Goal: Task Accomplishment & Management: Complete application form

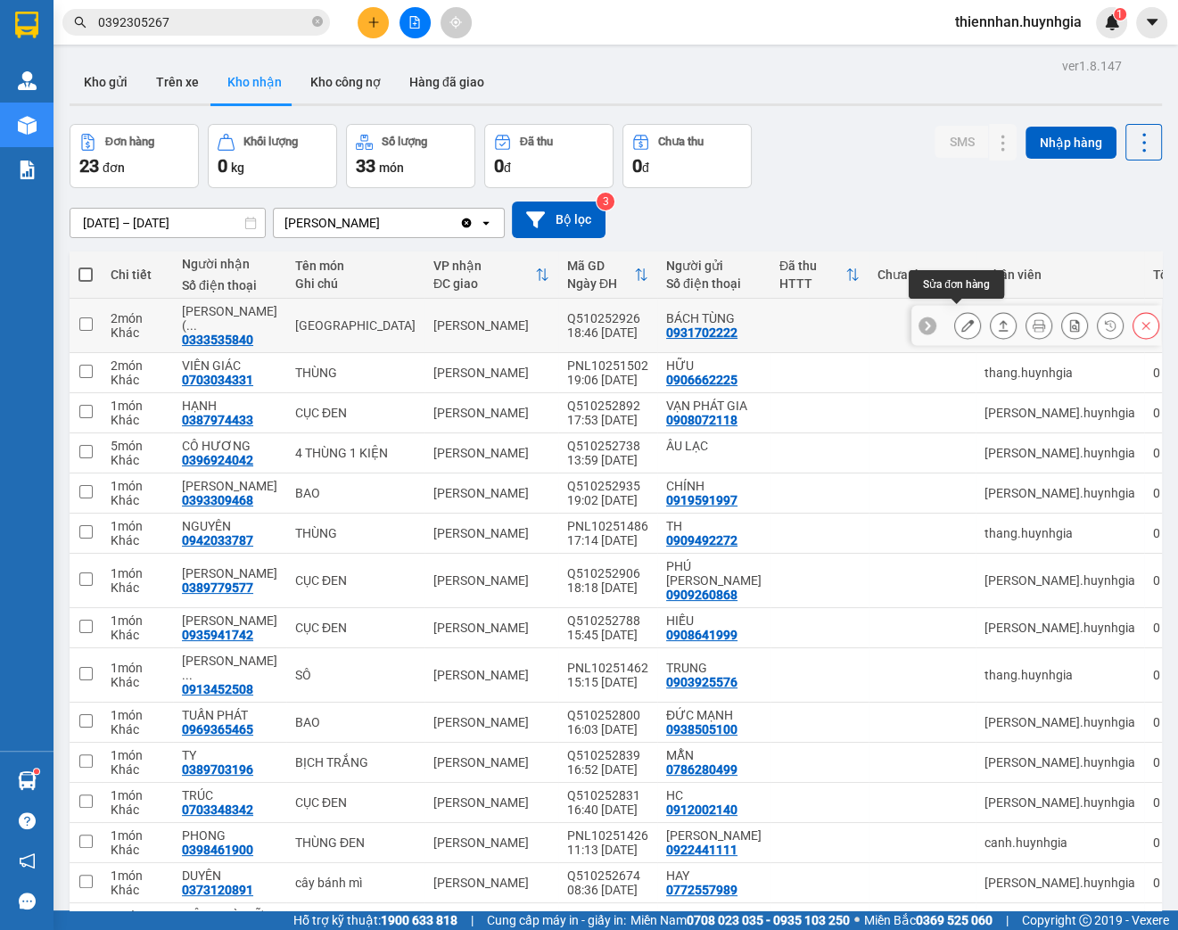
click at [955, 325] on button at bounding box center [967, 325] width 25 height 31
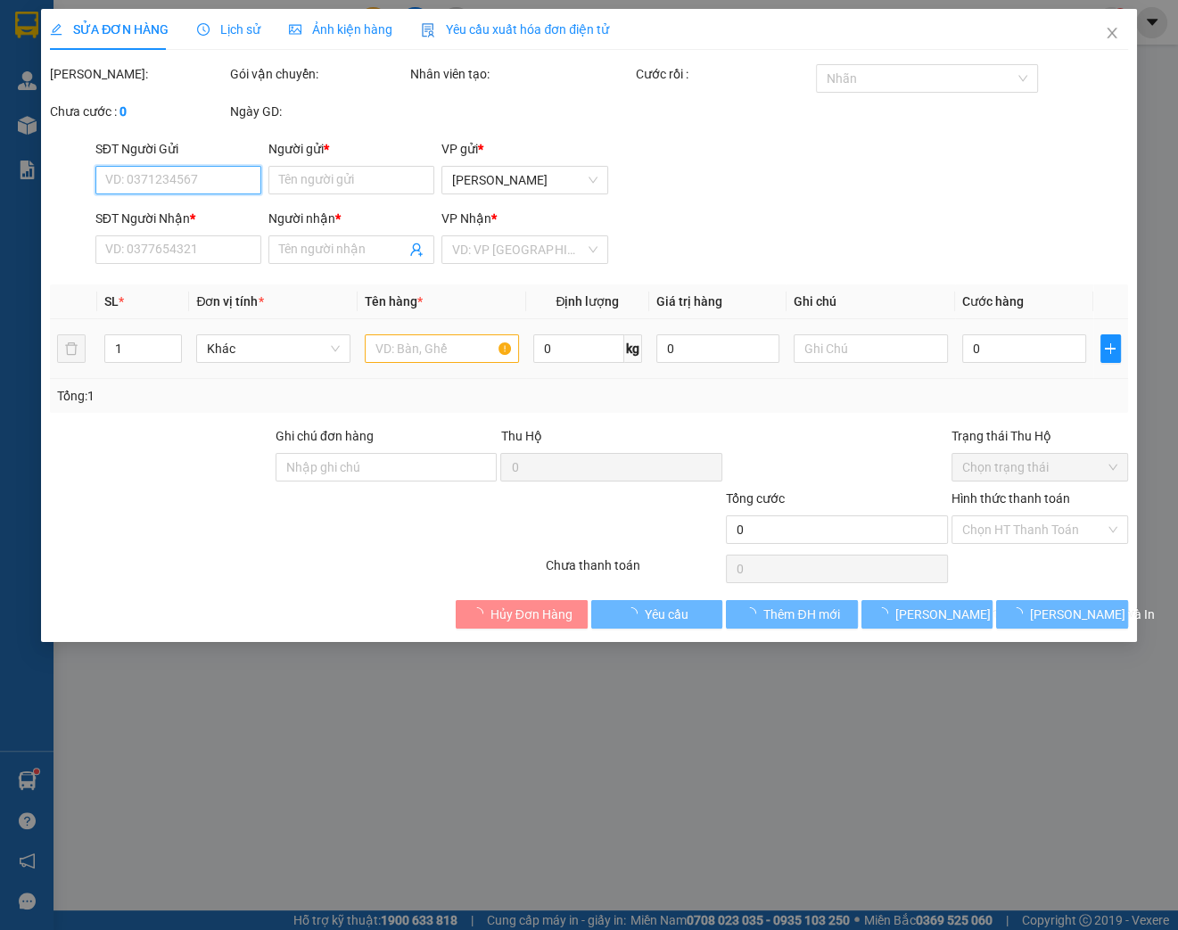
type input "0931702222"
type input "BÁCH TÙNG"
type input "0333535840"
type input "[PERSON_NAME]( TIÊM BÁNH NHÀ BƠ)"
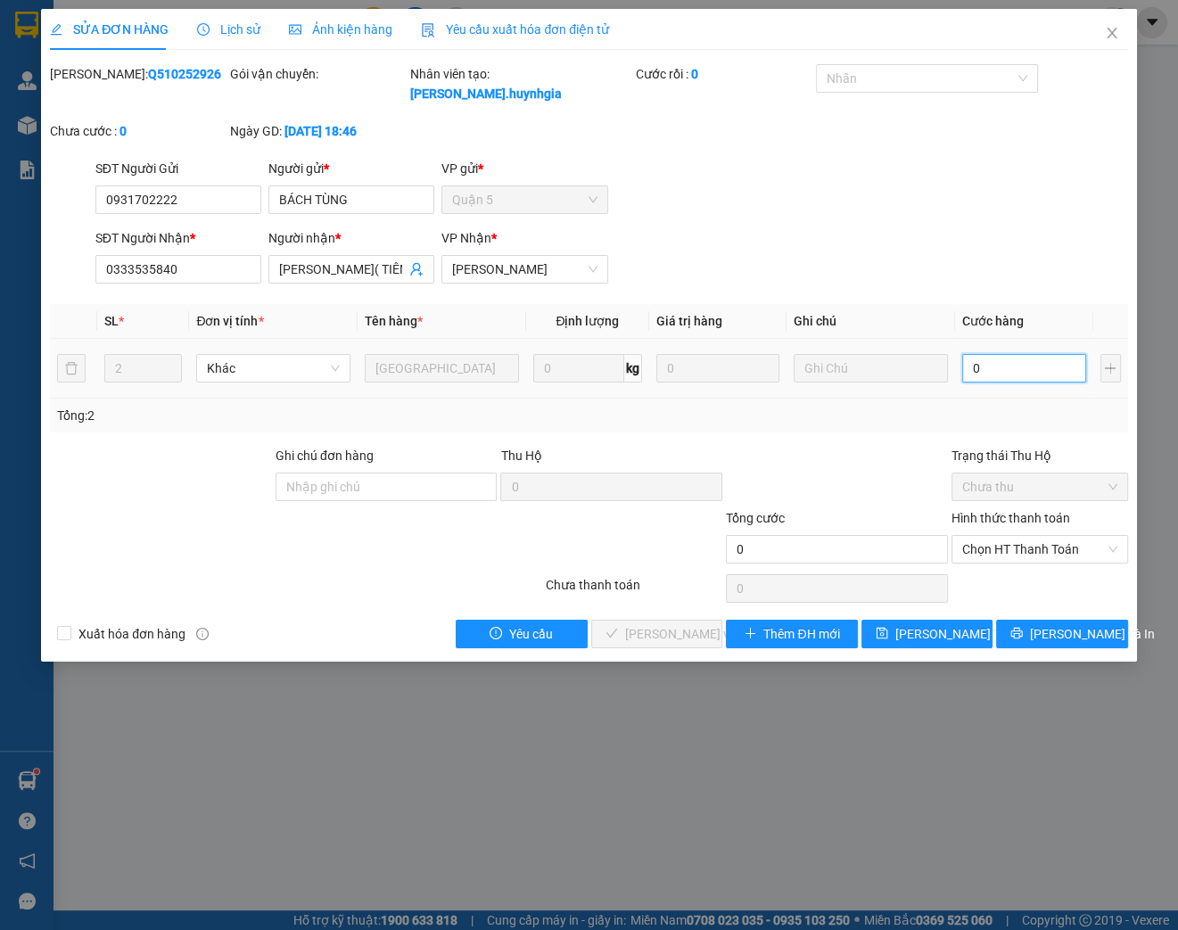
click at [987, 371] on input "0" at bounding box center [1024, 368] width 124 height 29
type input "1"
type input "001"
type input "16"
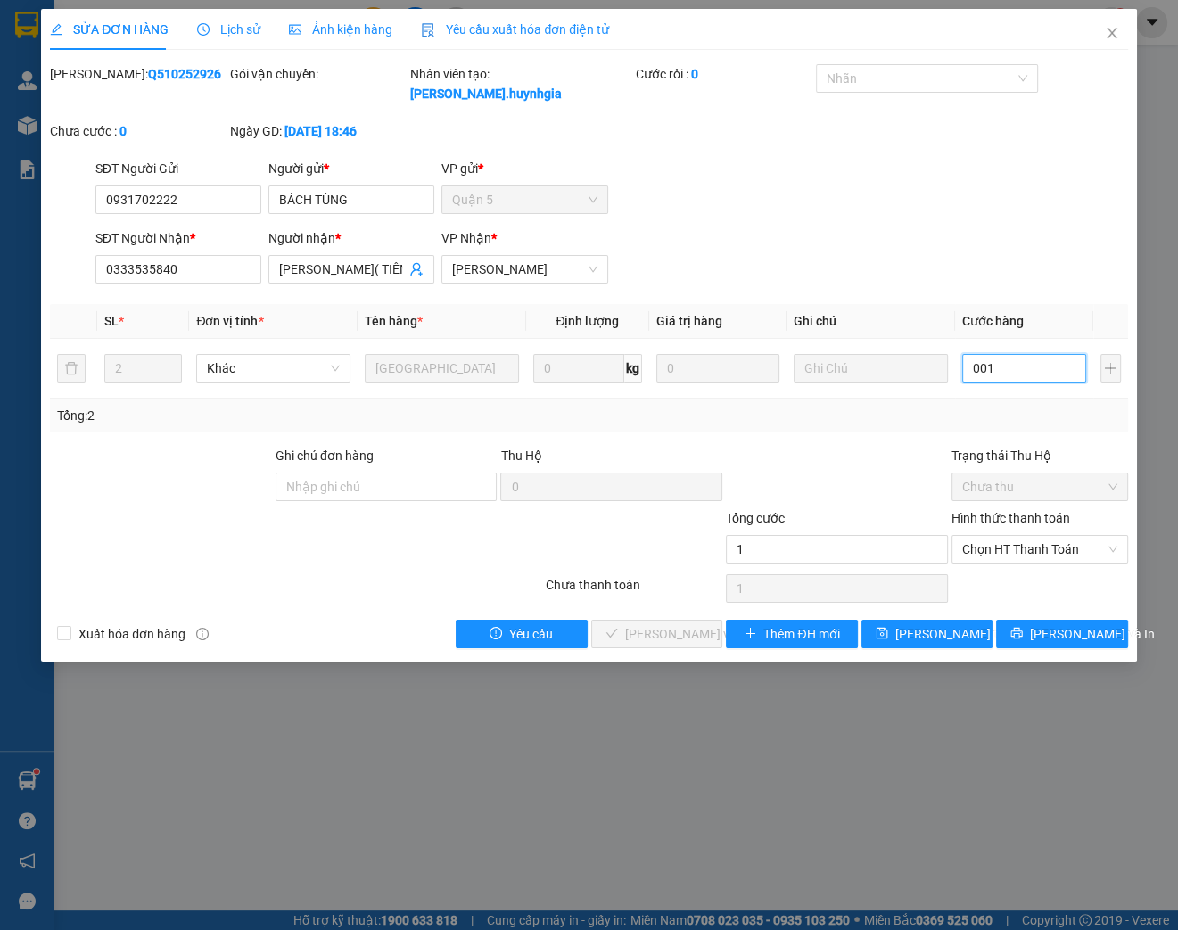
type input "16"
type input "0.016"
type input "160"
type input "00.160"
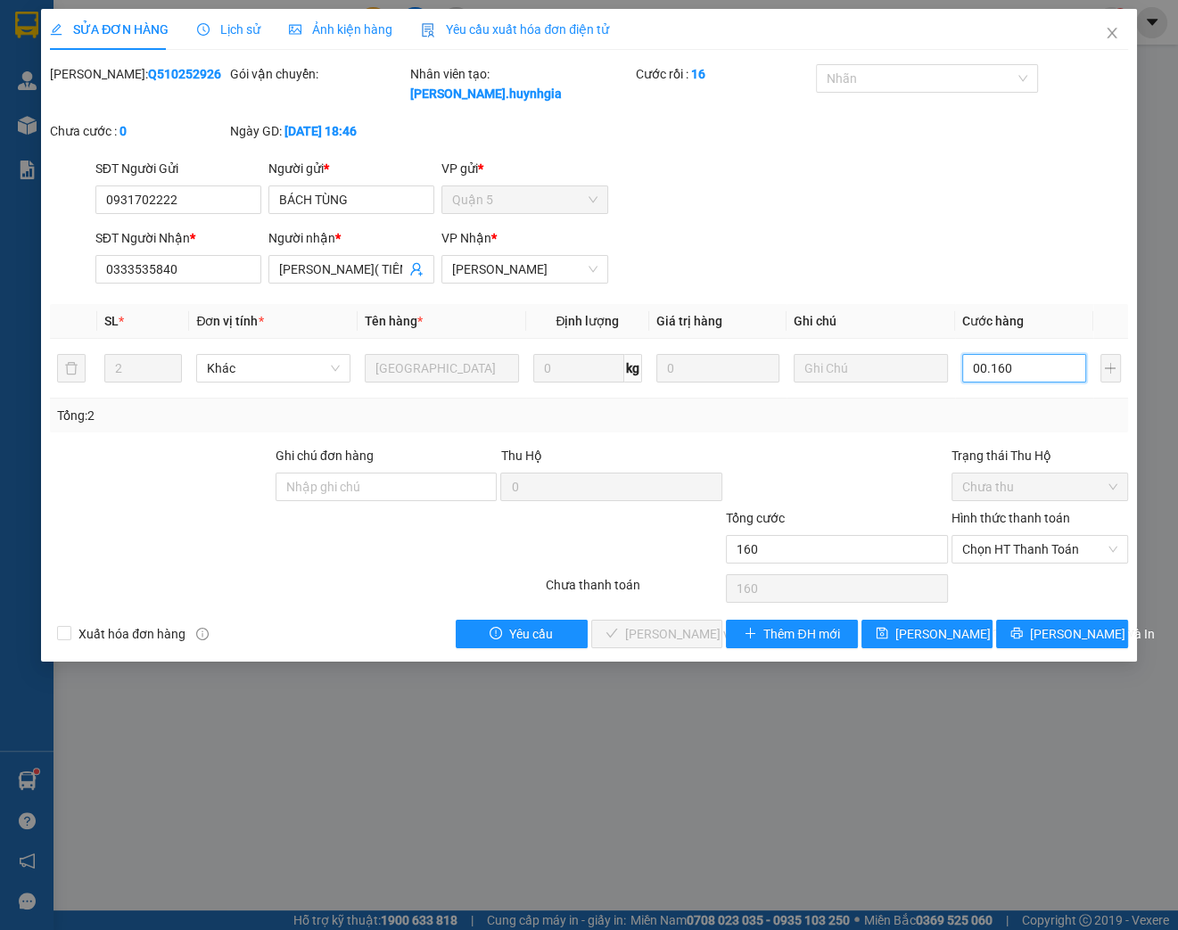
type input "1.600"
type input "0.001.600"
type input "16.000"
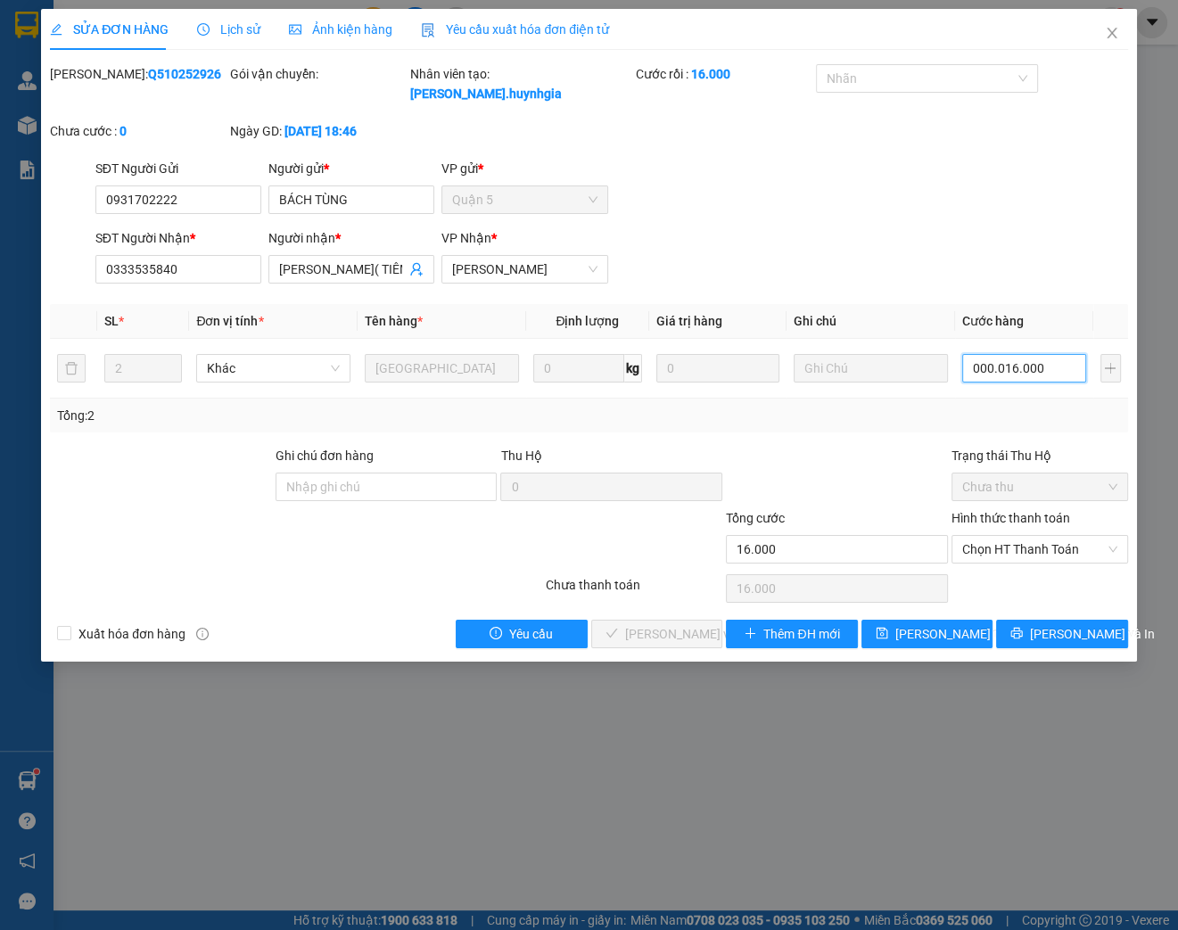
type input "00.000.160.000"
type input "160.000"
type input "00.160.000"
type input "160.000"
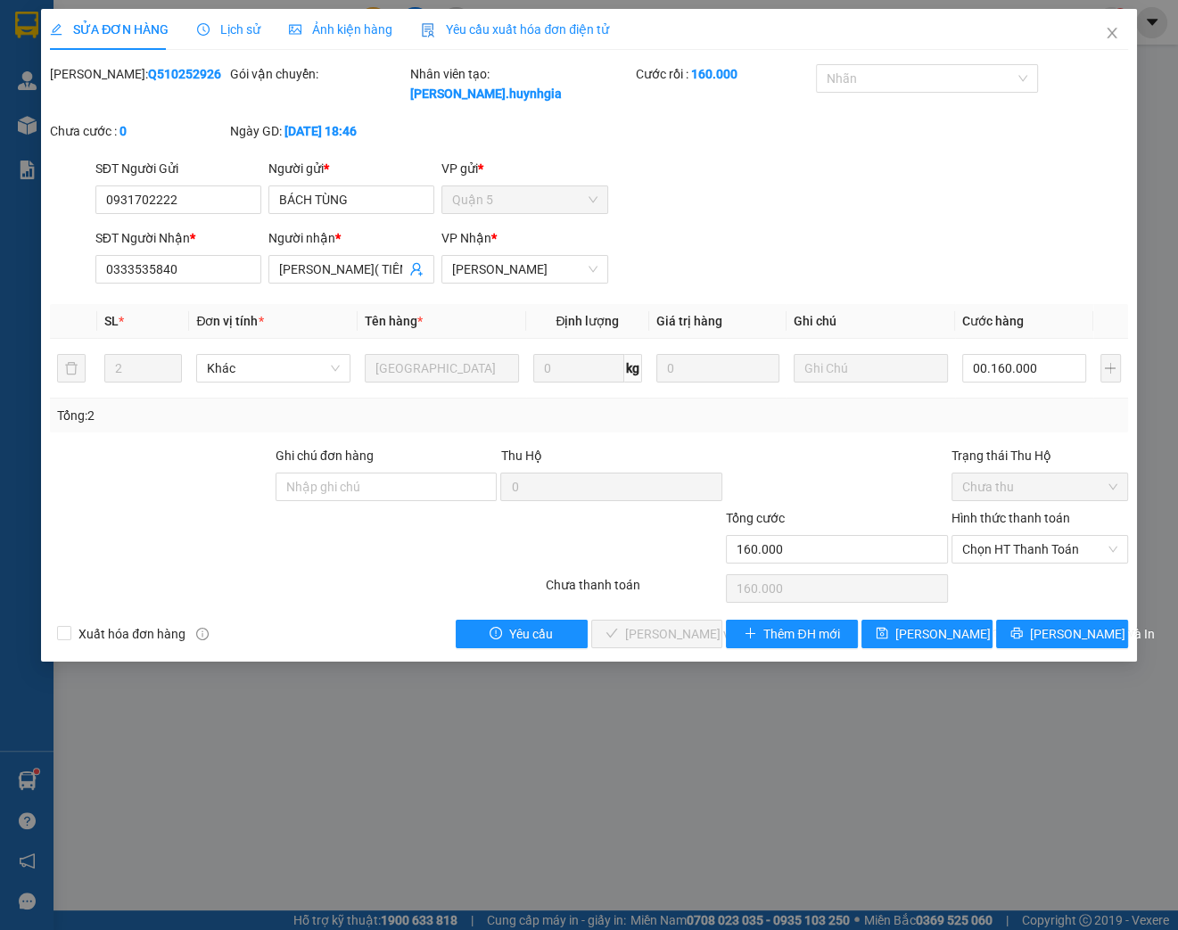
type input "160.000"
click at [896, 430] on div "Tổng: 2" at bounding box center [589, 416] width 1078 height 34
click at [1051, 558] on span "Chọn HT Thanh Toán" at bounding box center [1039, 549] width 155 height 27
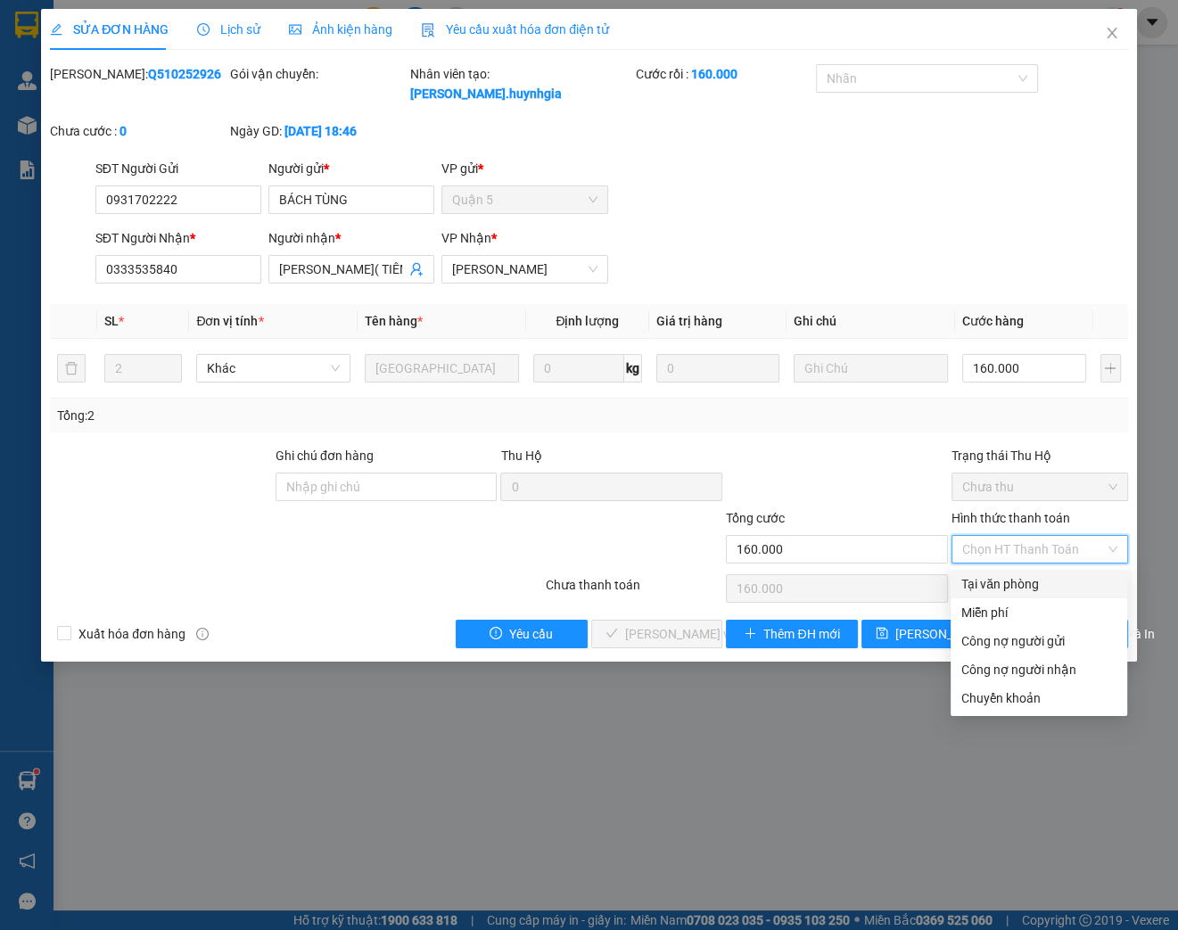
click at [1005, 590] on div "Tại văn phòng" at bounding box center [1038, 584] width 155 height 20
type input "0"
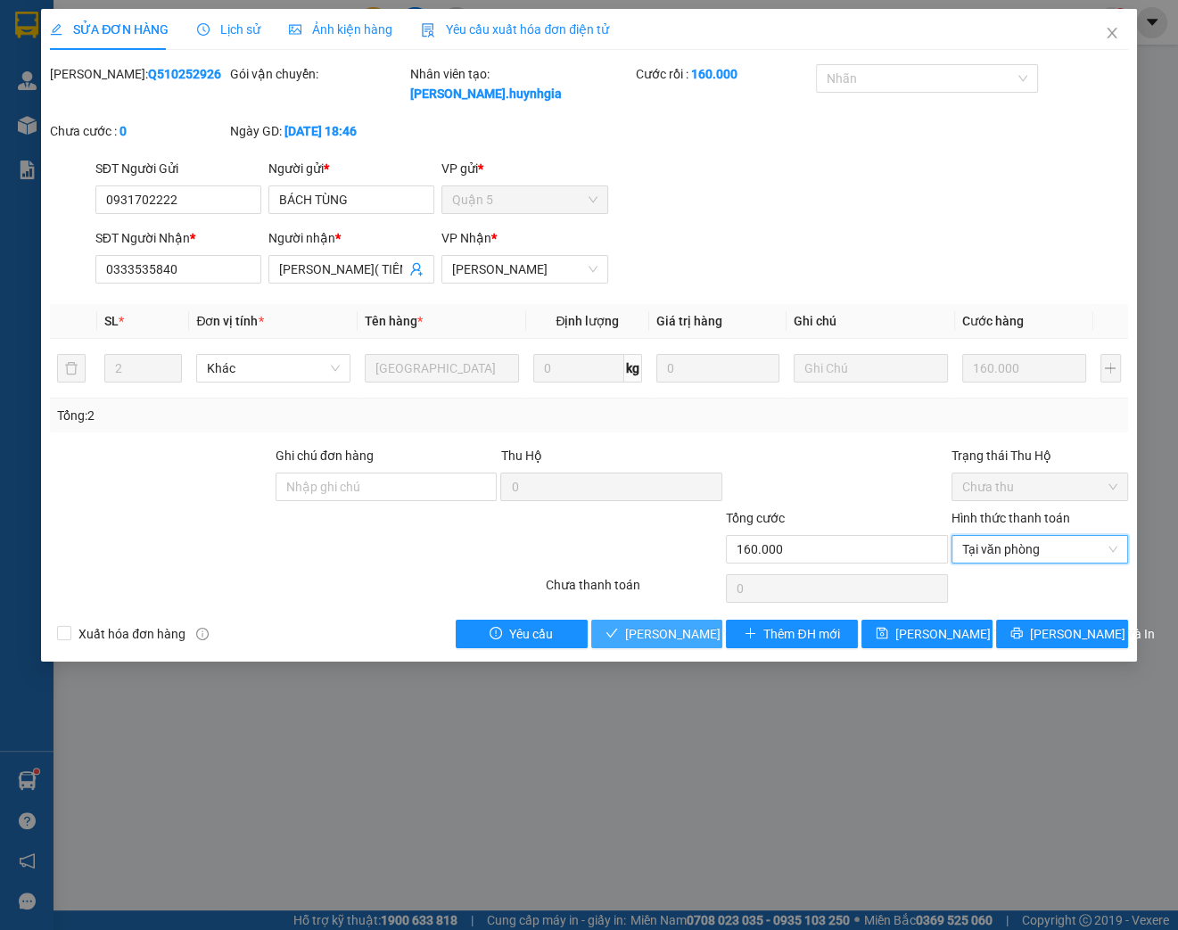
drag, startPoint x: 638, startPoint y: 640, endPoint x: 625, endPoint y: 632, distance: 15.6
click at [637, 640] on span "[PERSON_NAME] và Giao hàng" at bounding box center [710, 634] width 171 height 20
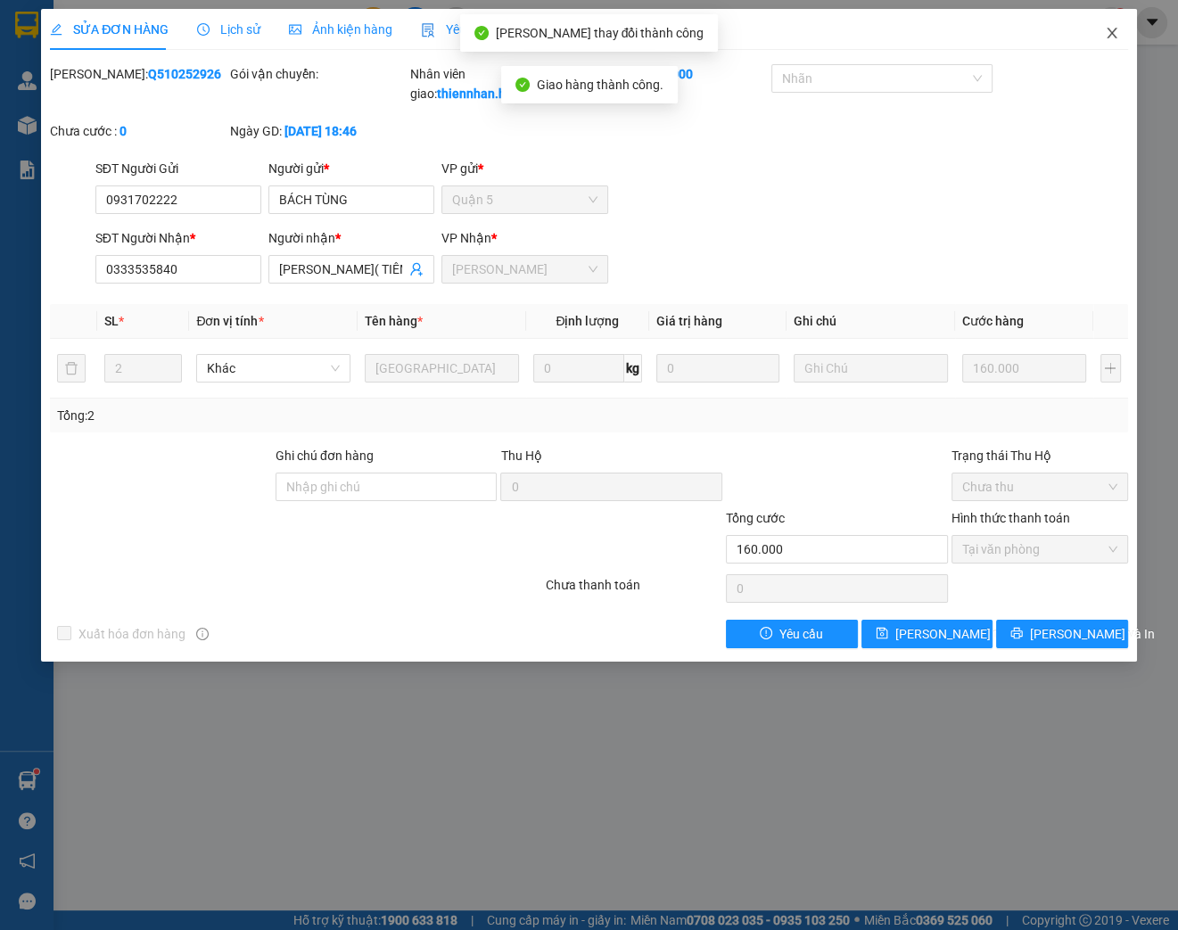
click at [1105, 30] on icon "close" at bounding box center [1112, 33] width 14 height 14
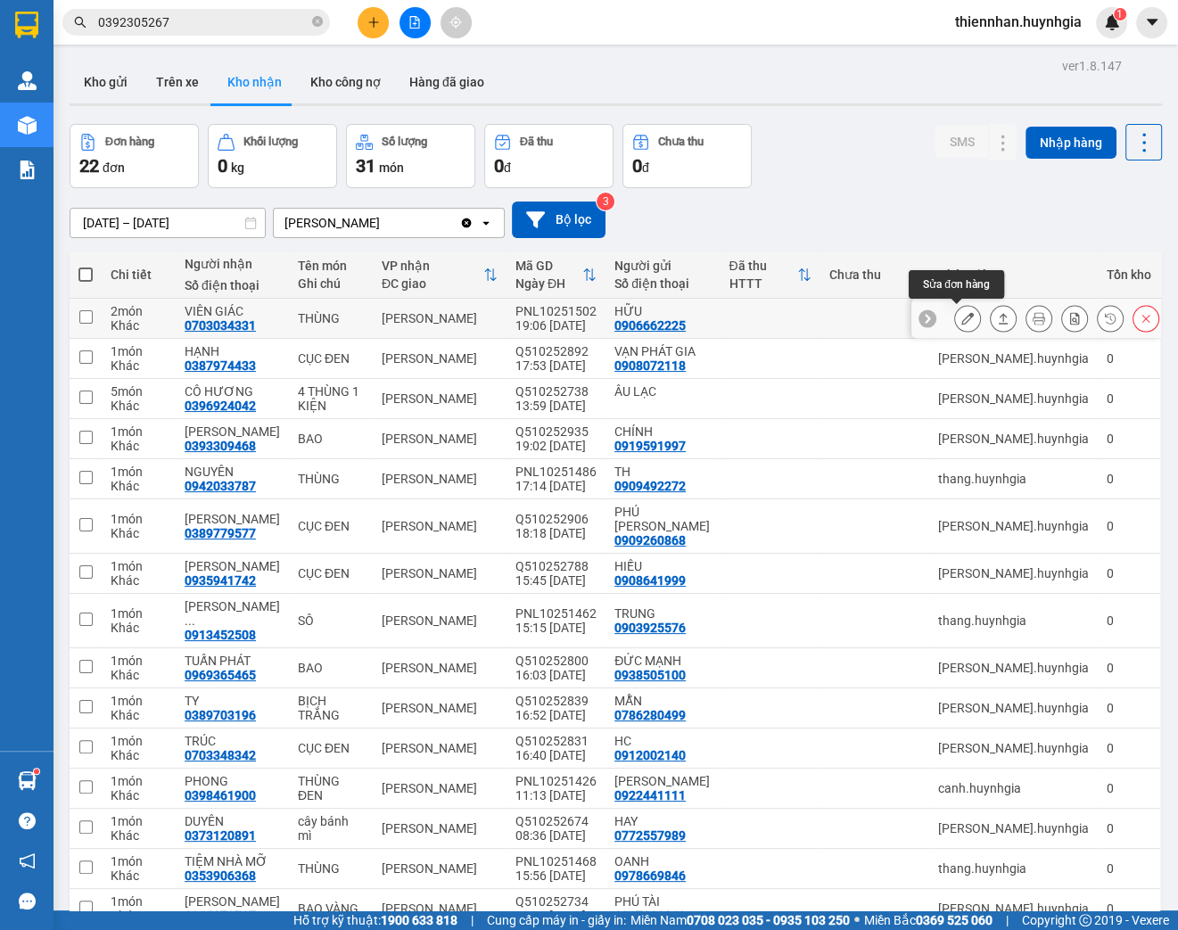
click at [961, 323] on icon at bounding box center [967, 318] width 12 height 12
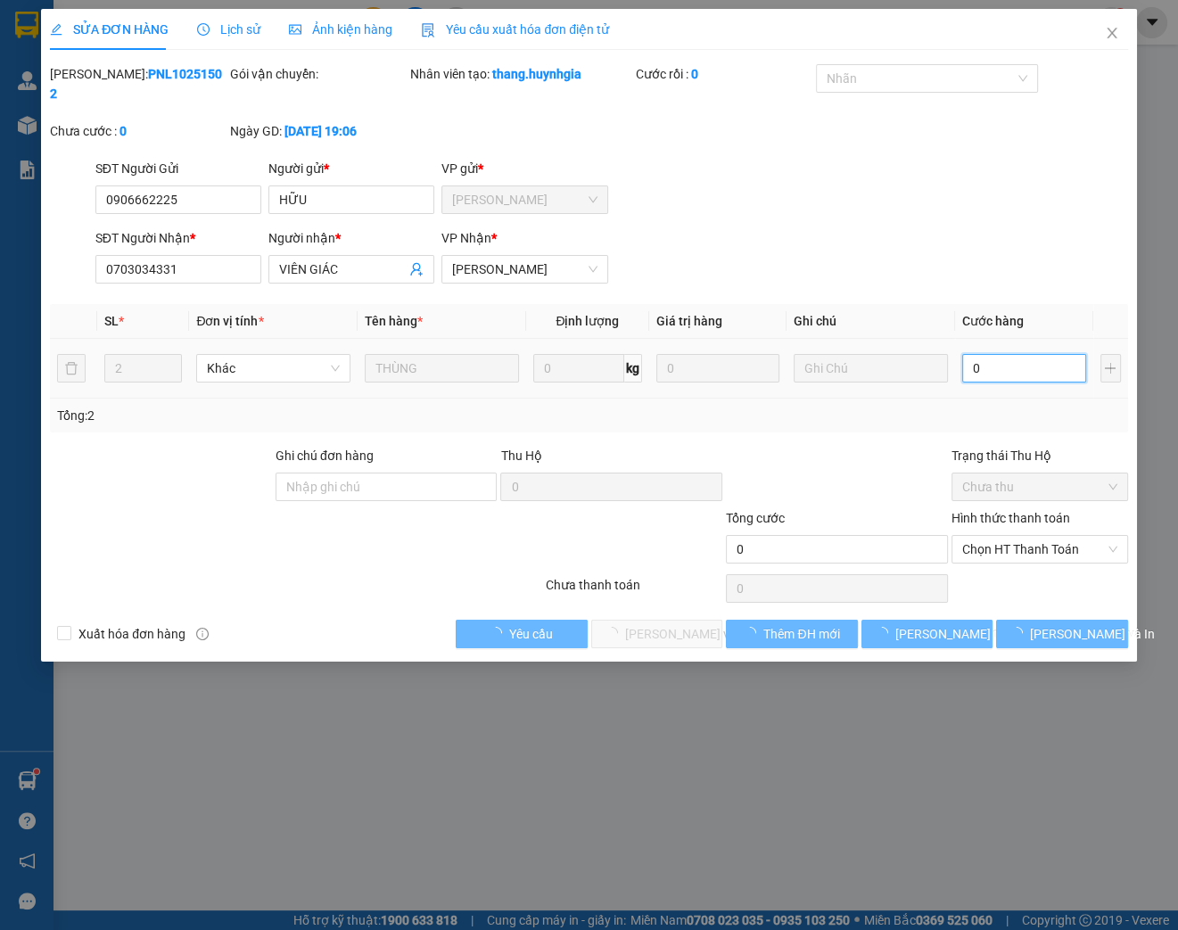
click at [996, 362] on input "0" at bounding box center [1024, 368] width 124 height 29
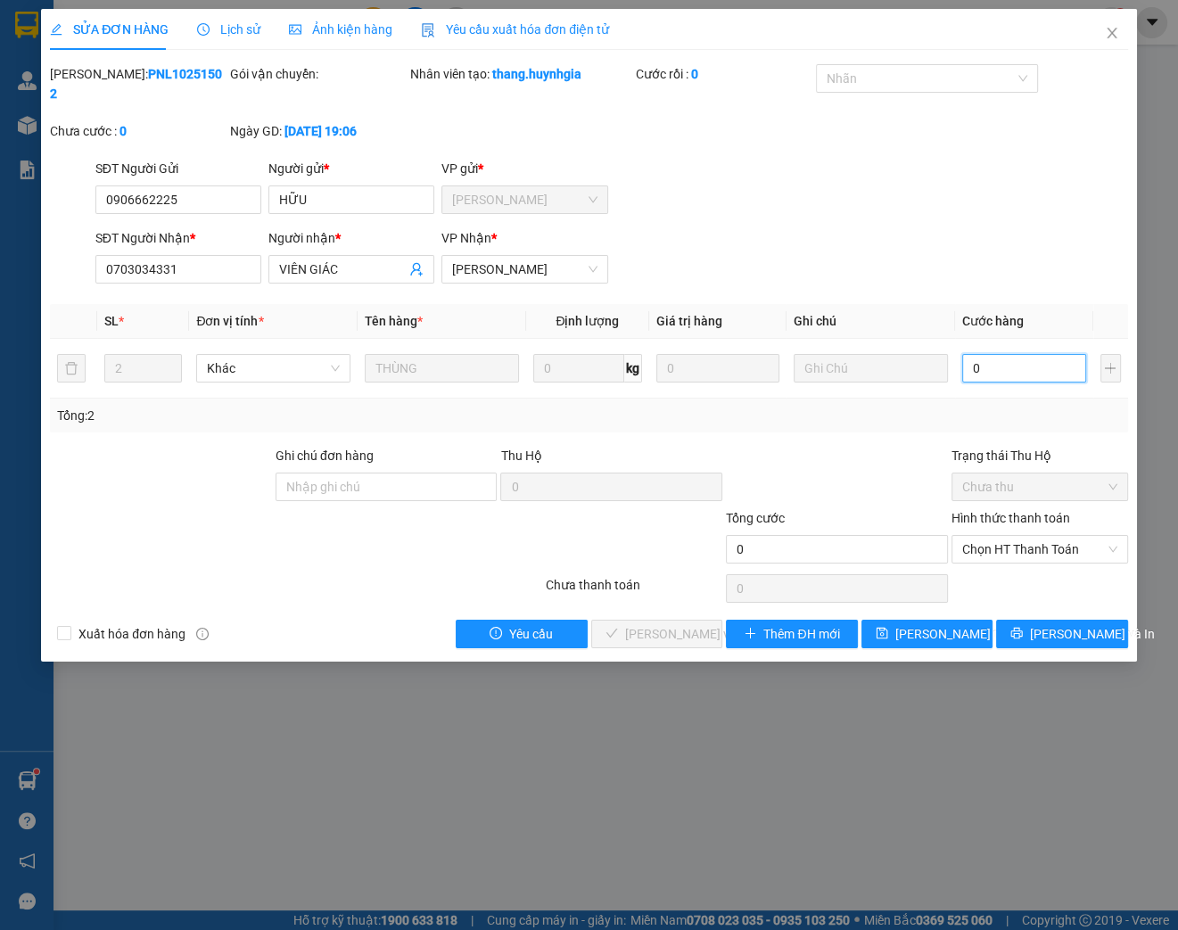
type input "1"
type input "12"
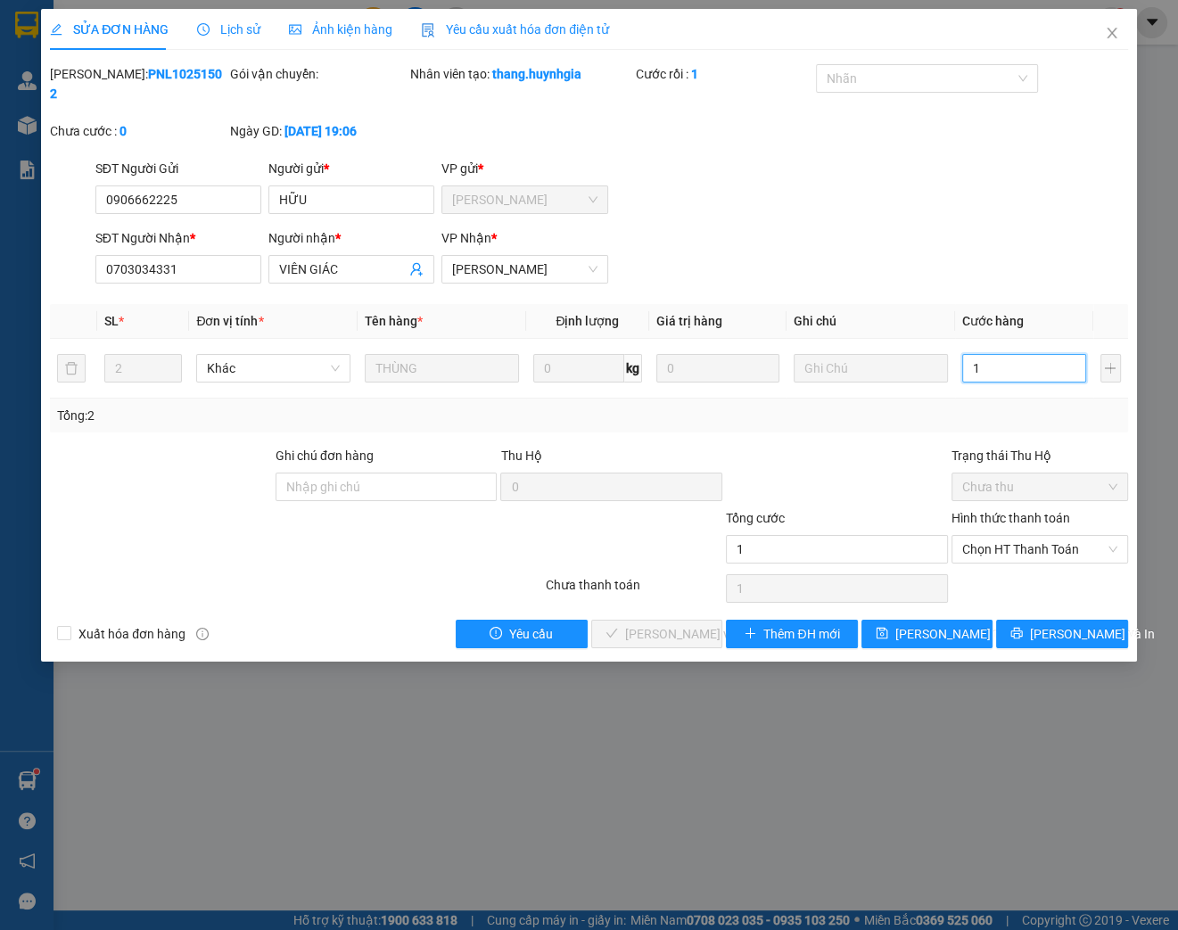
type input "12"
type input "120"
type input "1.200"
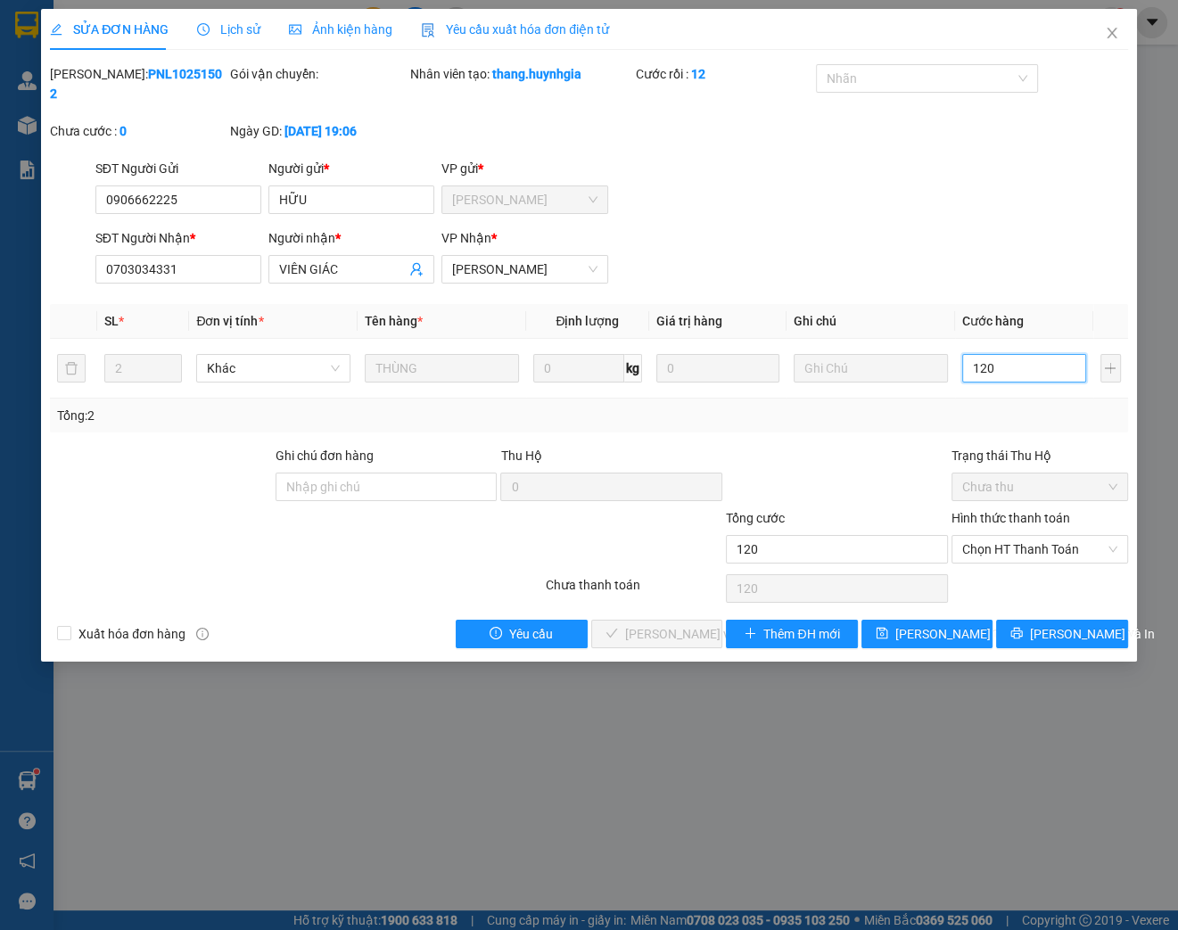
type input "1.200"
type input "12.000"
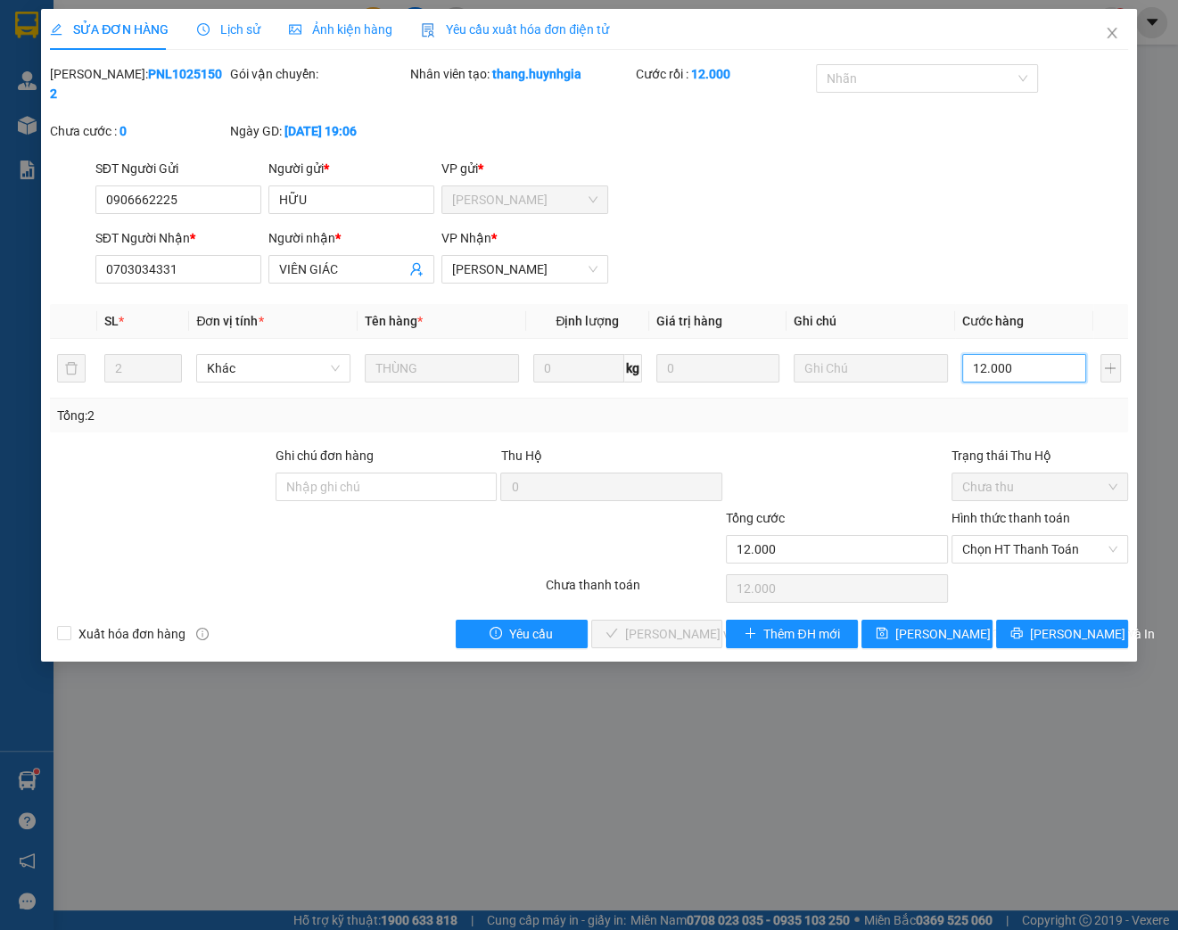
type input "120.000"
click at [1024, 546] on span "Chọn HT Thanh Toán" at bounding box center [1039, 549] width 155 height 27
type input "120.000"
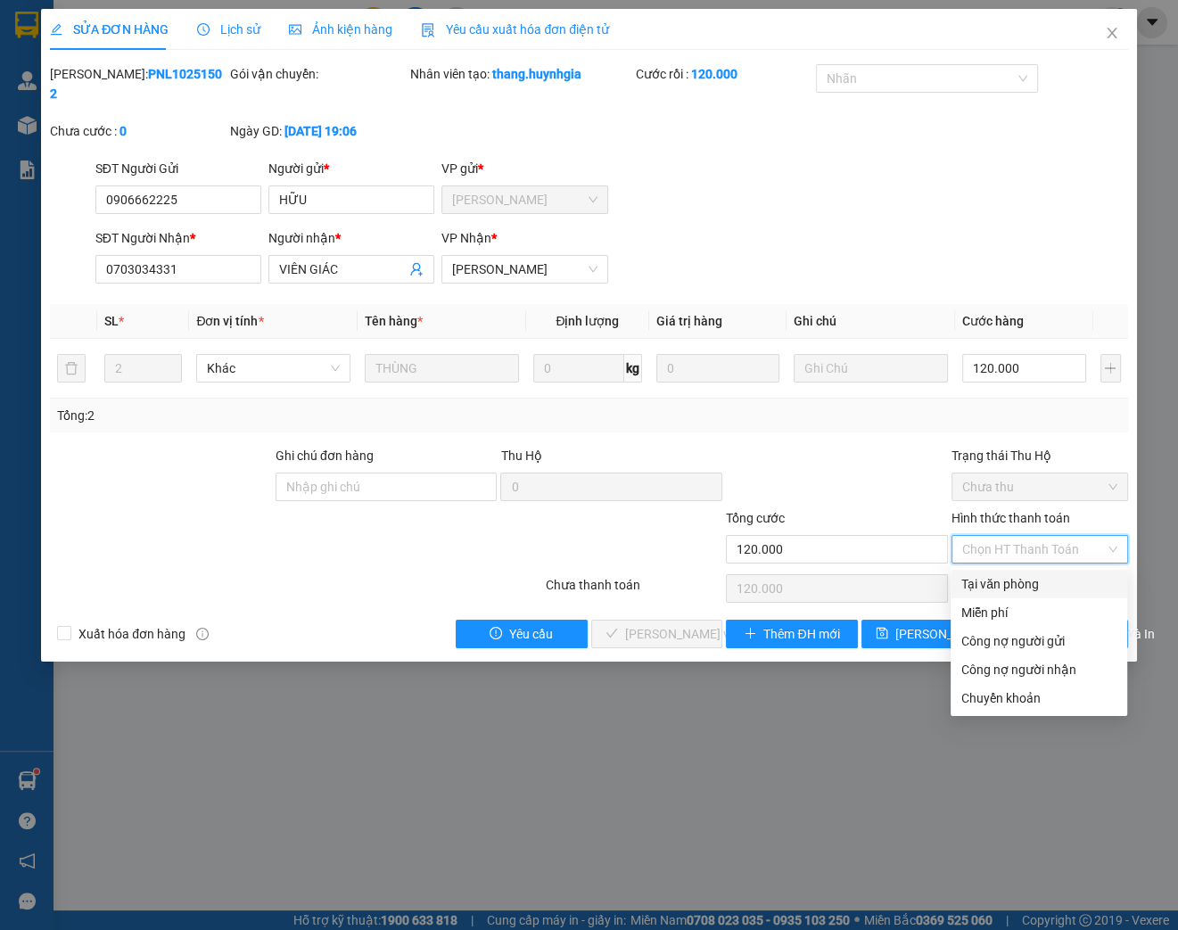
click at [982, 583] on div "Tại văn phòng" at bounding box center [1038, 584] width 155 height 20
type input "0"
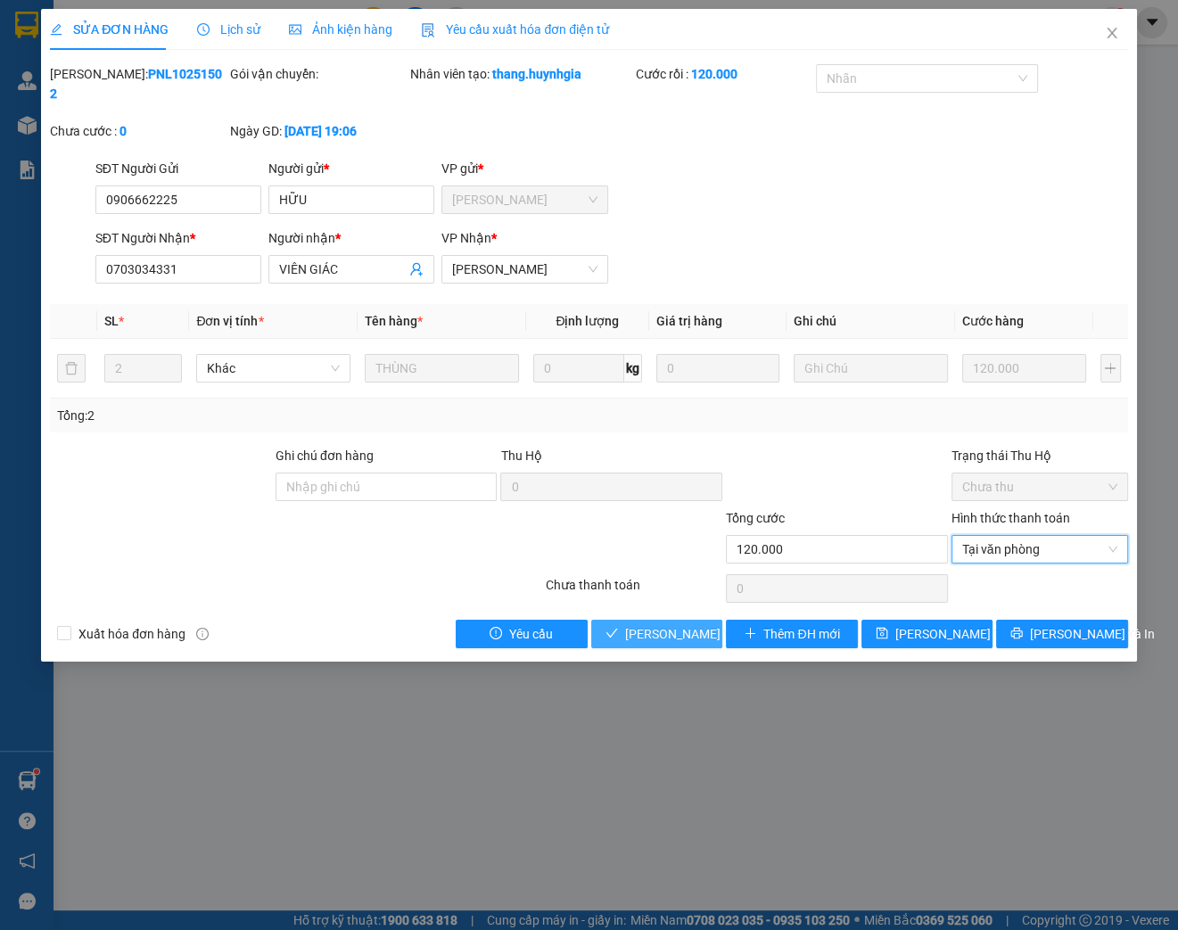
click at [635, 632] on span "[PERSON_NAME] và Giao hàng" at bounding box center [710, 634] width 171 height 20
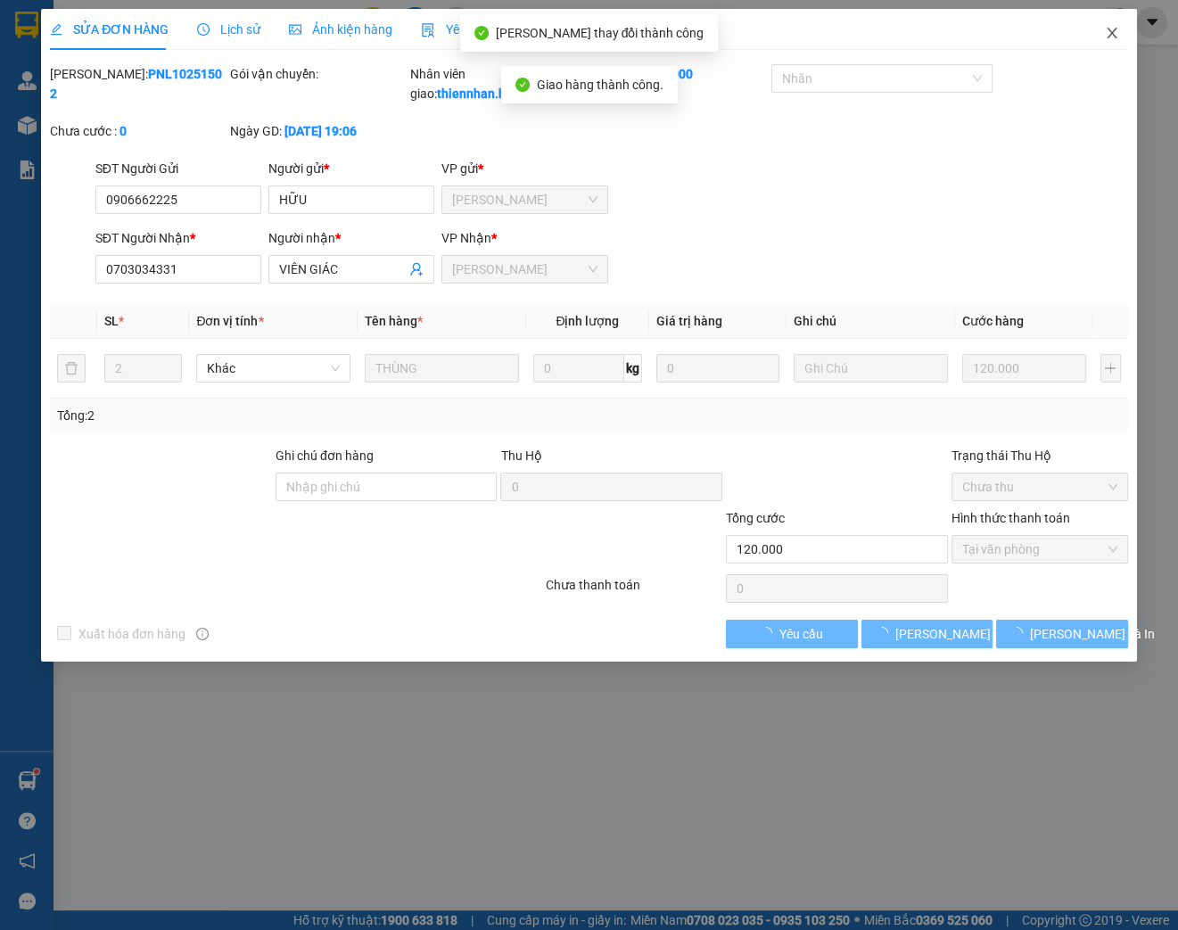
click at [1110, 37] on icon "close" at bounding box center [1112, 33] width 14 height 14
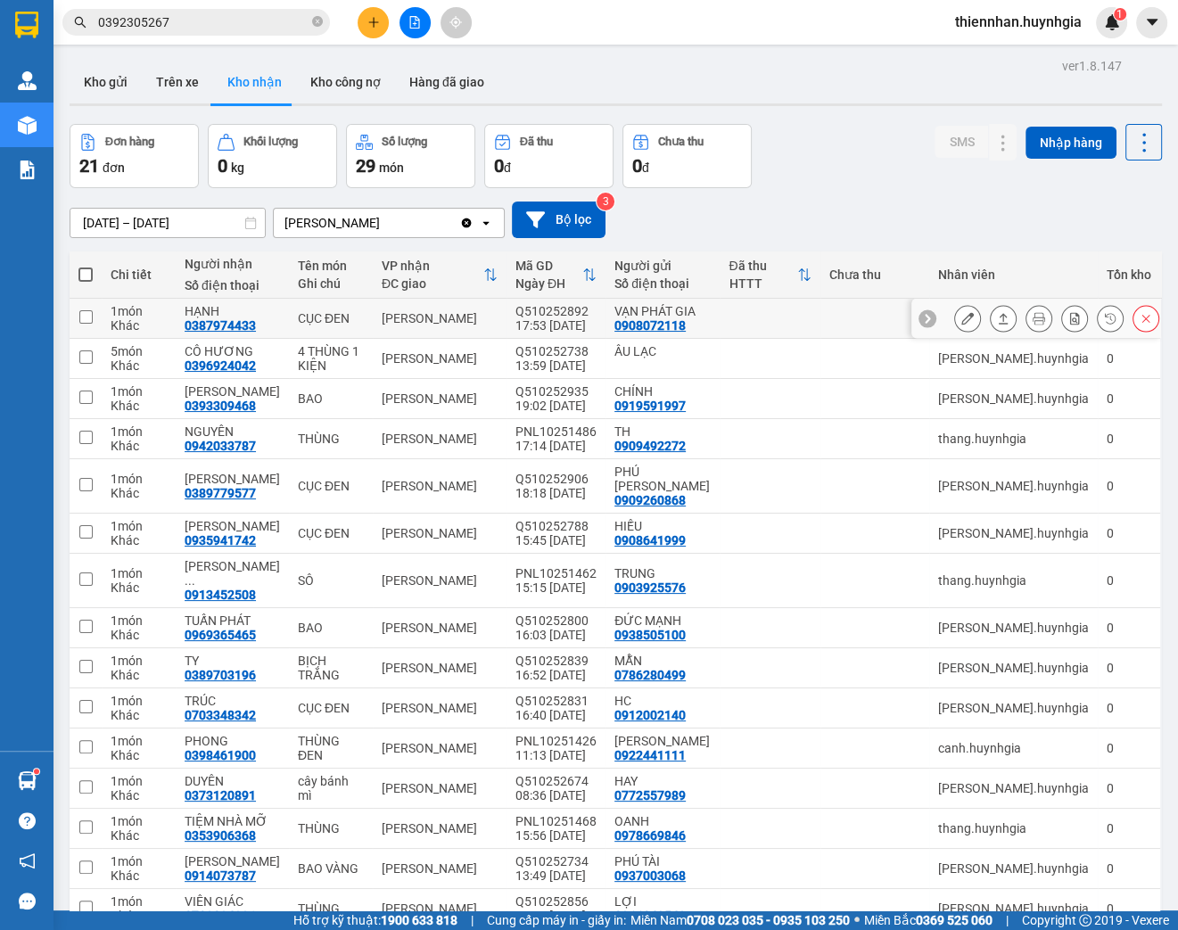
click at [961, 314] on icon at bounding box center [967, 318] width 12 height 12
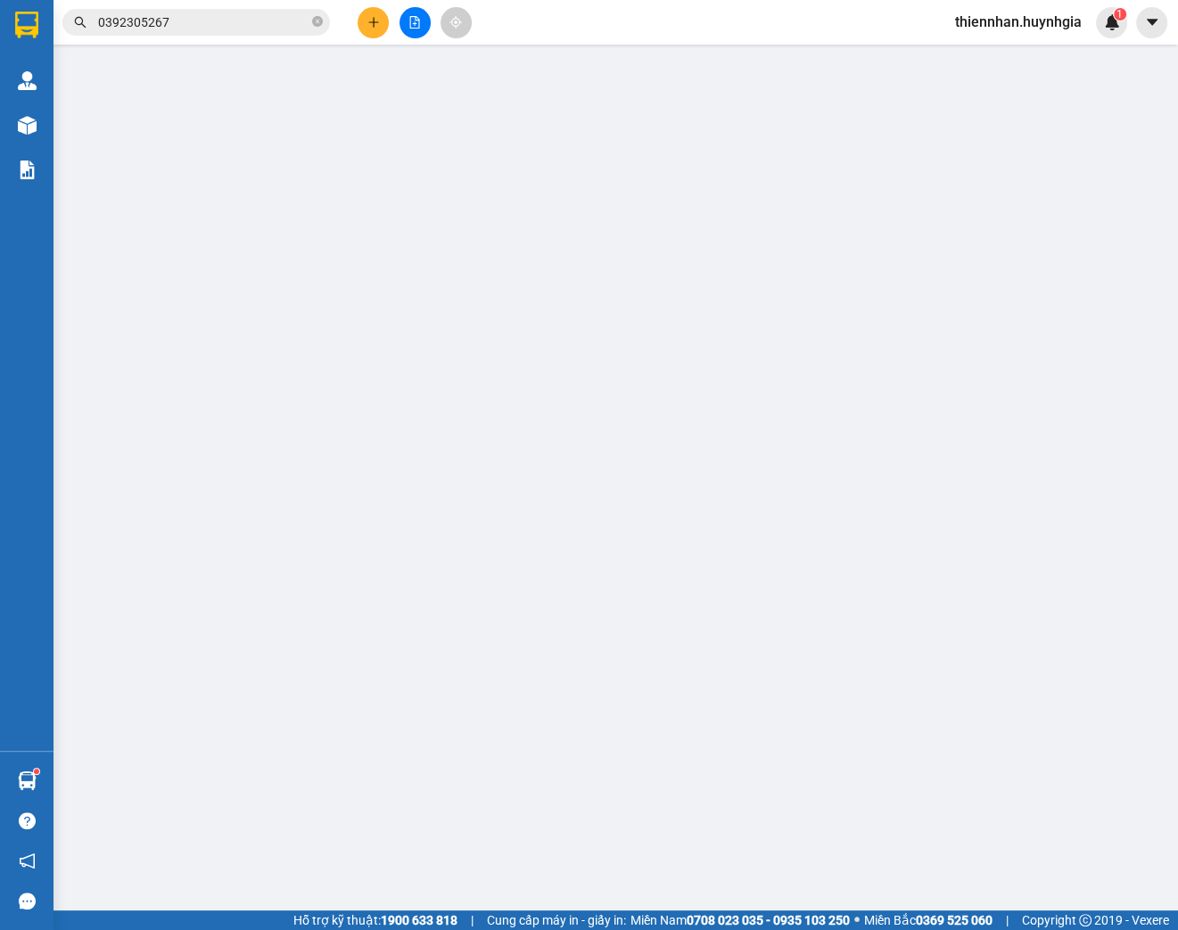
type input "0908072118"
type input "VẠN PHÁT GIA"
type input "0387974433"
type input "HẠNH"
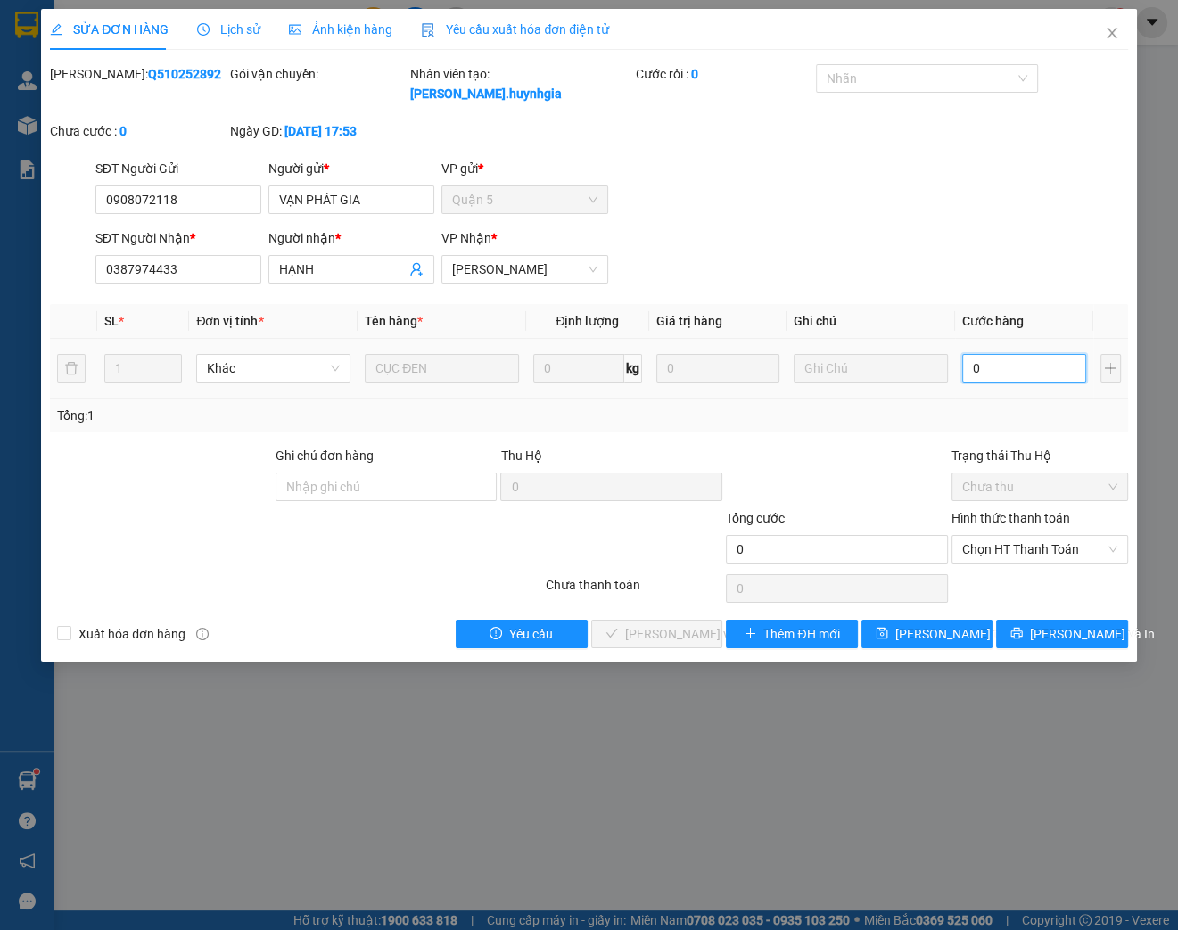
click at [999, 364] on input "0" at bounding box center [1024, 368] width 124 height 29
type input "3"
type input "30"
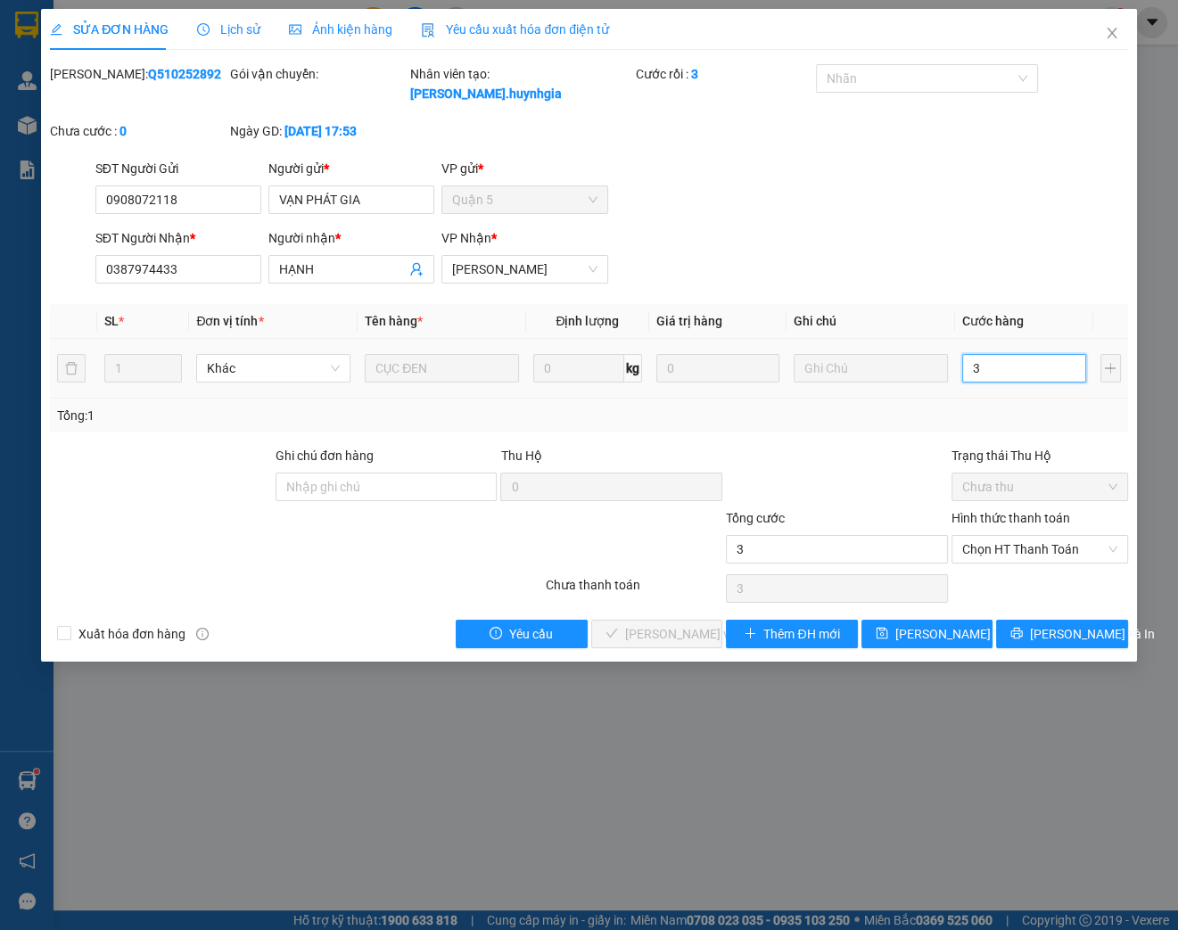
type input "30"
type input "300"
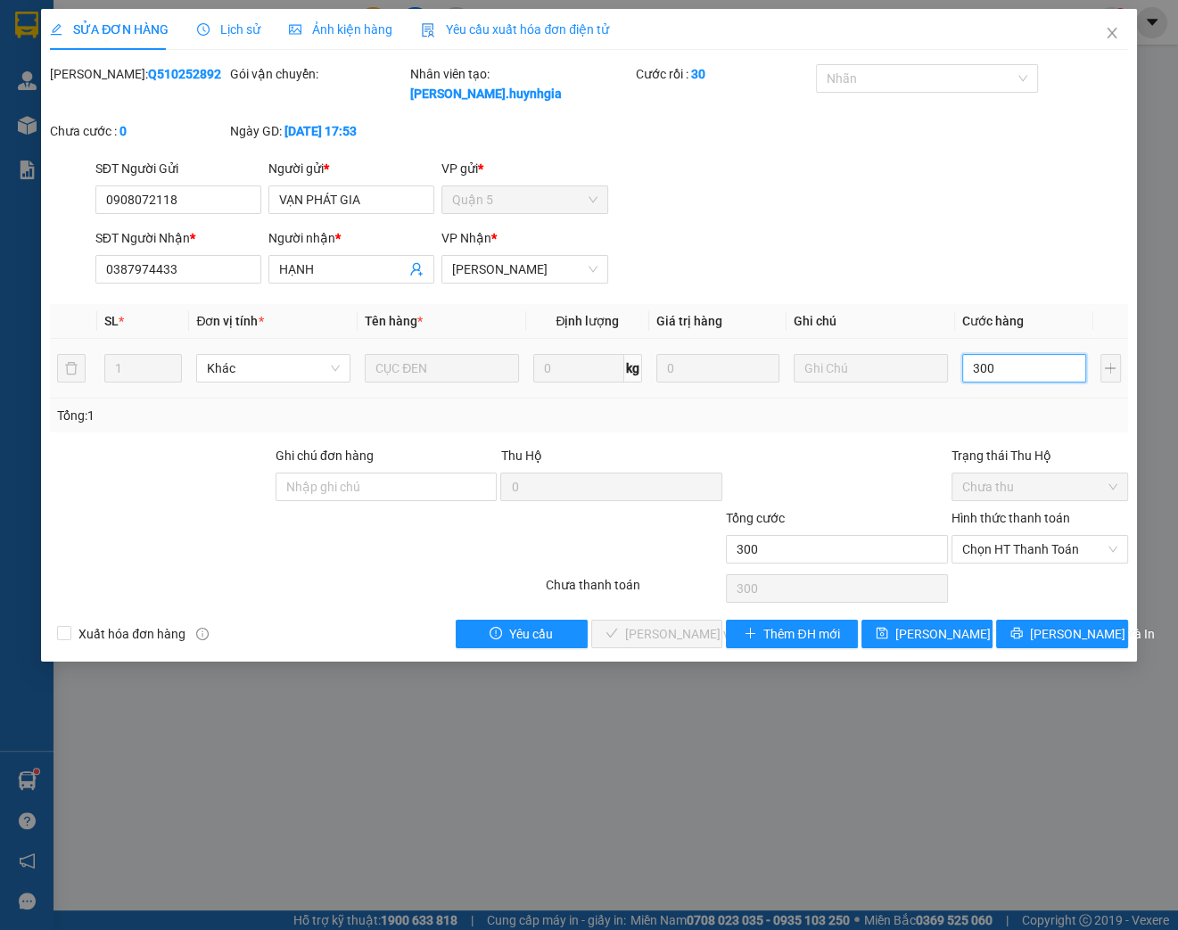
type input "3.000"
type input "30.000"
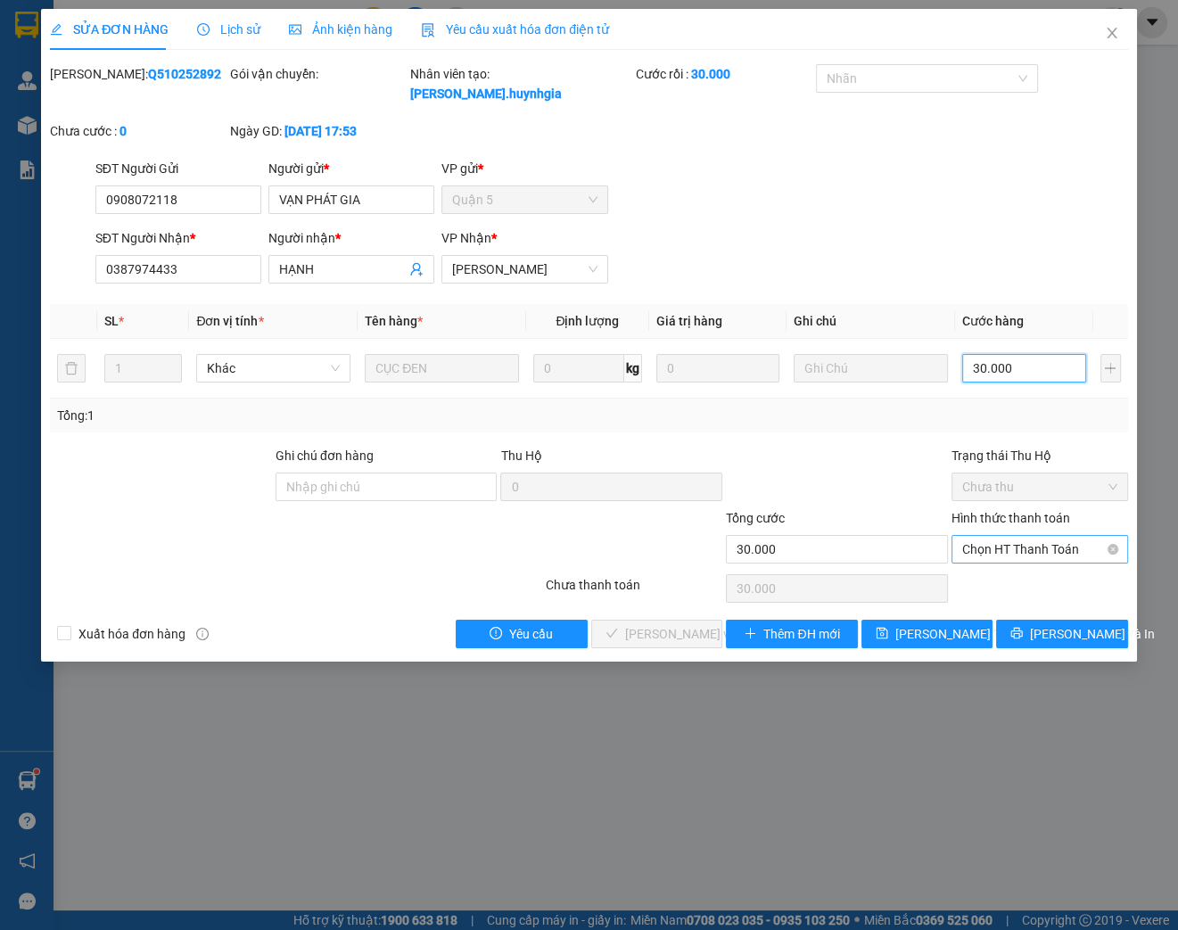
click at [1054, 555] on span "Chọn HT Thanh Toán" at bounding box center [1039, 549] width 155 height 27
type input "30.000"
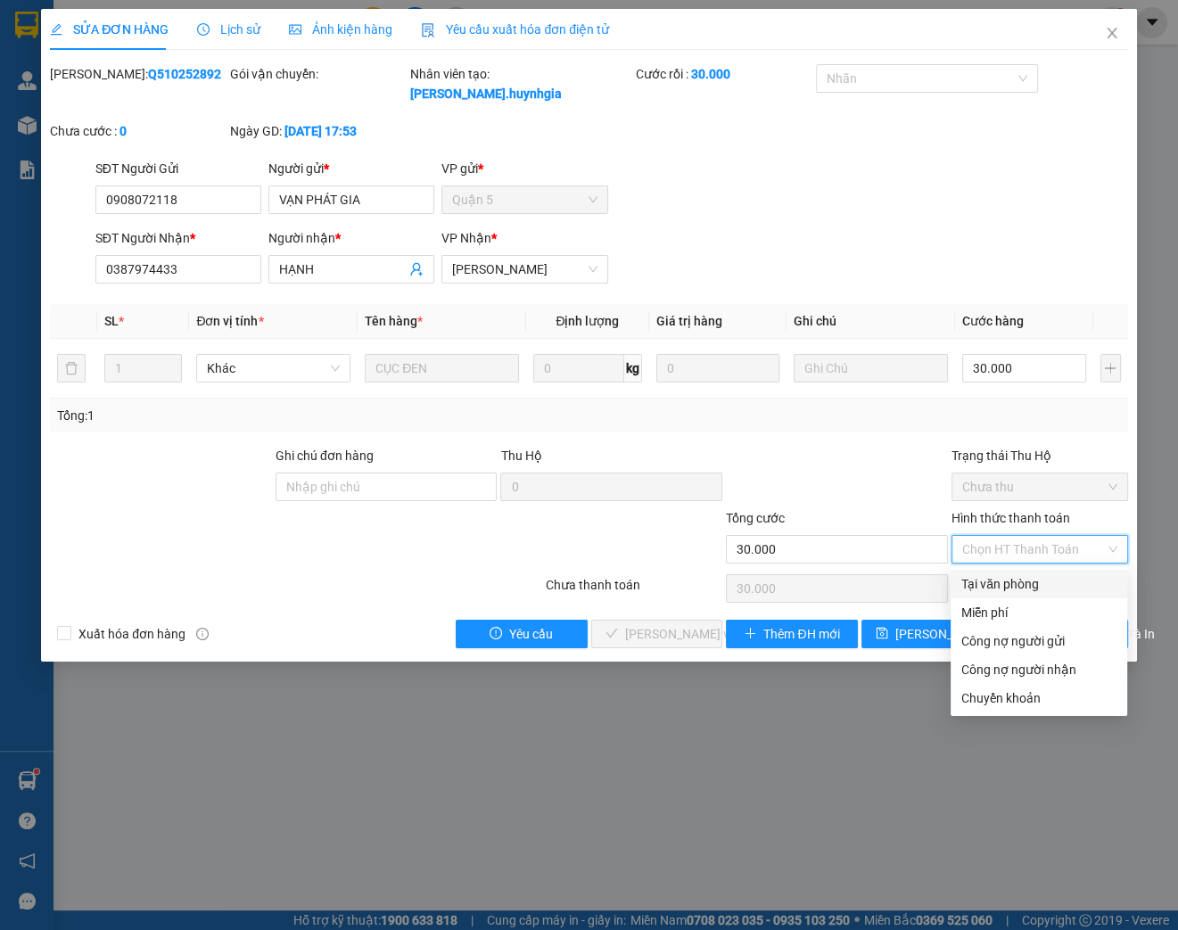
click at [1015, 578] on div "Tại văn phòng" at bounding box center [1038, 584] width 155 height 20
type input "0"
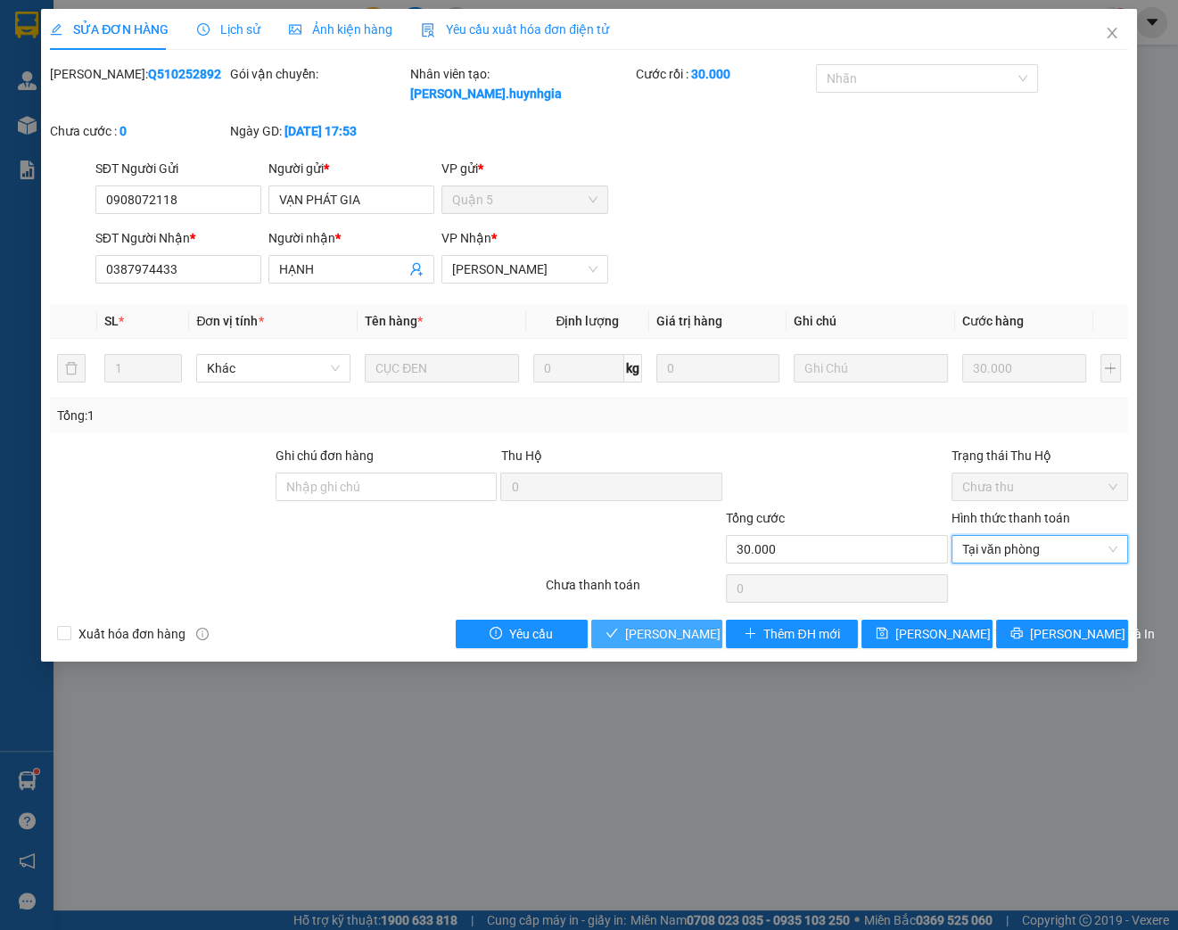
click at [653, 629] on span "[PERSON_NAME] và Giao hàng" at bounding box center [710, 634] width 171 height 20
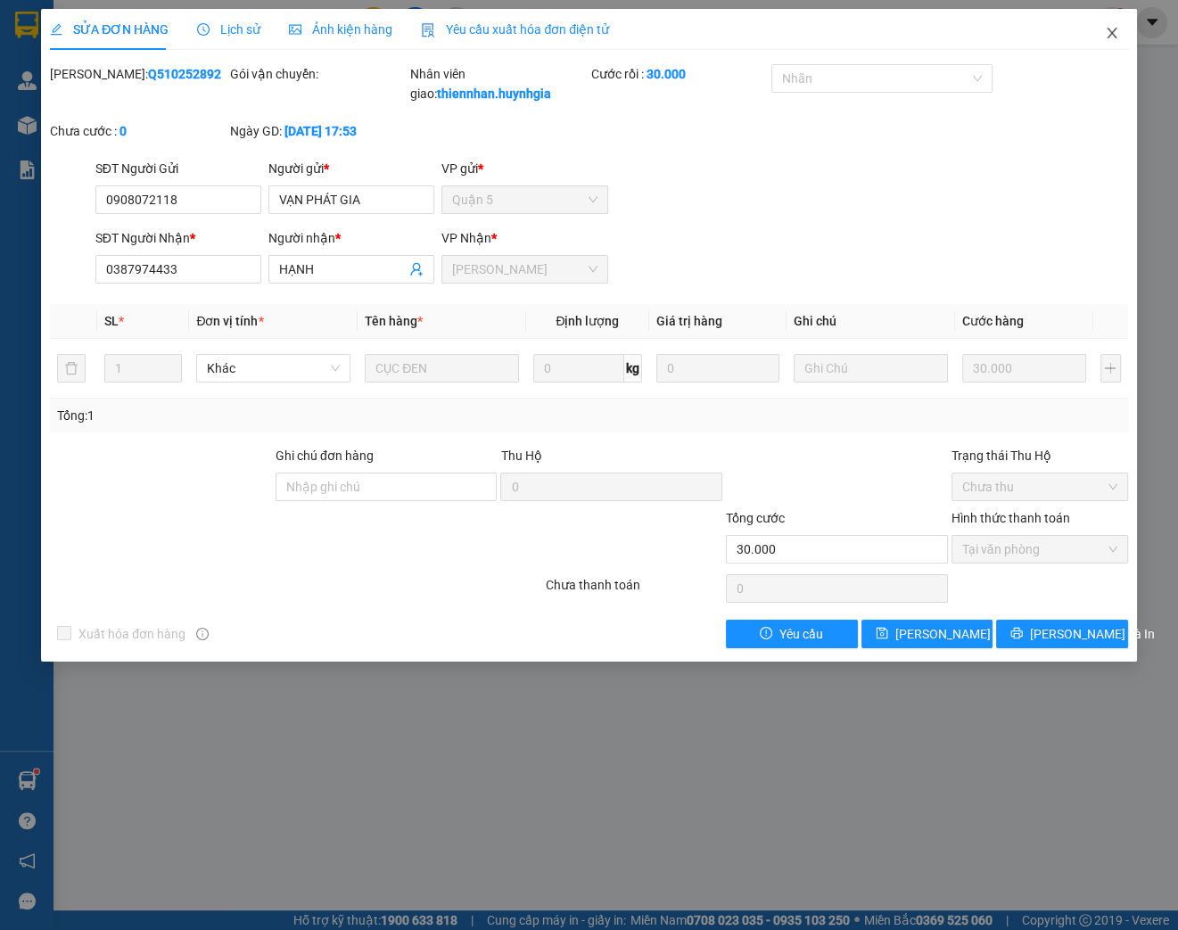
click at [1105, 37] on icon "close" at bounding box center [1112, 33] width 14 height 14
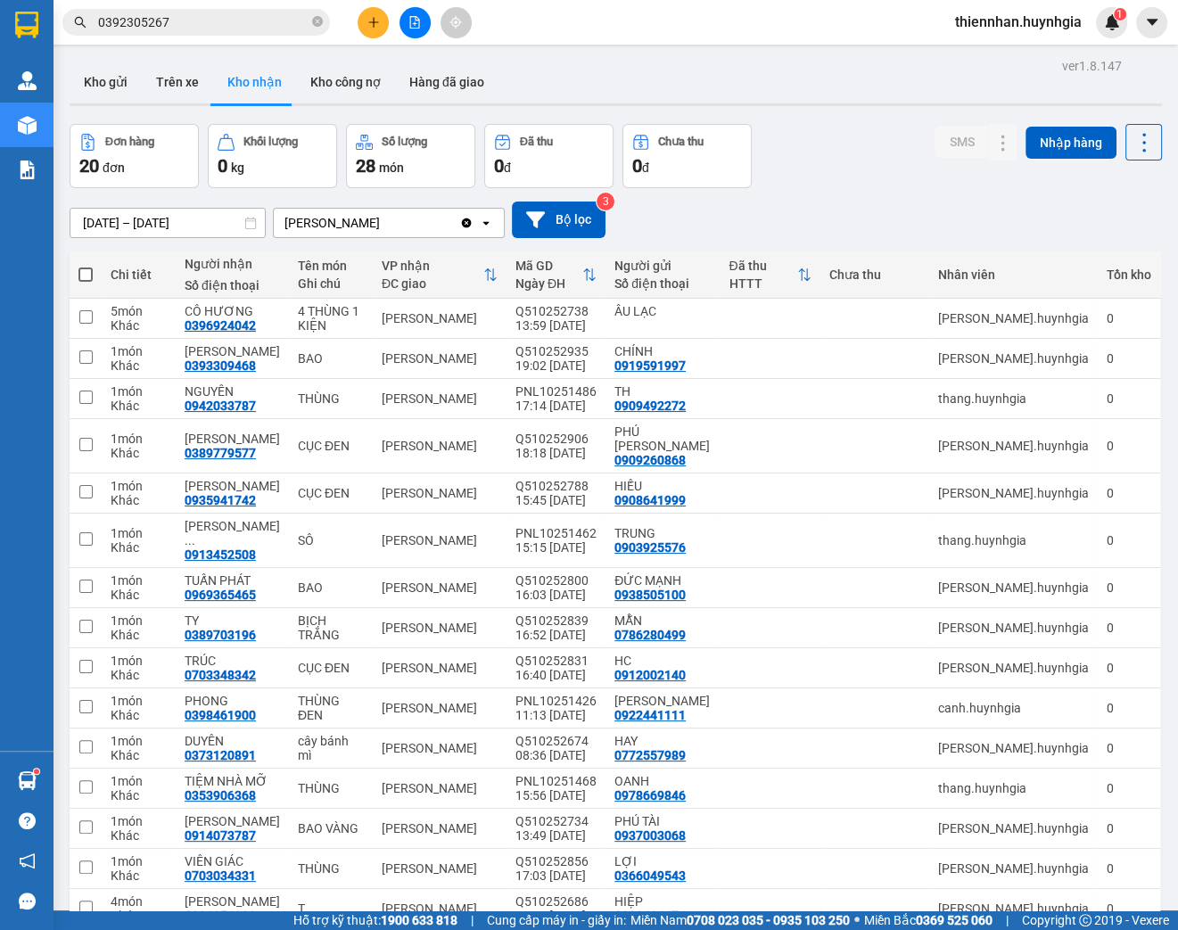
click at [870, 144] on div "Đơn hàng 20 đơn Khối lượng 0 kg Số lượng 28 món Đã thu 0 đ Chưa thu 0 đ SMS Nhậ…" at bounding box center [616, 156] width 1092 height 64
click at [752, 86] on div "Kho gửi Trên xe Kho nhận Kho công nợ Hàng đã giao" at bounding box center [616, 84] width 1092 height 47
click at [955, 317] on button at bounding box center [967, 318] width 25 height 31
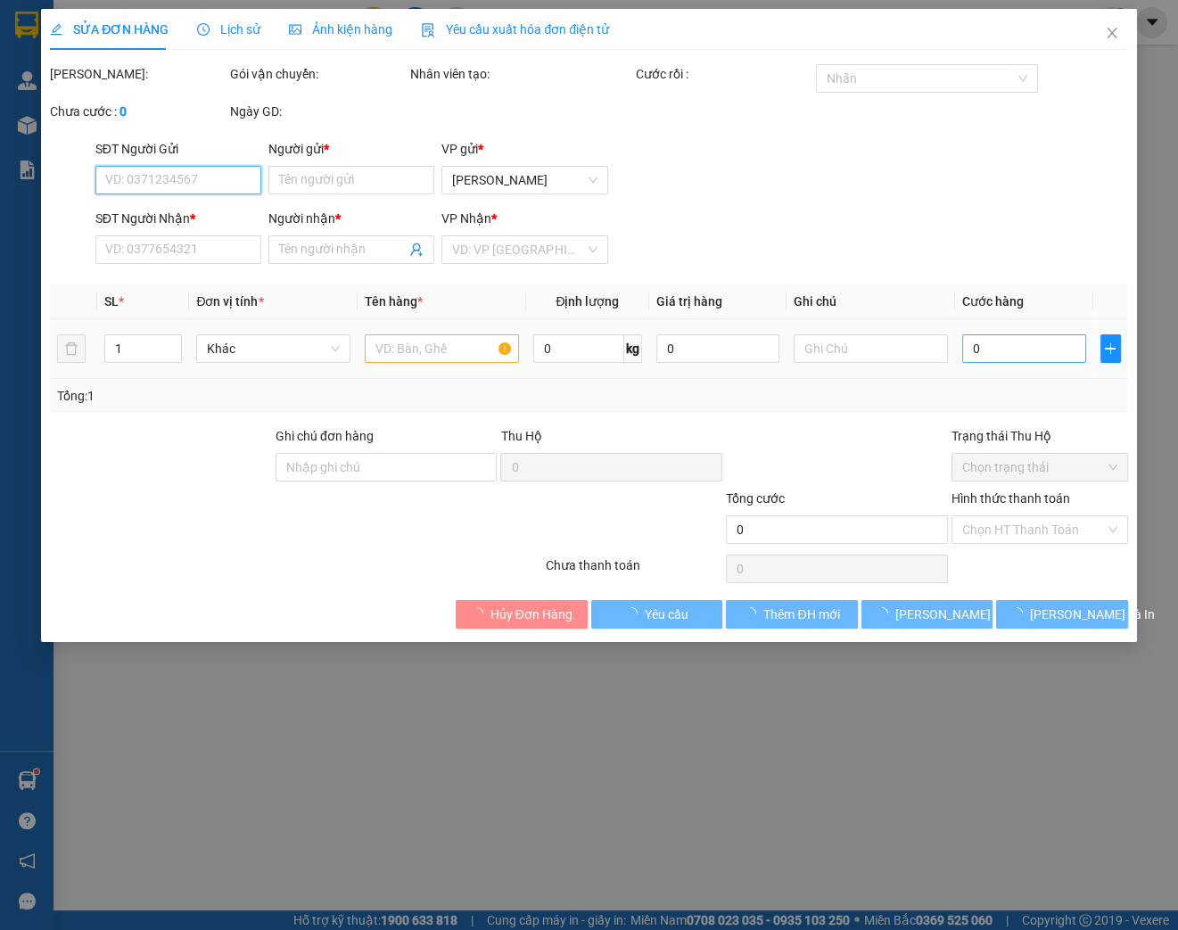
type input "ÂU LẠC"
type input "0396924042"
type input "CÔ HƯƠNG"
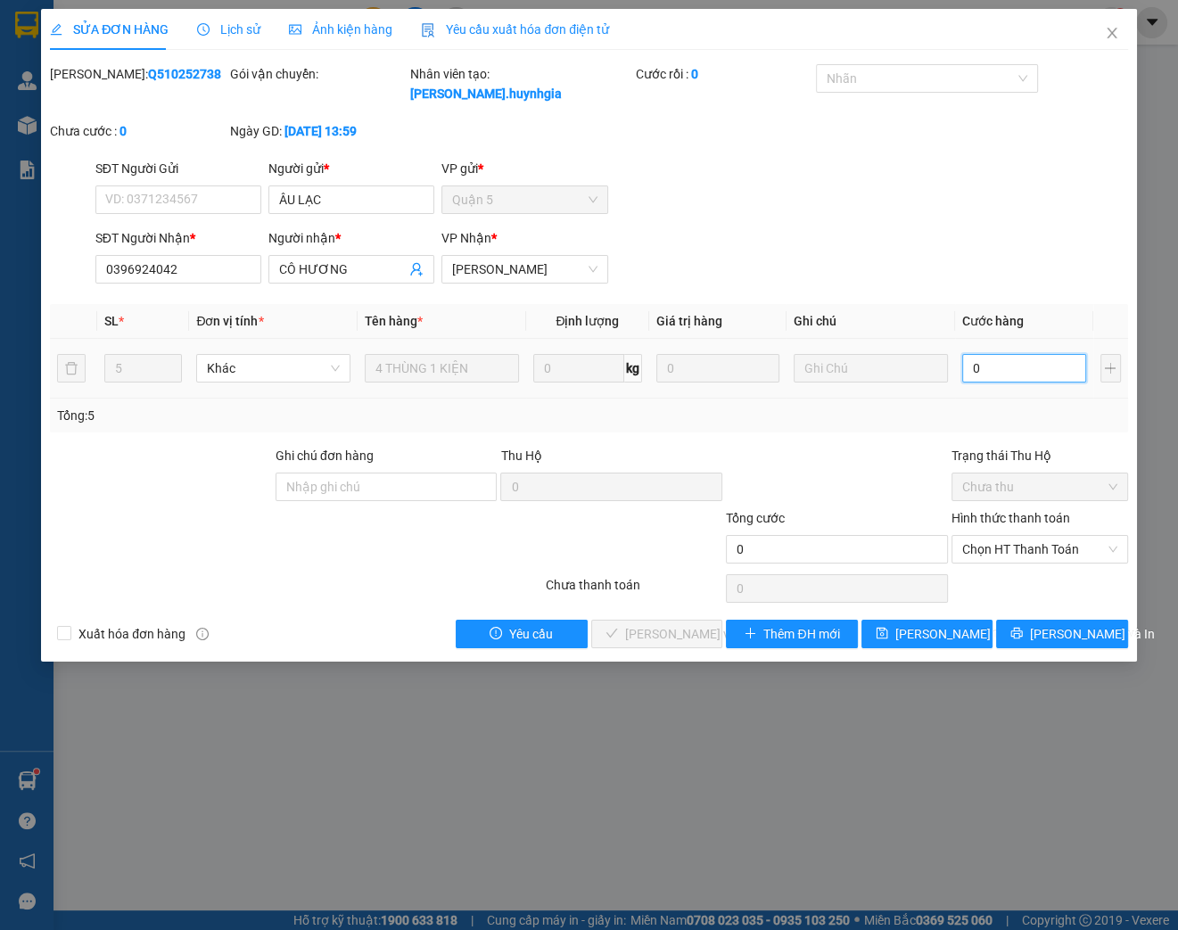
click at [998, 367] on input "0" at bounding box center [1024, 368] width 124 height 29
type input "2"
type input "28"
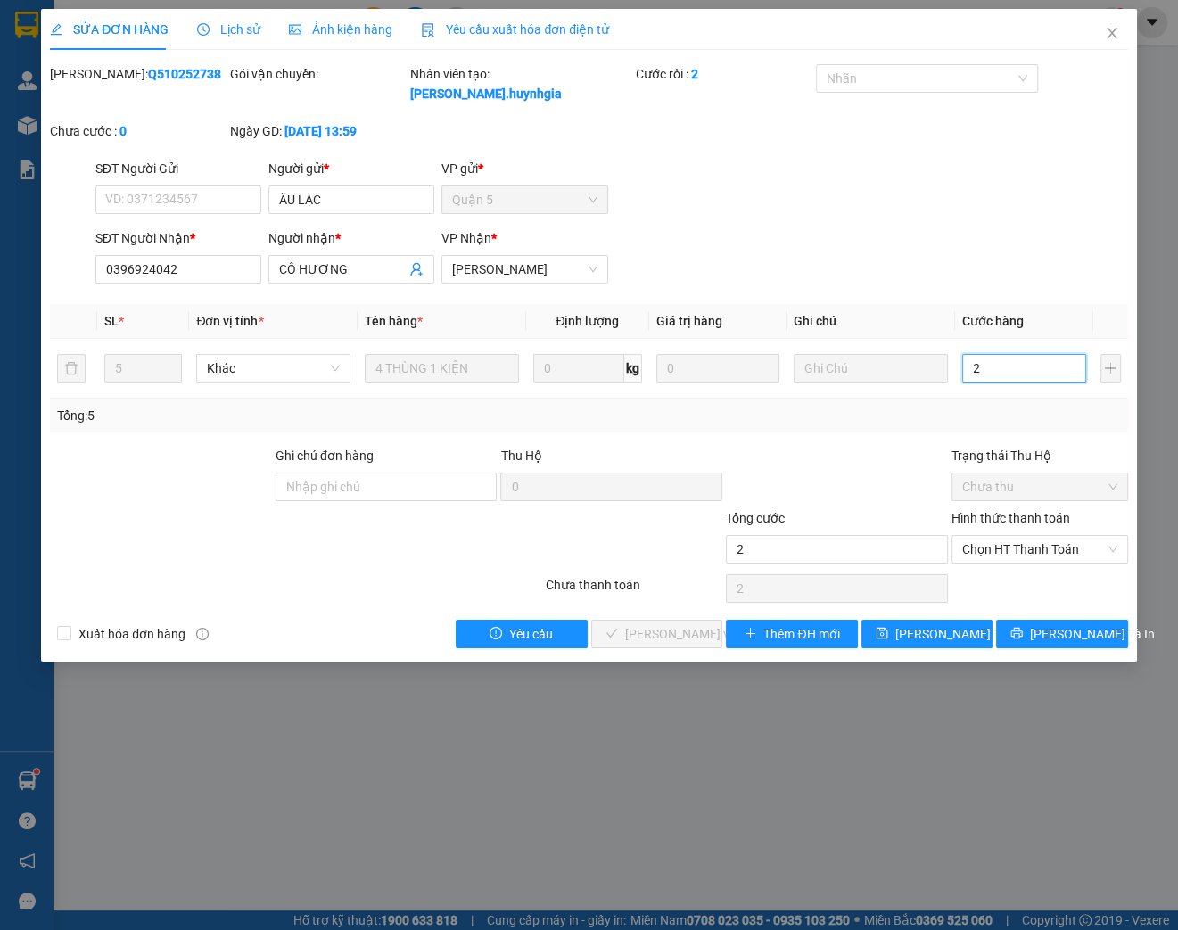
type input "28"
type input "280"
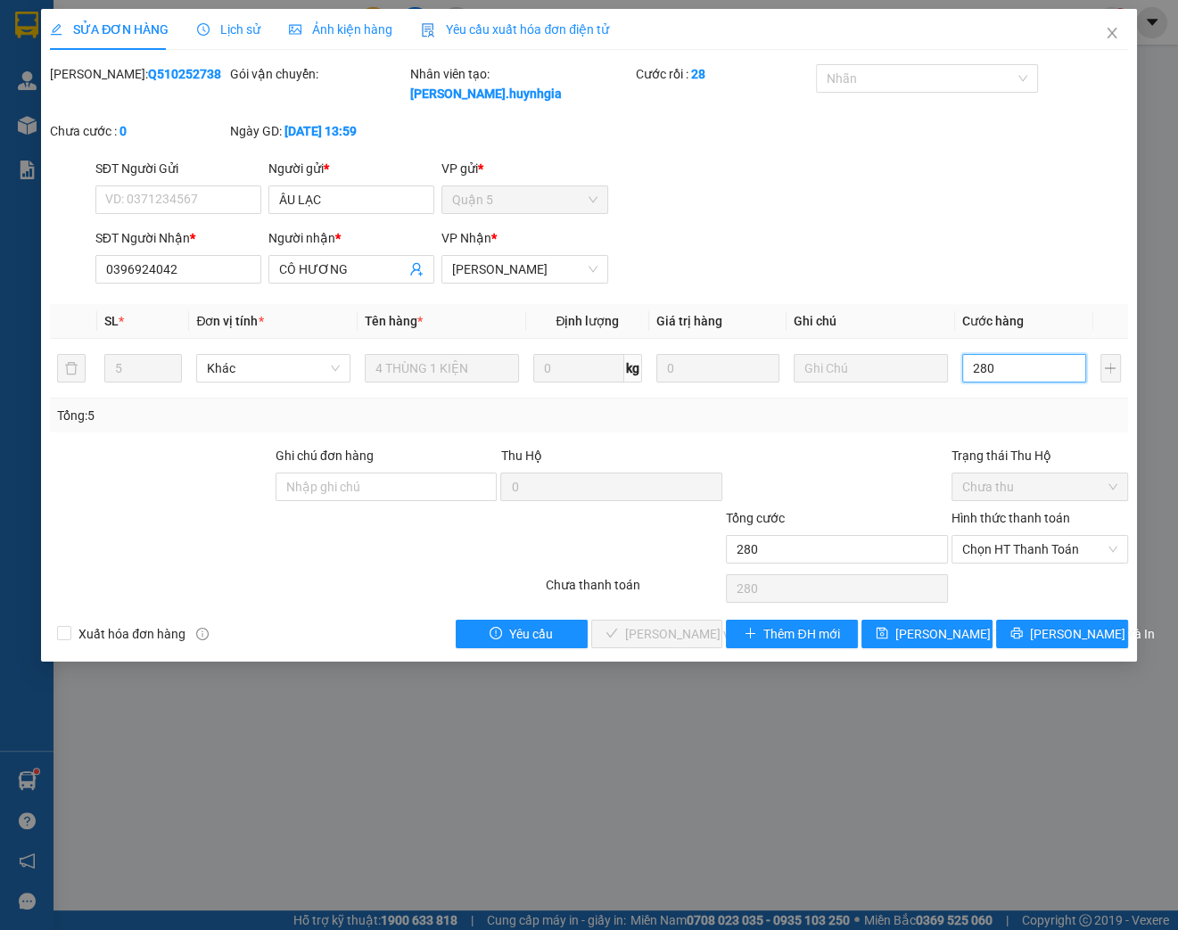
type input "2.800"
type input "28.000"
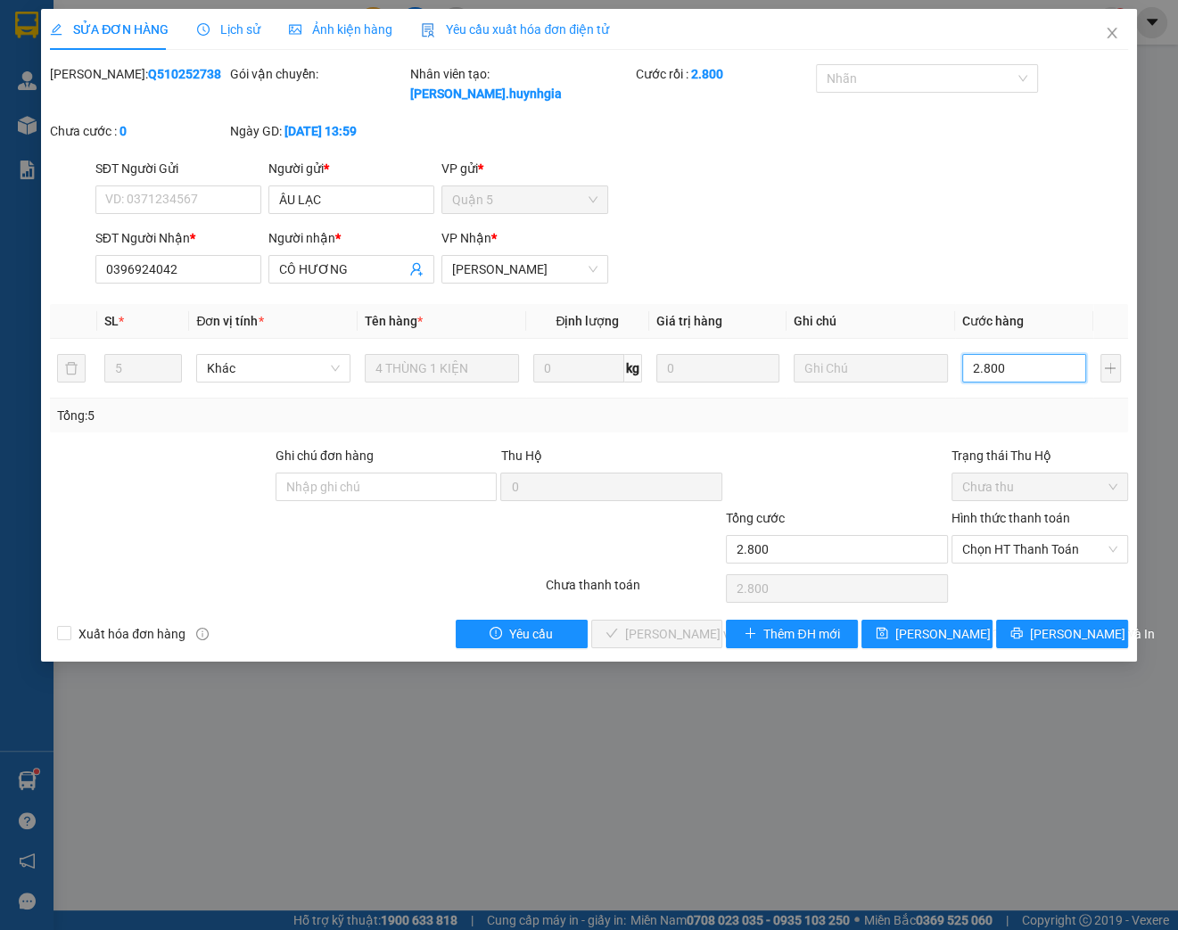
type input "28.000"
type input "280.000"
click at [1014, 550] on span "Chọn HT Thanh Toán" at bounding box center [1039, 549] width 155 height 27
type input "280.000"
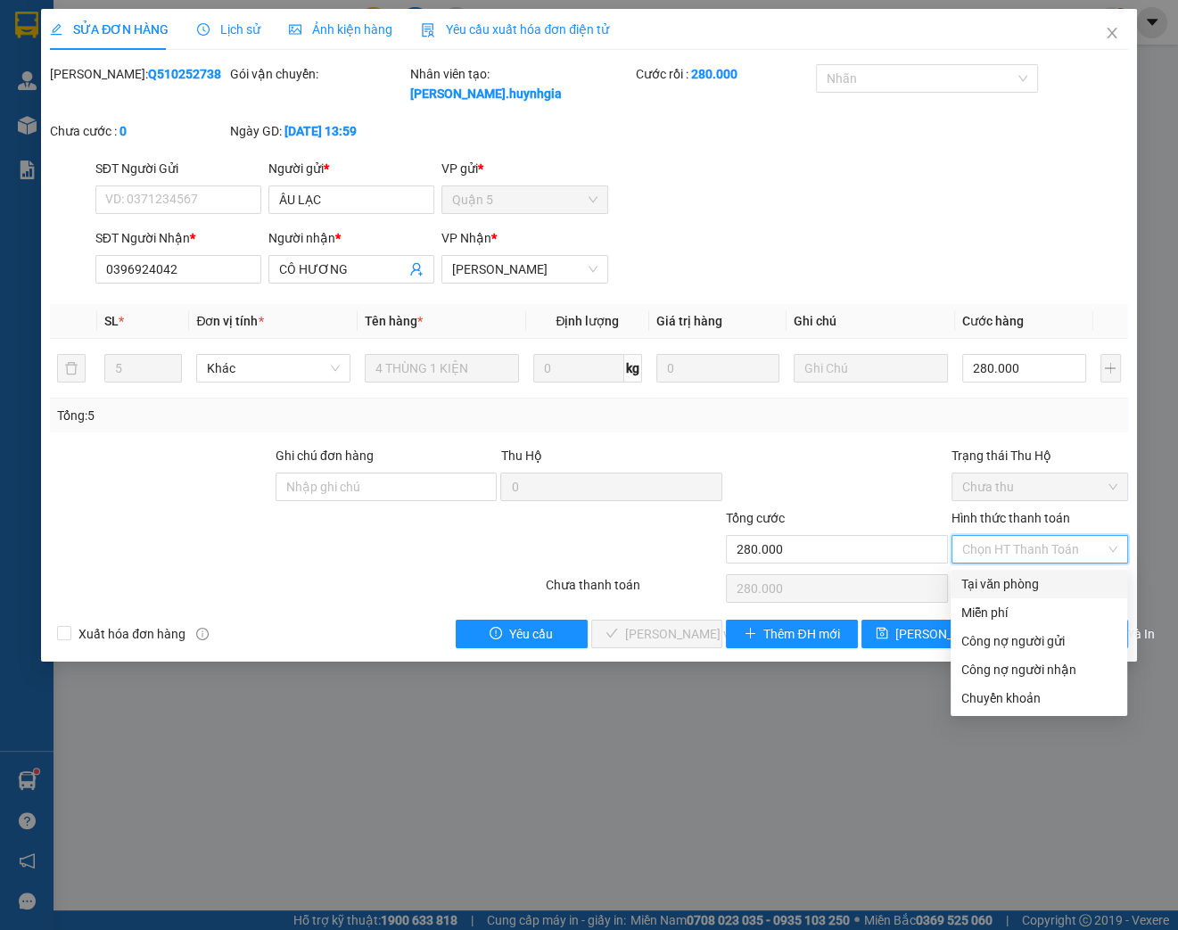
click at [987, 588] on div "Tại văn phòng" at bounding box center [1038, 584] width 155 height 20
type input "0"
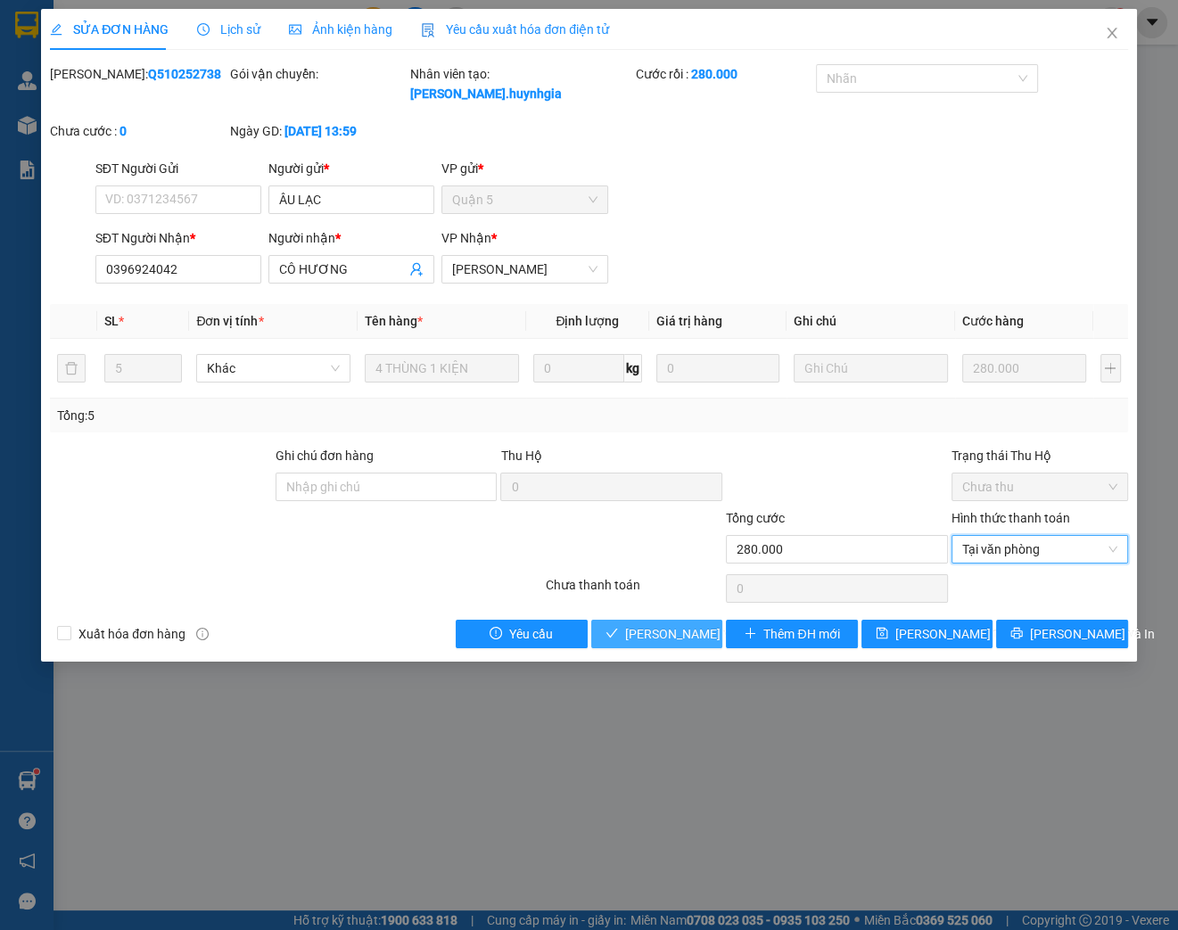
click at [678, 628] on span "[PERSON_NAME] và Giao hàng" at bounding box center [710, 634] width 171 height 20
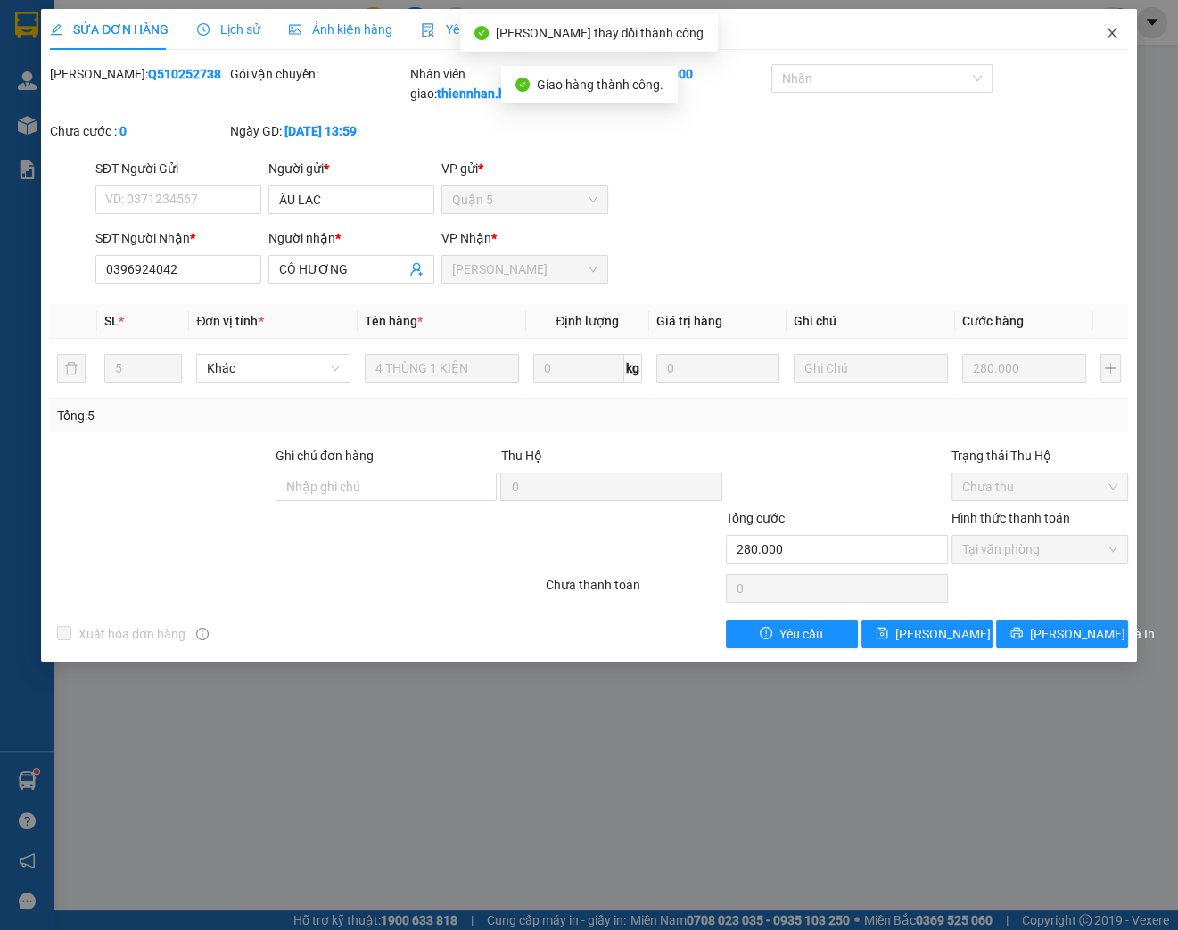
click at [1102, 35] on span "Close" at bounding box center [1112, 34] width 50 height 50
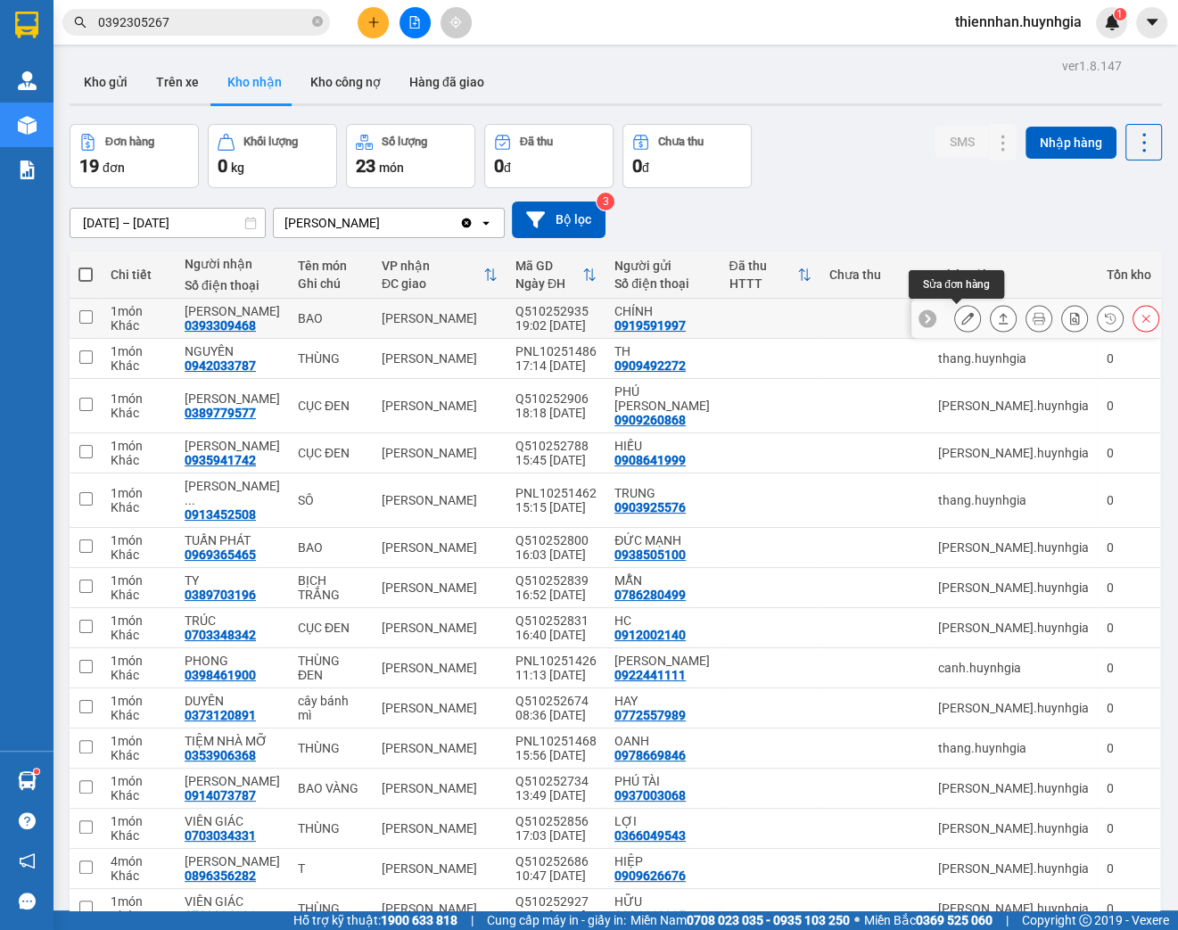
click at [961, 318] on icon at bounding box center [967, 318] width 12 height 12
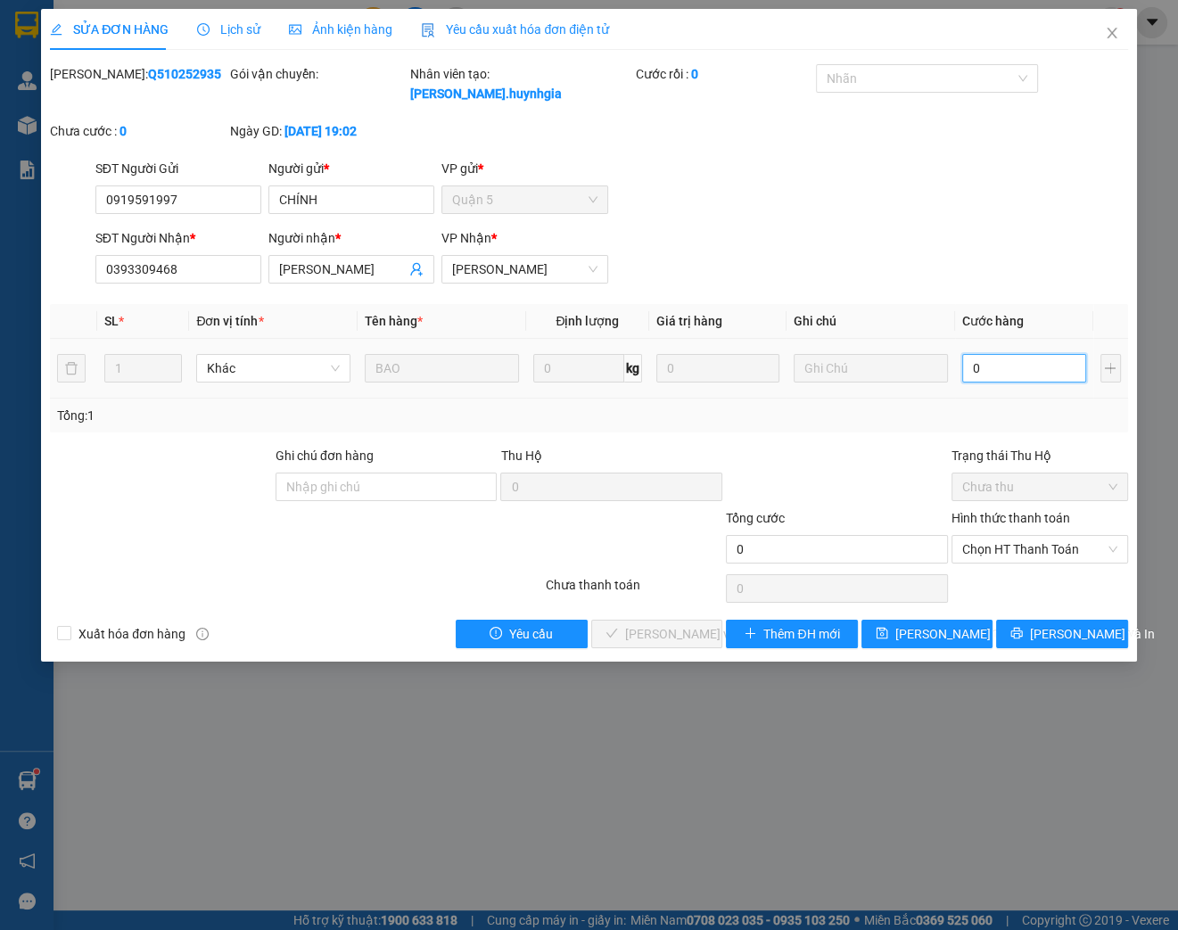
click at [1000, 368] on input "0" at bounding box center [1024, 368] width 124 height 29
type input "4"
type input "40"
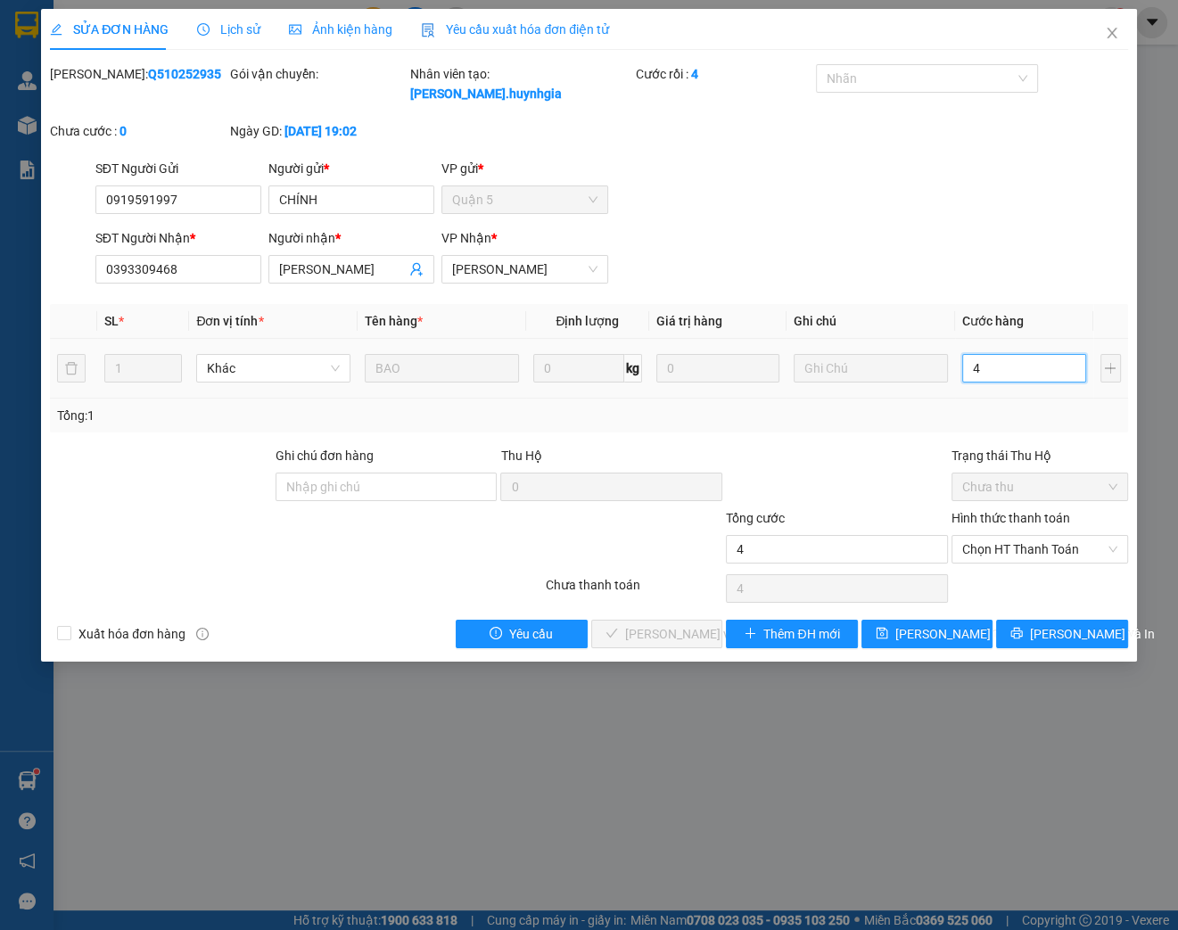
type input "40"
type input "400"
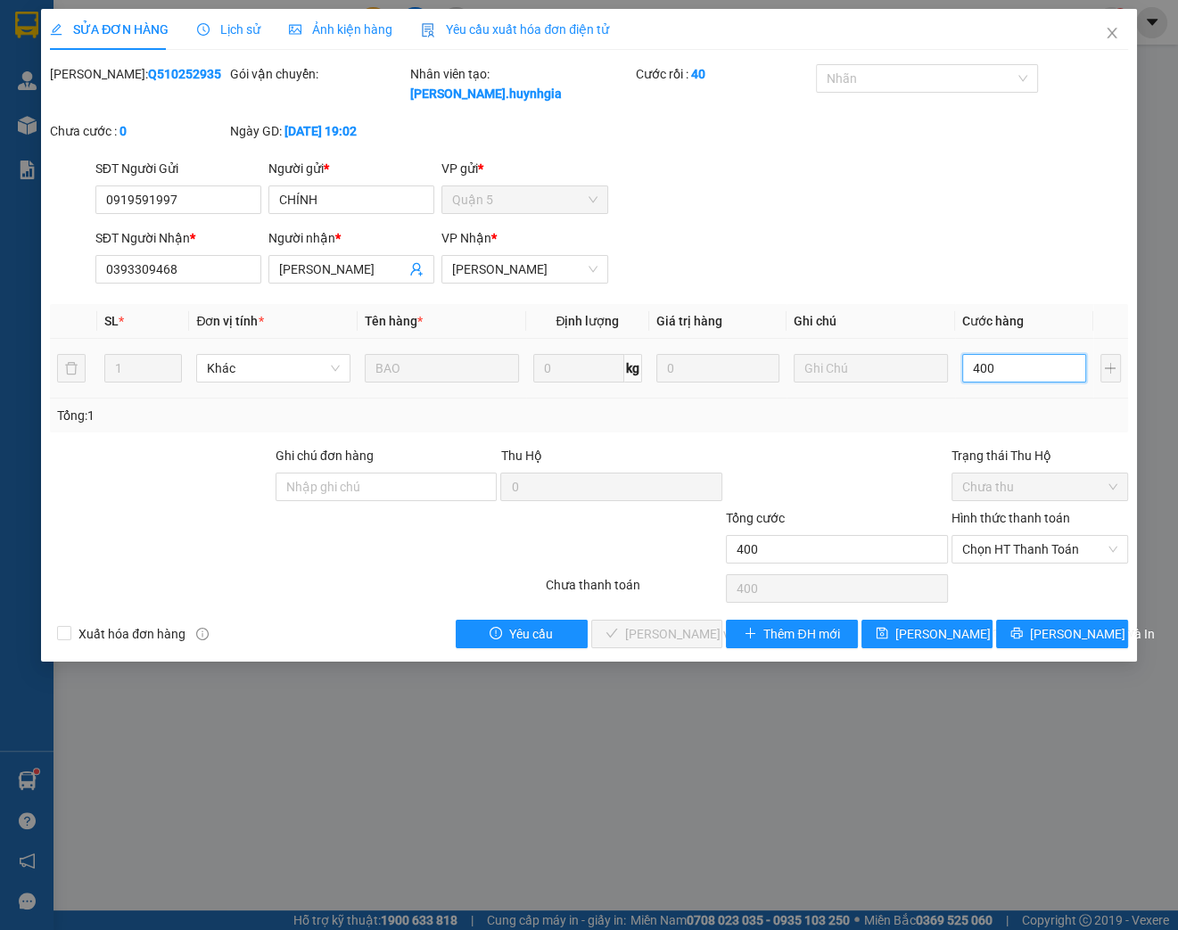
type input "4.000"
type input "40.000"
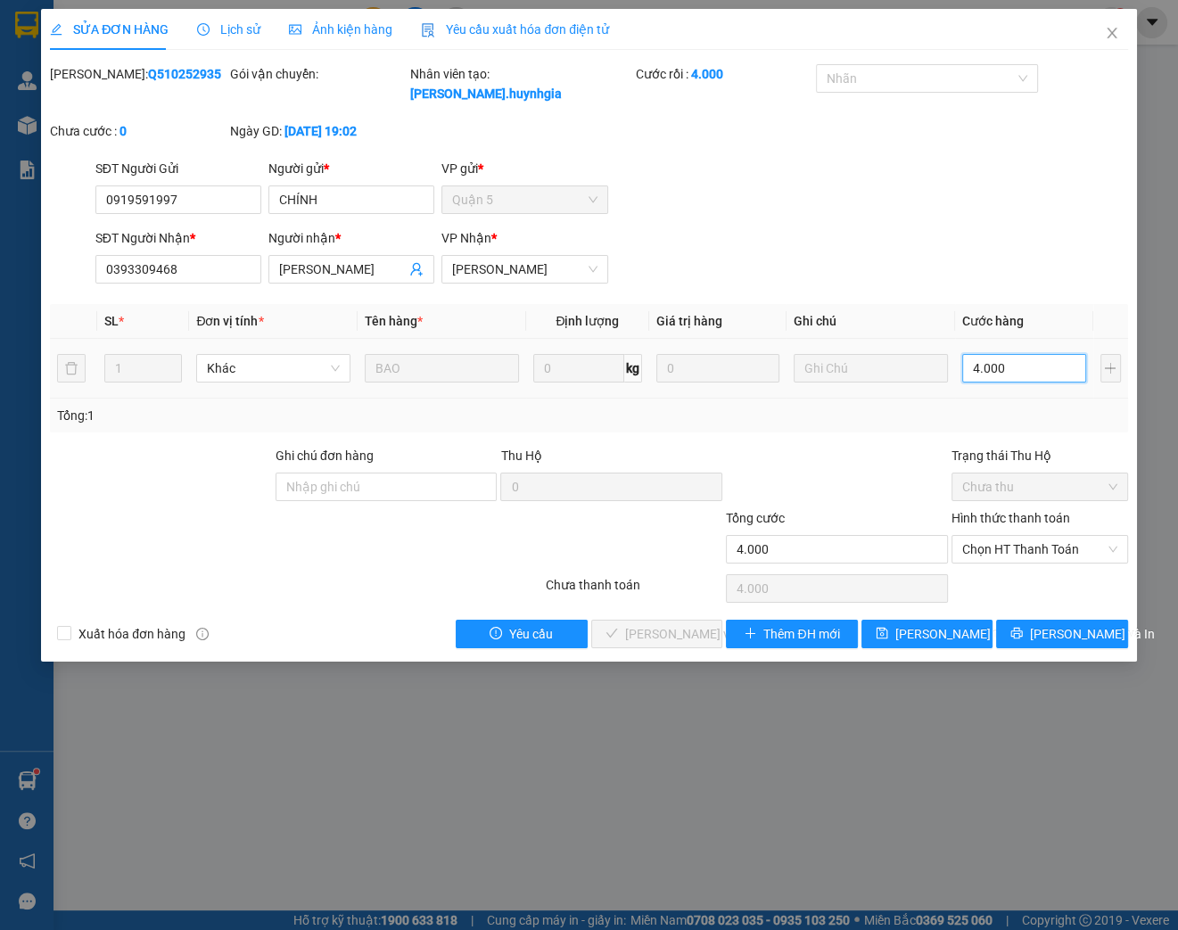
type input "40.000"
click at [1006, 553] on span "Chọn HT Thanh Toán" at bounding box center [1039, 549] width 155 height 27
type input "40.000"
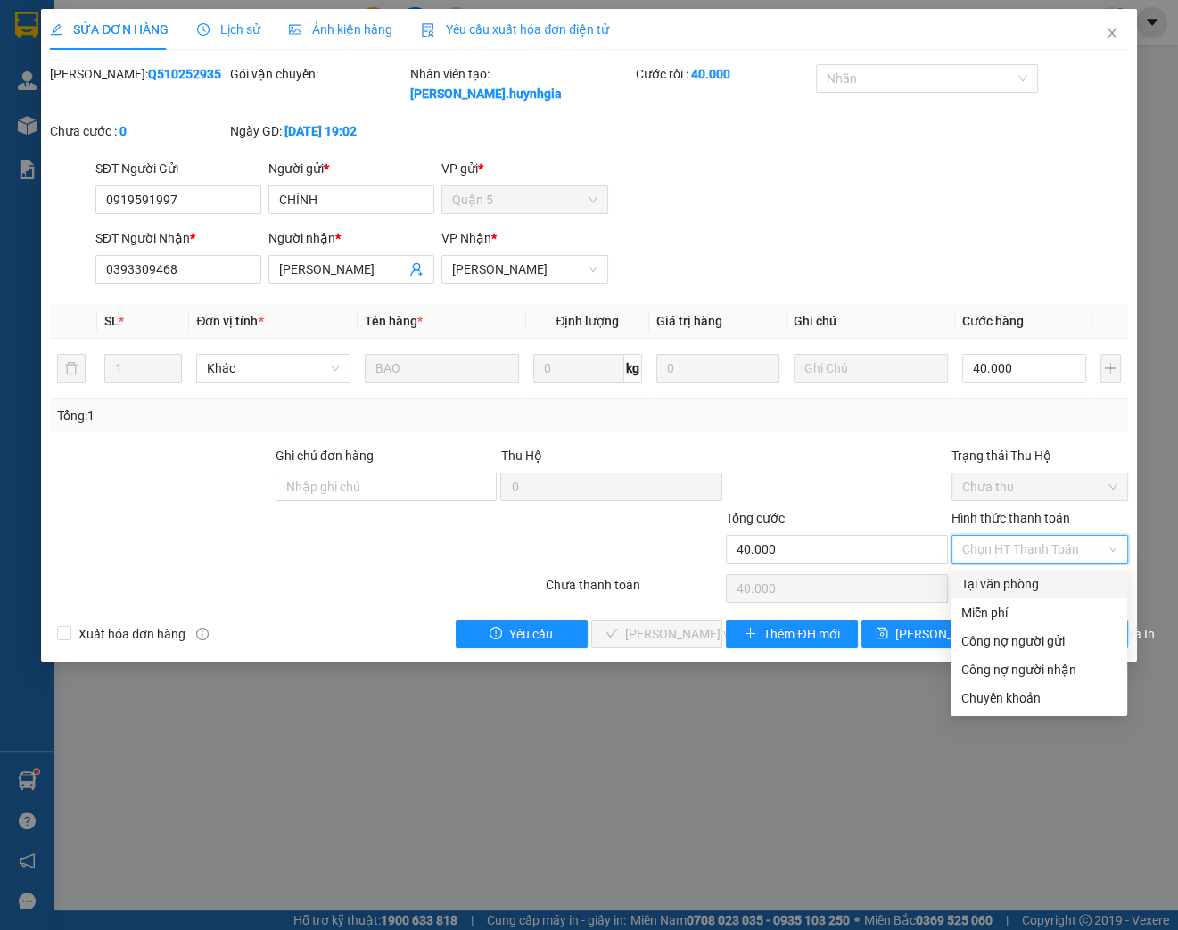
click at [989, 571] on div "Tại văn phòng" at bounding box center [1038, 584] width 177 height 29
type input "0"
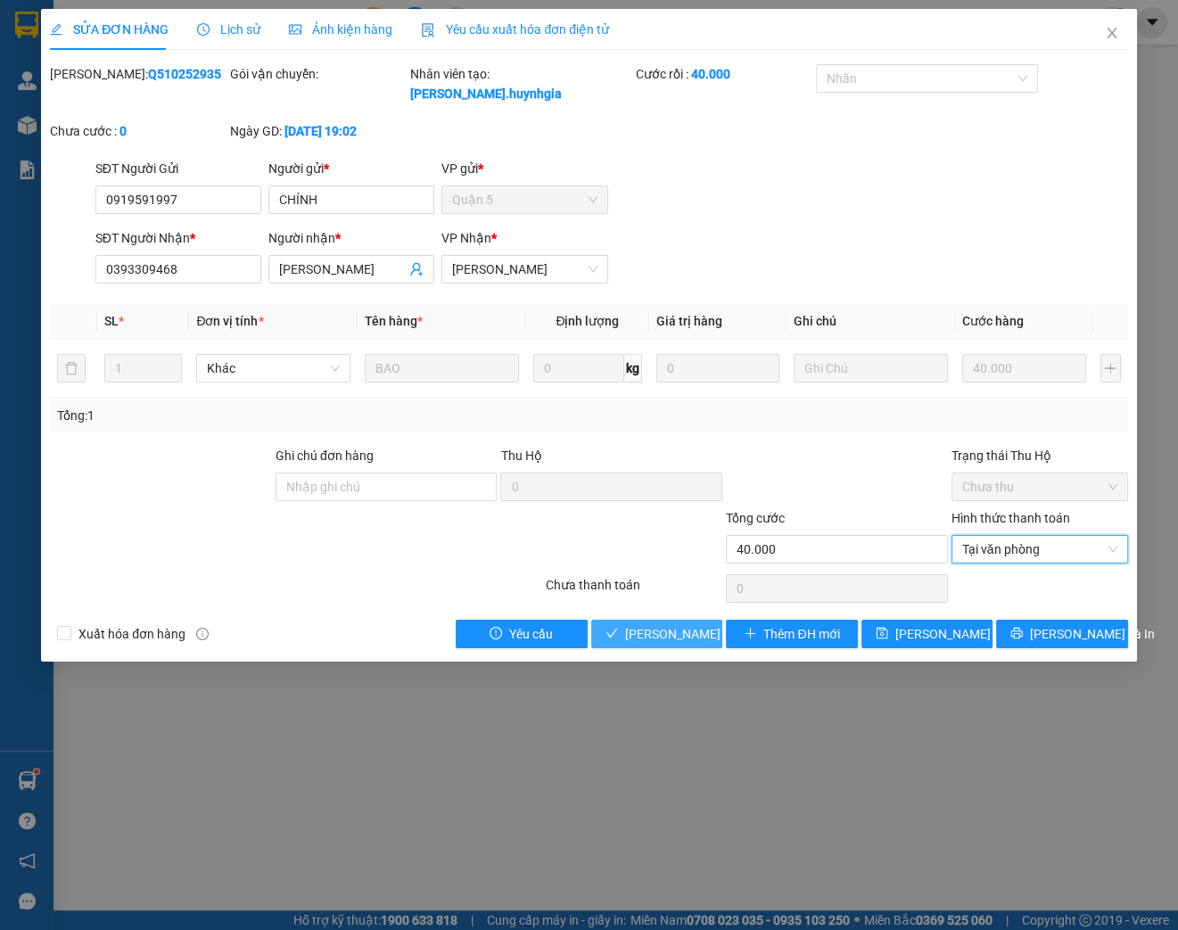
click at [651, 635] on span "[PERSON_NAME] và Giao hàng" at bounding box center [710, 634] width 171 height 20
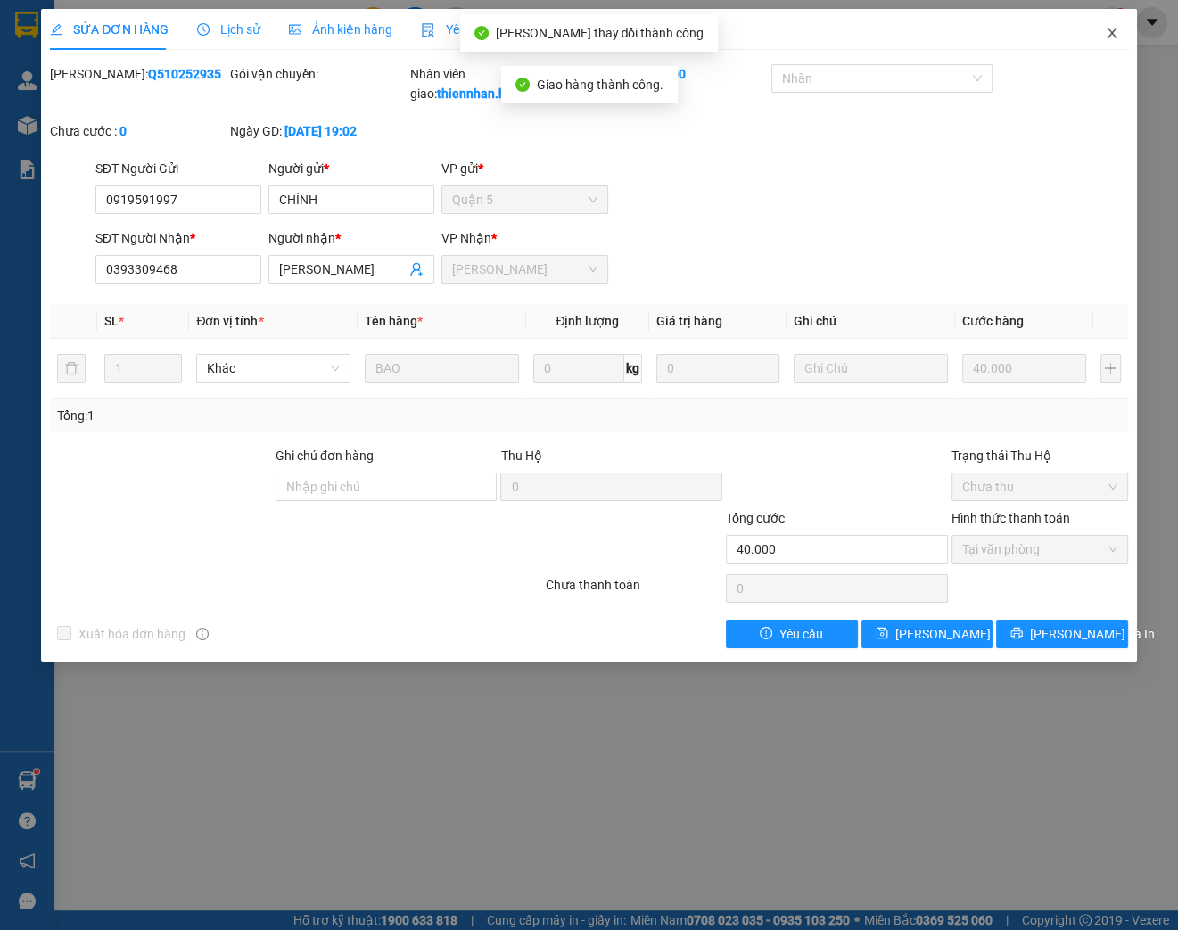
click at [1115, 33] on icon "close" at bounding box center [1112, 33] width 14 height 14
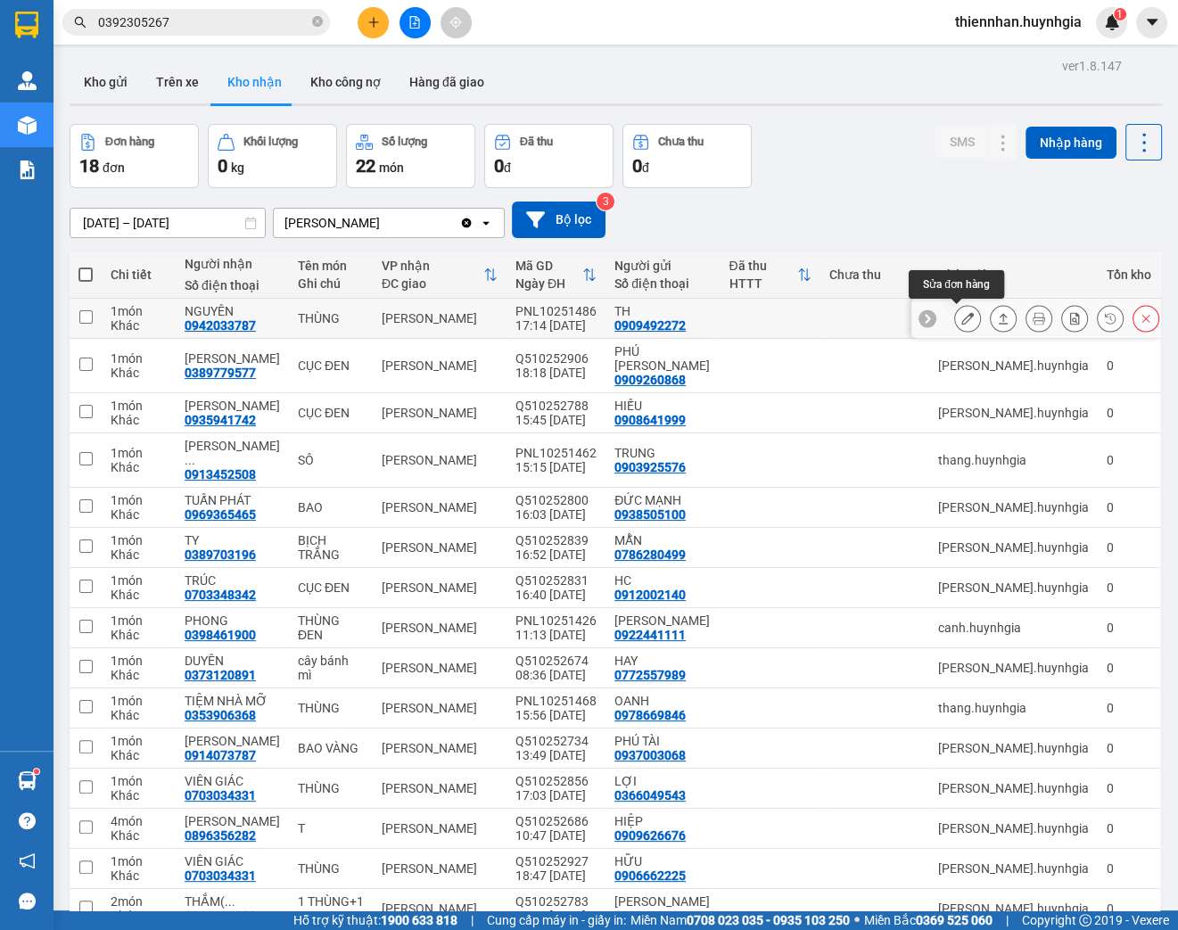
click at [955, 317] on button at bounding box center [967, 318] width 25 height 31
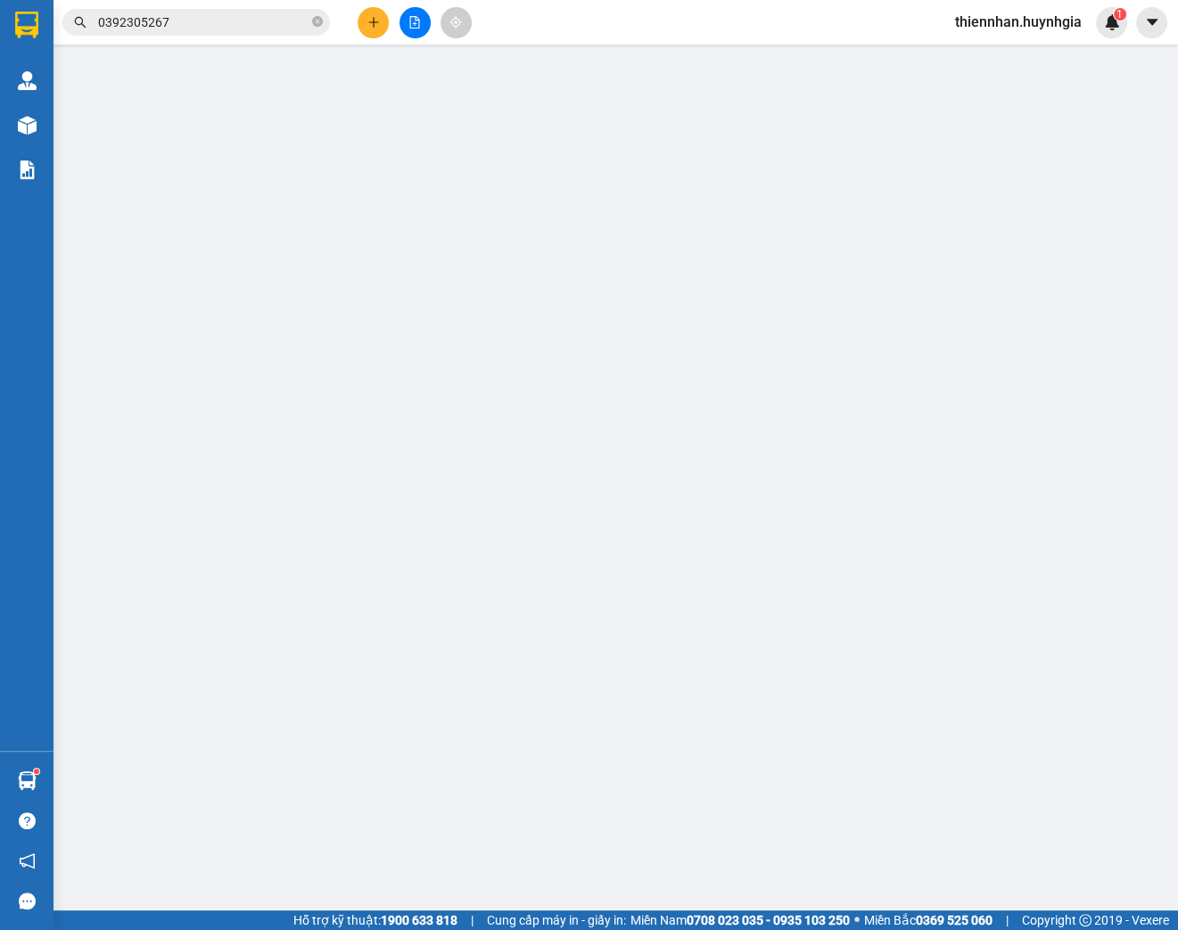
type input "0909492272"
type input "TH"
type input "0942033787"
type input "NGUYÊN"
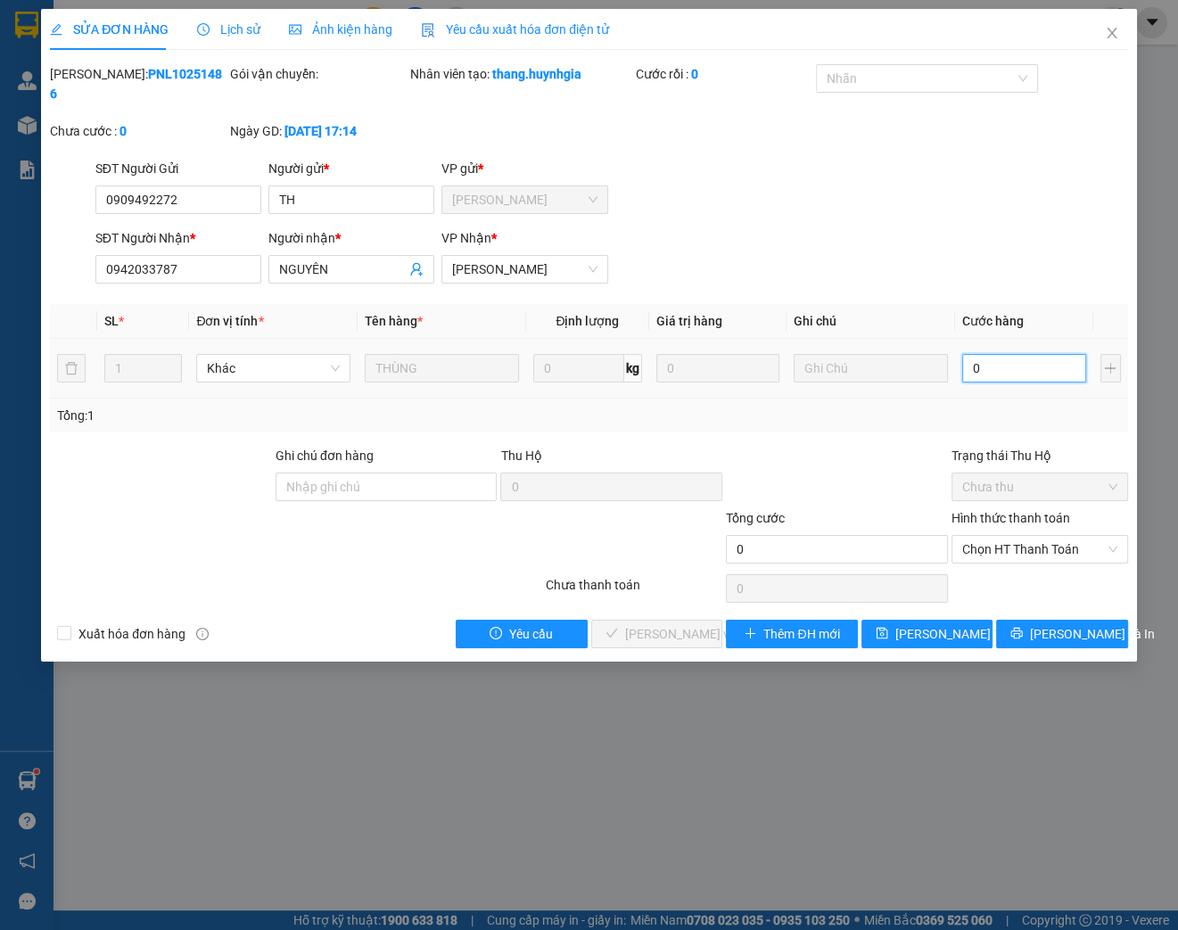
click at [1006, 366] on input "0" at bounding box center [1024, 368] width 124 height 29
type input "3"
type input "30"
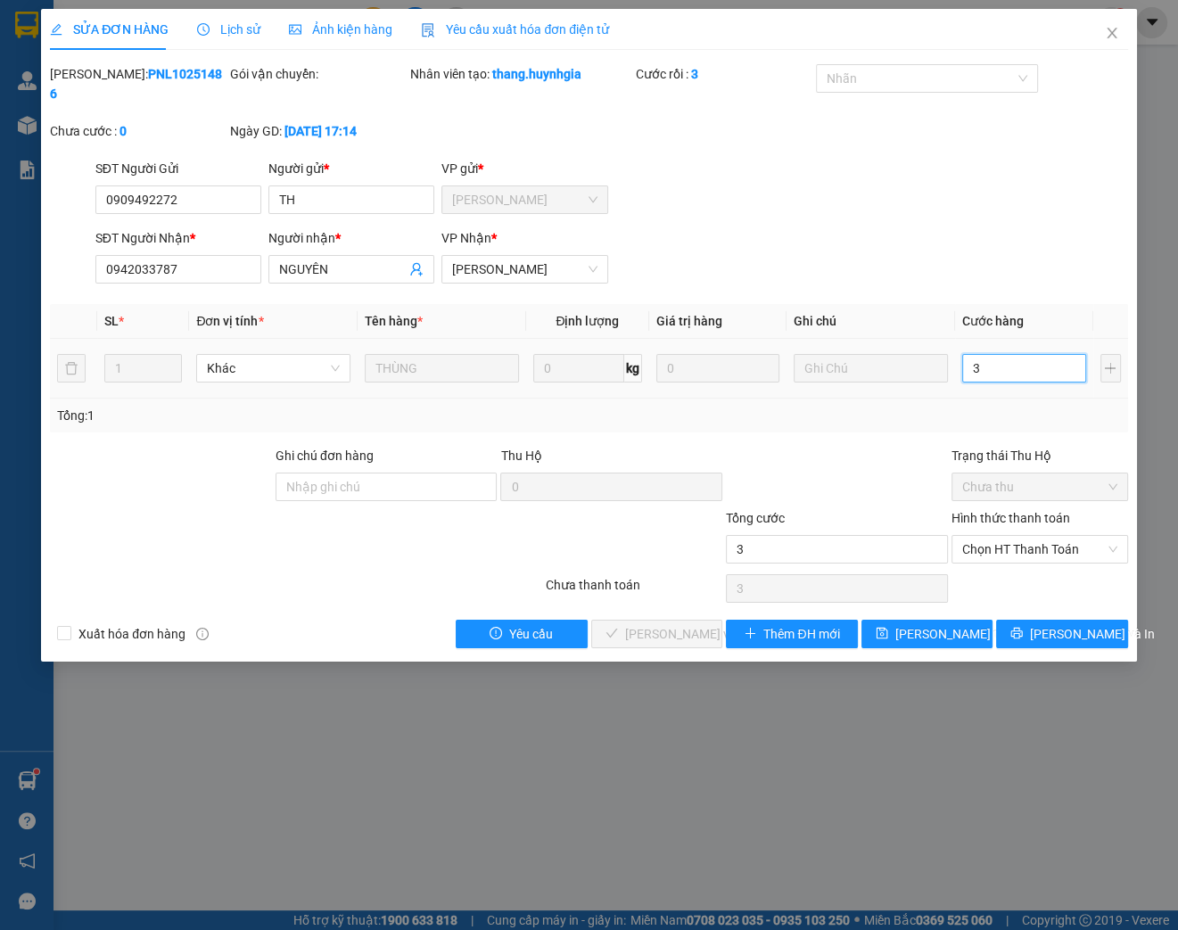
type input "30"
type input "300"
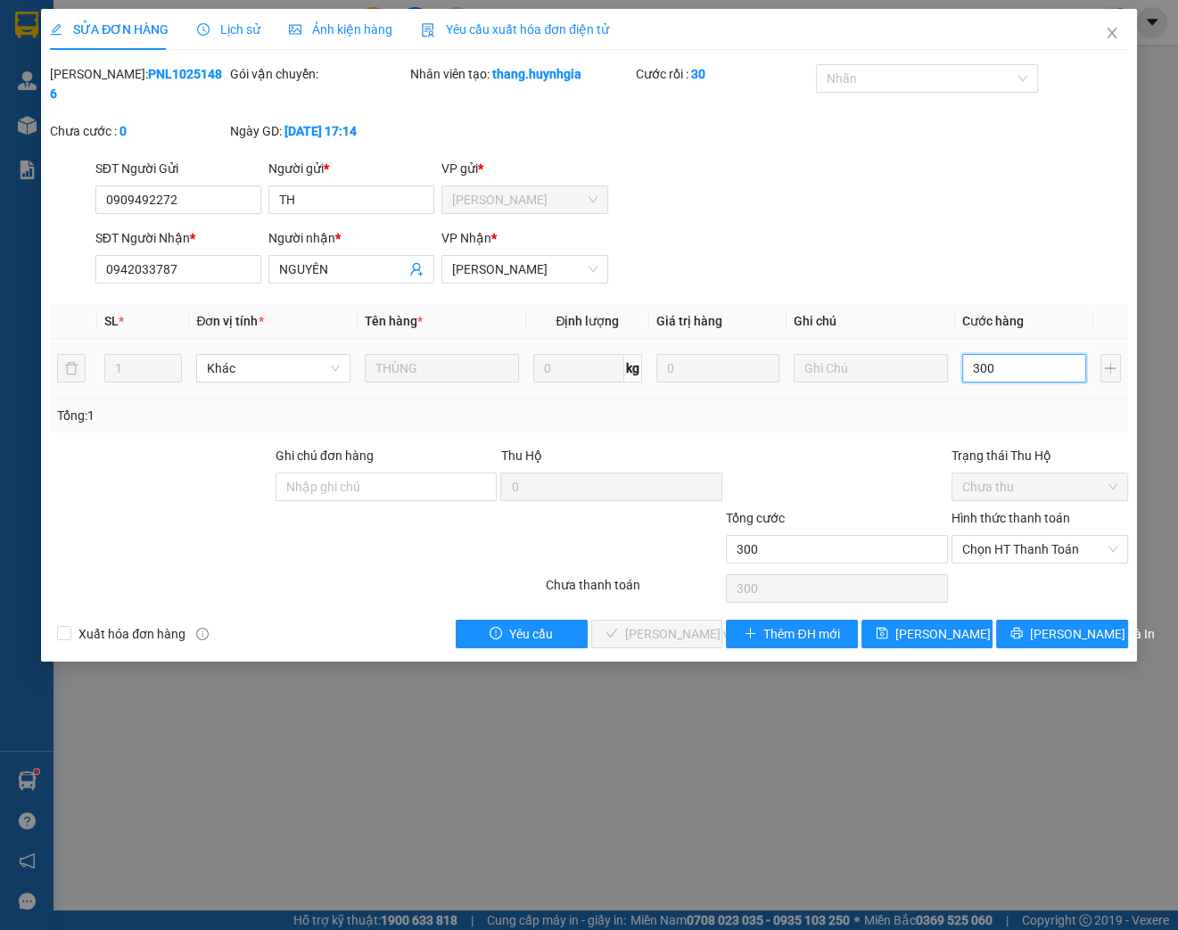
type input "3.000"
type input "30.000"
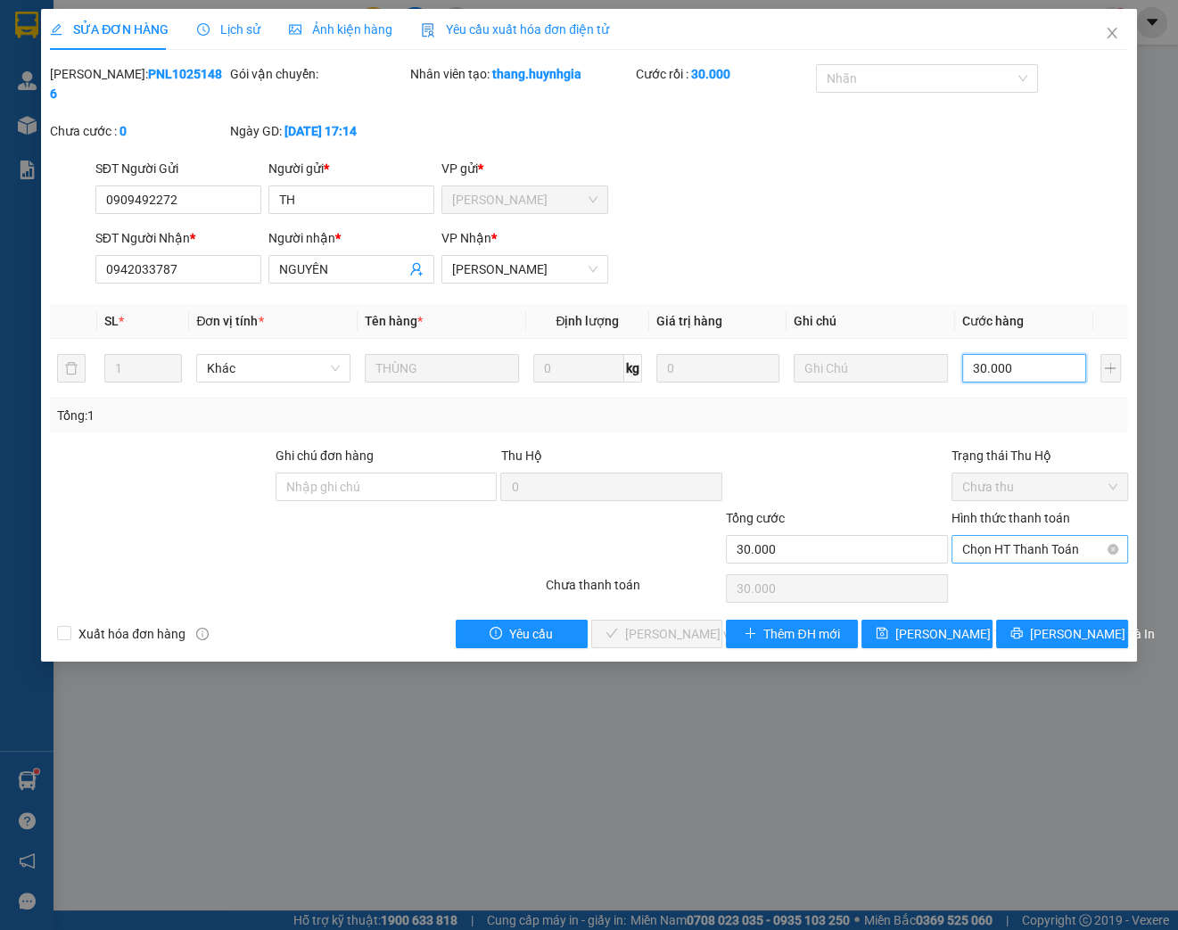
click at [1054, 546] on span "Chọn HT Thanh Toán" at bounding box center [1039, 549] width 155 height 27
type input "30.000"
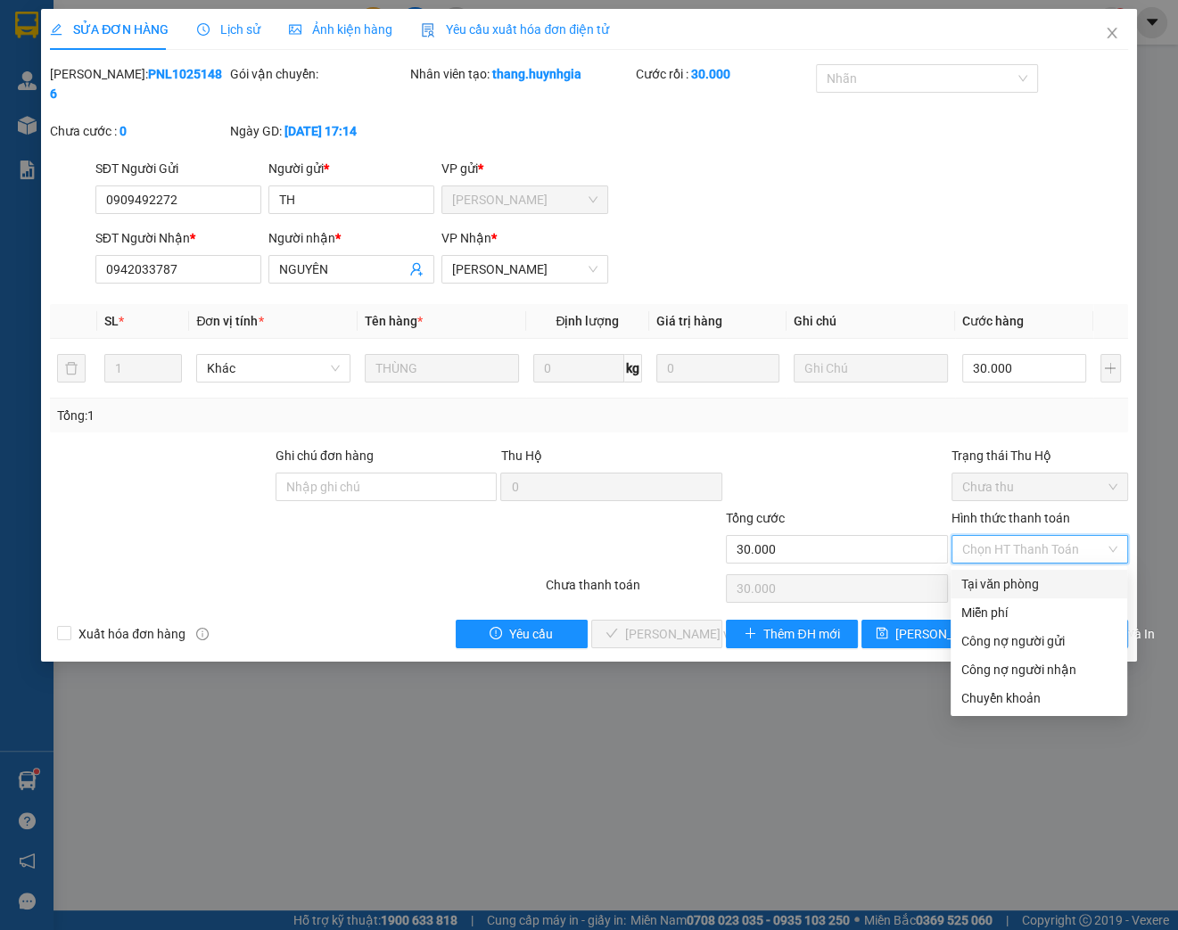
drag, startPoint x: 1032, startPoint y: 576, endPoint x: 863, endPoint y: 619, distance: 174.7
click at [1031, 577] on div "Tại văn phòng" at bounding box center [1038, 584] width 155 height 20
type input "0"
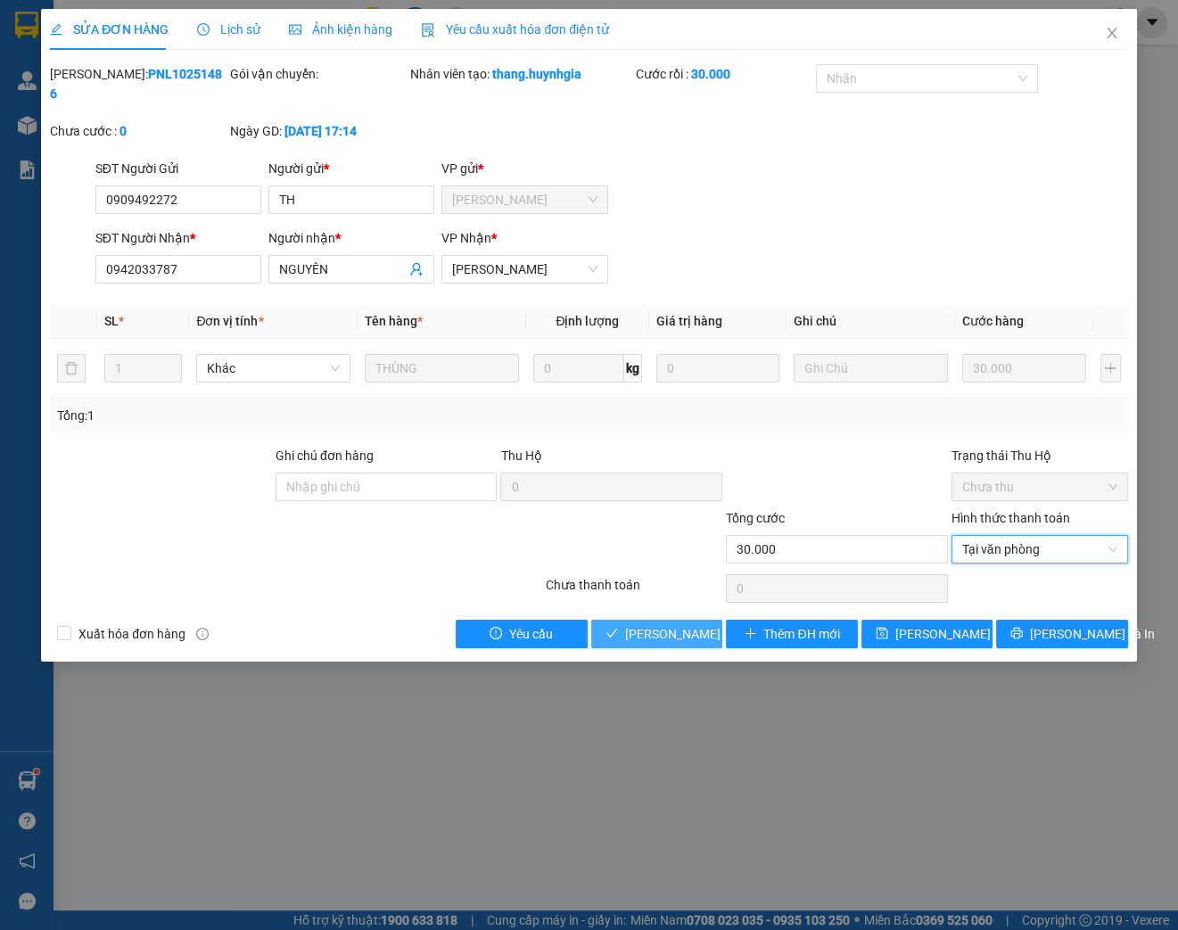
click at [661, 644] on button "[PERSON_NAME] và Giao hàng" at bounding box center [657, 634] width 132 height 29
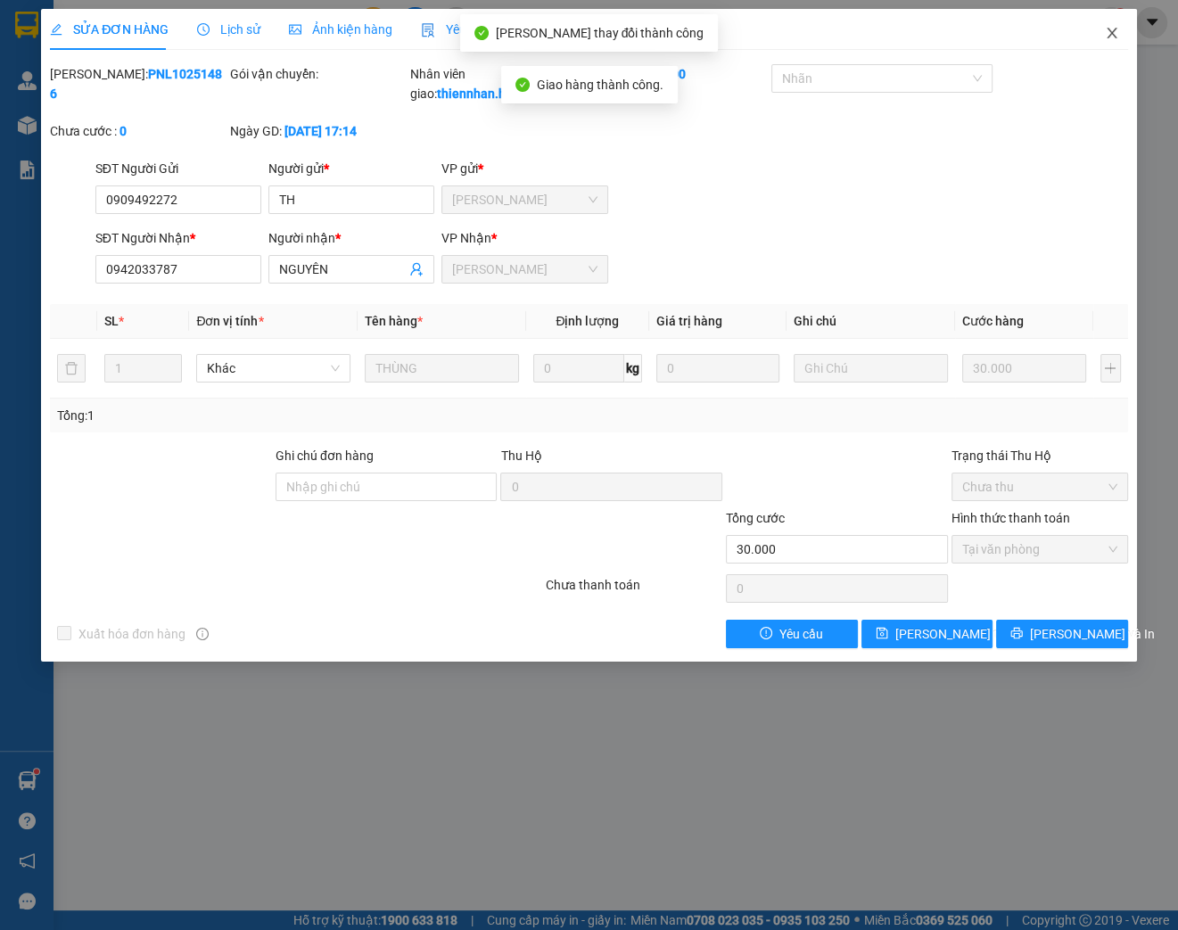
click at [1116, 36] on icon "close" at bounding box center [1112, 33] width 14 height 14
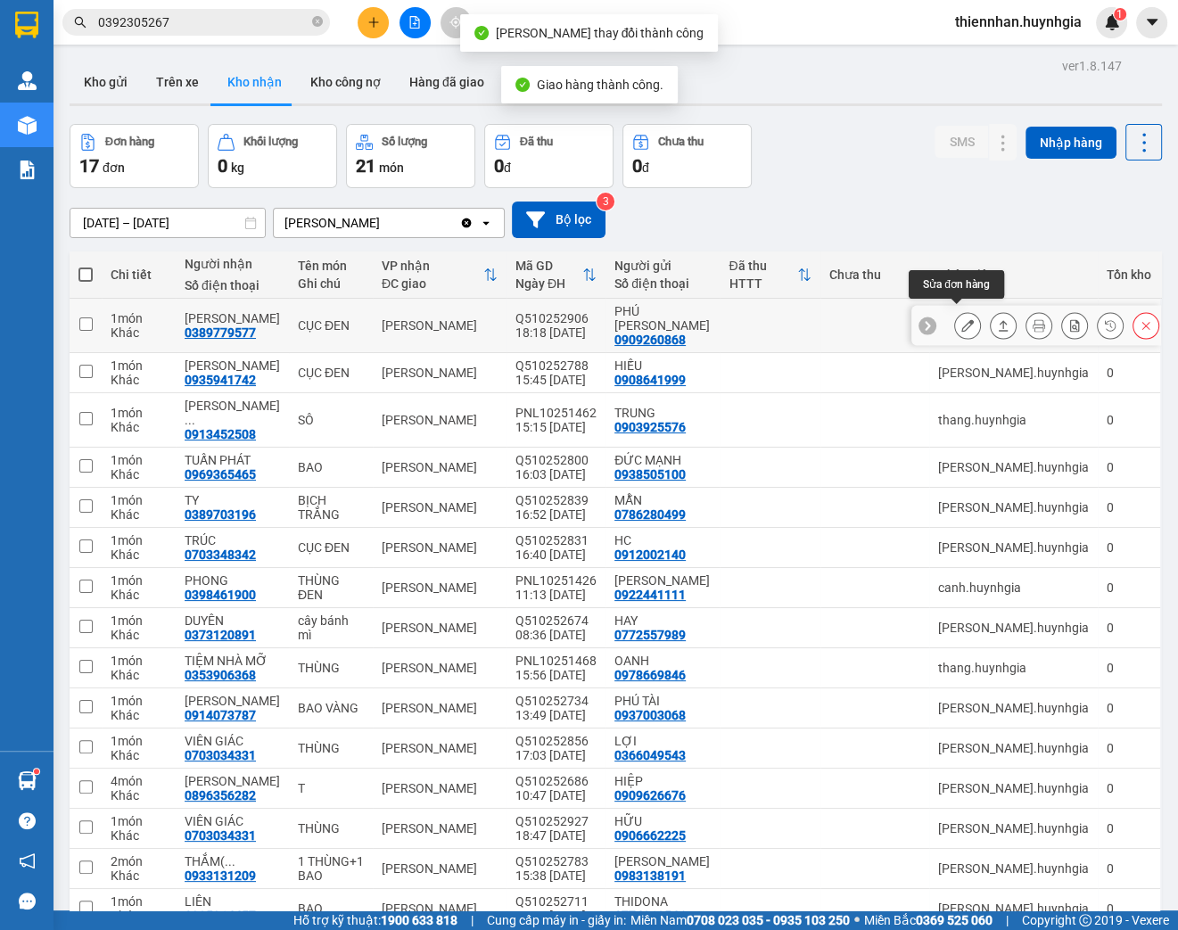
click at [961, 321] on icon at bounding box center [967, 325] width 12 height 12
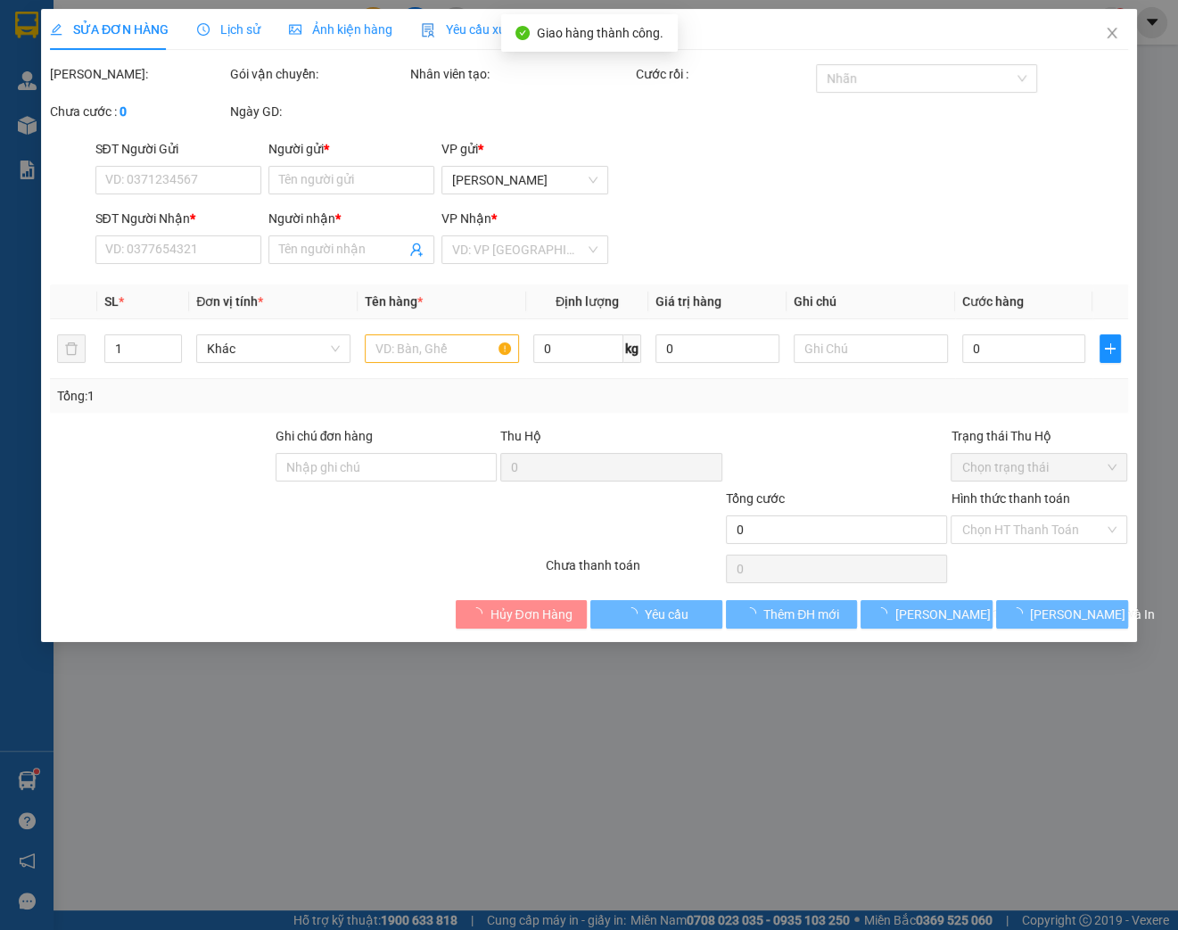
type input "0909260868"
type input "PHÚ [PERSON_NAME]"
type input "0389779577"
type input "[PERSON_NAME]"
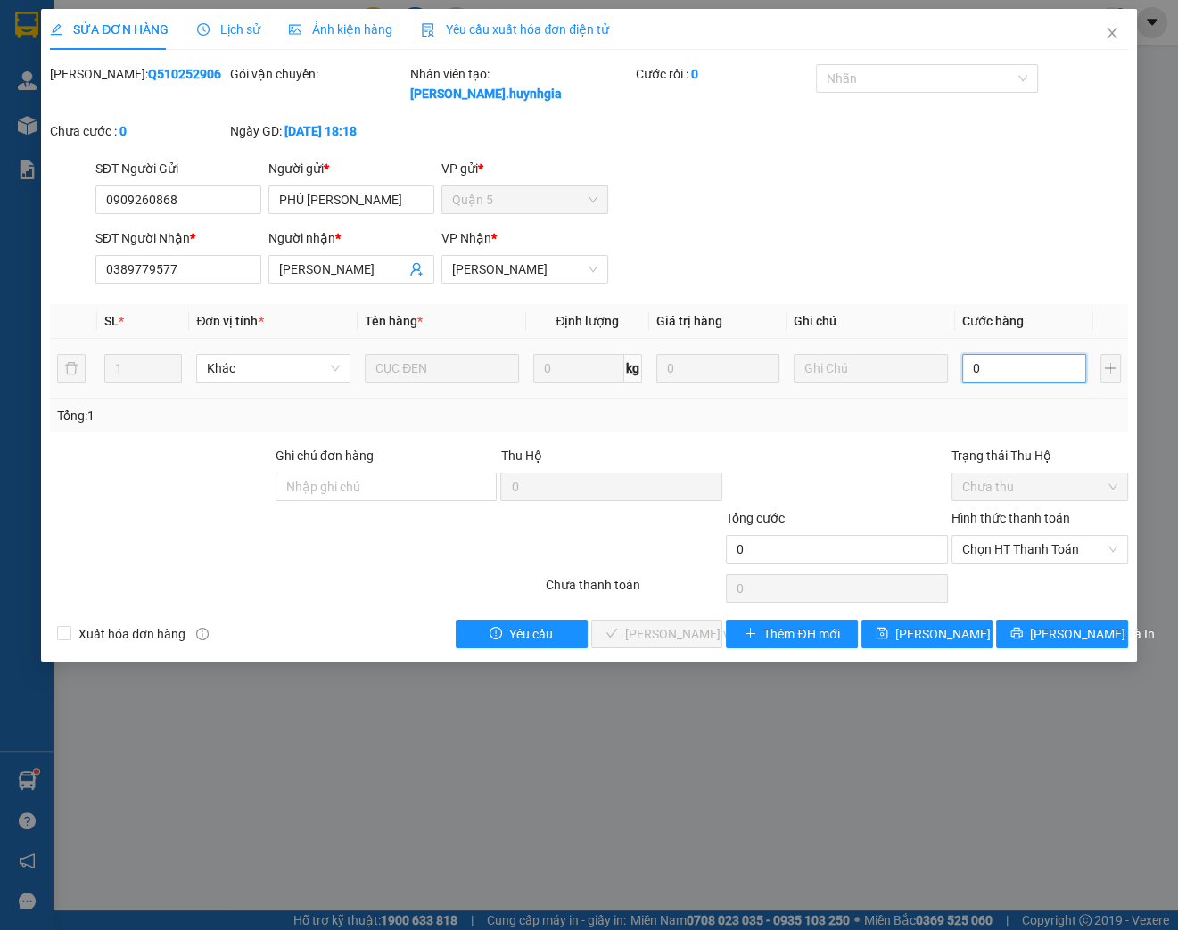
click at [986, 372] on input "0" at bounding box center [1024, 368] width 124 height 29
type input "3"
type input "30"
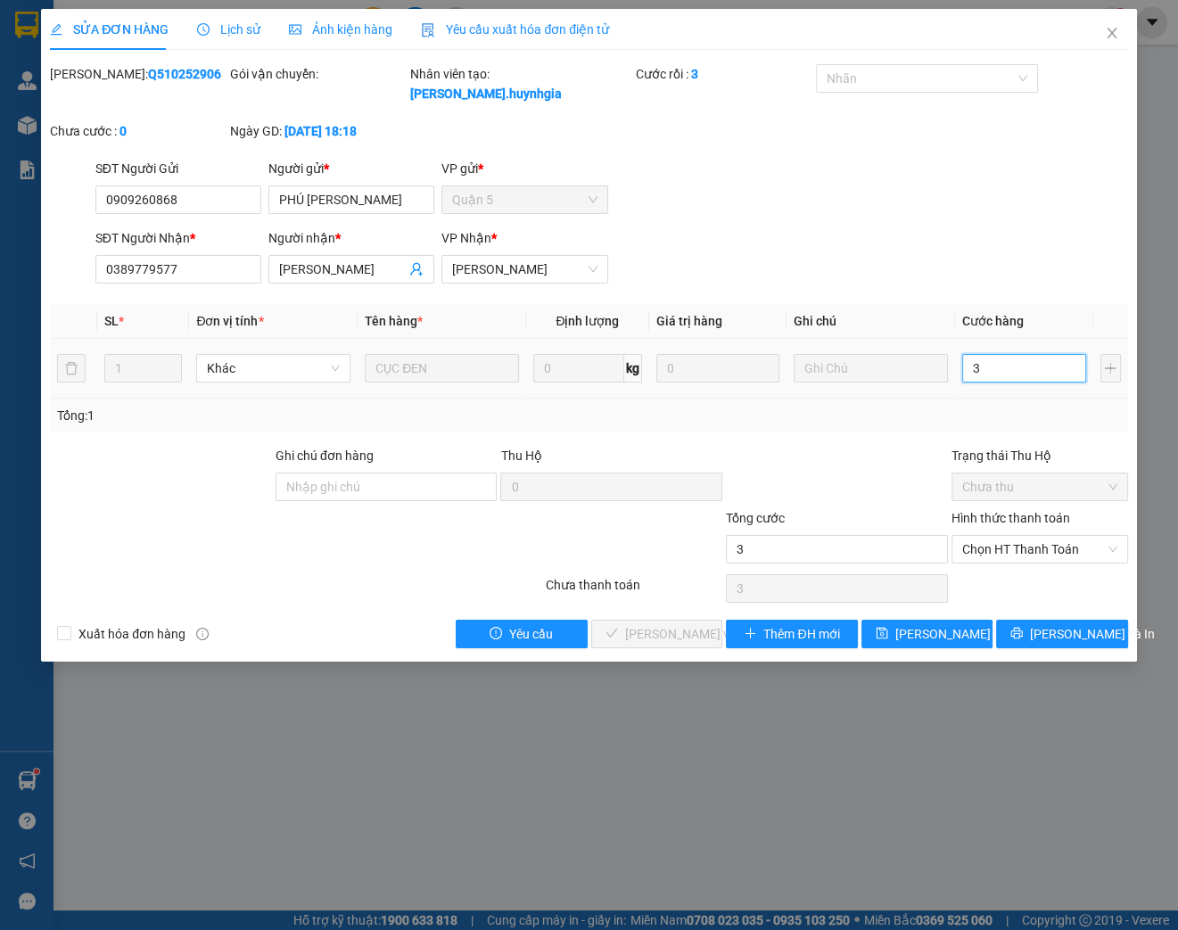
type input "30"
type input "300"
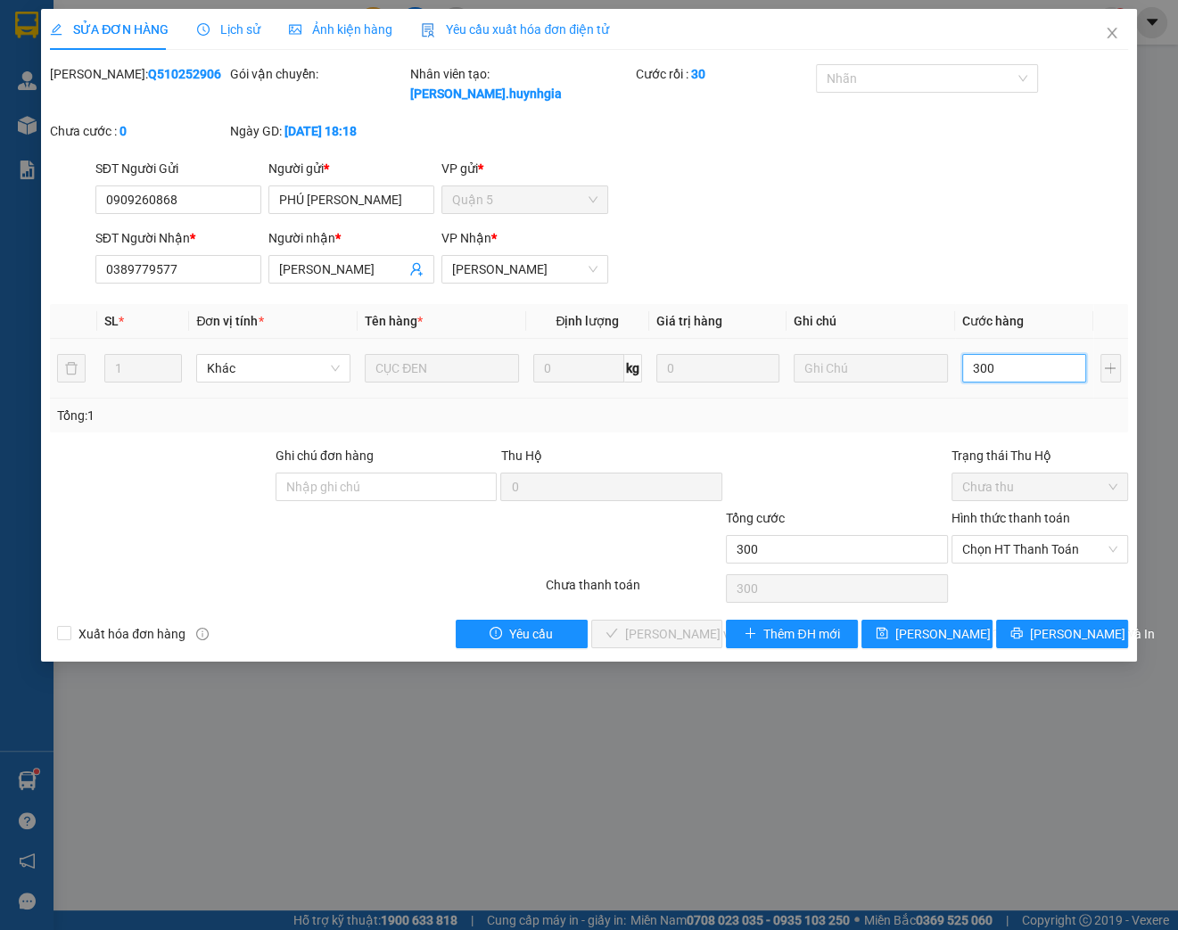
type input "3.000"
type input "30.000"
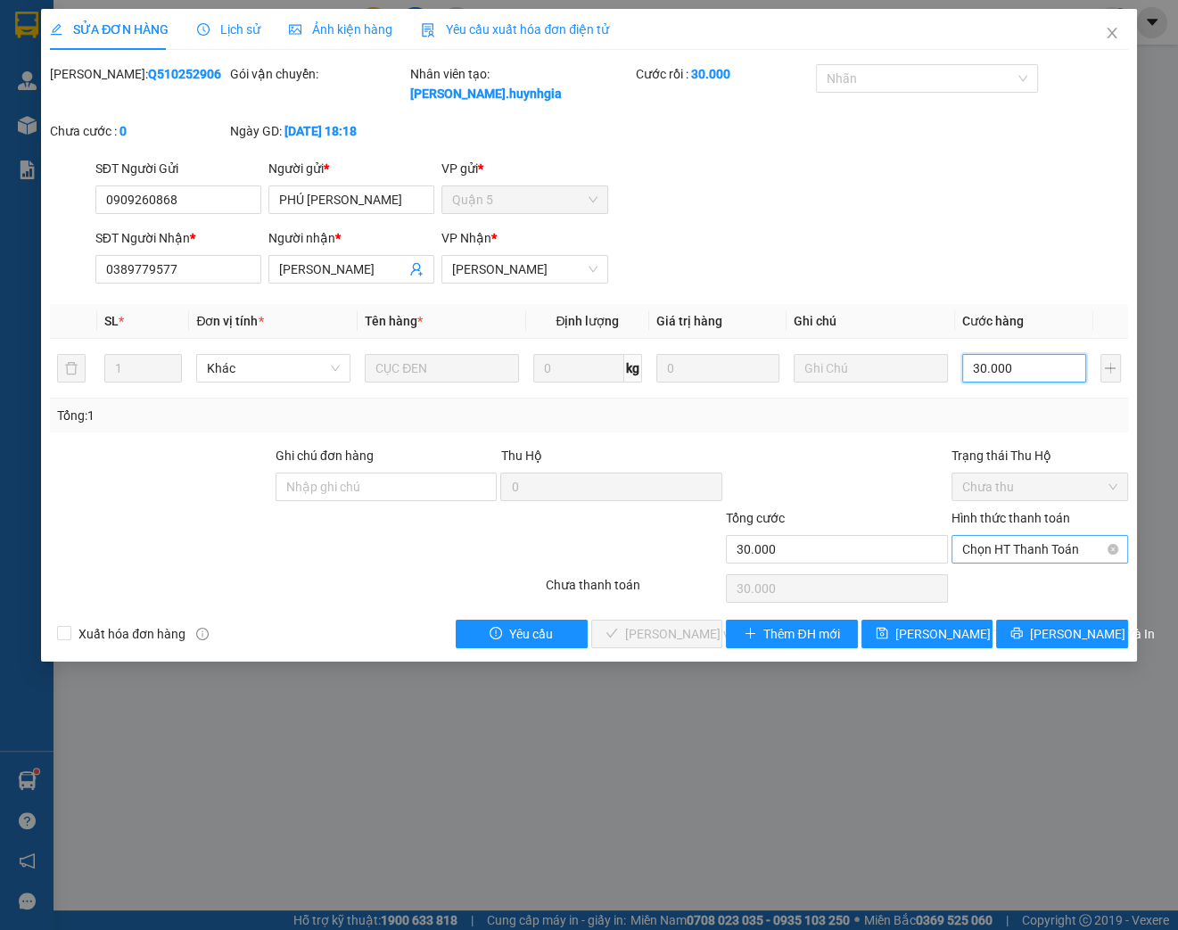
click at [1033, 560] on span "Chọn HT Thanh Toán" at bounding box center [1039, 549] width 155 height 27
type input "30.000"
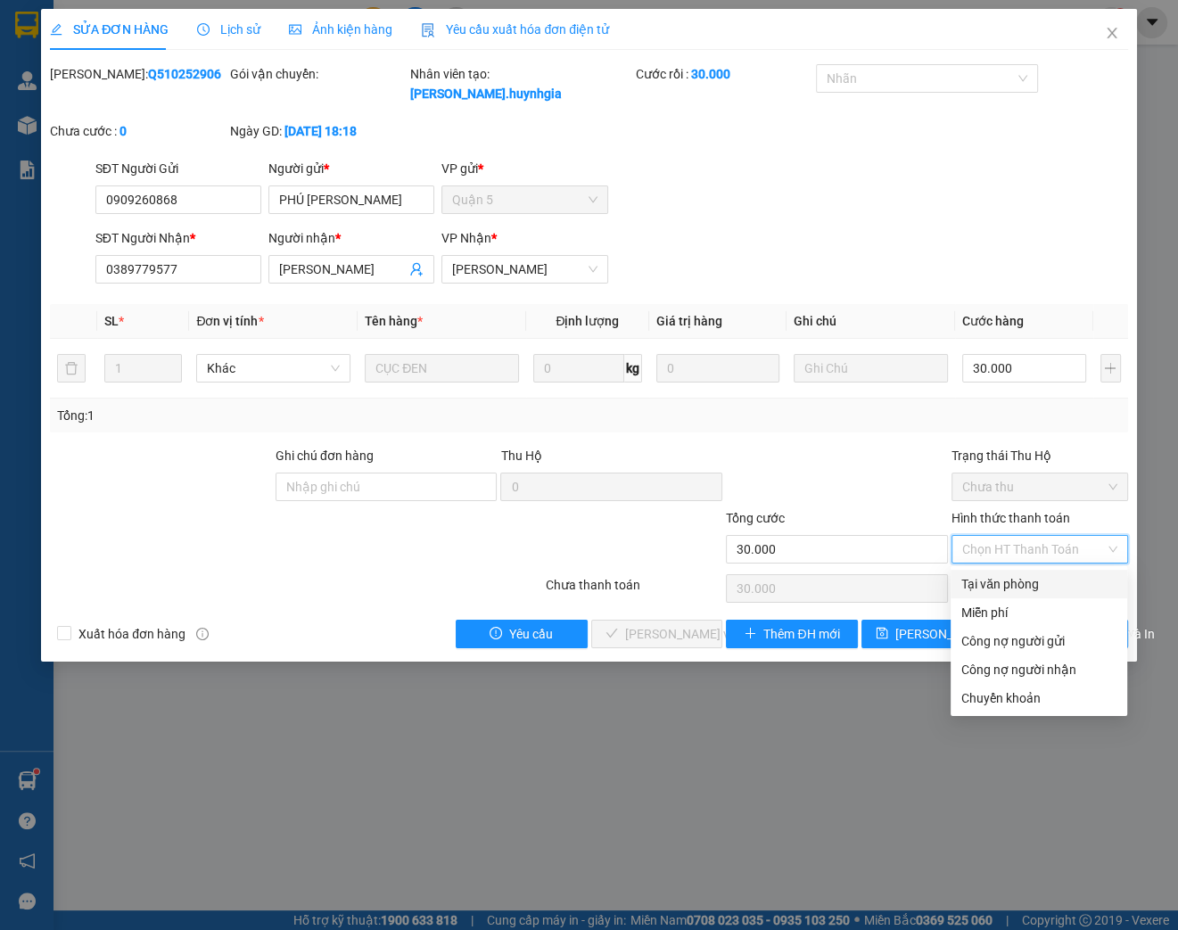
drag, startPoint x: 1006, startPoint y: 584, endPoint x: 993, endPoint y: 587, distance: 12.8
click at [1005, 585] on div "Tại văn phòng" at bounding box center [1038, 584] width 155 height 20
type input "0"
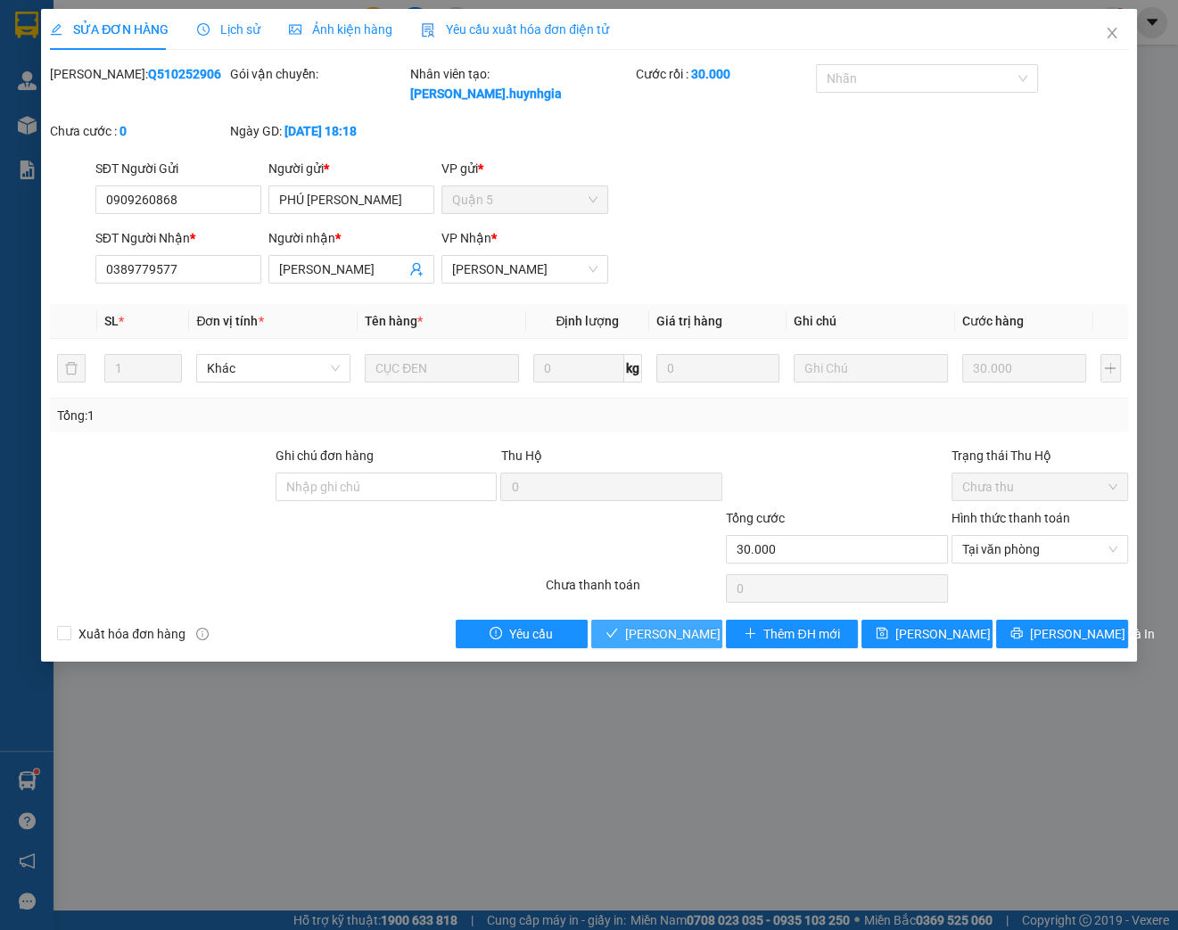
click at [673, 632] on span "[PERSON_NAME] và Giao hàng" at bounding box center [710, 634] width 171 height 20
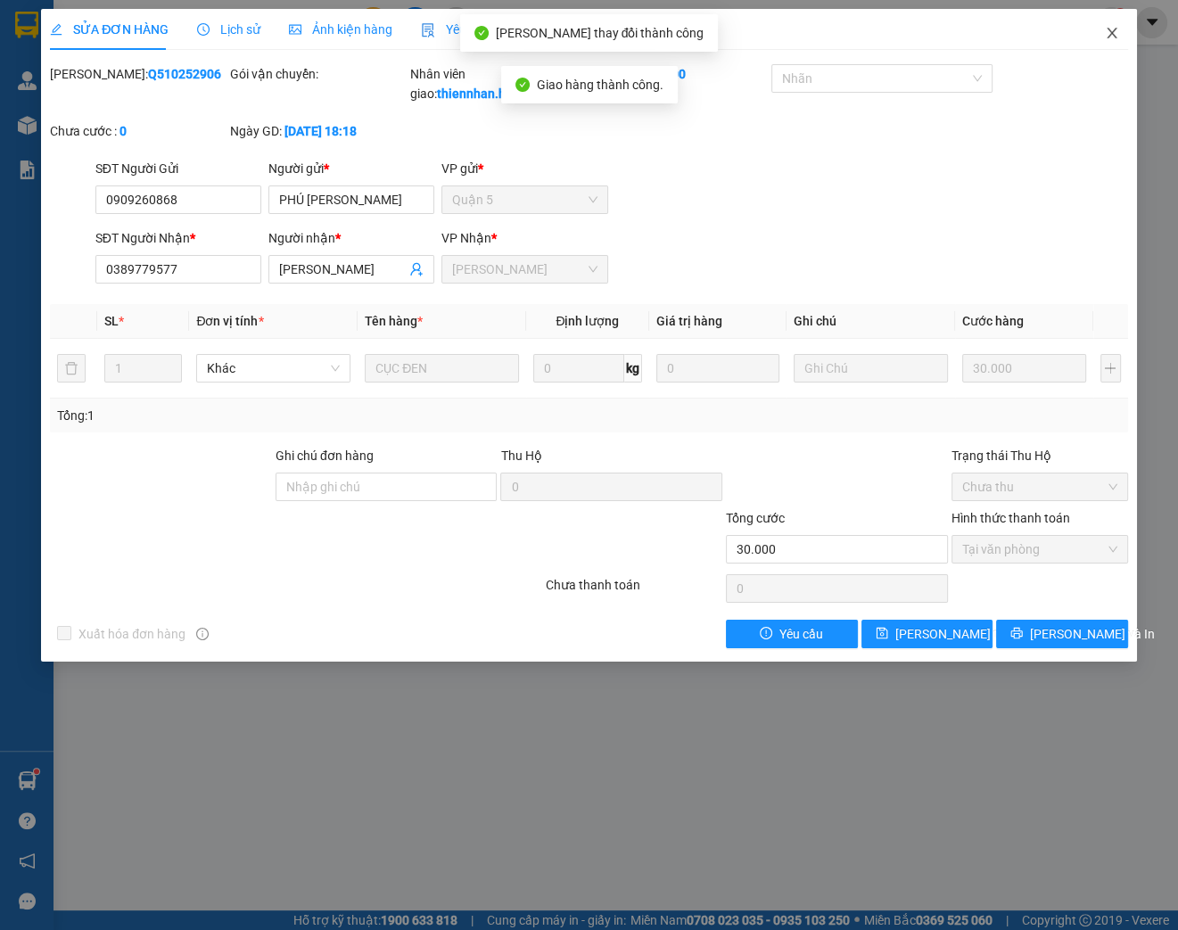
click at [1105, 39] on icon "close" at bounding box center [1112, 33] width 14 height 14
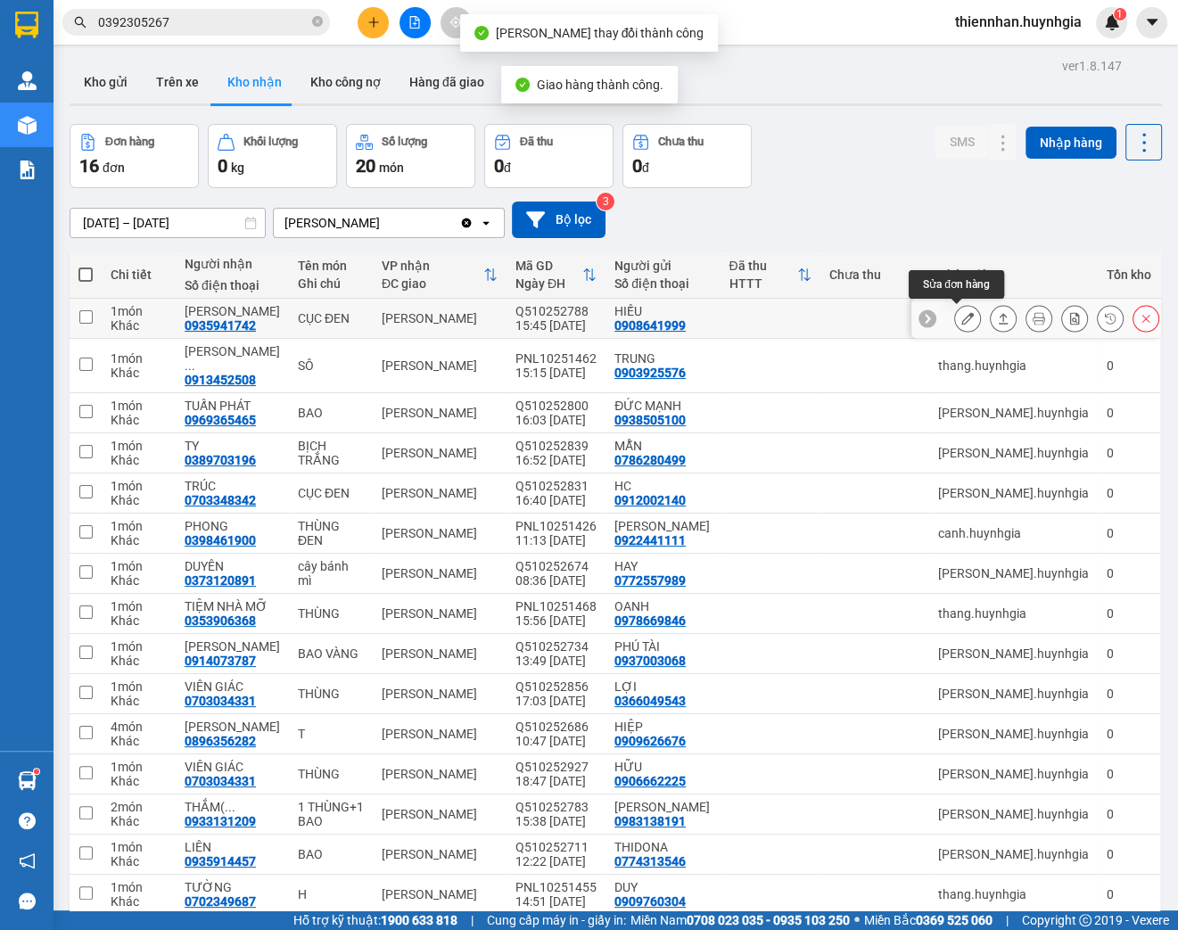
click at [961, 321] on icon at bounding box center [967, 318] width 12 height 12
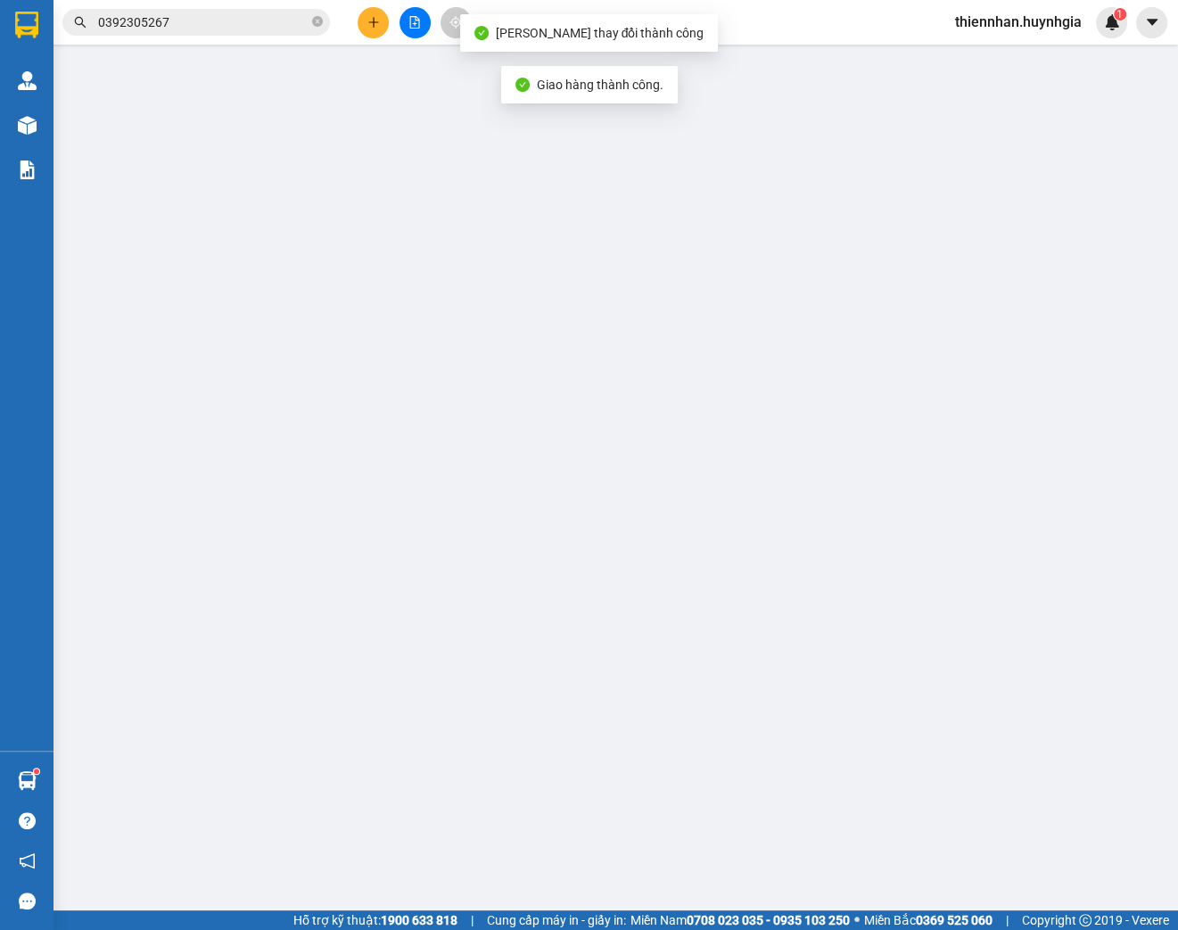
type input "0908641999"
type input "HIẾU"
type input "0935941742"
type input "[PERSON_NAME]"
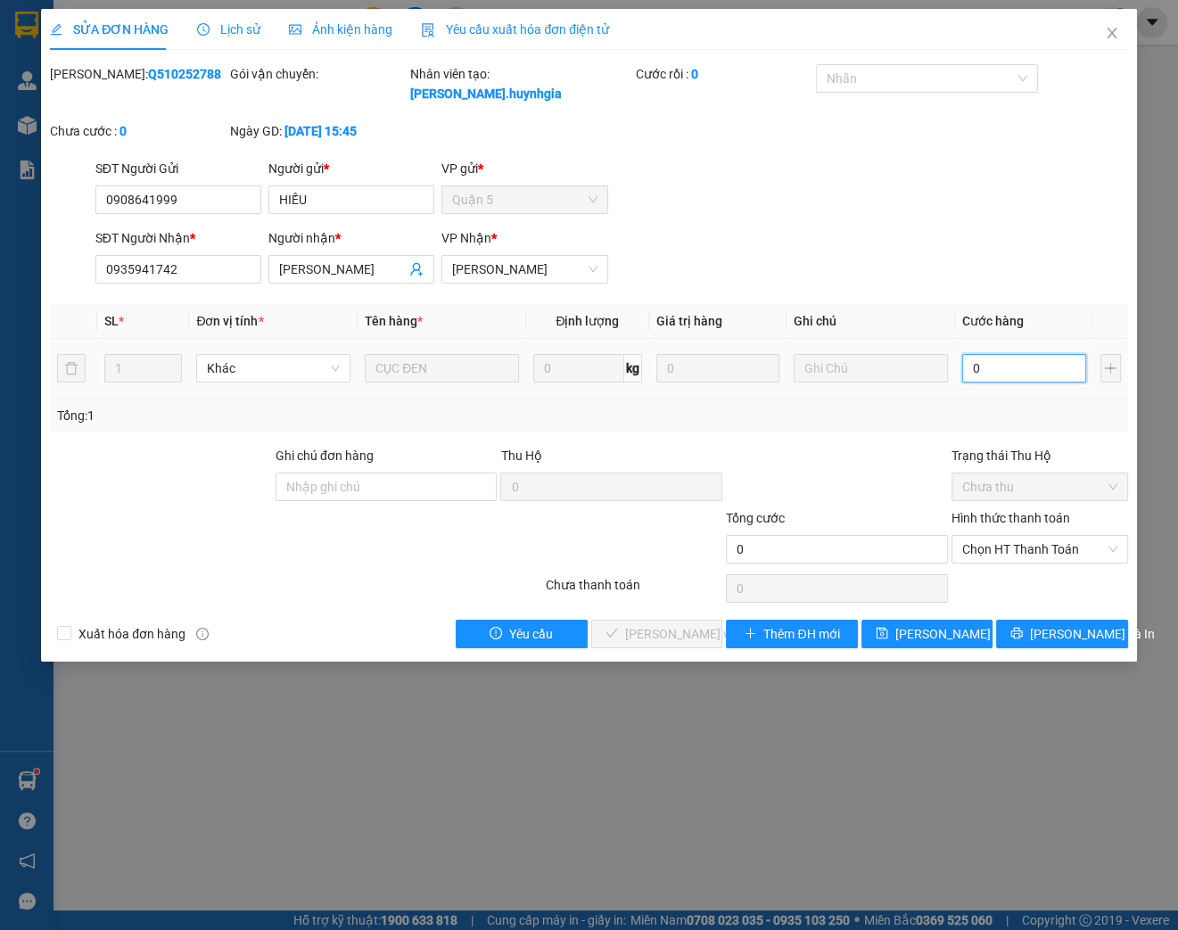
click at [992, 373] on input "0" at bounding box center [1024, 368] width 124 height 29
type input "2"
type input "20"
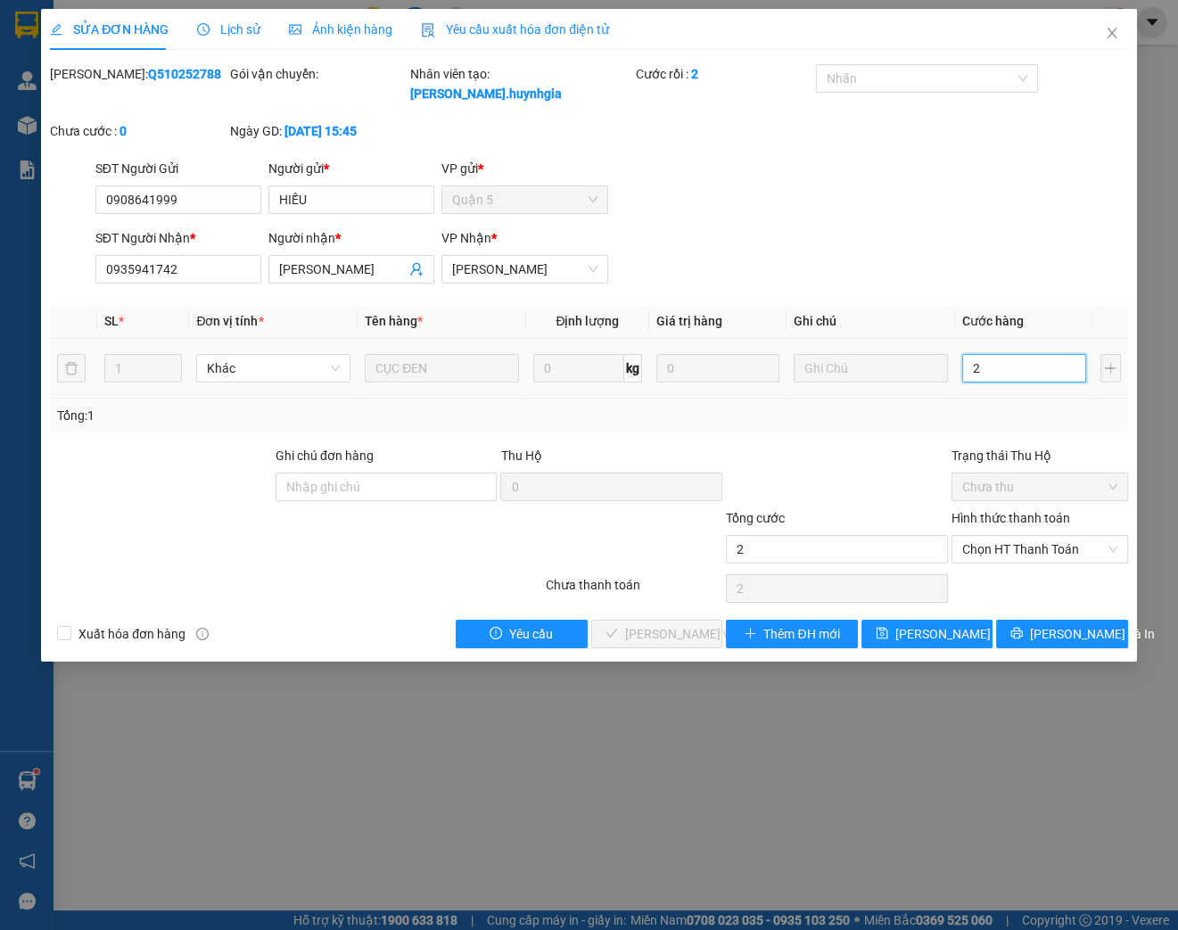
type input "20"
type input "200"
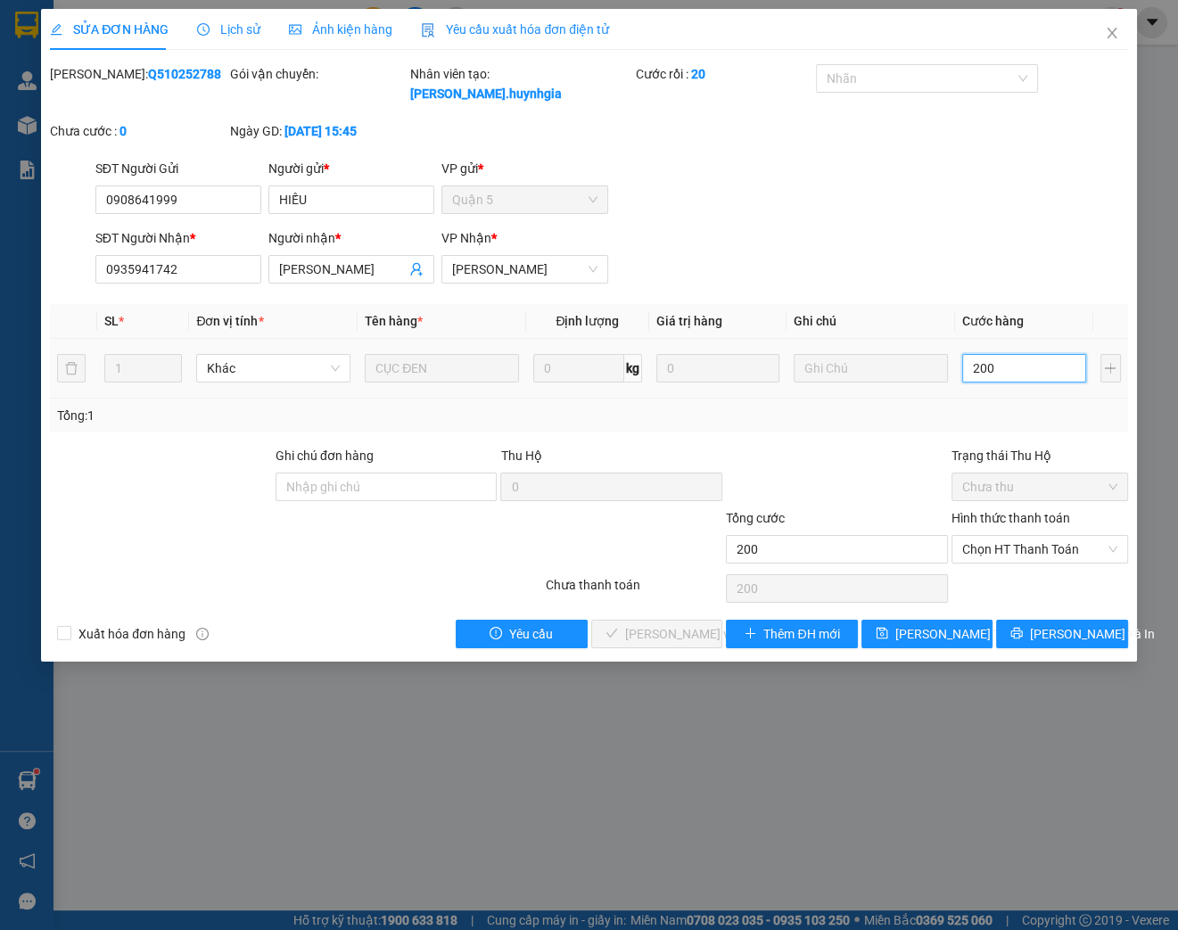
type input "2.000"
type input "20.000"
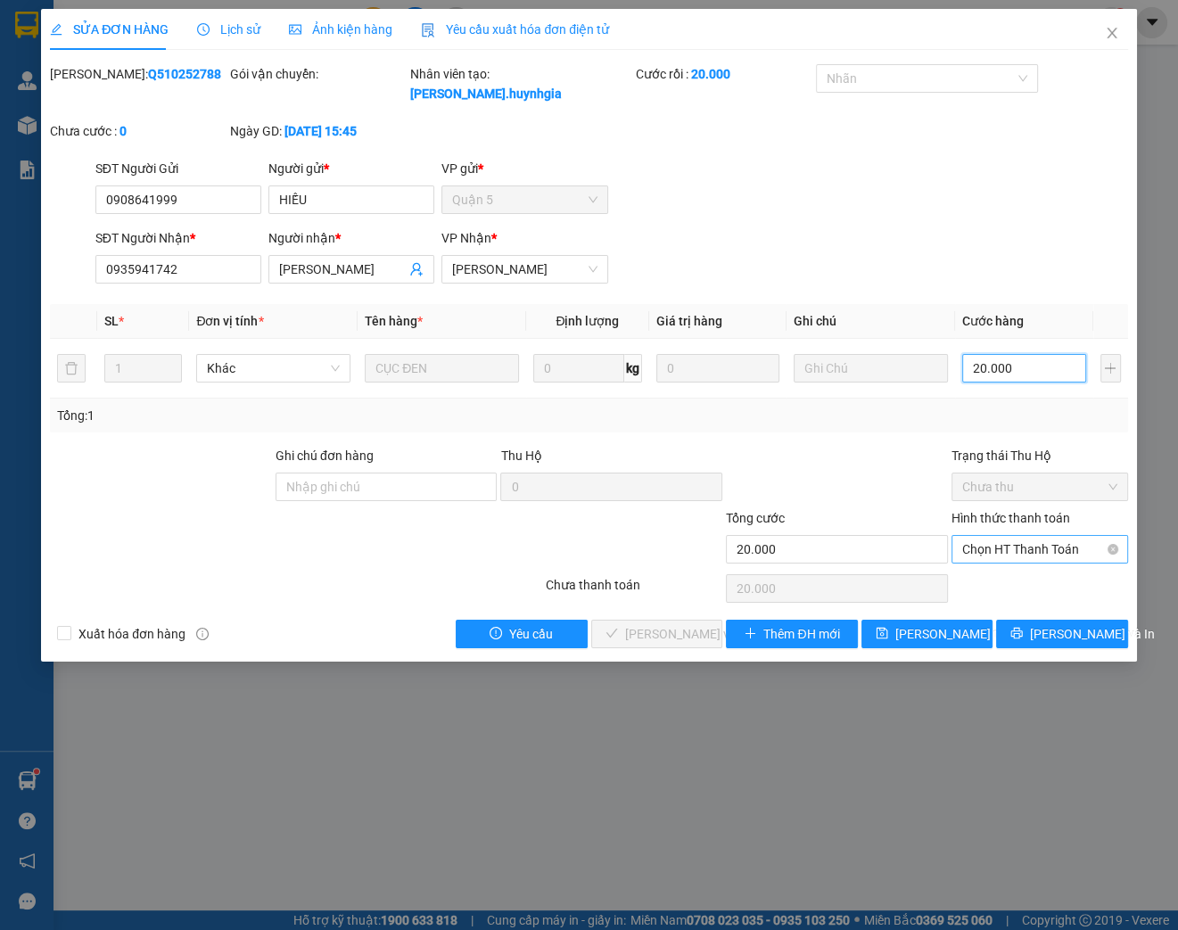
click at [1029, 547] on span "Chọn HT Thanh Toán" at bounding box center [1039, 549] width 155 height 27
type input "20.000"
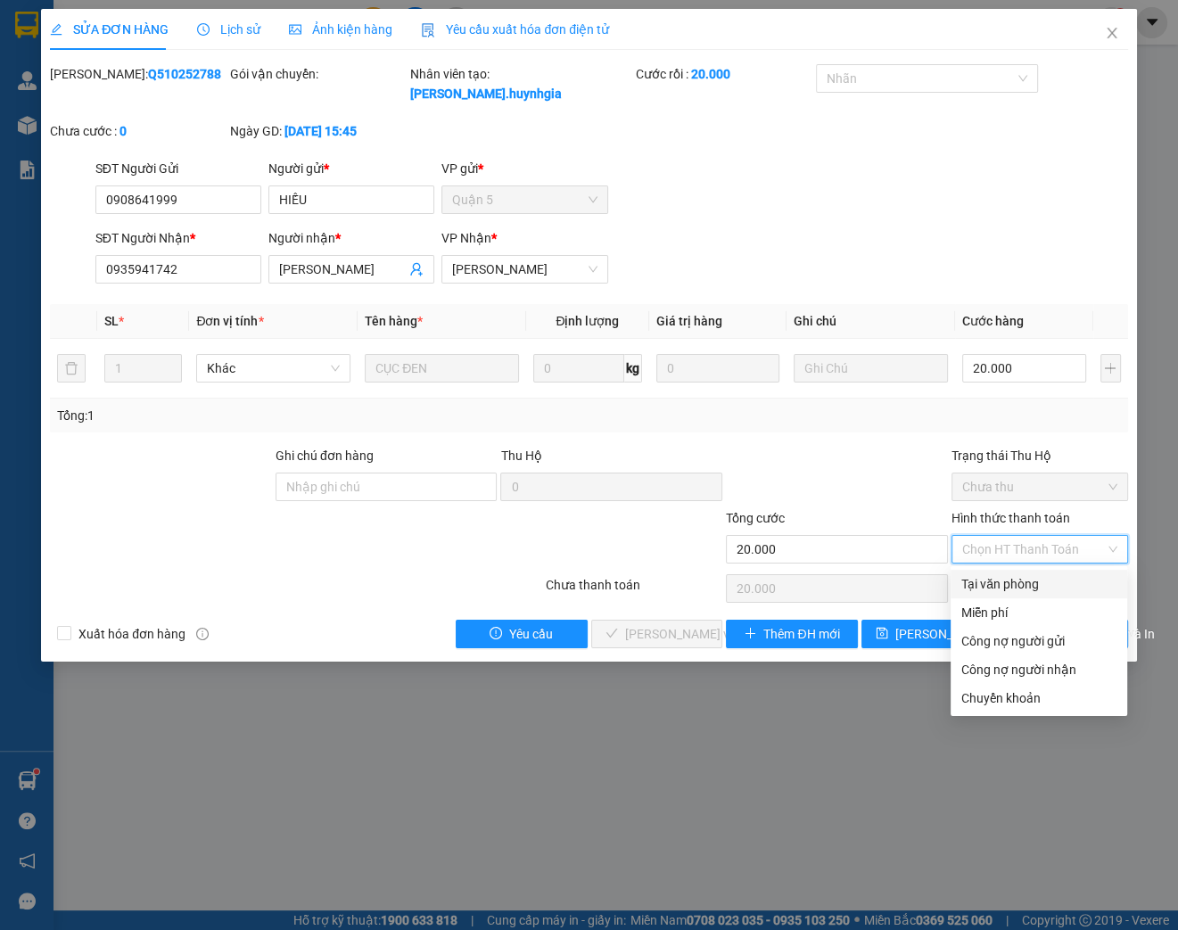
click at [988, 588] on div "Tại văn phòng" at bounding box center [1038, 584] width 155 height 20
type input "0"
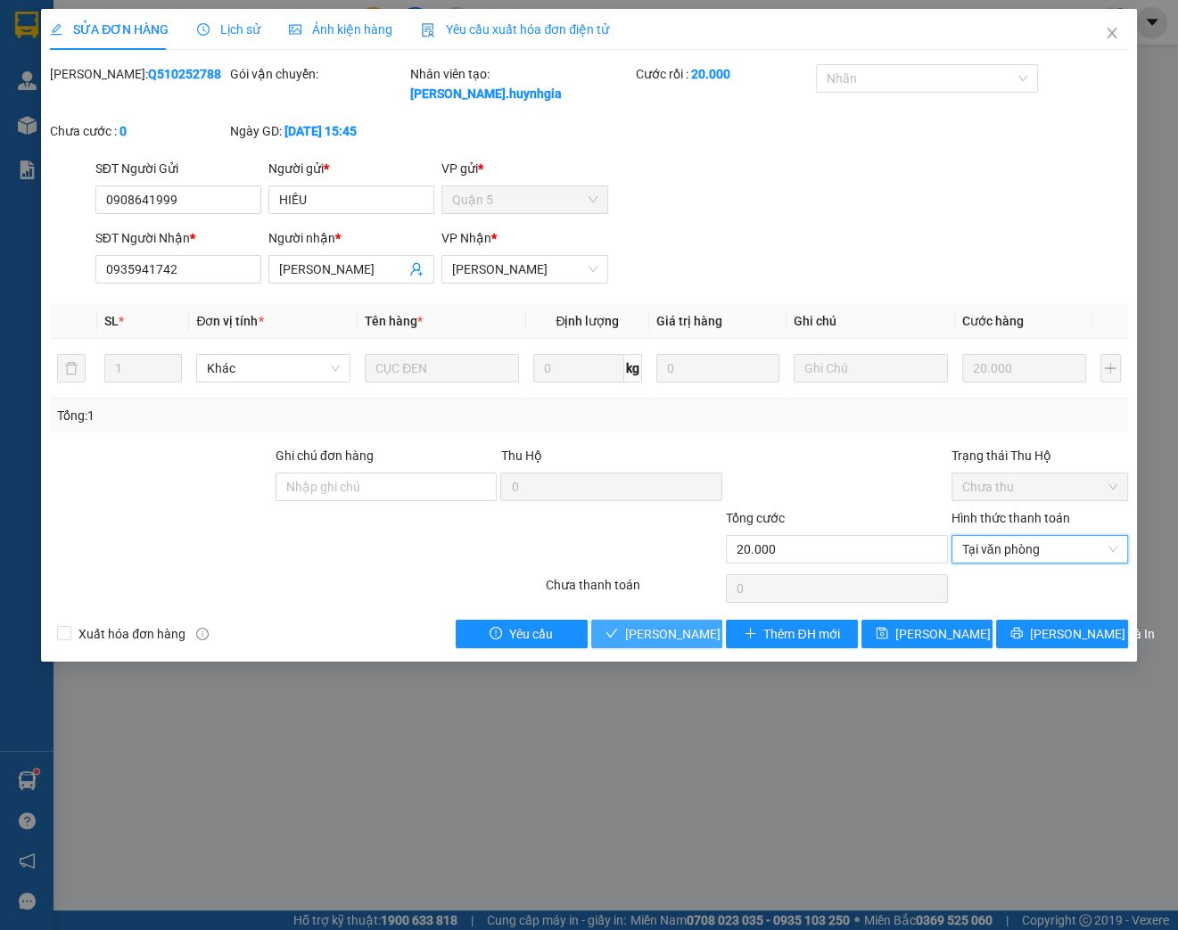
click at [669, 629] on span "[PERSON_NAME] và Giao hàng" at bounding box center [710, 634] width 171 height 20
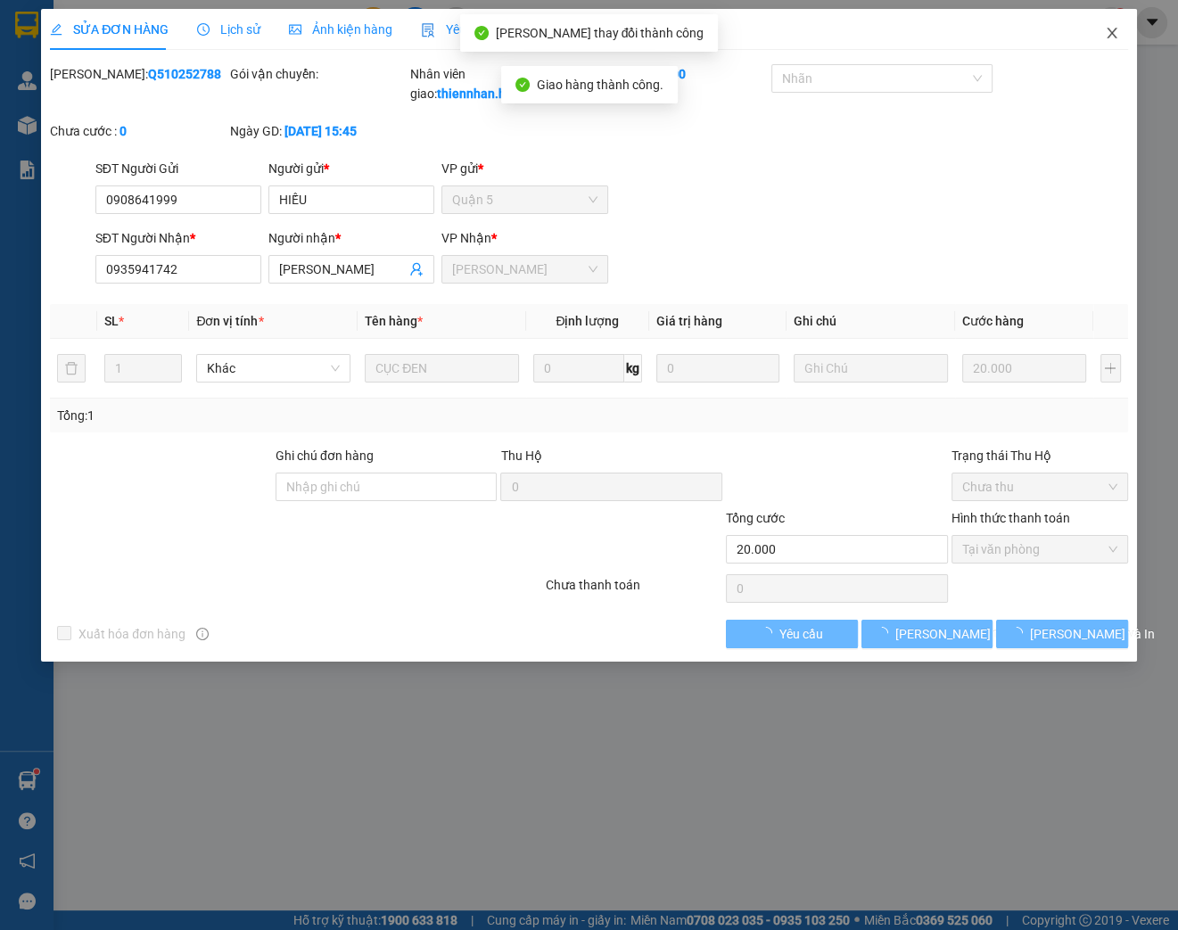
click at [1111, 32] on icon "close" at bounding box center [1112, 33] width 14 height 14
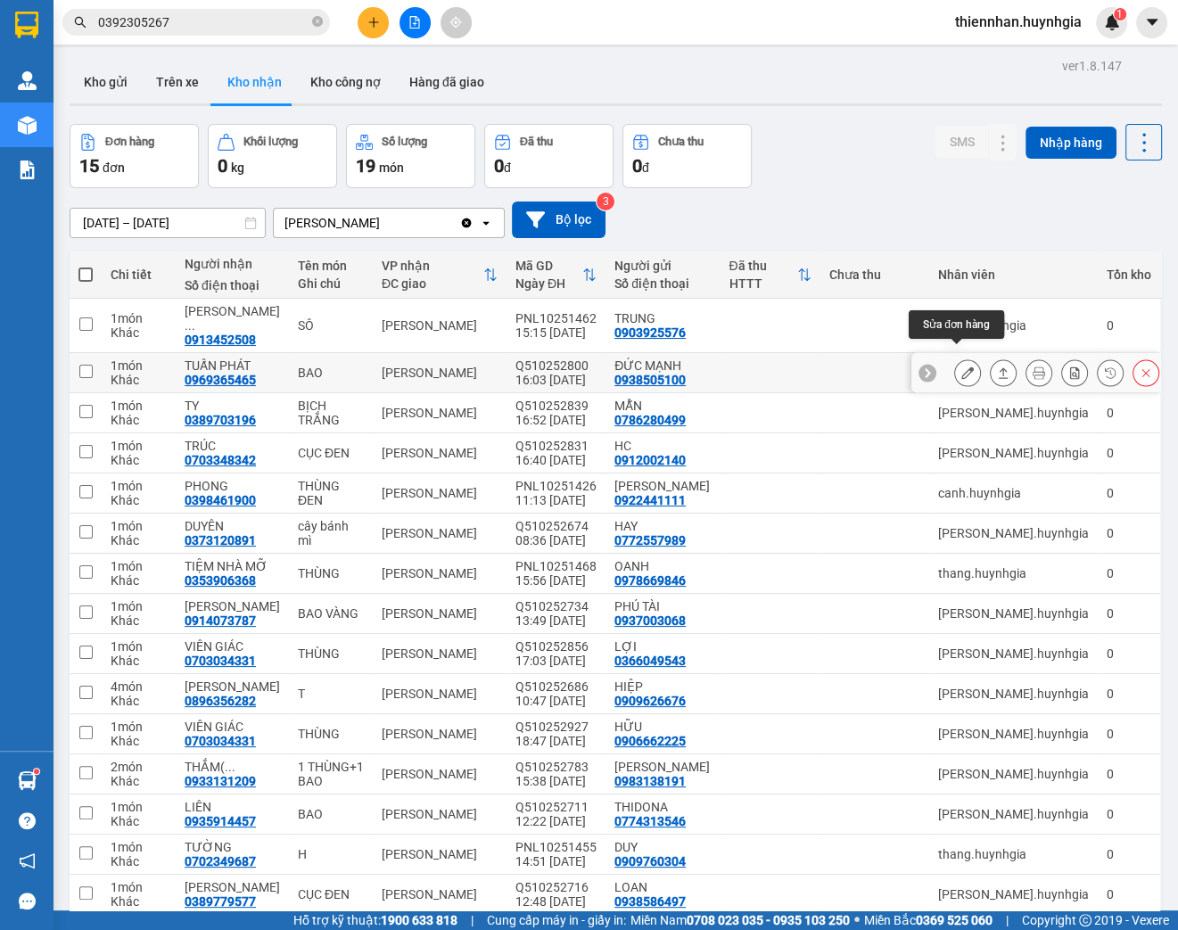
click at [956, 358] on button at bounding box center [967, 373] width 25 height 31
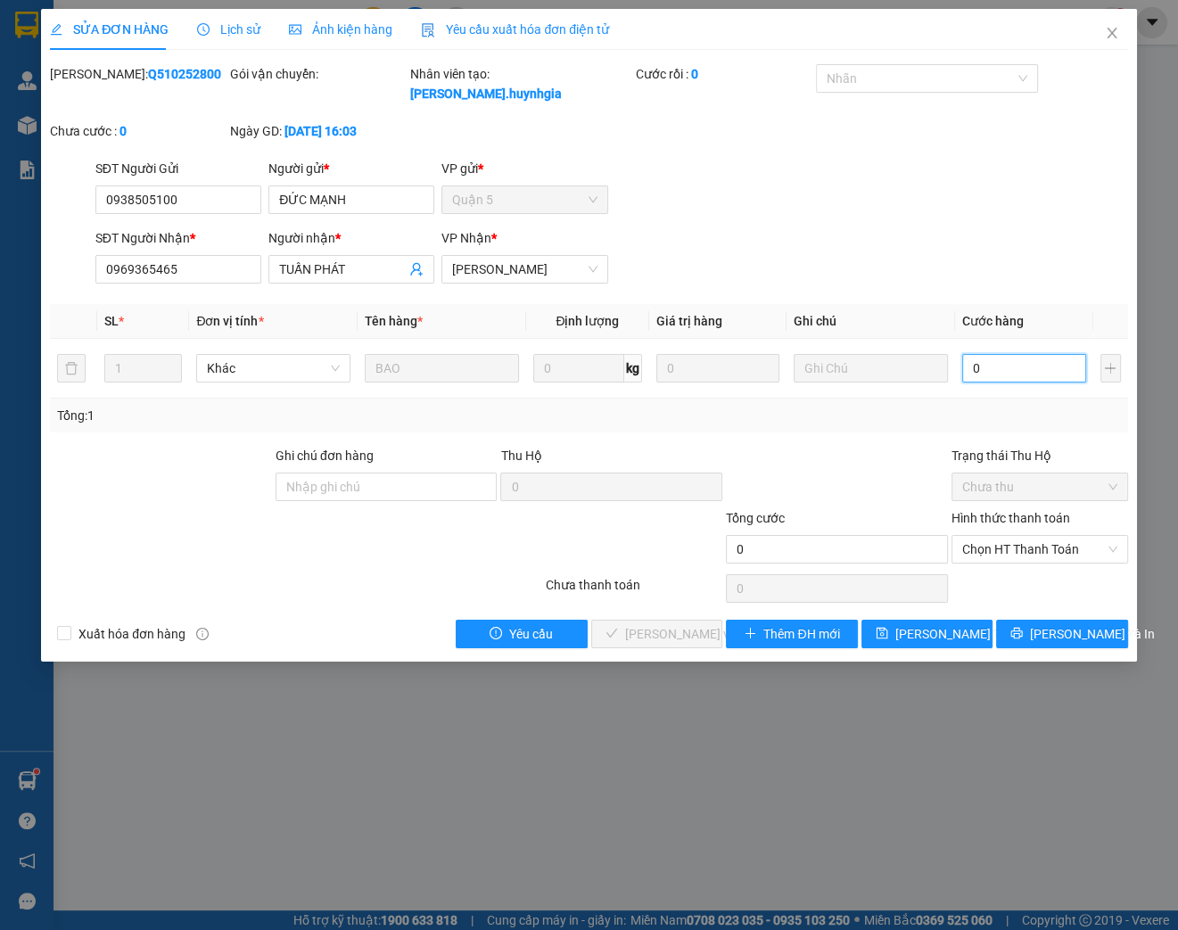
type input "4"
type input "40"
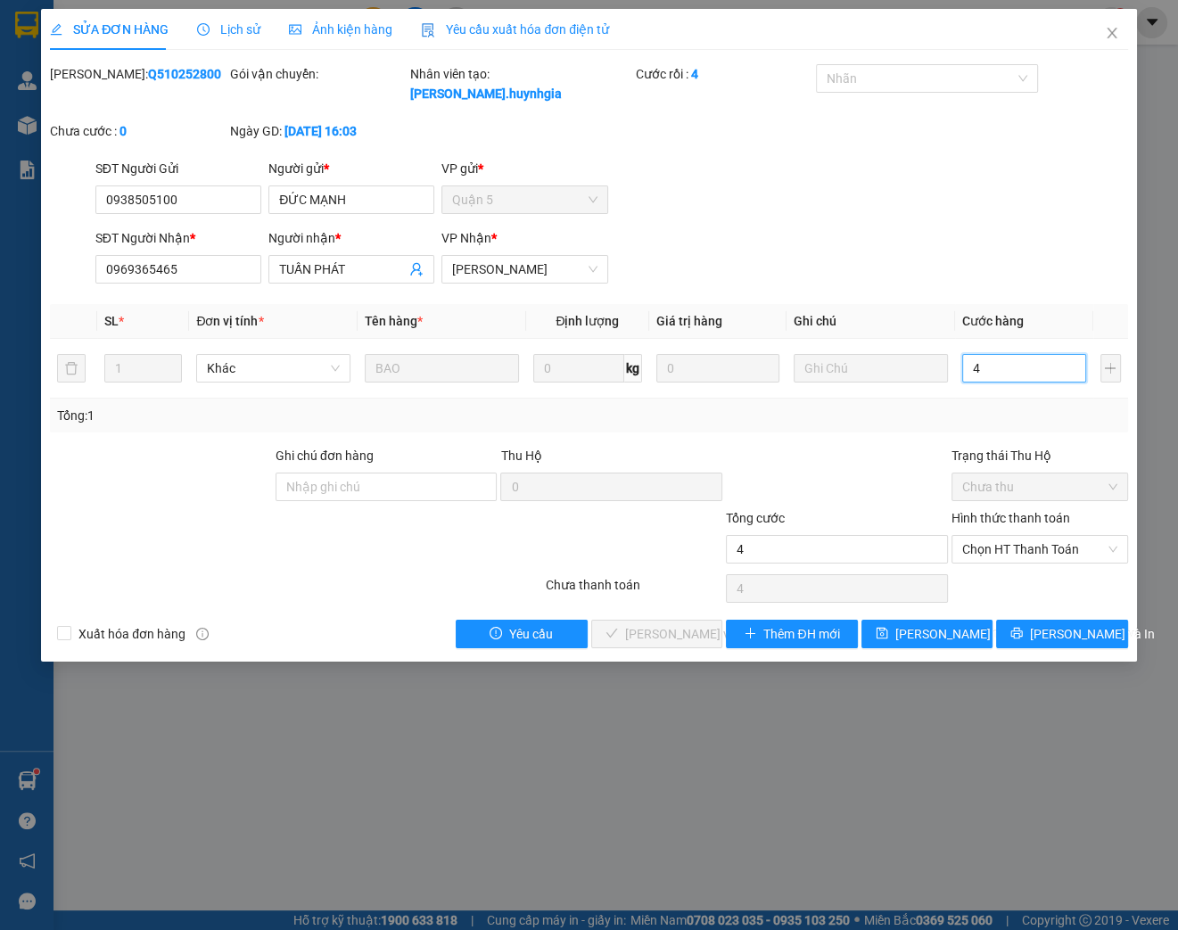
type input "40"
type input "400"
type input "4.000"
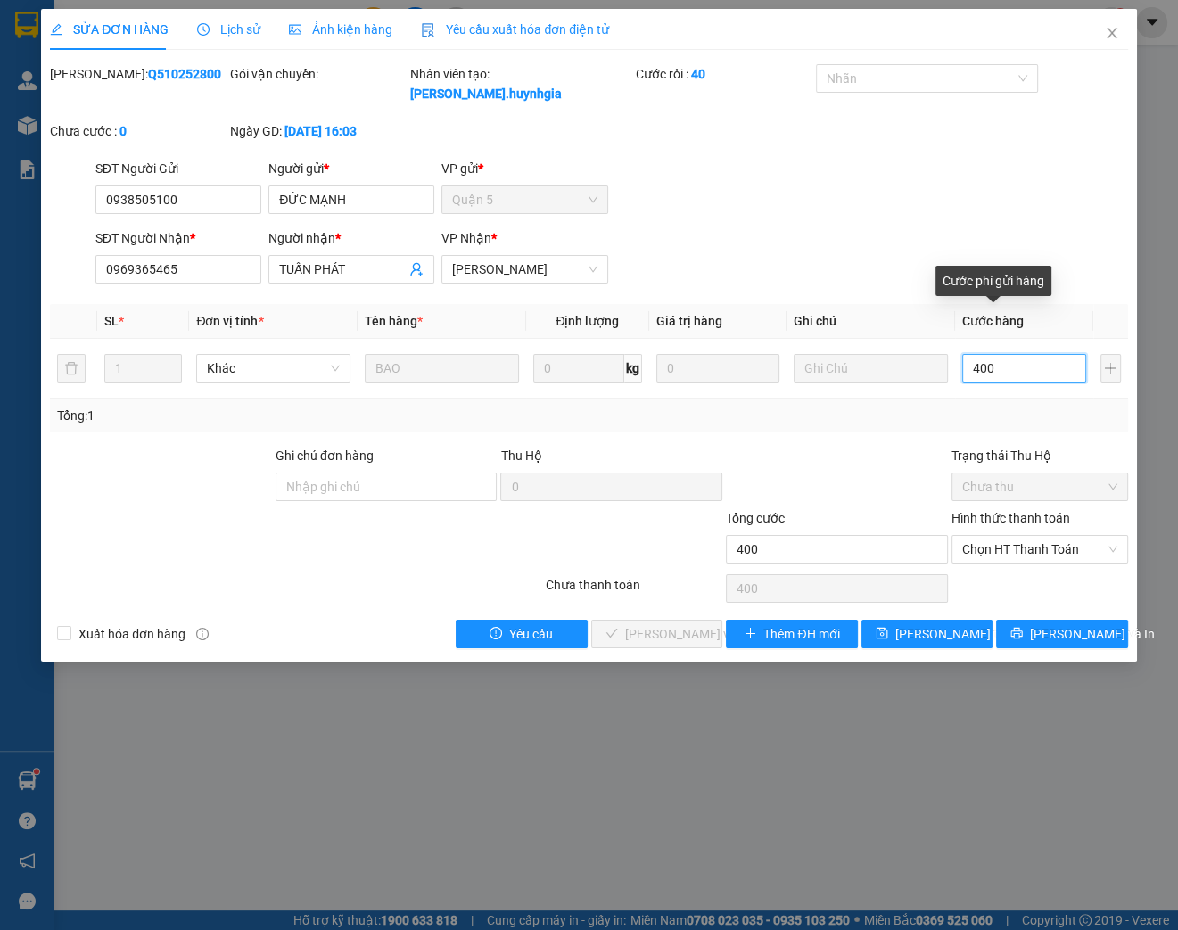
type input "4.000"
type input "40.000"
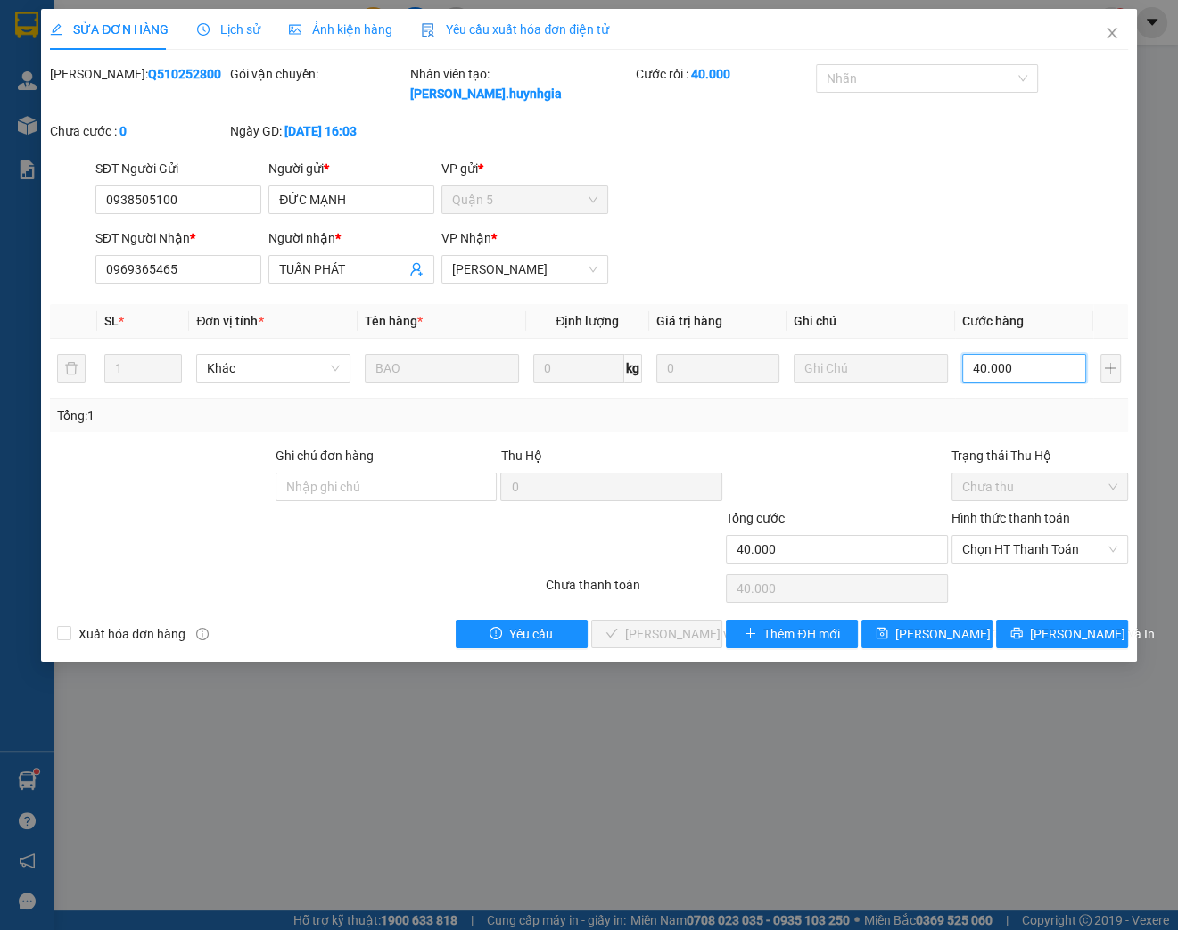
drag, startPoint x: 1054, startPoint y: 542, endPoint x: 1004, endPoint y: 563, distance: 54.0
click at [1051, 542] on span "Chọn HT Thanh Toán" at bounding box center [1039, 549] width 155 height 27
type input "40.000"
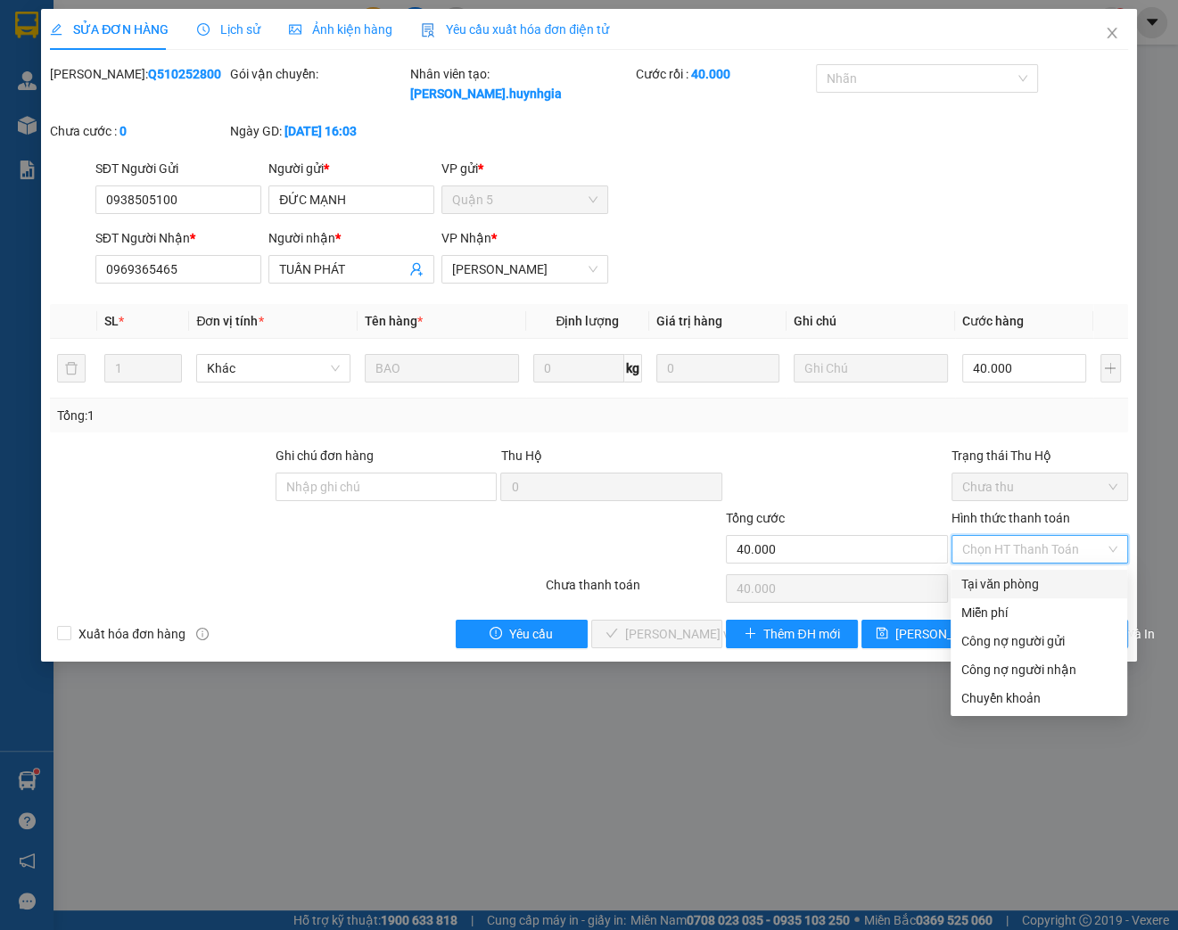
click at [986, 580] on div "Tại văn phòng" at bounding box center [1038, 584] width 155 height 20
type input "0"
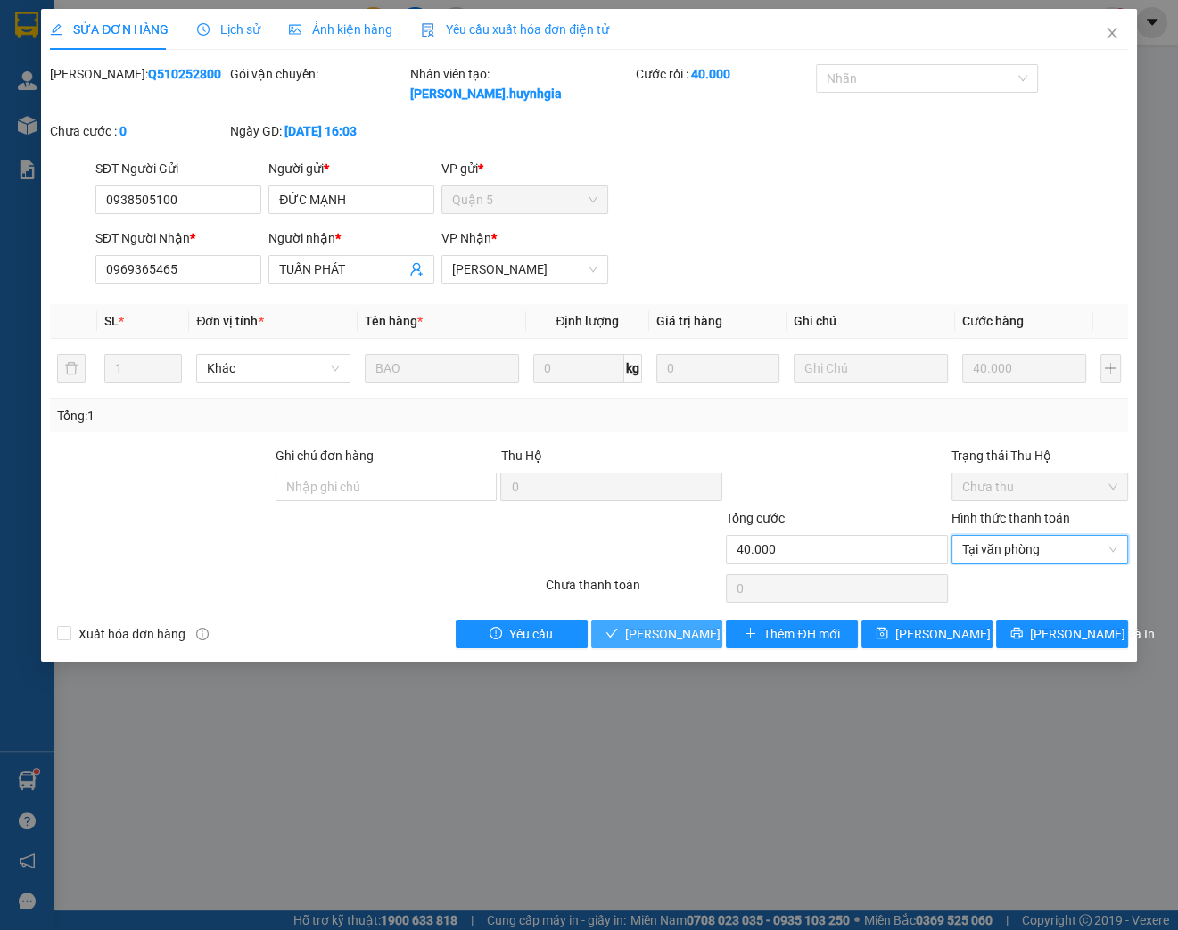
click at [662, 629] on span "[PERSON_NAME] và Giao hàng" at bounding box center [710, 634] width 171 height 20
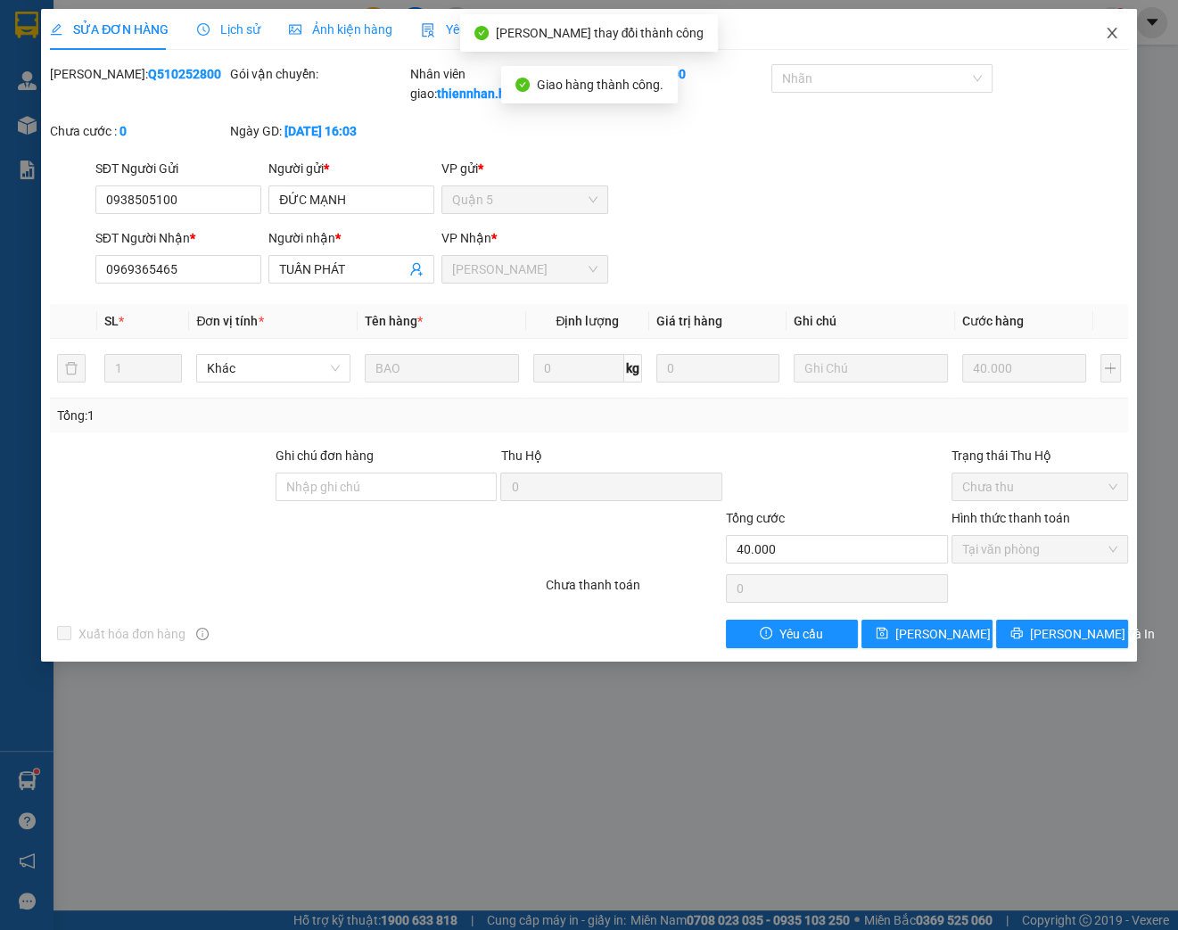
click at [1107, 25] on span "Close" at bounding box center [1112, 34] width 50 height 50
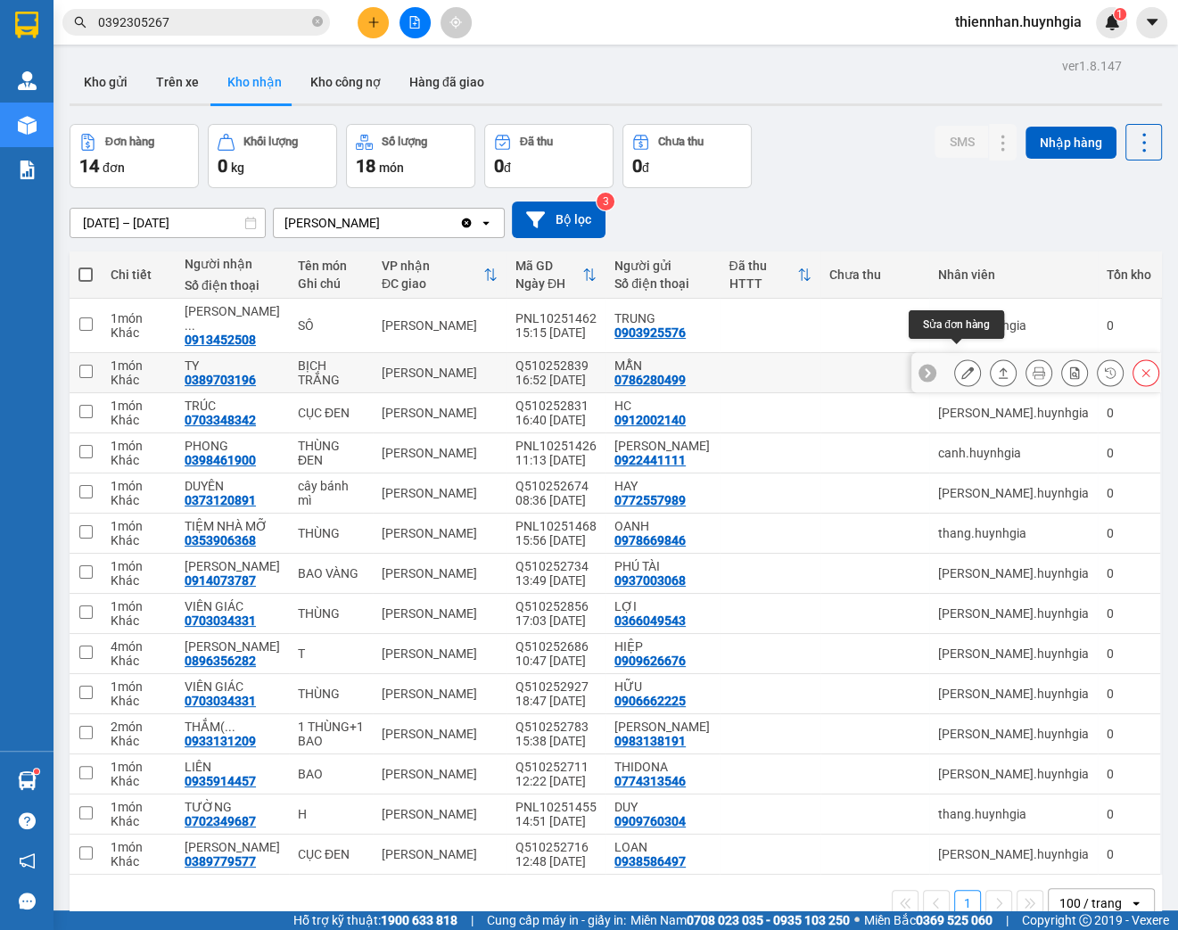
click at [961, 366] on icon at bounding box center [967, 372] width 12 height 12
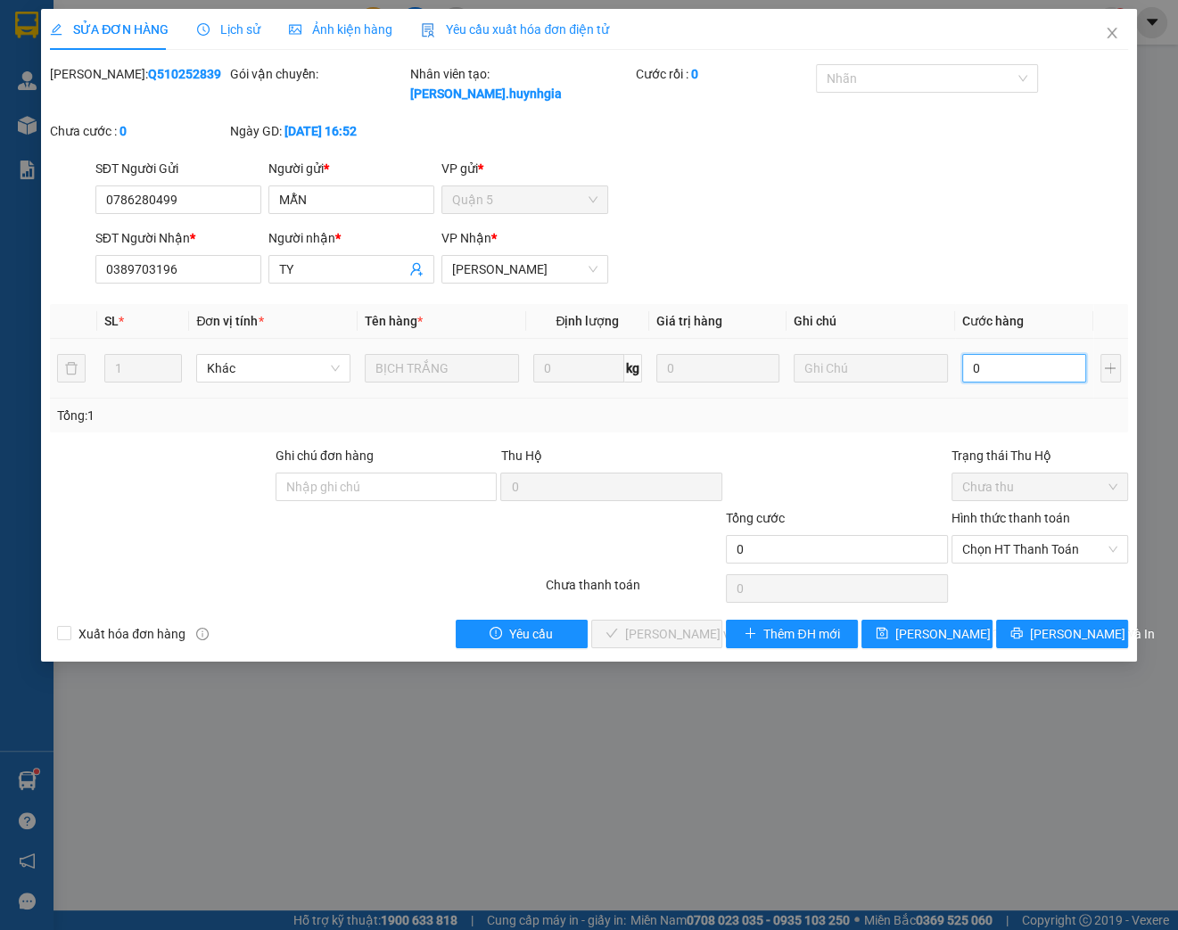
click at [995, 371] on input "0" at bounding box center [1024, 368] width 124 height 29
type input "3"
type input "30"
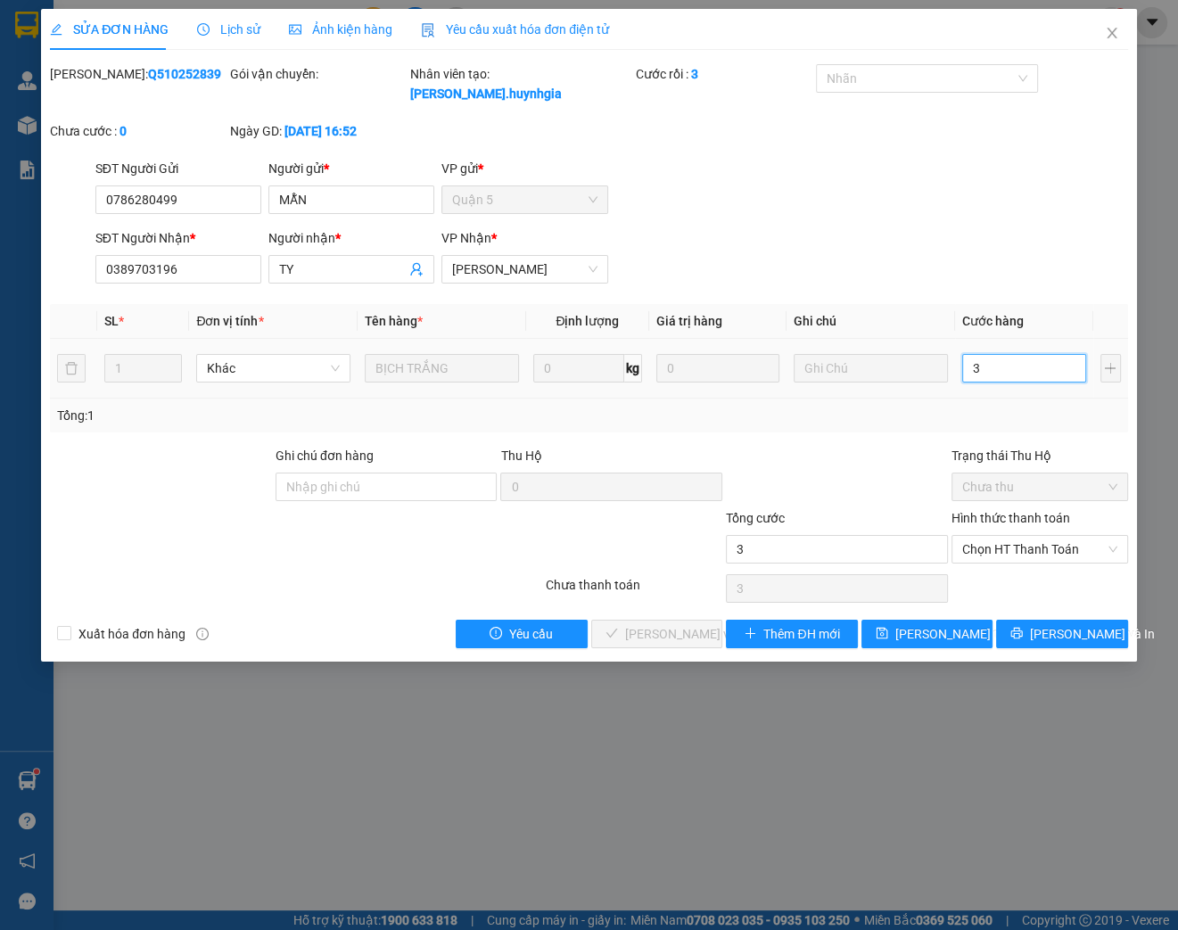
type input "30"
type input "300"
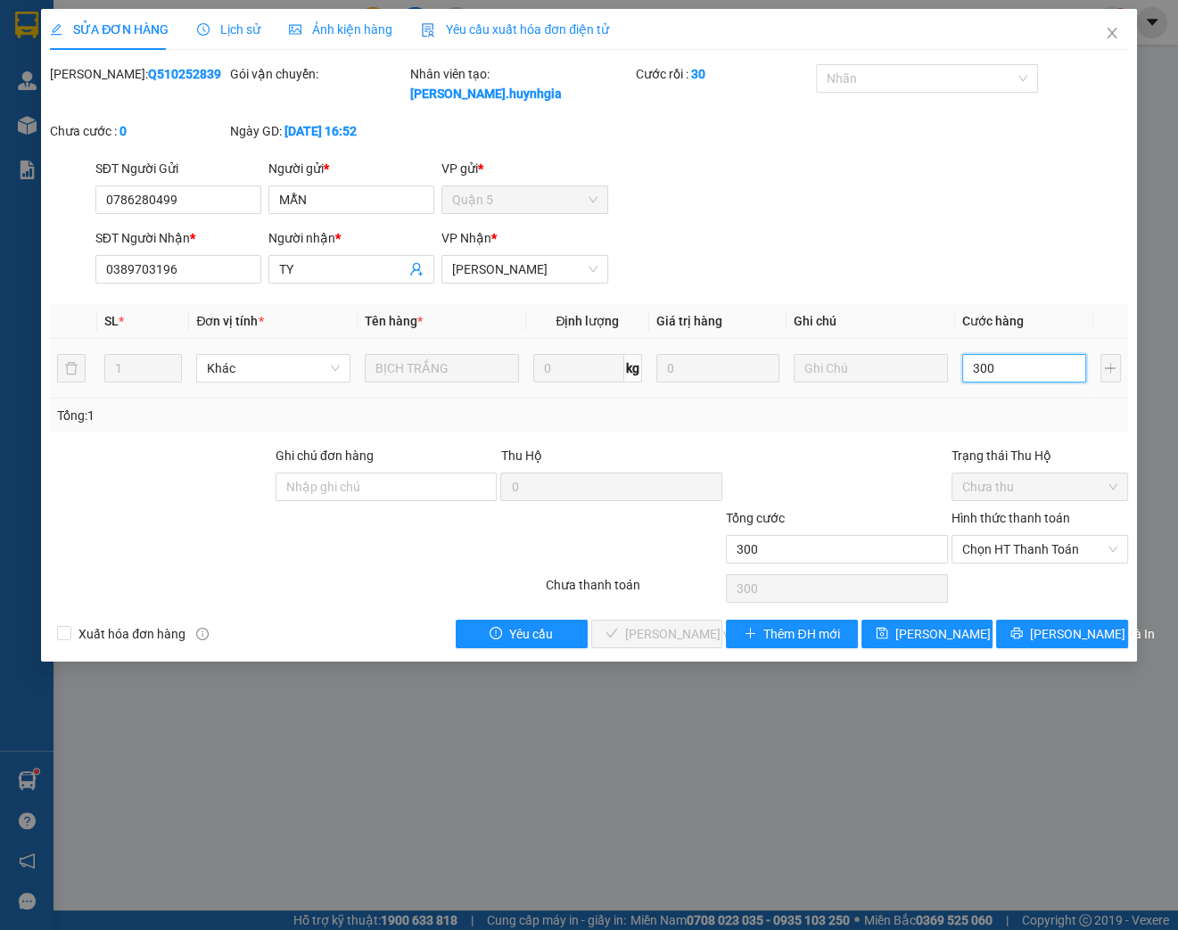
type input "3.000"
type input "30.000"
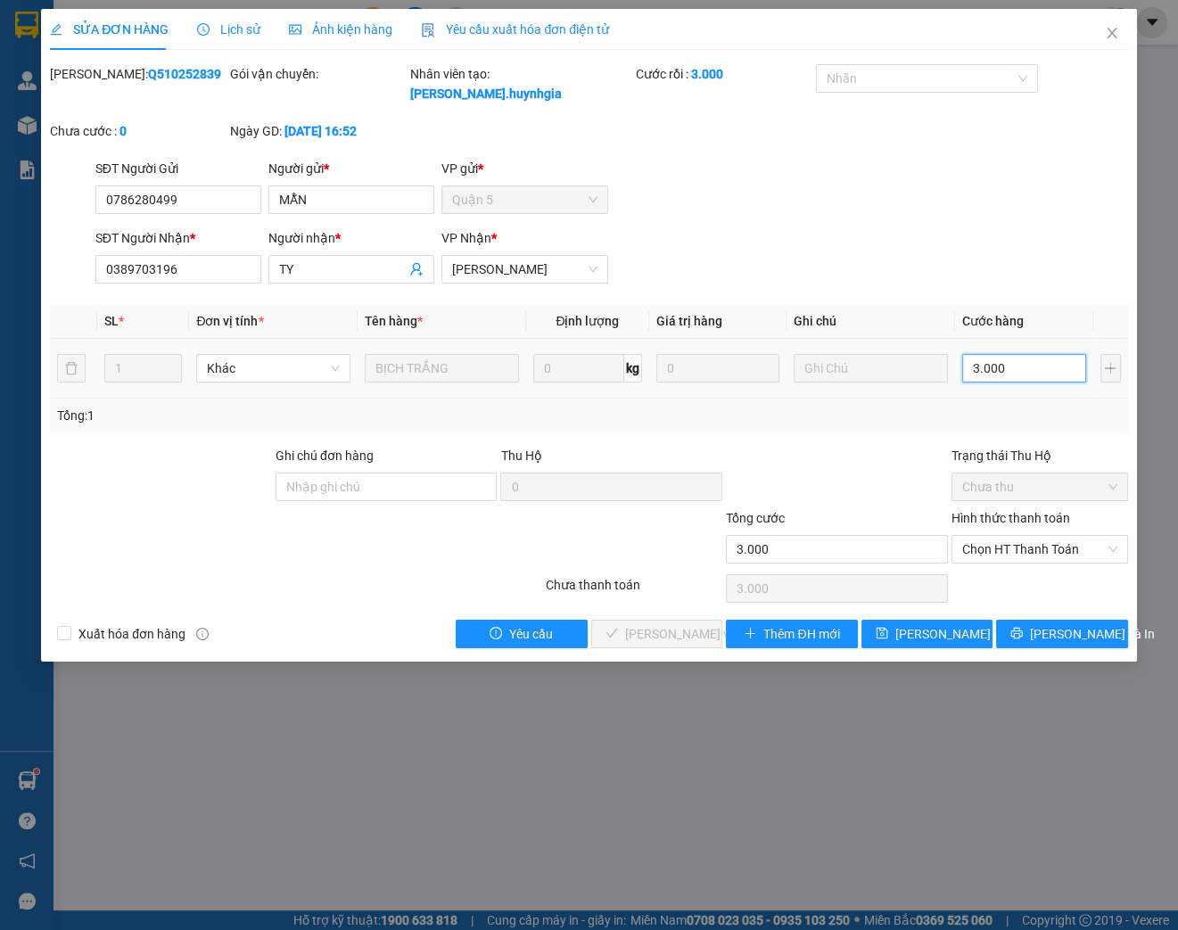
type input "30.000"
click at [1031, 546] on span "Chọn HT Thanh Toán" at bounding box center [1039, 549] width 155 height 27
type input "30.000"
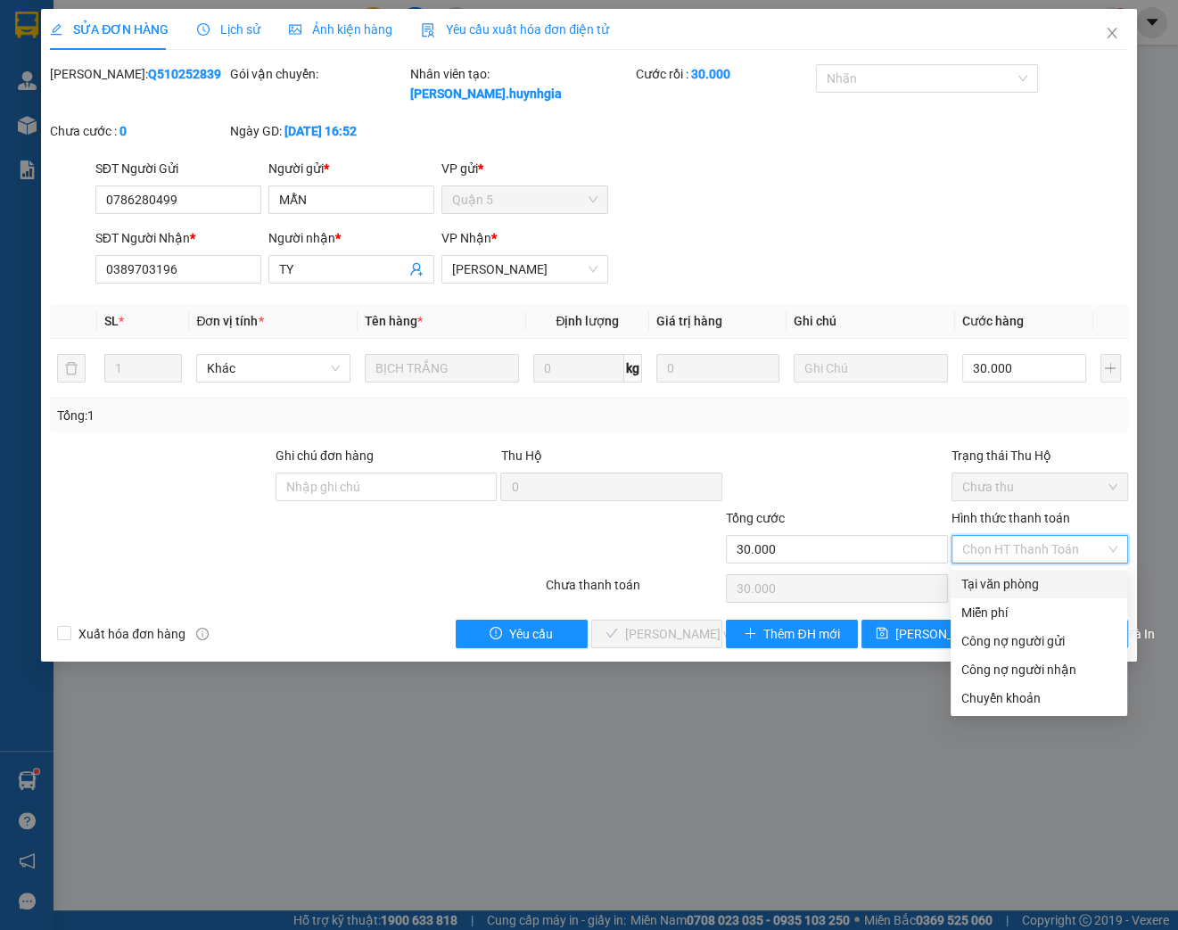
click at [1020, 567] on div "Total Paid Fee 0 Total UnPaid Fee 0 Cash Collection Total Fee Mã ĐH: Q510252839…" at bounding box center [589, 356] width 1078 height 584
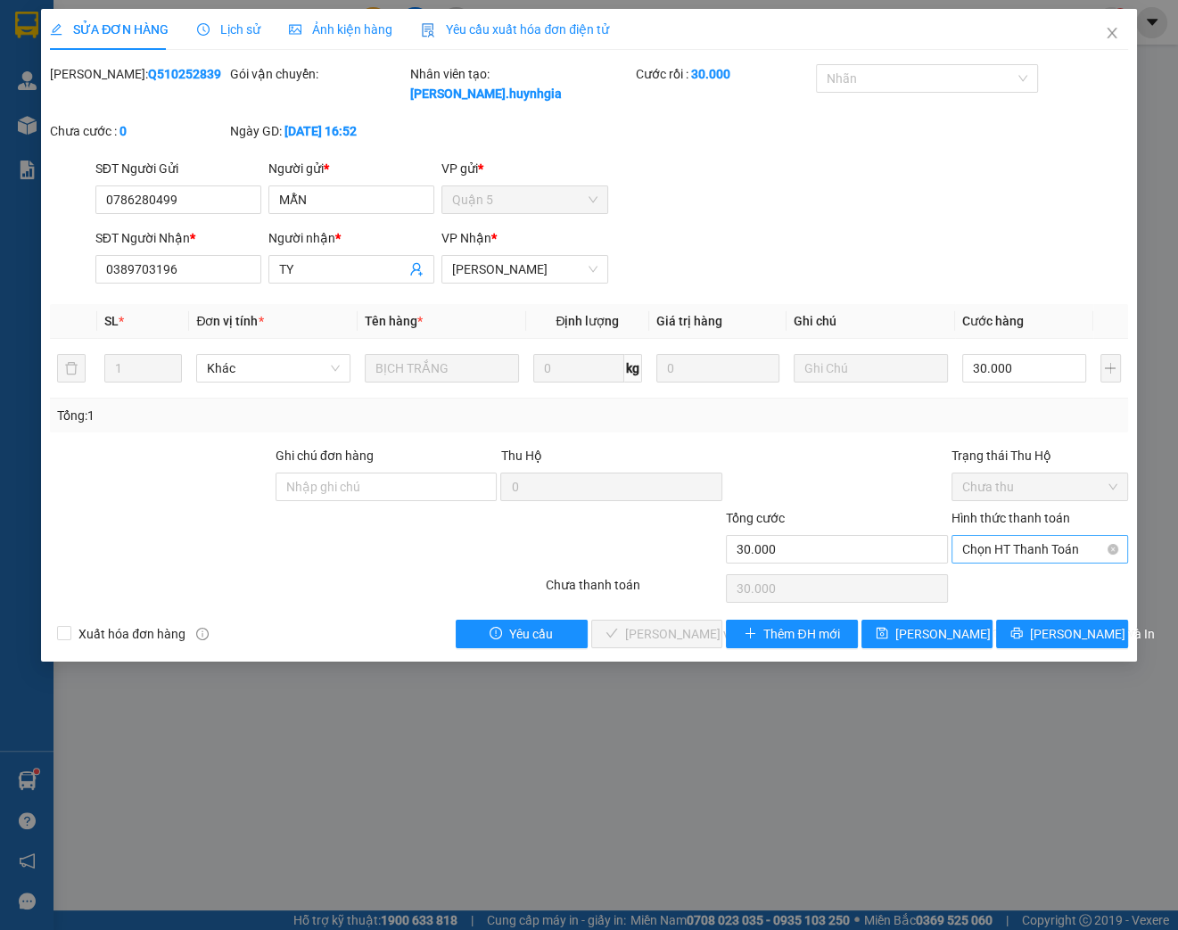
click at [1028, 554] on span "Chọn HT Thanh Toán" at bounding box center [1039, 549] width 155 height 27
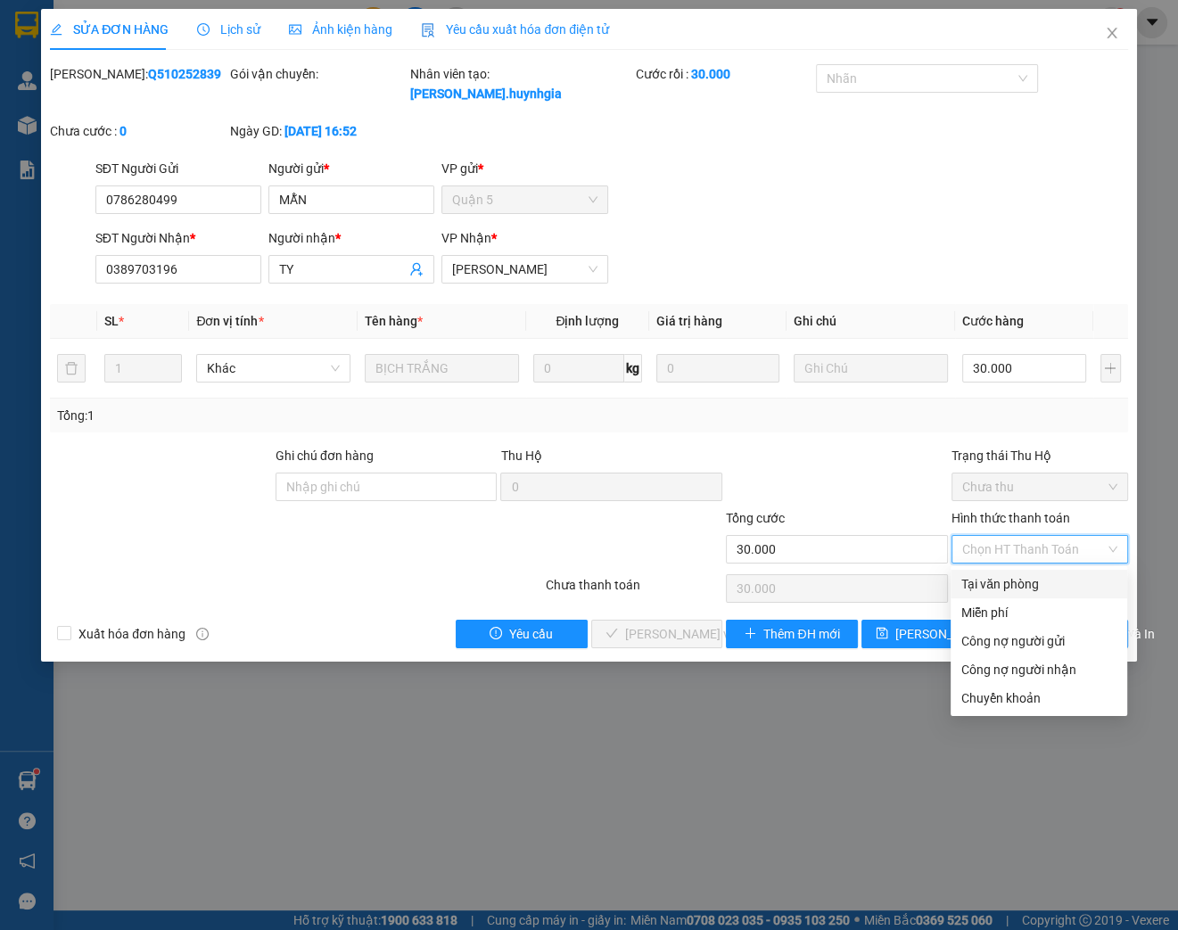
drag, startPoint x: 1011, startPoint y: 585, endPoint x: 866, endPoint y: 606, distance: 146.9
click at [1008, 585] on div "Tại văn phòng" at bounding box center [1038, 584] width 155 height 20
type input "0"
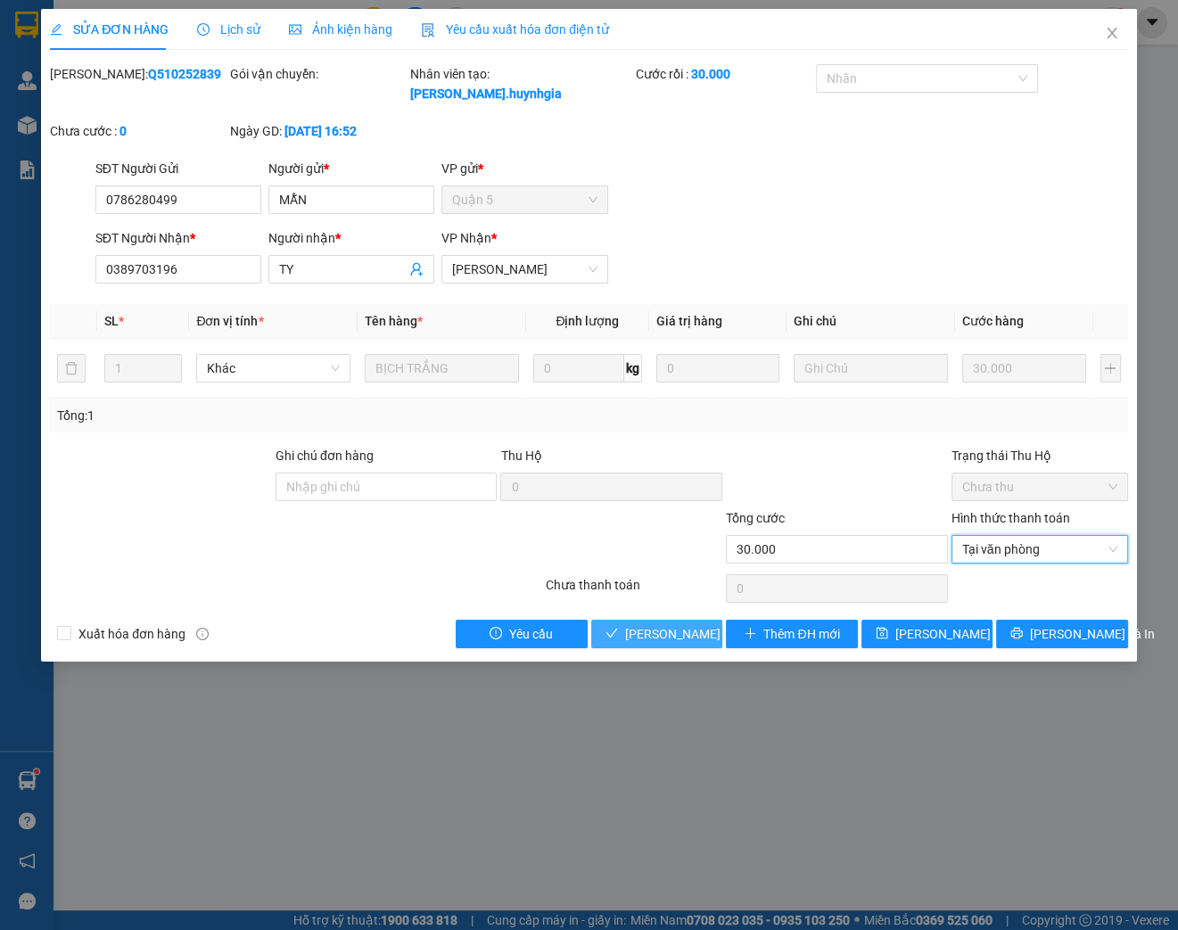
click at [662, 638] on span "[PERSON_NAME] và Giao hàng" at bounding box center [710, 634] width 171 height 20
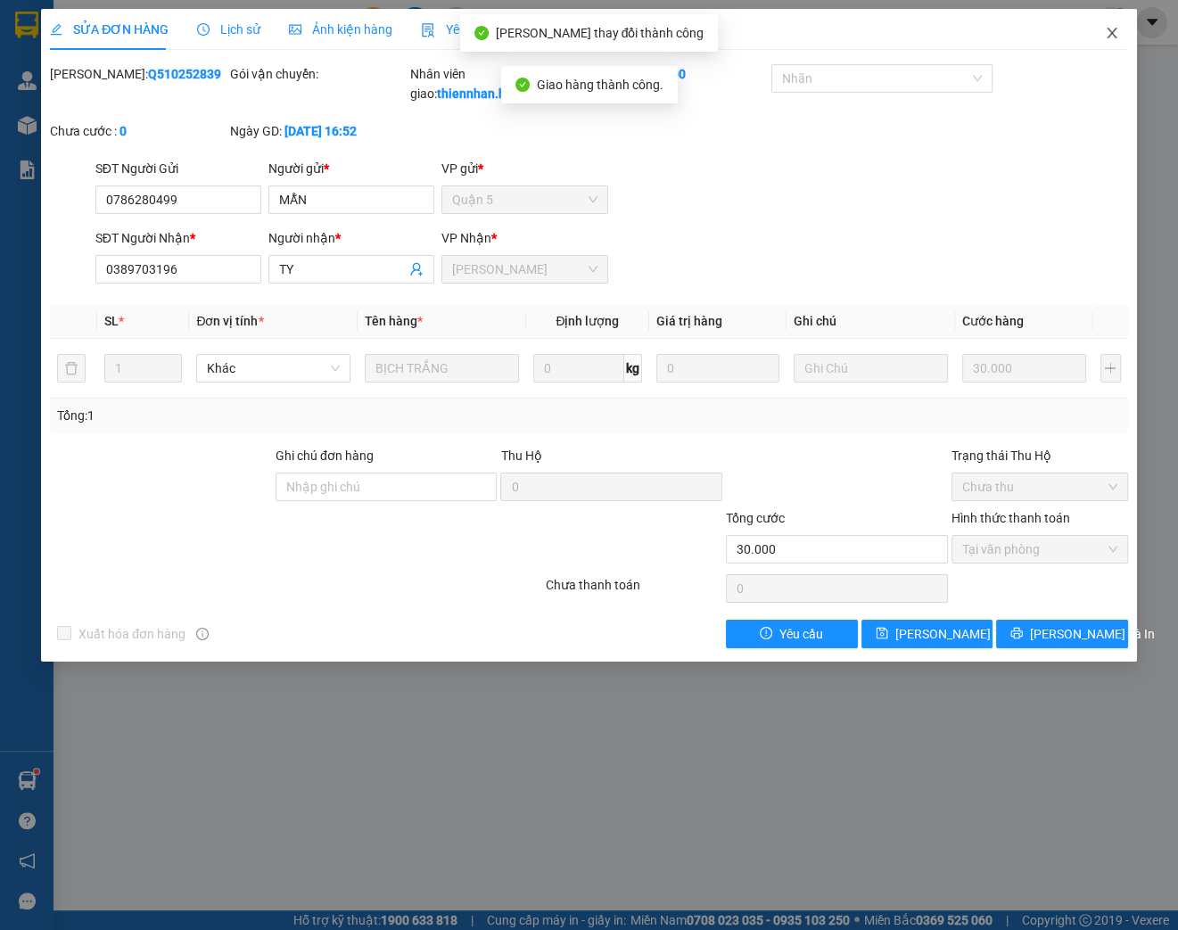
click at [1109, 33] on icon "close" at bounding box center [1112, 33] width 14 height 14
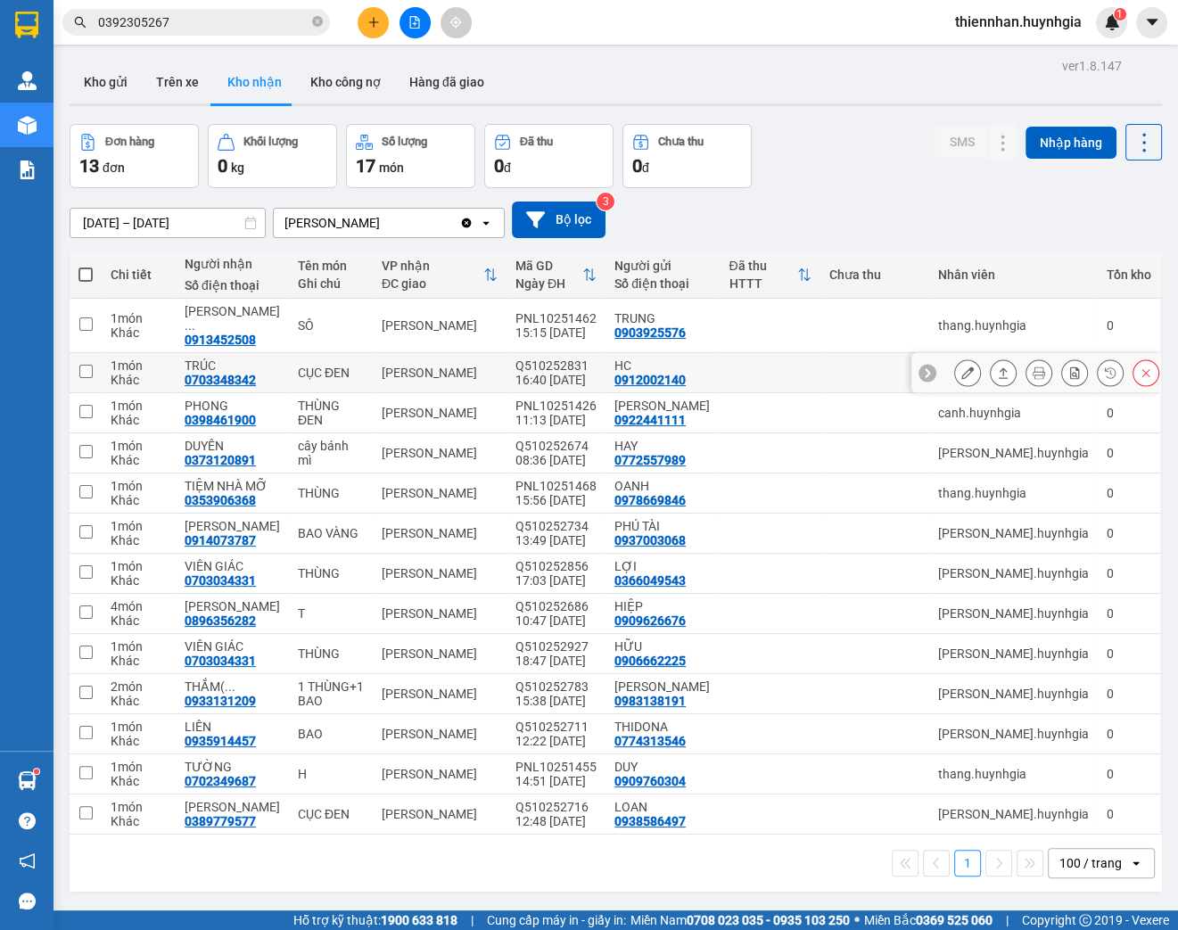
click at [966, 358] on button at bounding box center [967, 373] width 25 height 31
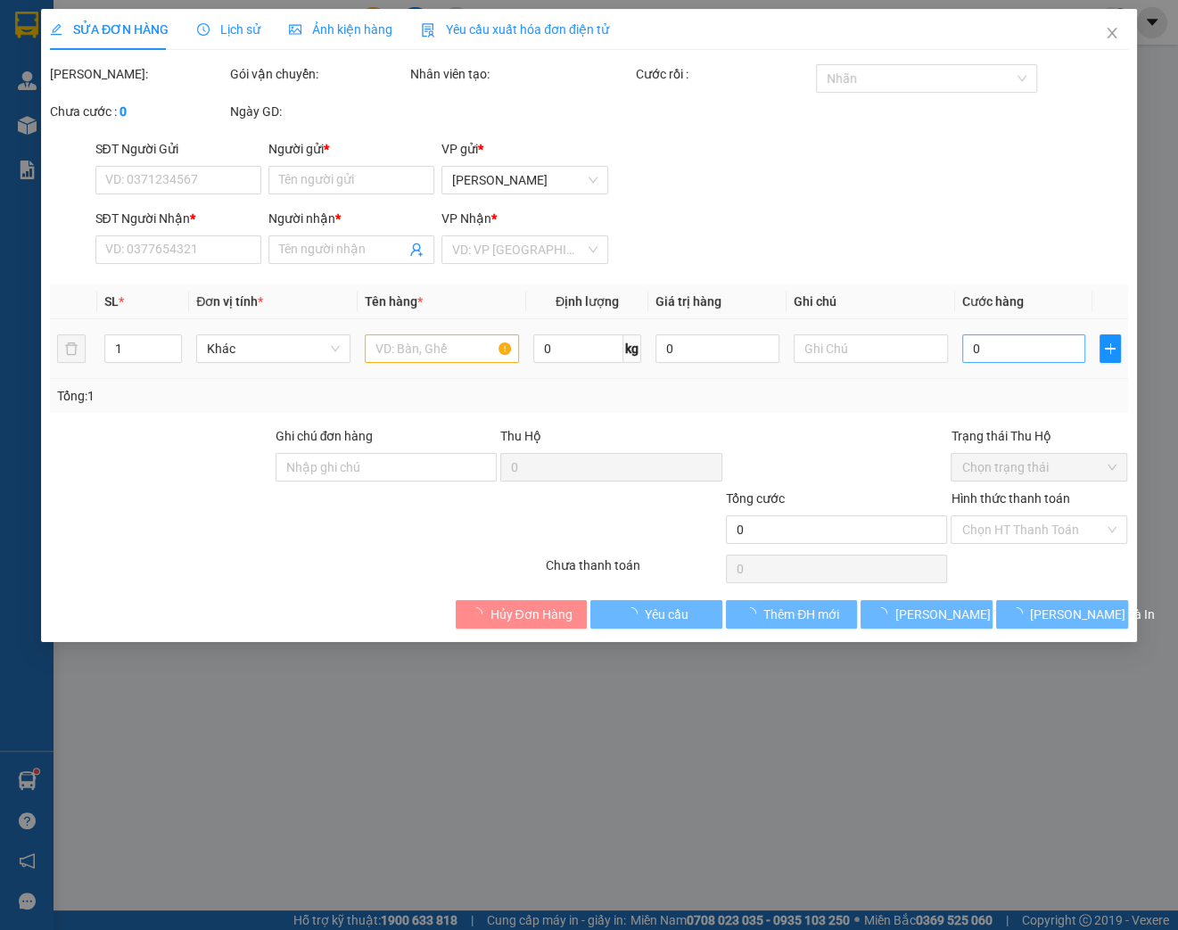
type input "0912002140"
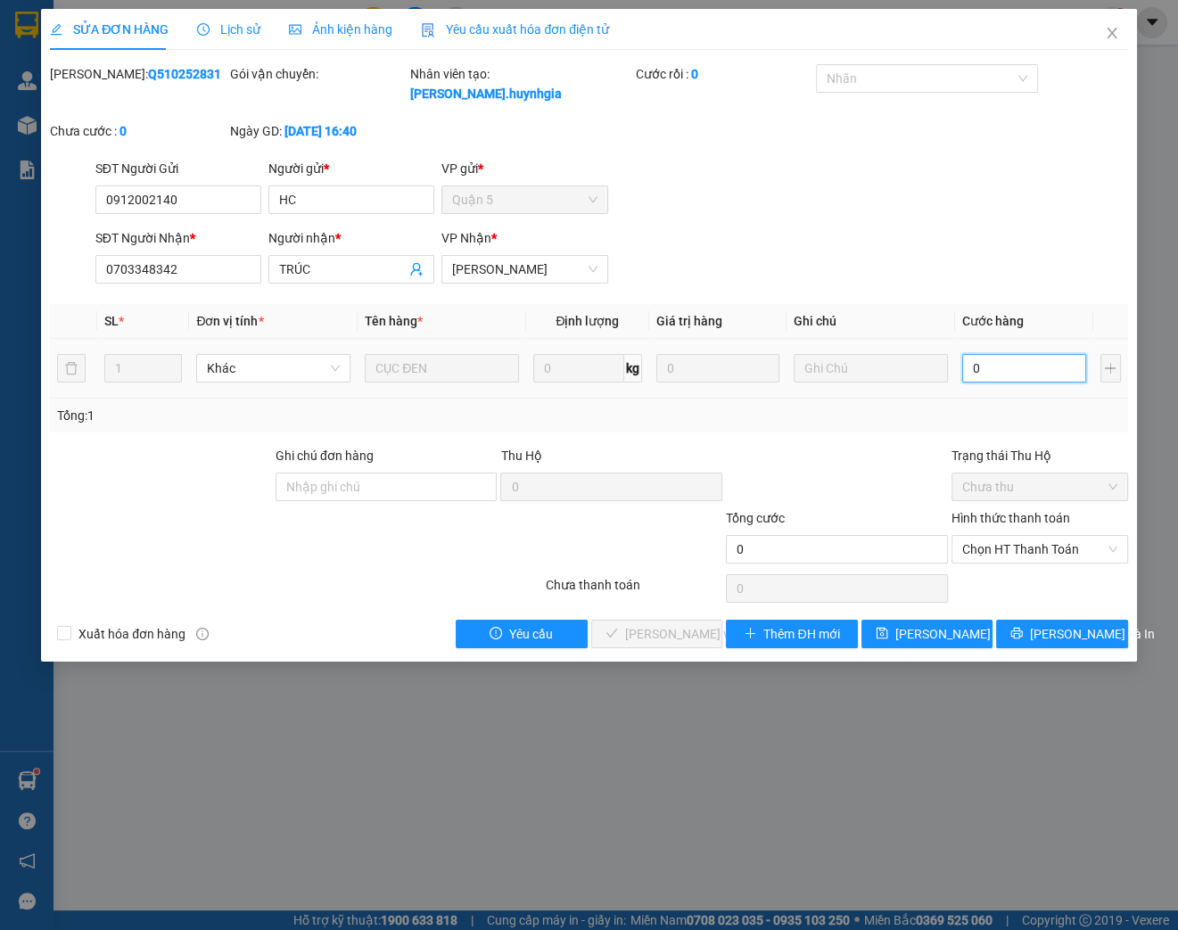
click at [999, 369] on input "0" at bounding box center [1024, 368] width 124 height 29
click at [999, 394] on td "50.000" at bounding box center [1024, 369] width 138 height 60
click at [1031, 560] on span "Chọn HT Thanh Toán" at bounding box center [1039, 549] width 155 height 27
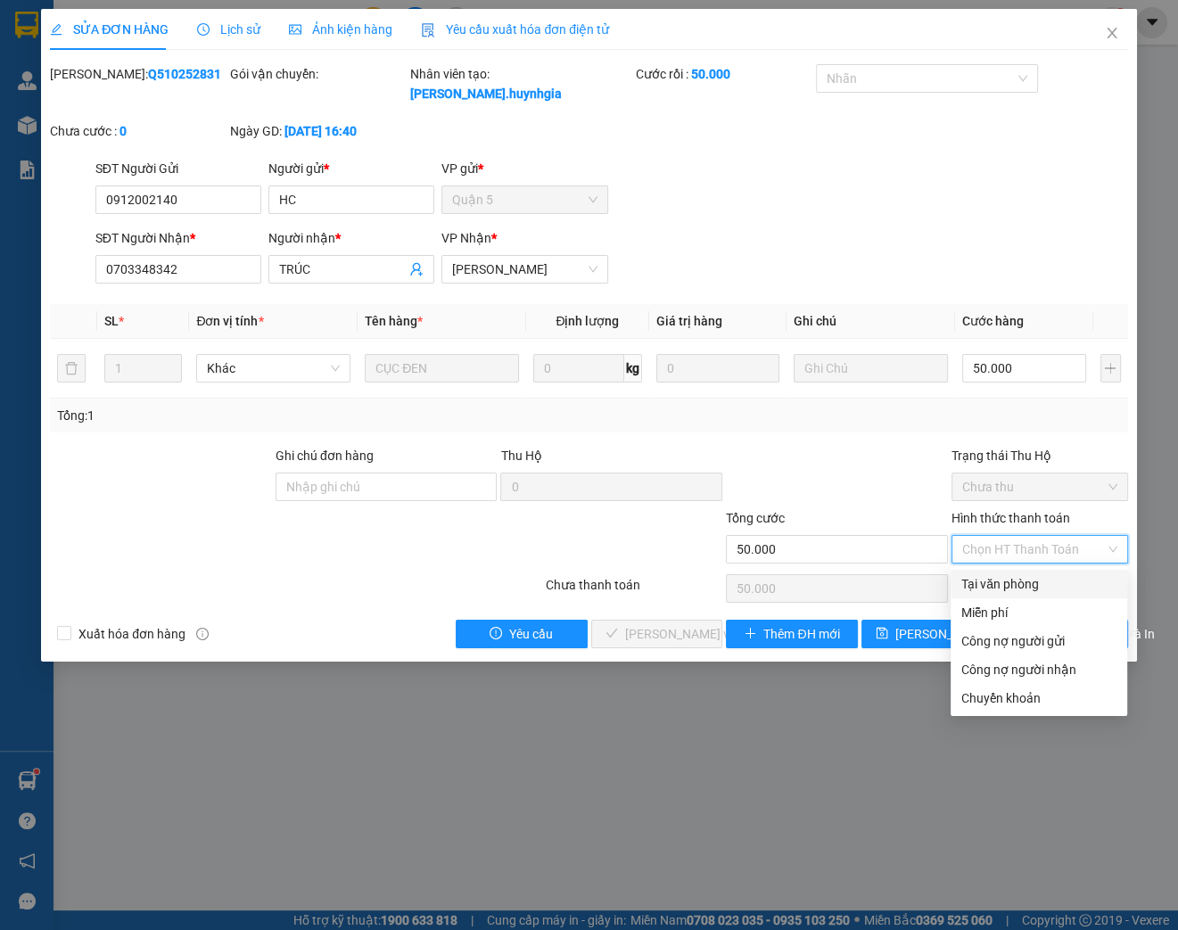
click at [998, 574] on div "Tại văn phòng" at bounding box center [1038, 584] width 155 height 20
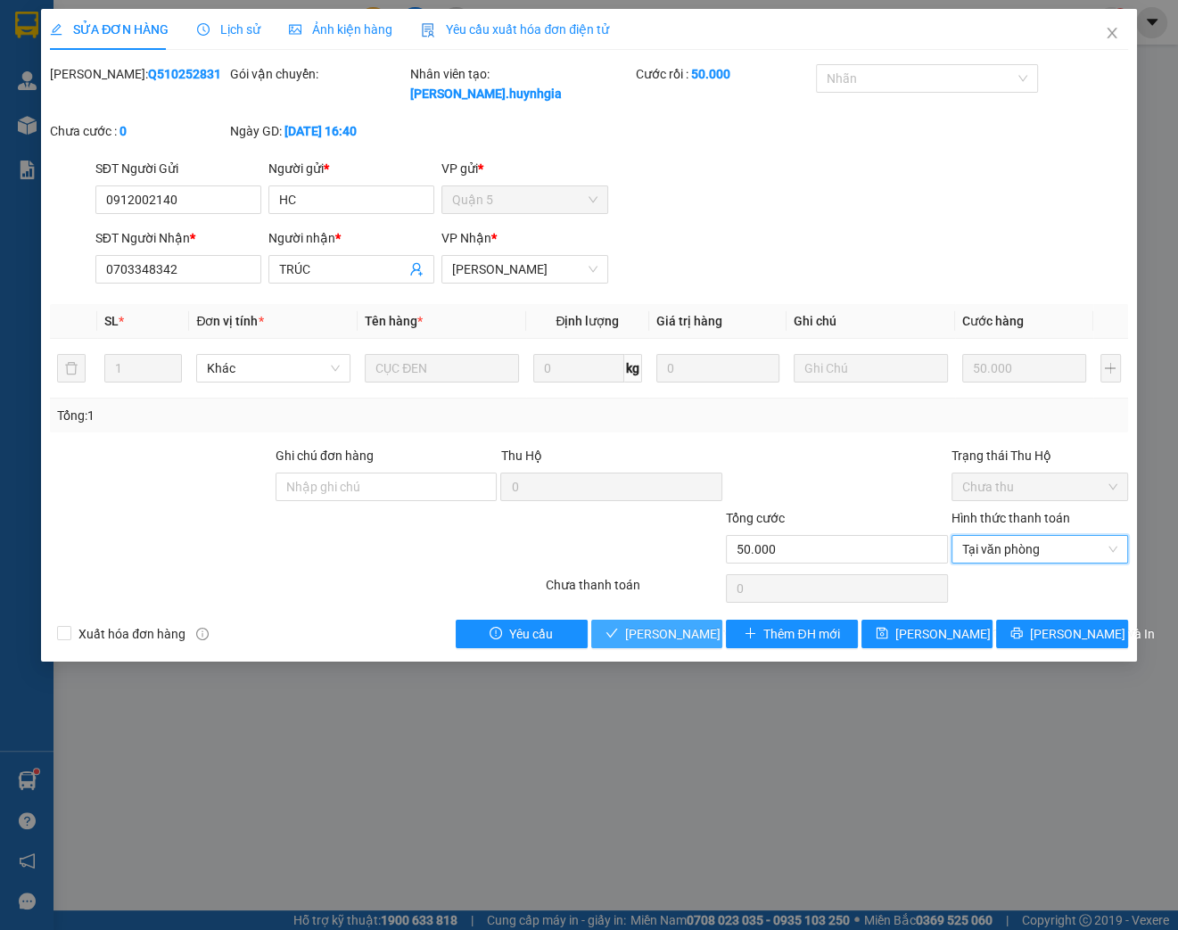
click at [653, 633] on span "[PERSON_NAME] và Giao hàng" at bounding box center [710, 634] width 171 height 20
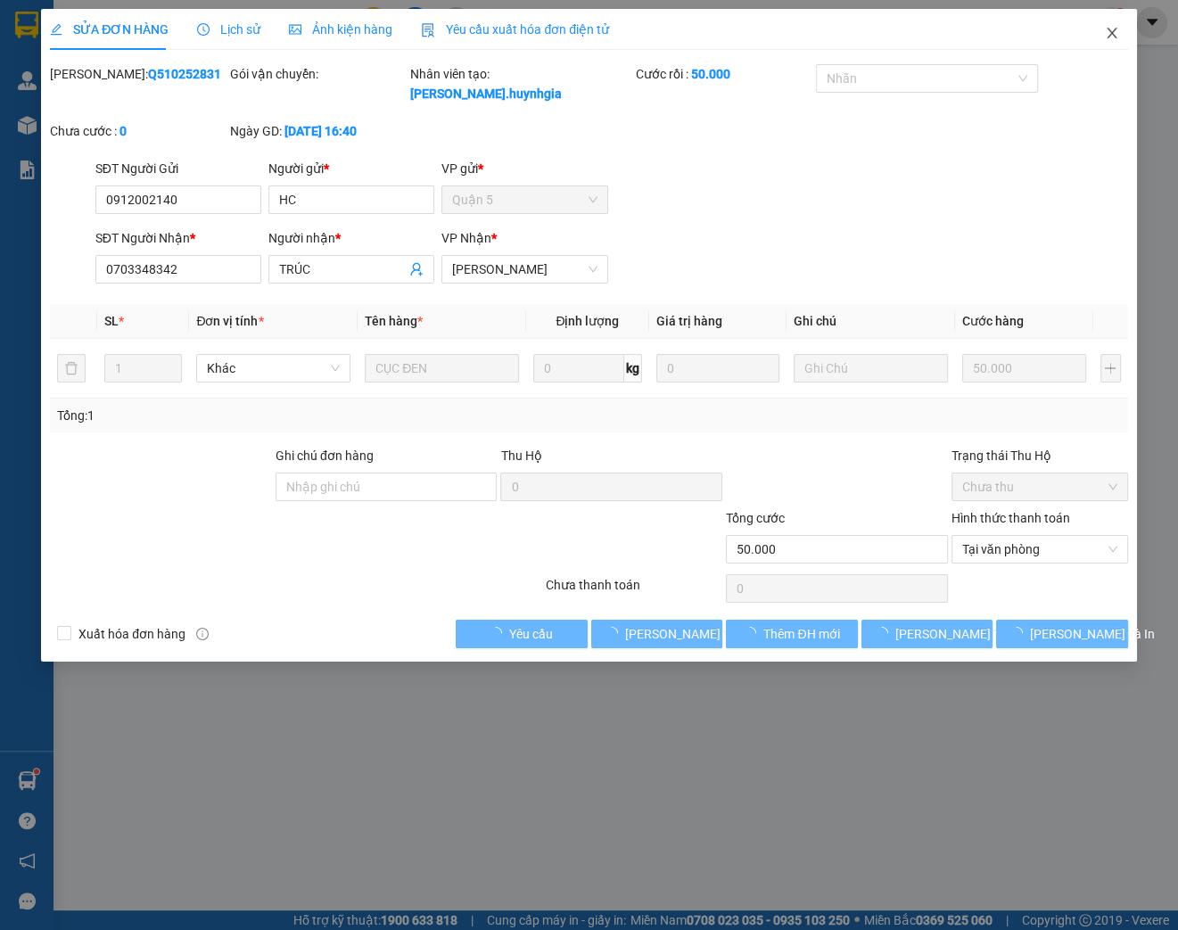
click at [1105, 29] on icon "close" at bounding box center [1112, 33] width 14 height 14
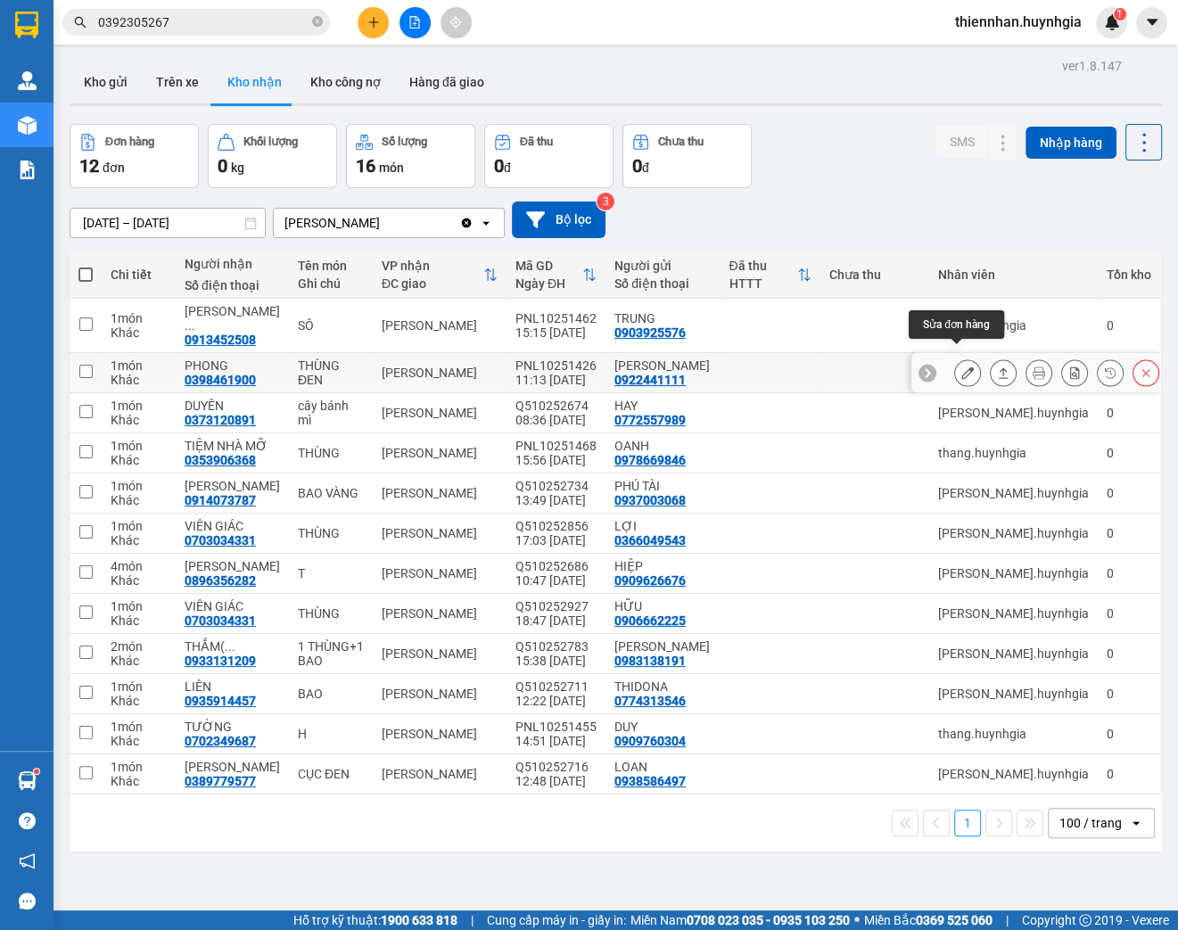
click at [961, 366] on icon at bounding box center [967, 372] width 12 height 12
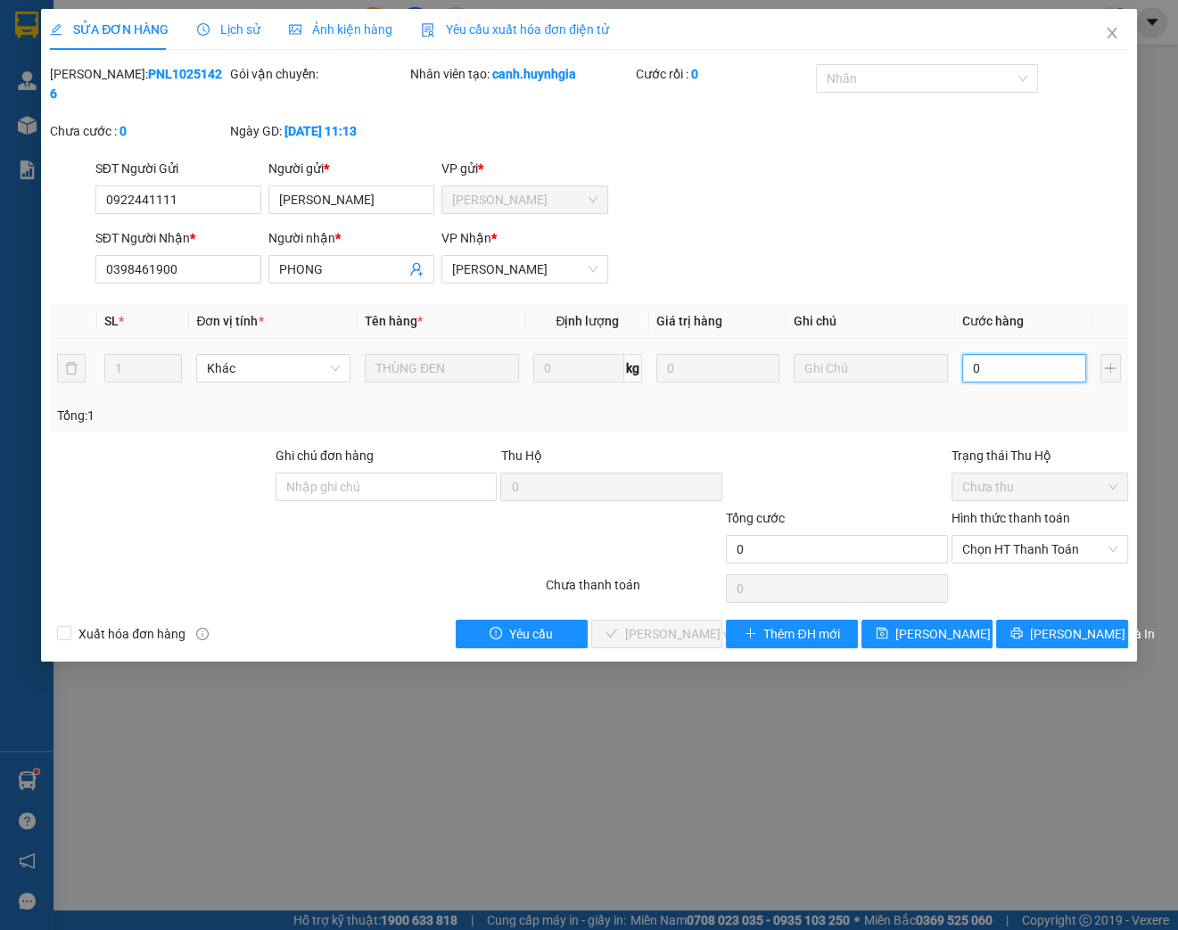
click at [985, 357] on input "0" at bounding box center [1024, 368] width 124 height 29
click at [974, 425] on div "Tổng: 1" at bounding box center [589, 416] width 1078 height 34
click at [1021, 543] on span "Chọn HT Thanh Toán" at bounding box center [1039, 549] width 155 height 27
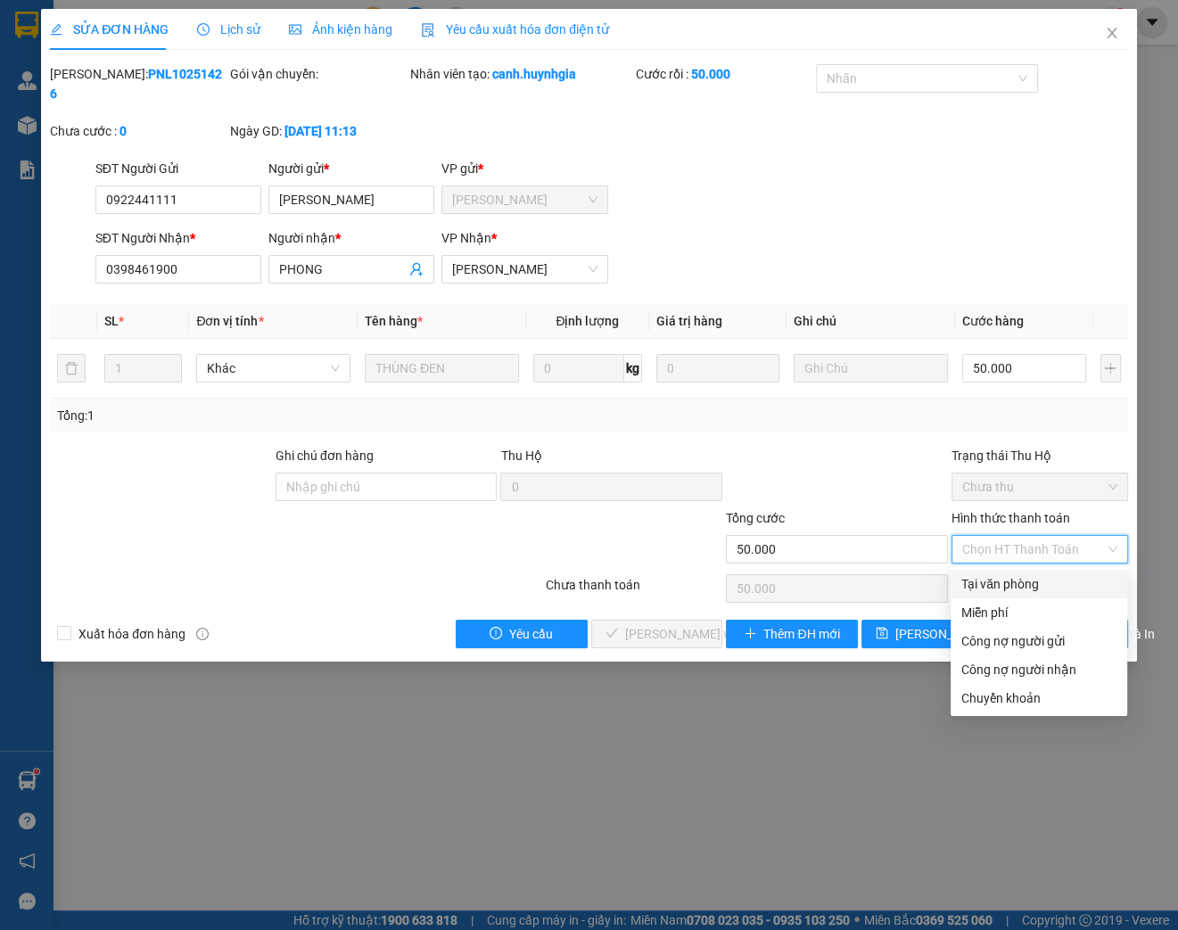
click at [993, 576] on div "Tại văn phòng" at bounding box center [1038, 584] width 155 height 20
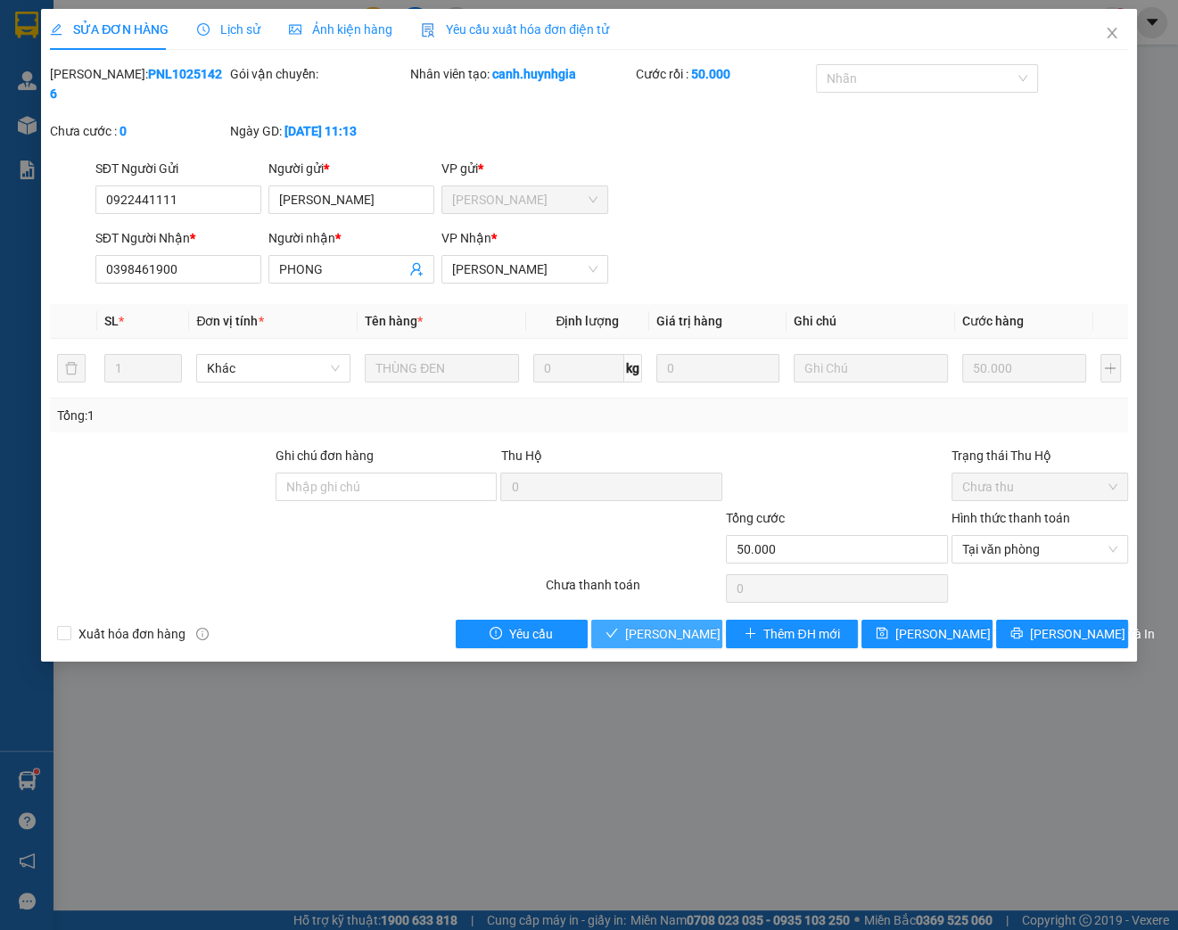
click at [636, 644] on button "[PERSON_NAME] và Giao hàng" at bounding box center [657, 634] width 132 height 29
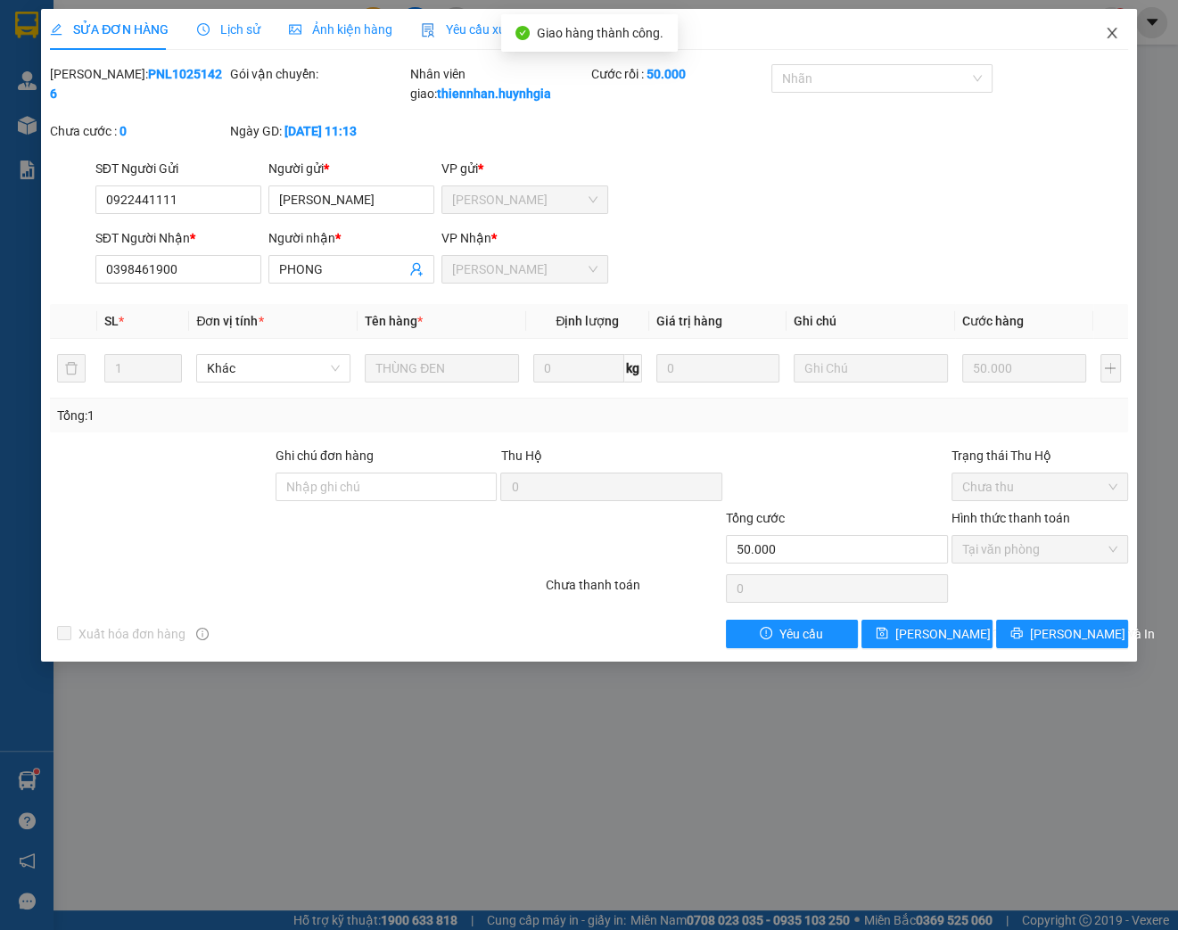
click at [1110, 34] on icon "close" at bounding box center [1112, 33] width 14 height 14
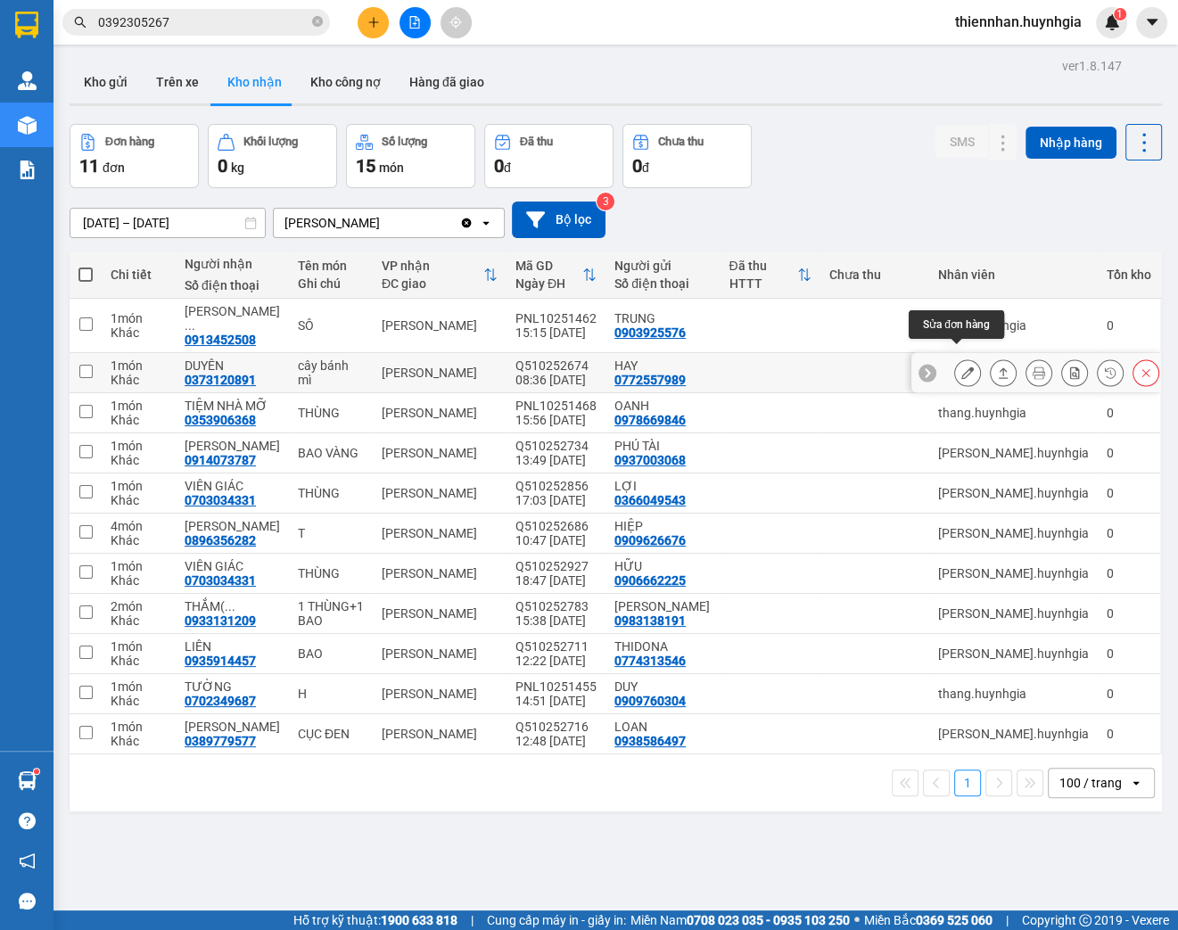
click at [961, 366] on icon at bounding box center [967, 372] width 12 height 12
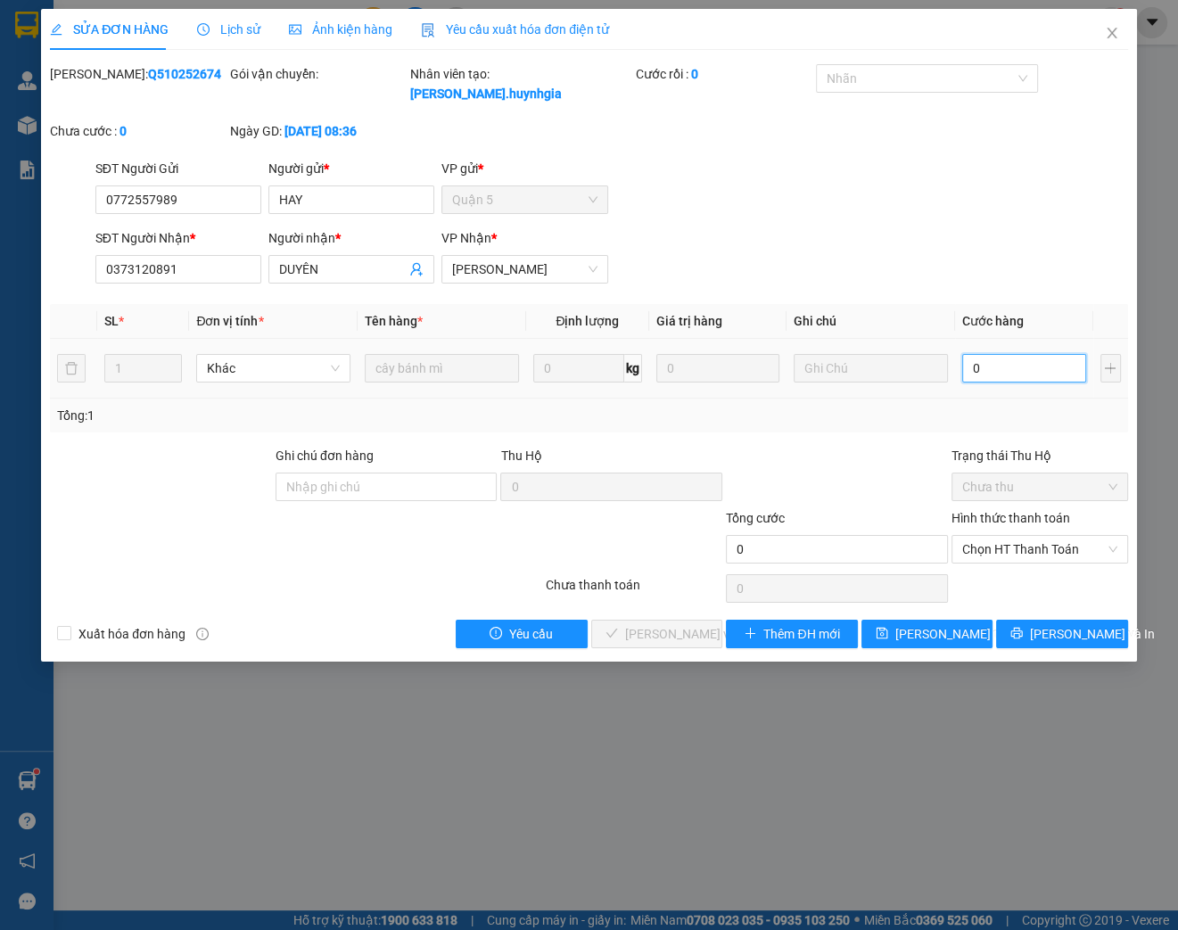
click at [987, 371] on input "0" at bounding box center [1024, 368] width 124 height 29
click at [998, 547] on span "Chọn HT Thanh Toán" at bounding box center [1039, 549] width 155 height 27
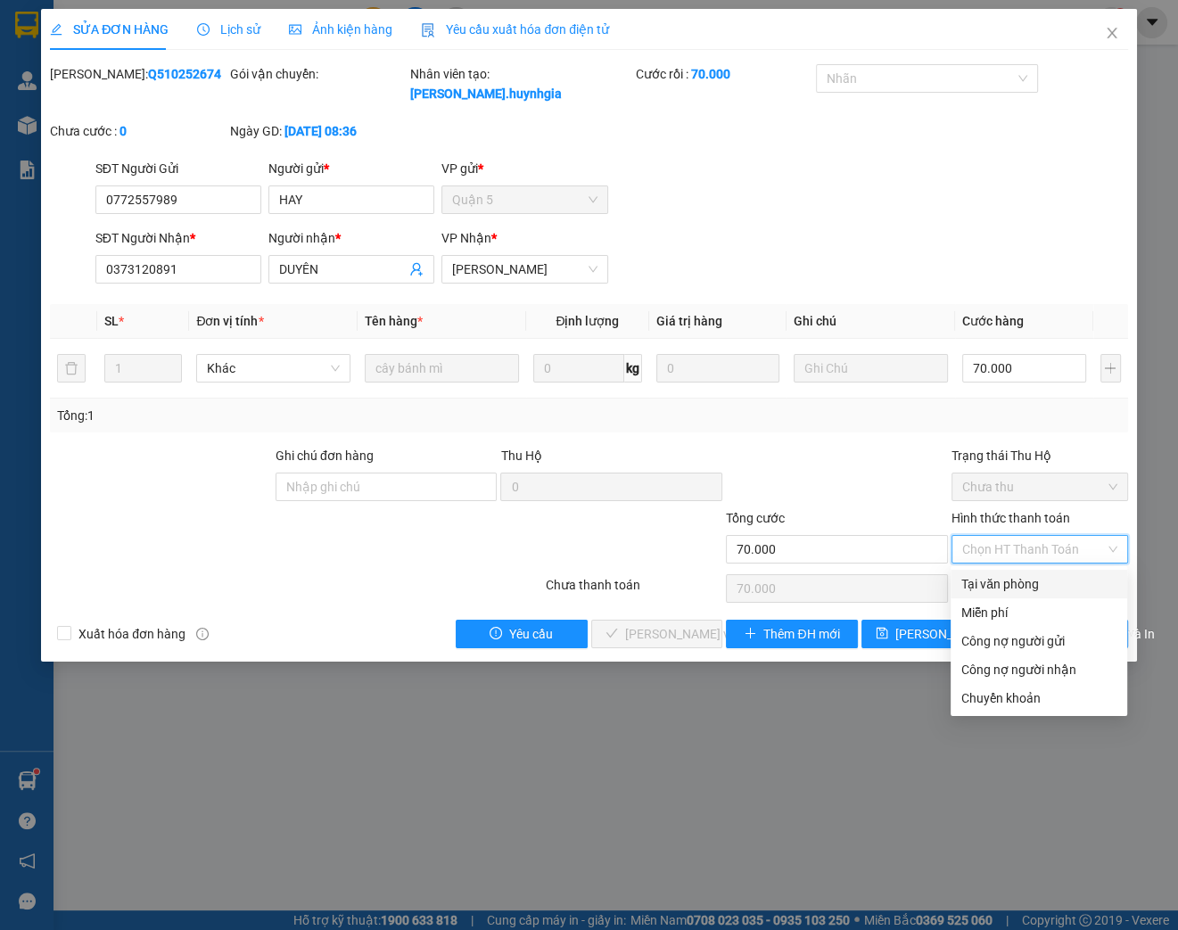
click at [974, 586] on div "Tại văn phòng" at bounding box center [1038, 584] width 155 height 20
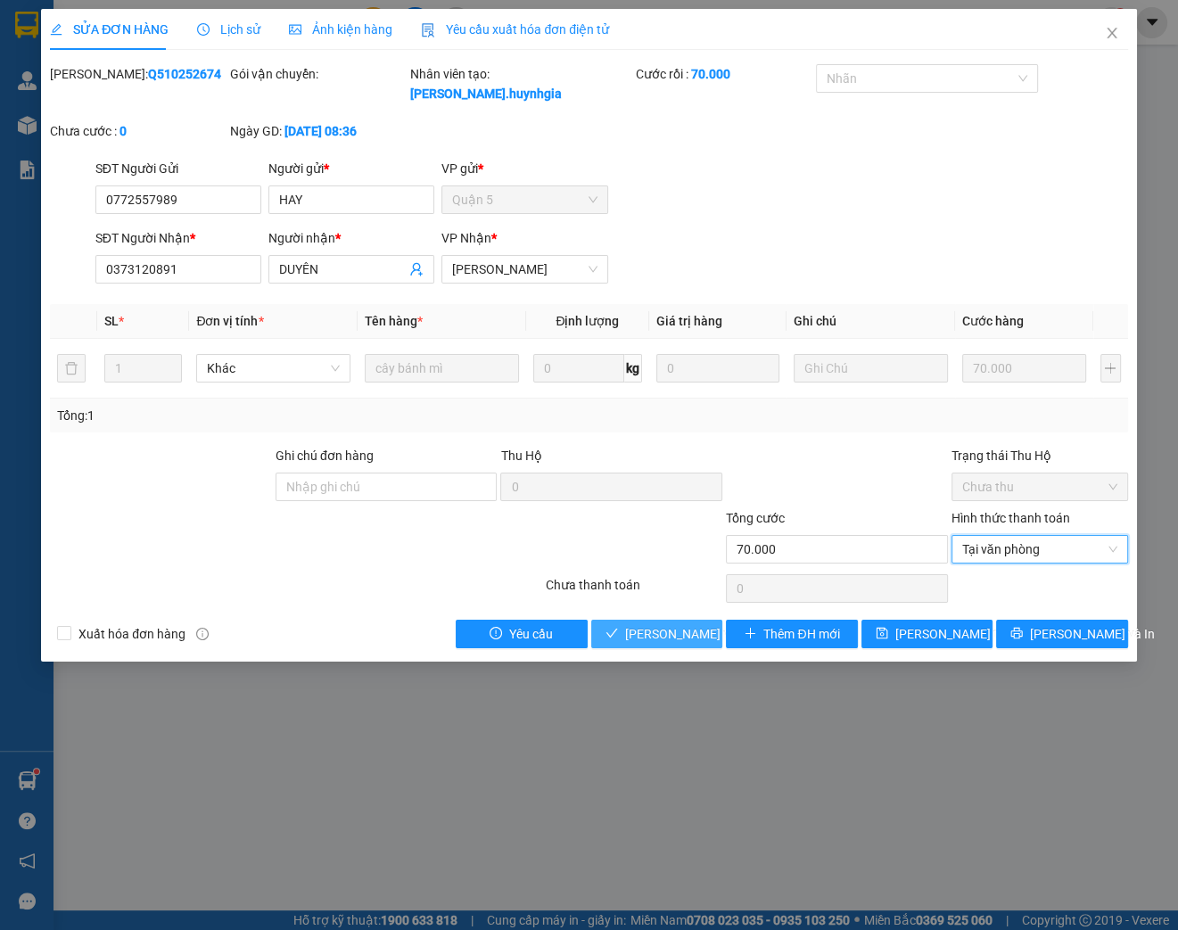
click at [662, 638] on span "[PERSON_NAME] và Giao hàng" at bounding box center [710, 634] width 171 height 20
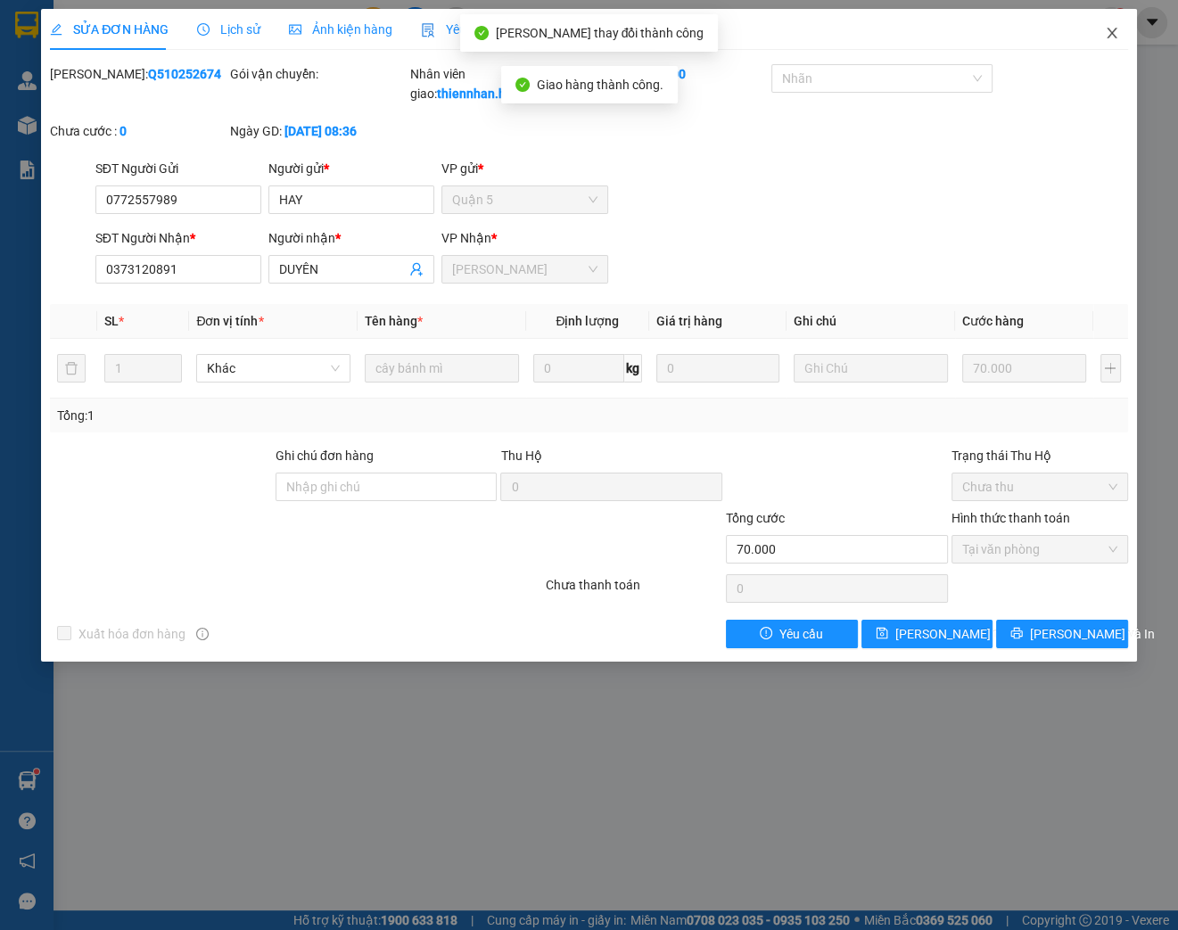
click at [1113, 27] on icon "close" at bounding box center [1112, 33] width 14 height 14
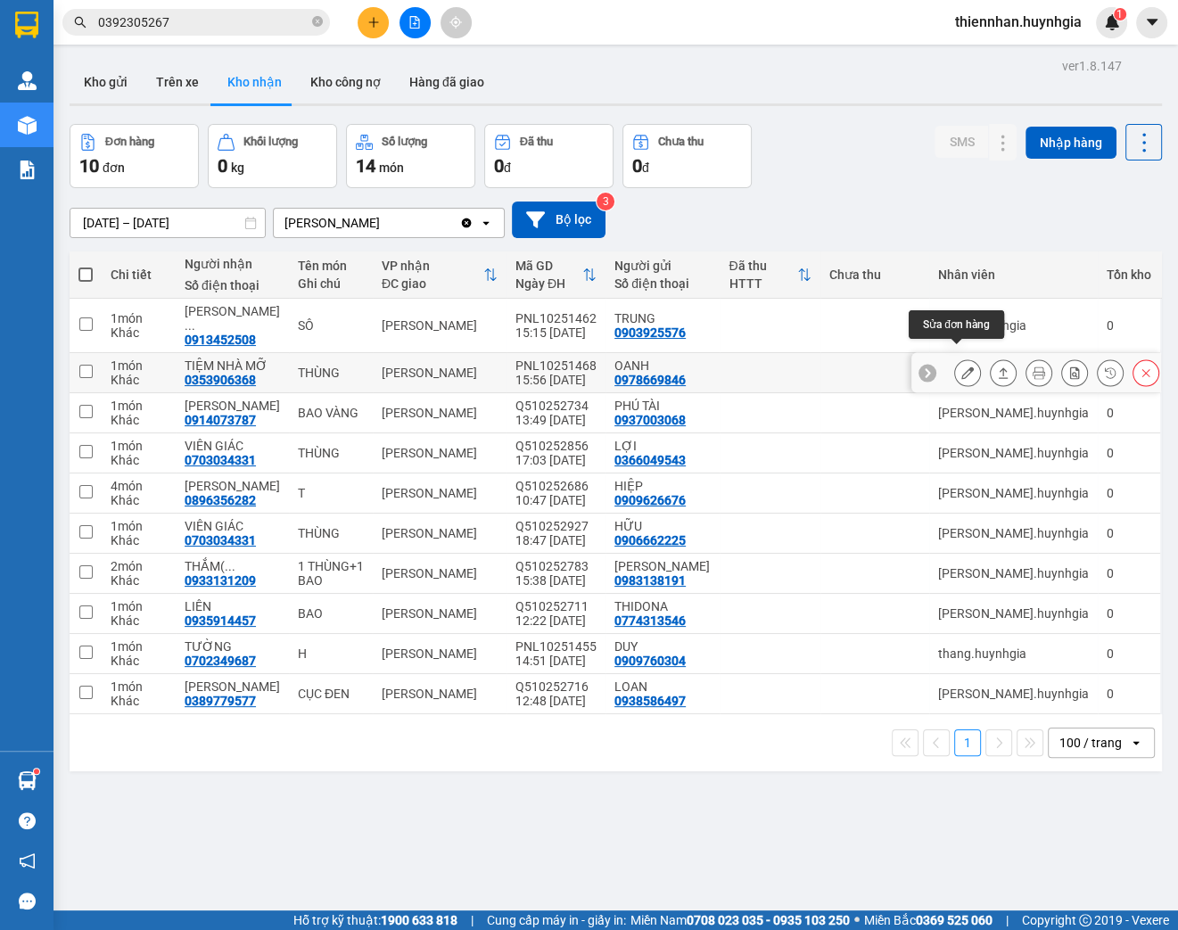
click at [955, 362] on button at bounding box center [967, 373] width 25 height 31
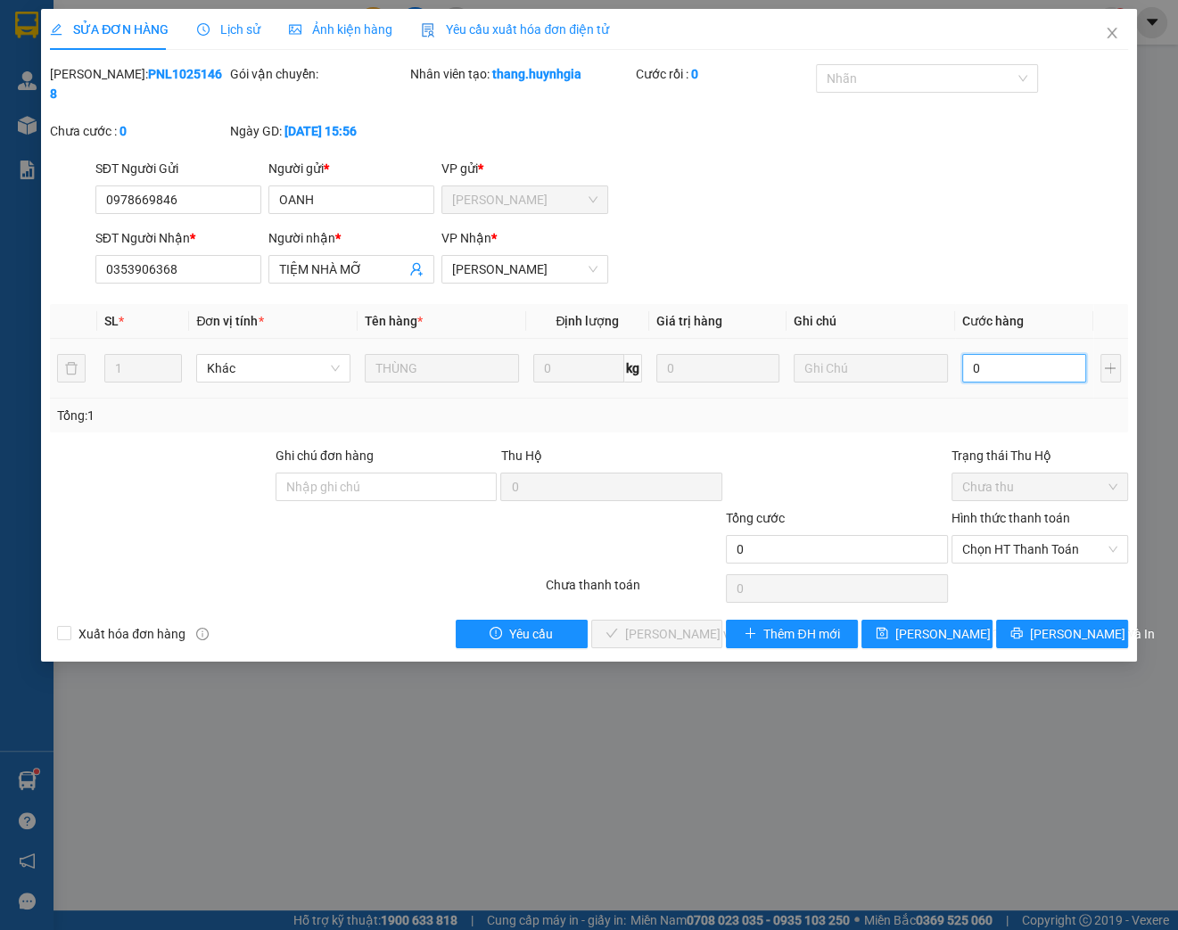
click at [1006, 368] on input "0" at bounding box center [1024, 368] width 124 height 29
click at [1011, 555] on span "Chọn HT Thanh Toán" at bounding box center [1039, 549] width 155 height 27
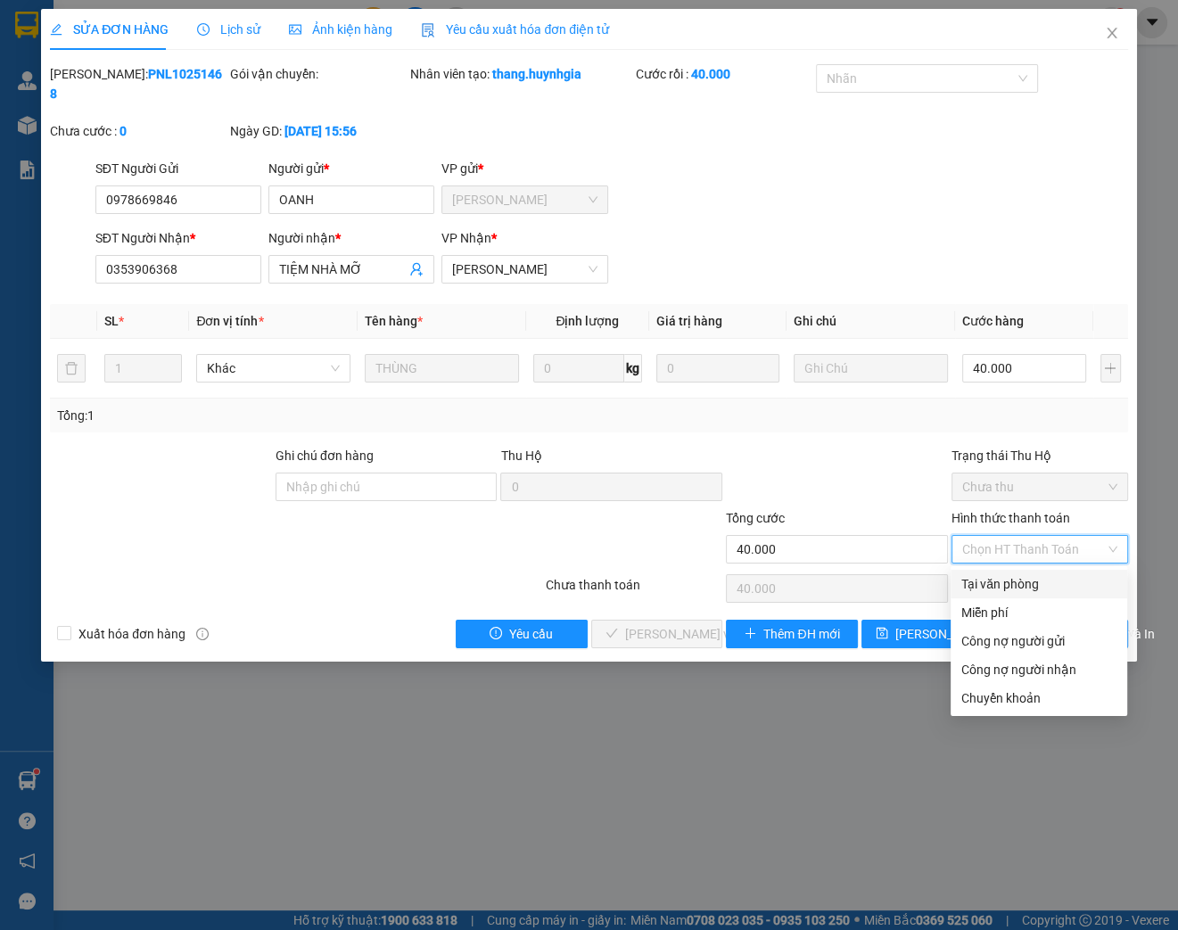
click at [999, 581] on div "Tại văn phòng" at bounding box center [1038, 584] width 155 height 20
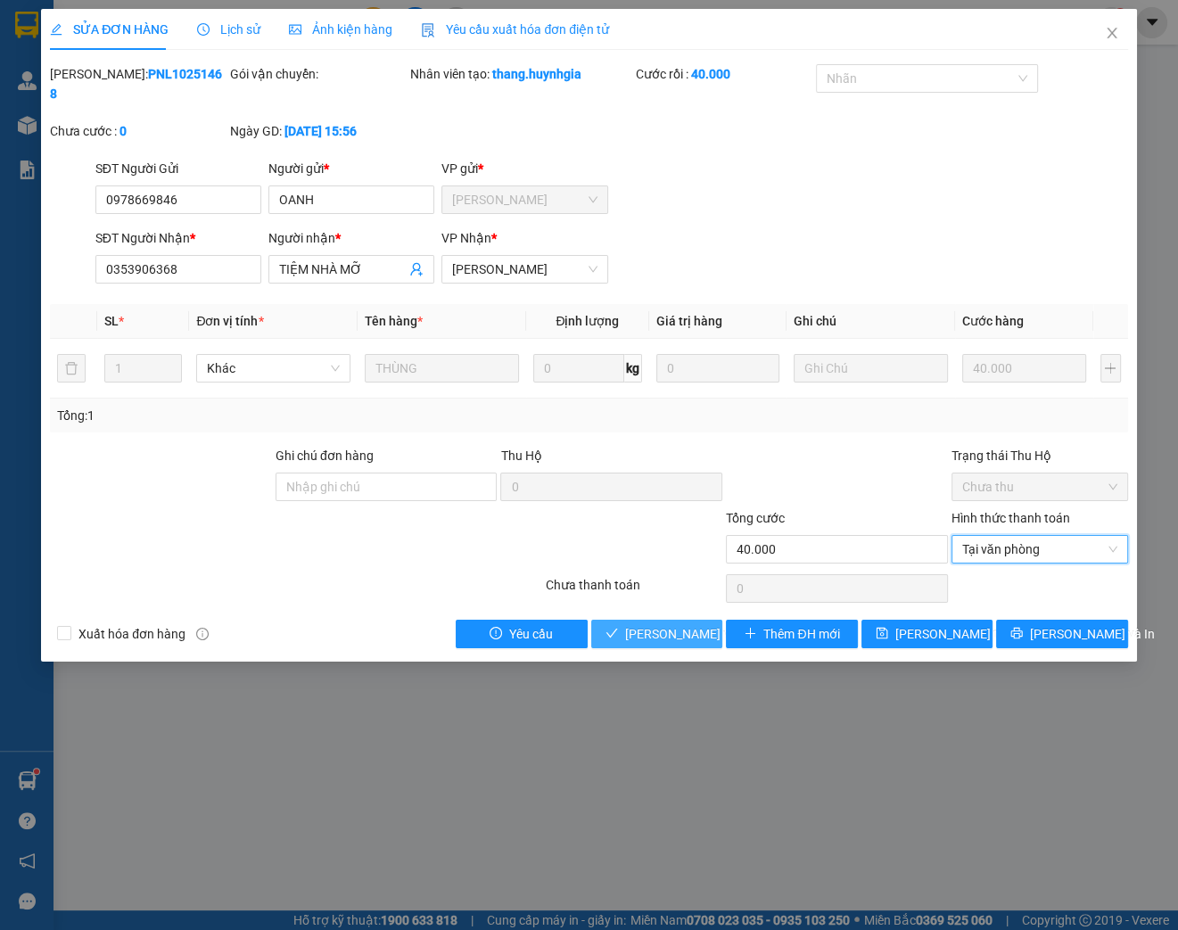
drag, startPoint x: 698, startPoint y: 630, endPoint x: 1004, endPoint y: 340, distance: 421.9
click at [697, 630] on span "[PERSON_NAME] và Giao hàng" at bounding box center [710, 634] width 171 height 20
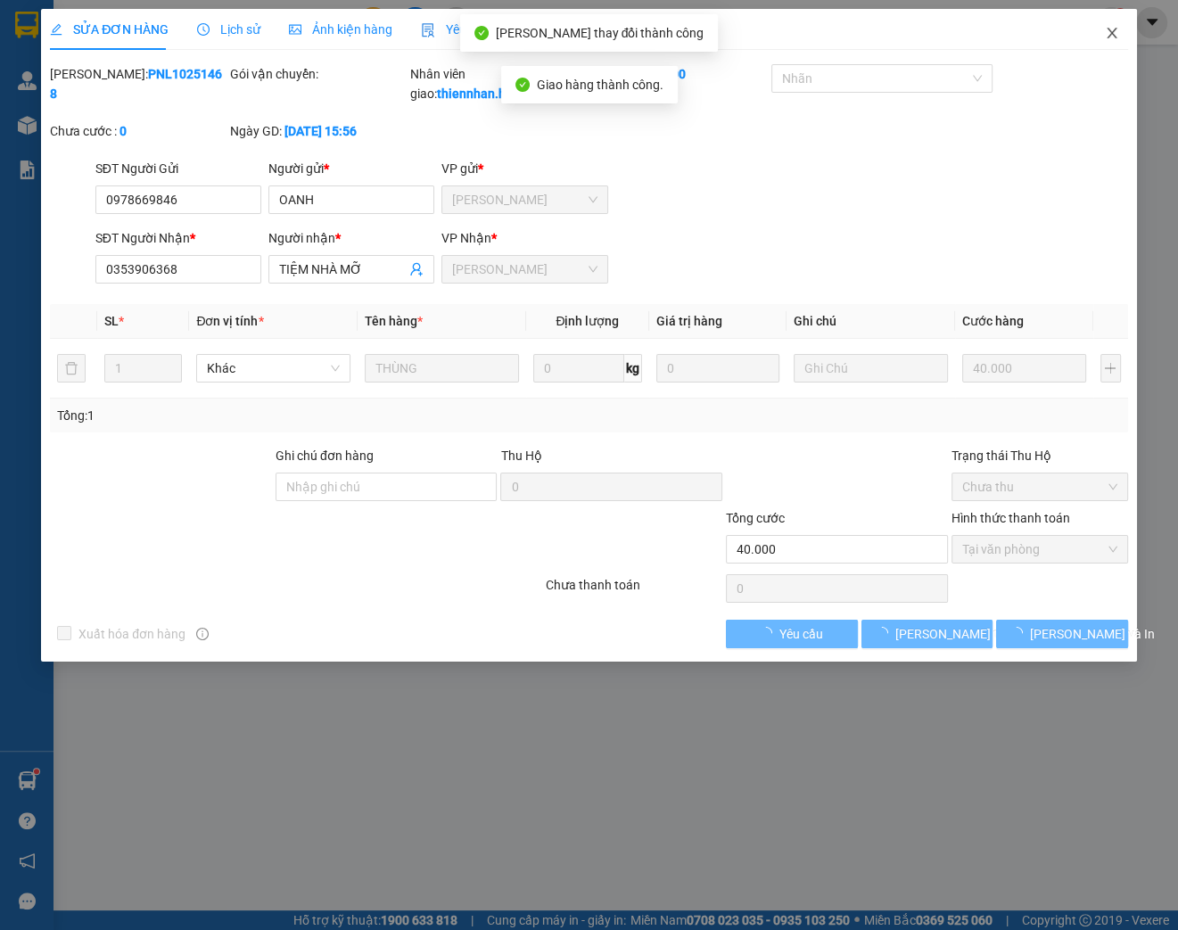
click at [1095, 25] on span "Close" at bounding box center [1112, 34] width 50 height 50
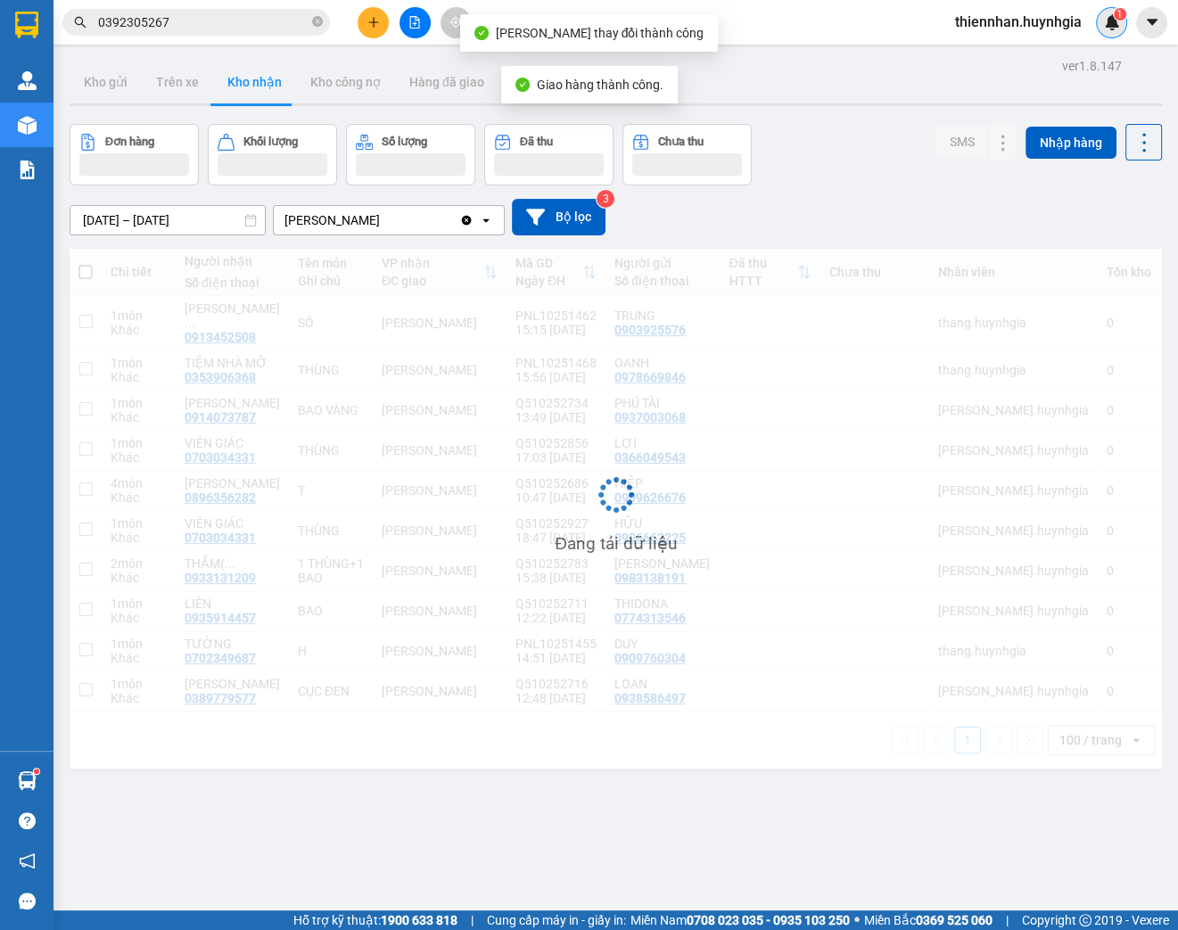
click at [1105, 29] on img at bounding box center [1112, 22] width 16 height 16
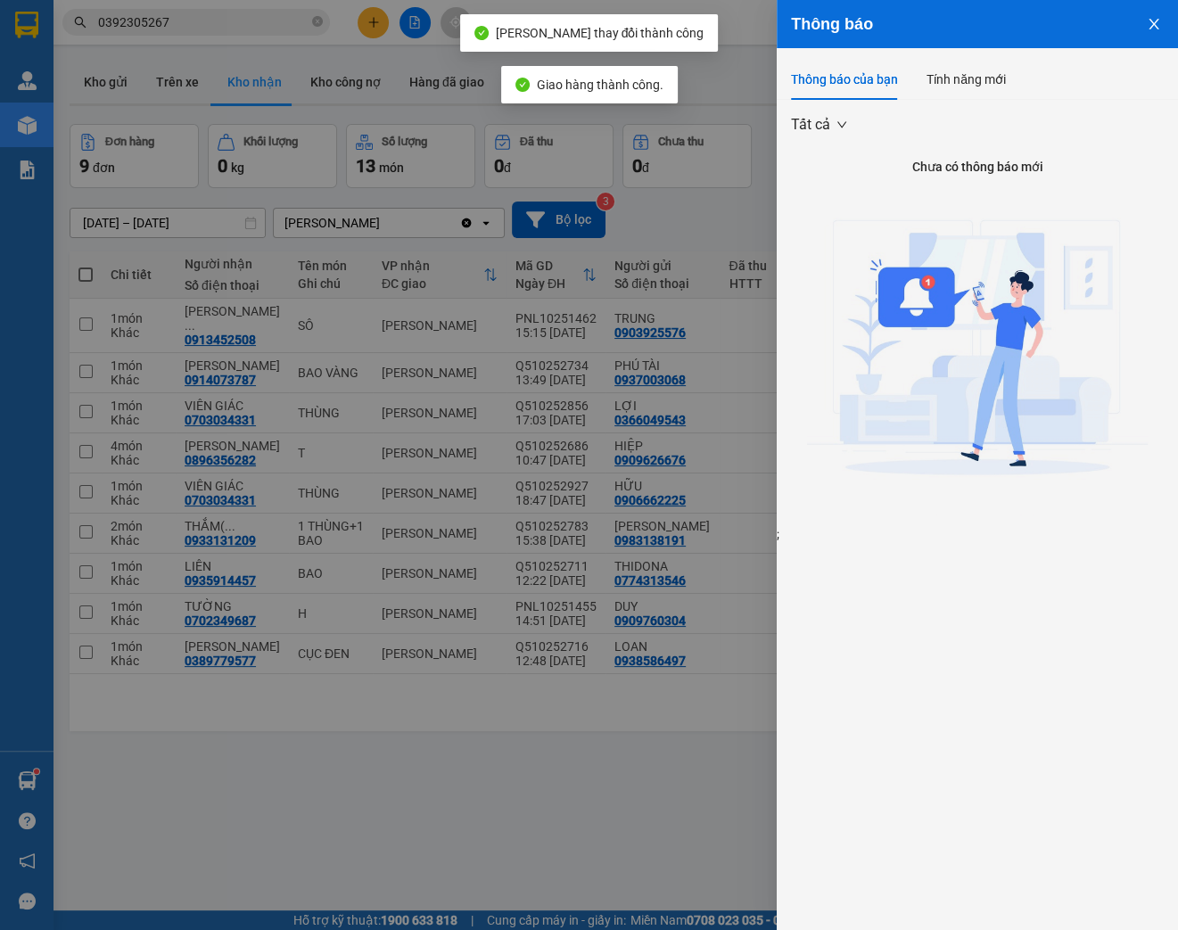
click at [1165, 18] on button "Close" at bounding box center [1154, 22] width 48 height 45
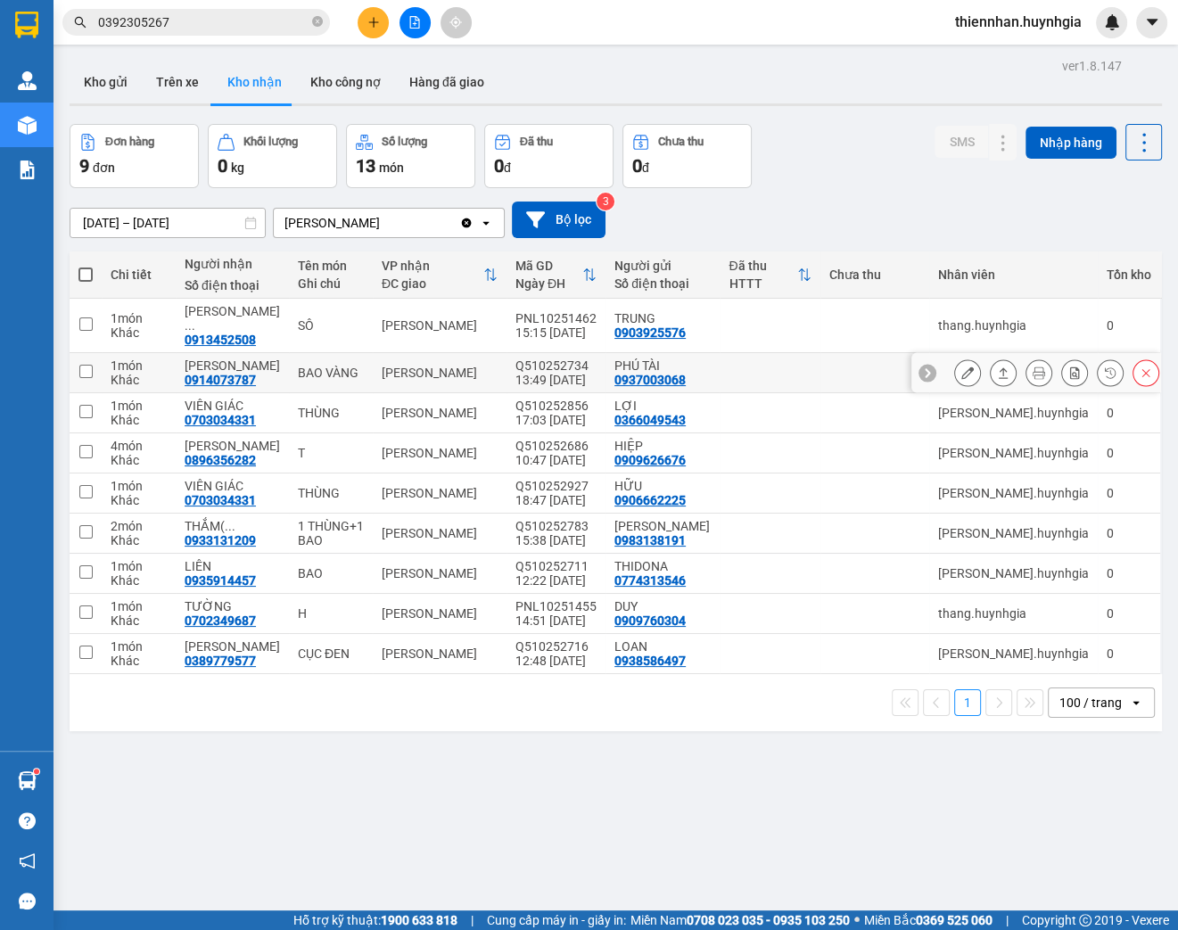
click at [955, 358] on button at bounding box center [967, 373] width 25 height 31
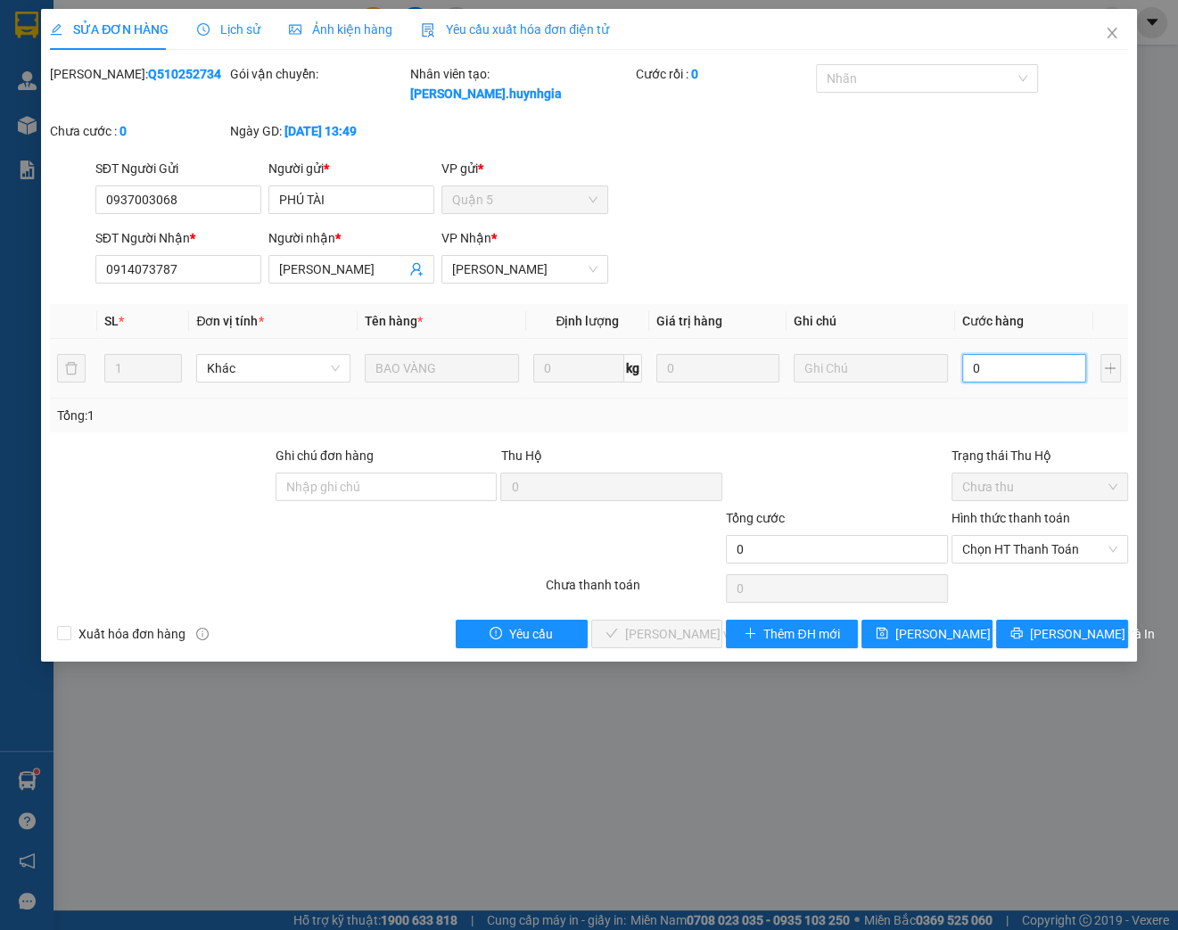
click at [982, 379] on input "0" at bounding box center [1024, 368] width 124 height 29
click at [996, 554] on span "Chọn HT Thanh Toán" at bounding box center [1039, 549] width 155 height 27
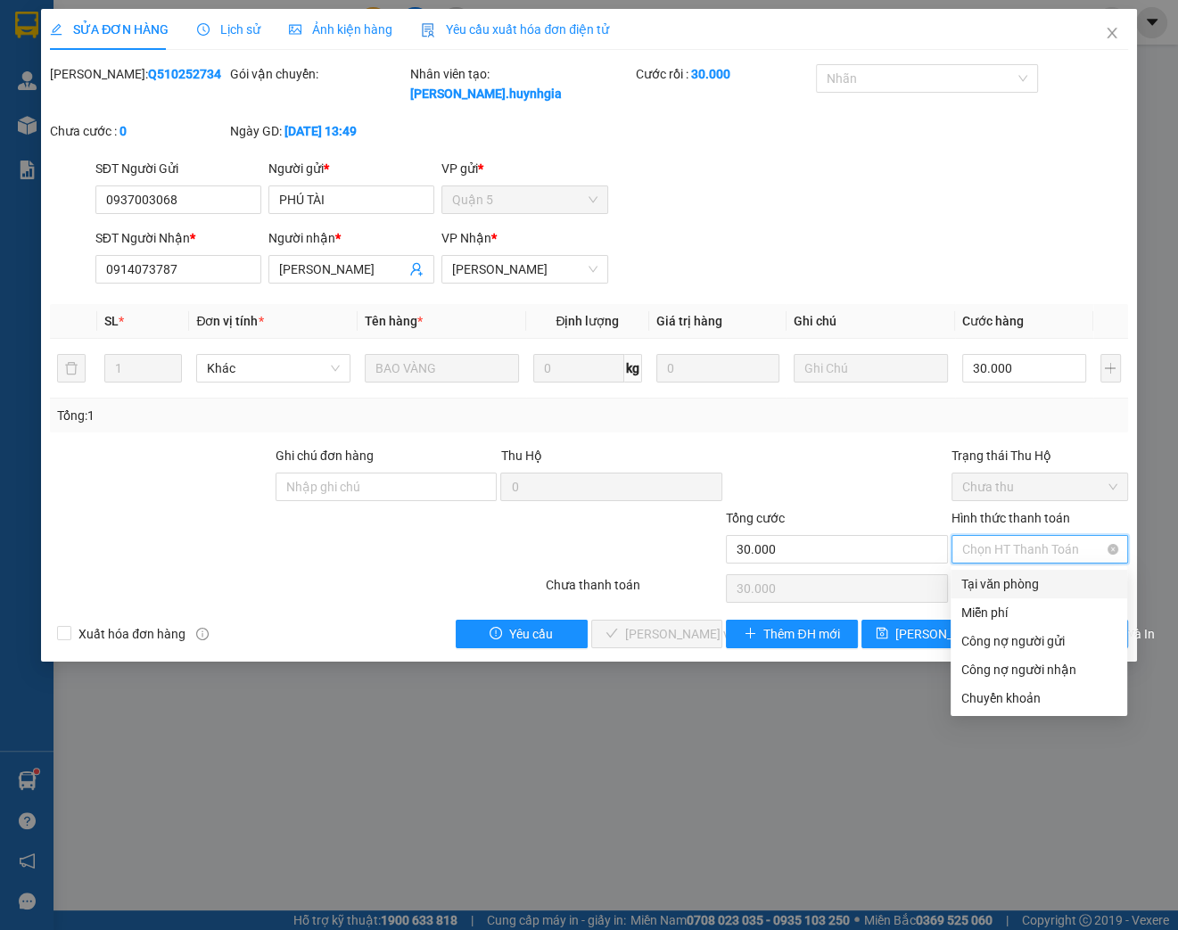
click at [987, 579] on div "Tại văn phòng" at bounding box center [1038, 584] width 155 height 20
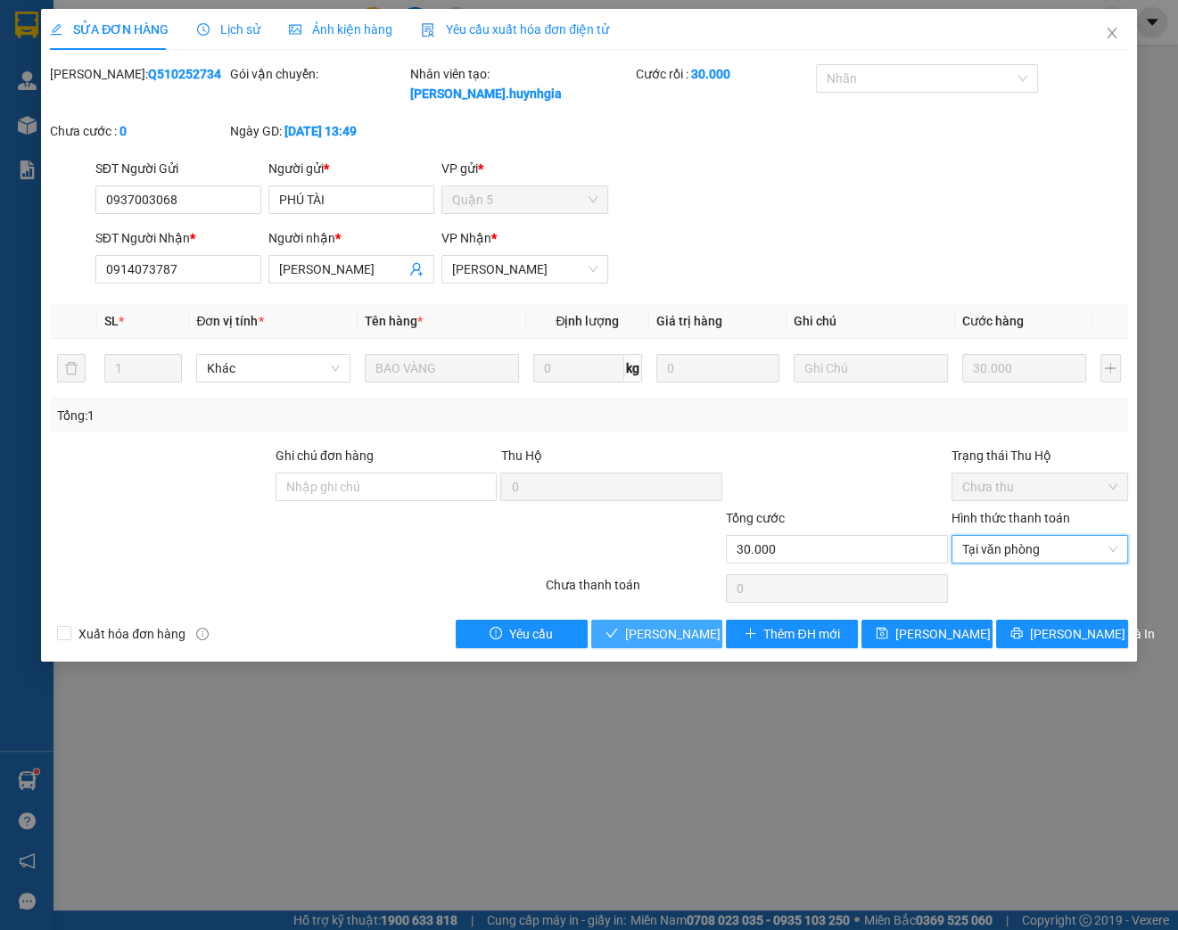
click at [646, 629] on span "[PERSON_NAME] và Giao hàng" at bounding box center [710, 634] width 171 height 20
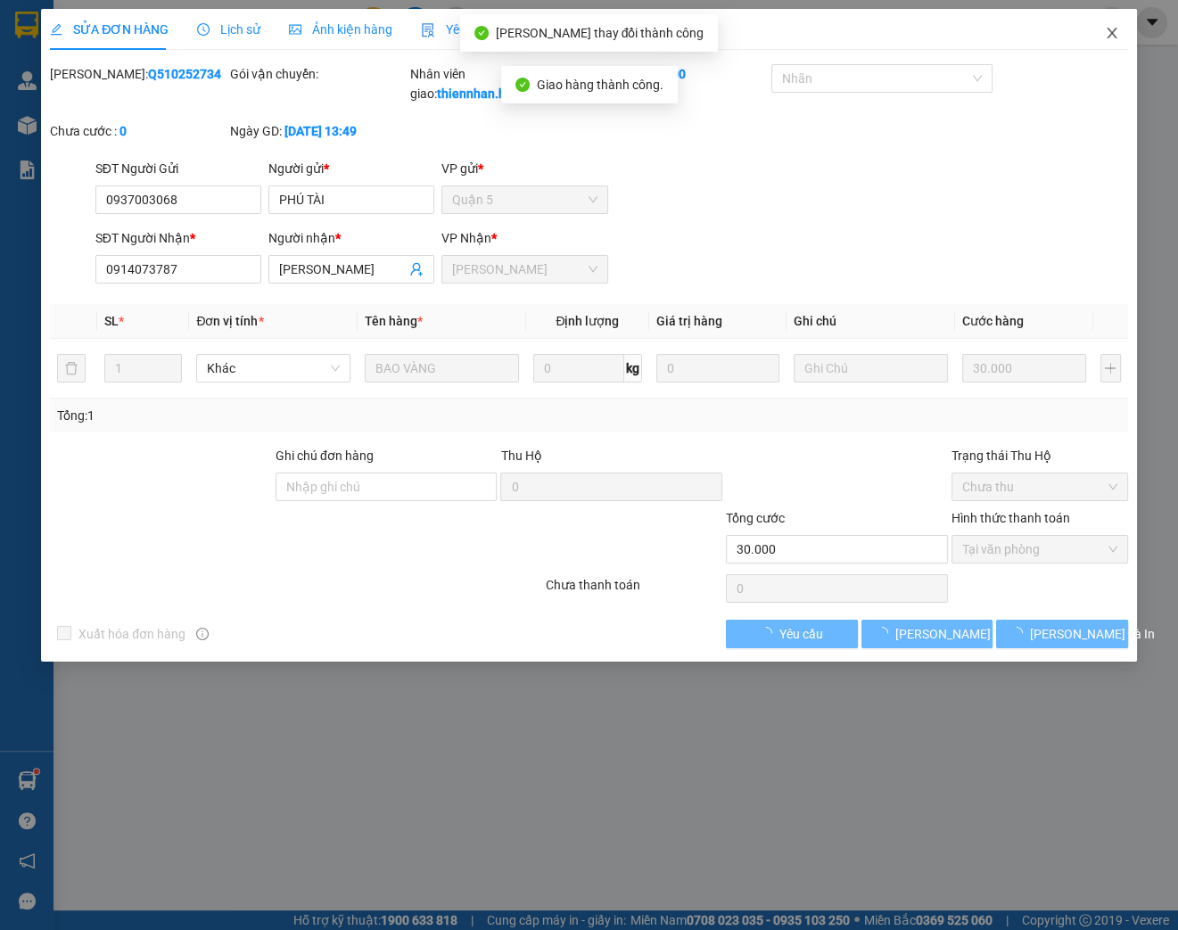
click at [1113, 38] on icon "close" at bounding box center [1112, 33] width 14 height 14
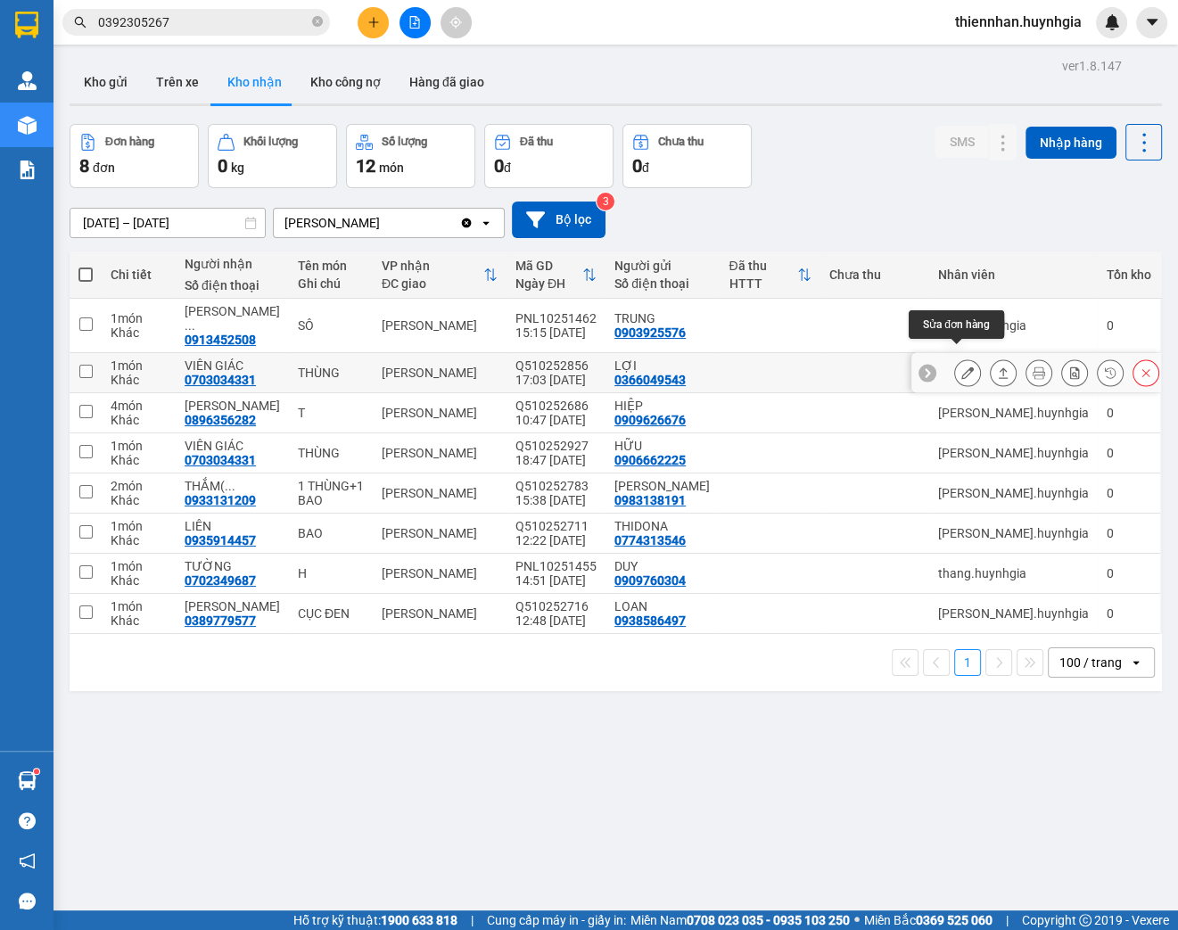
click at [961, 366] on icon at bounding box center [967, 372] width 12 height 12
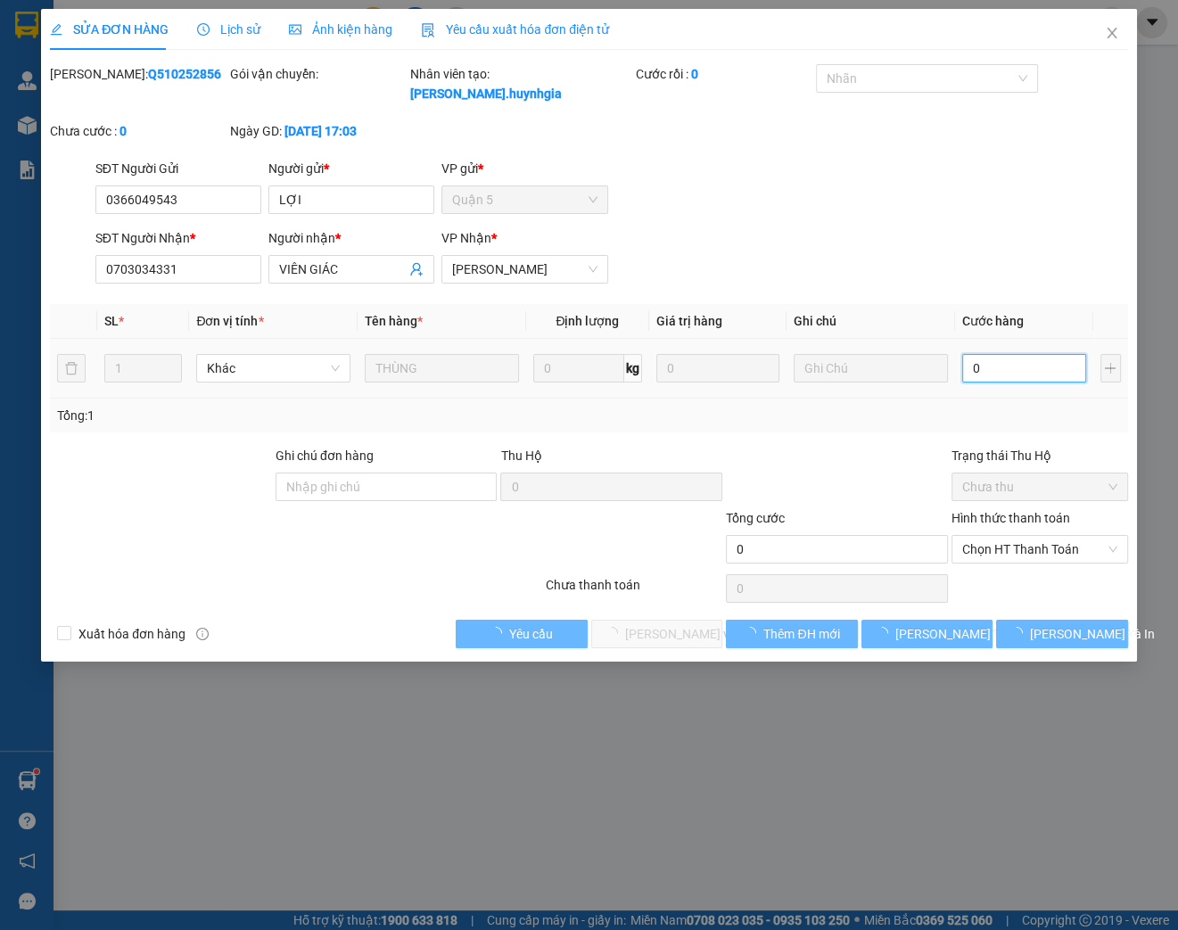
click at [989, 363] on input "0" at bounding box center [1024, 368] width 124 height 29
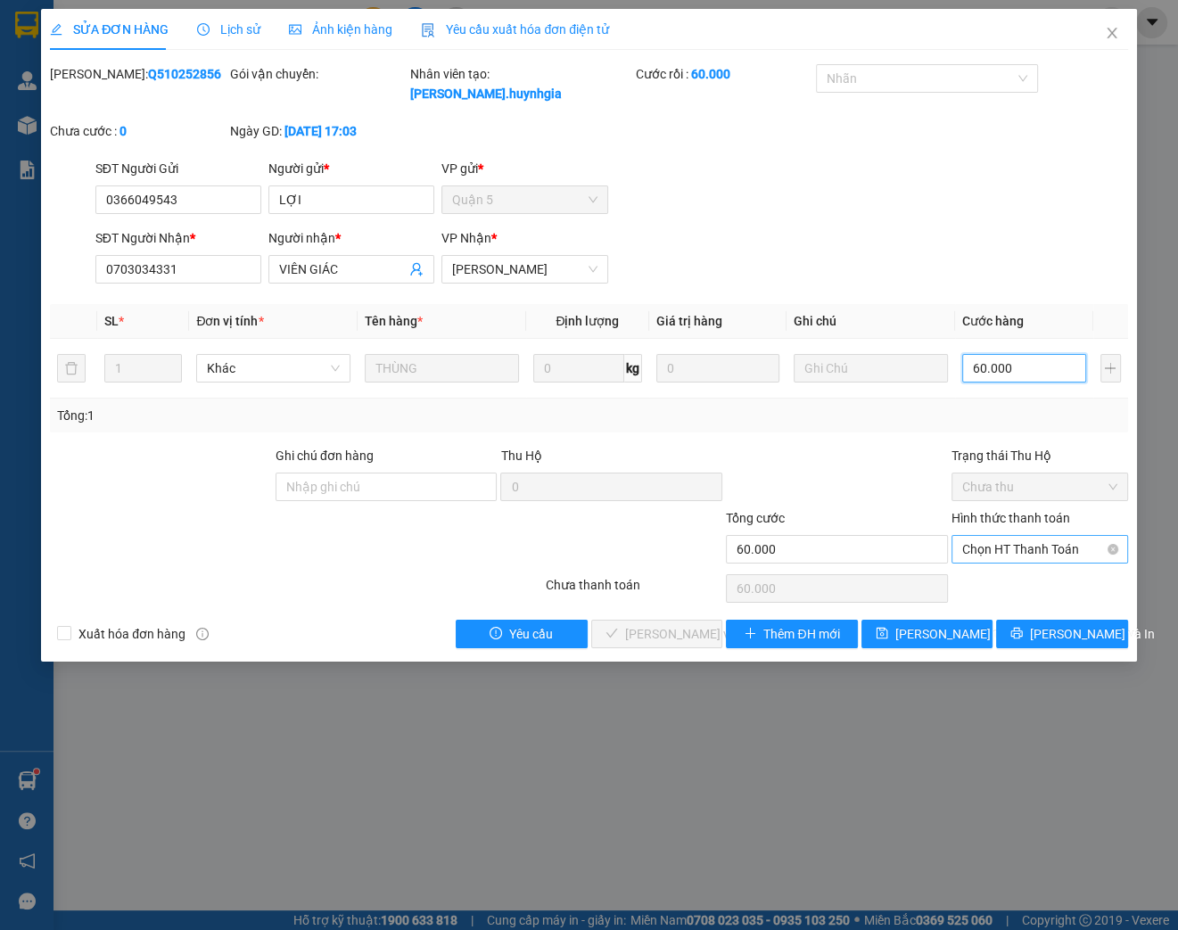
click at [981, 543] on span "Chọn HT Thanh Toán" at bounding box center [1039, 549] width 155 height 27
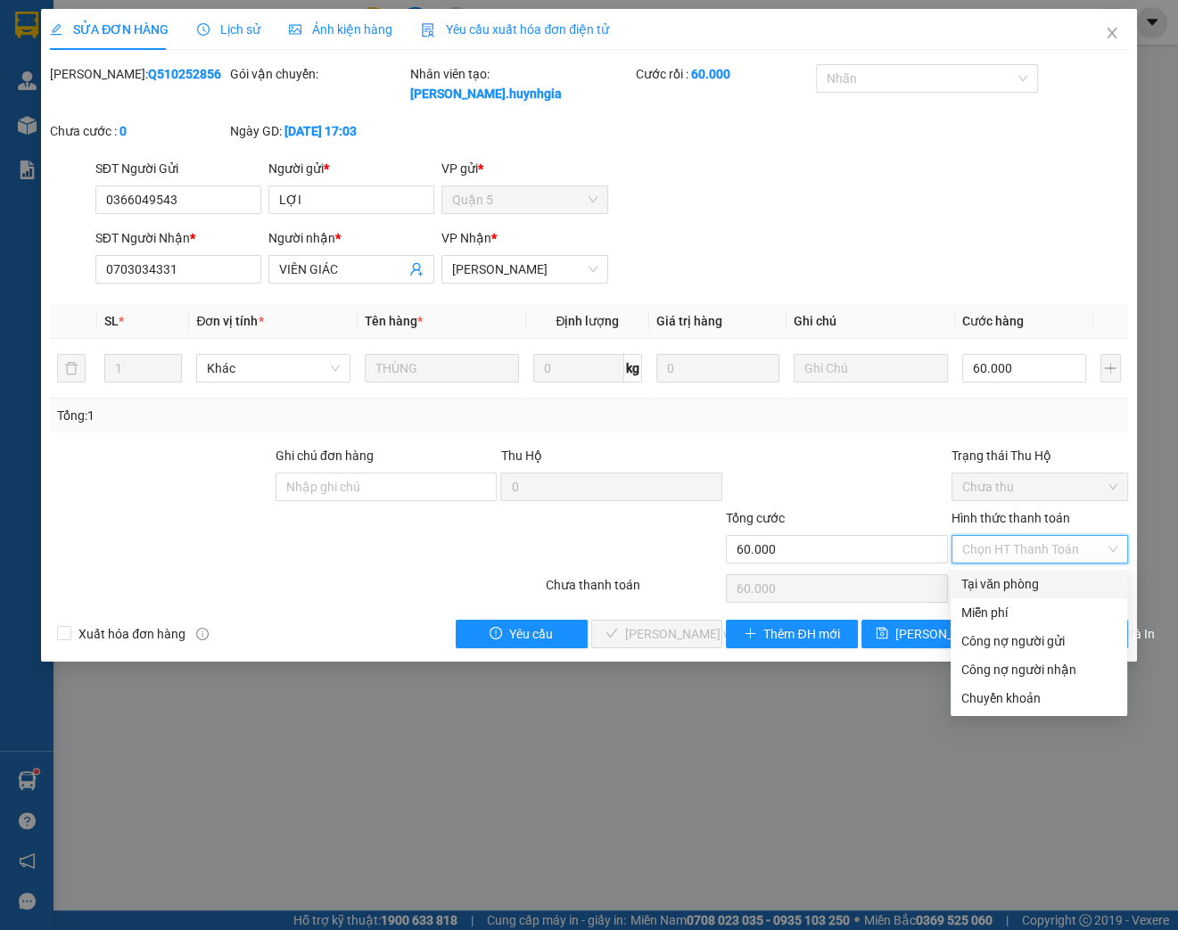
click at [974, 587] on div "Tại văn phòng" at bounding box center [1038, 584] width 155 height 20
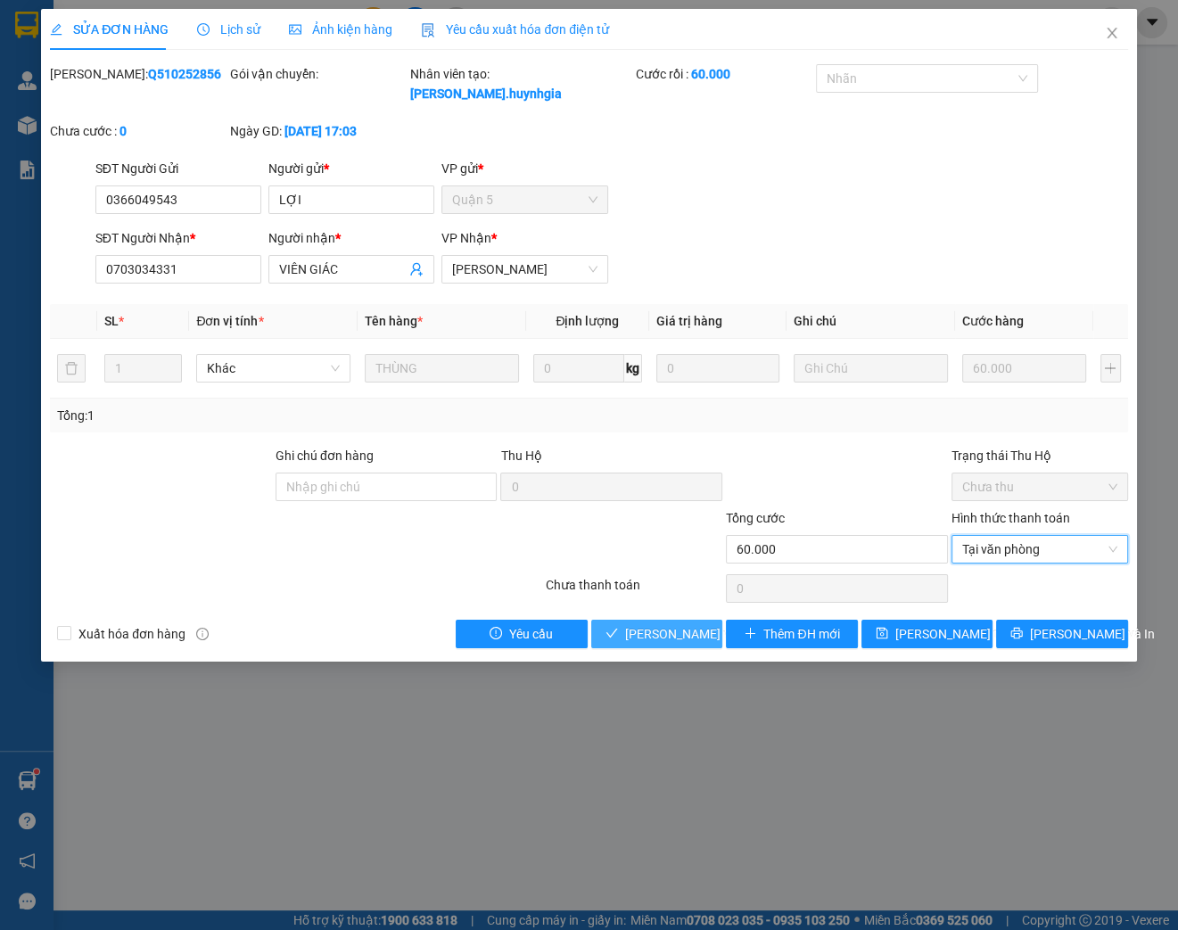
click at [672, 636] on span "[PERSON_NAME] và Giao hàng" at bounding box center [710, 634] width 171 height 20
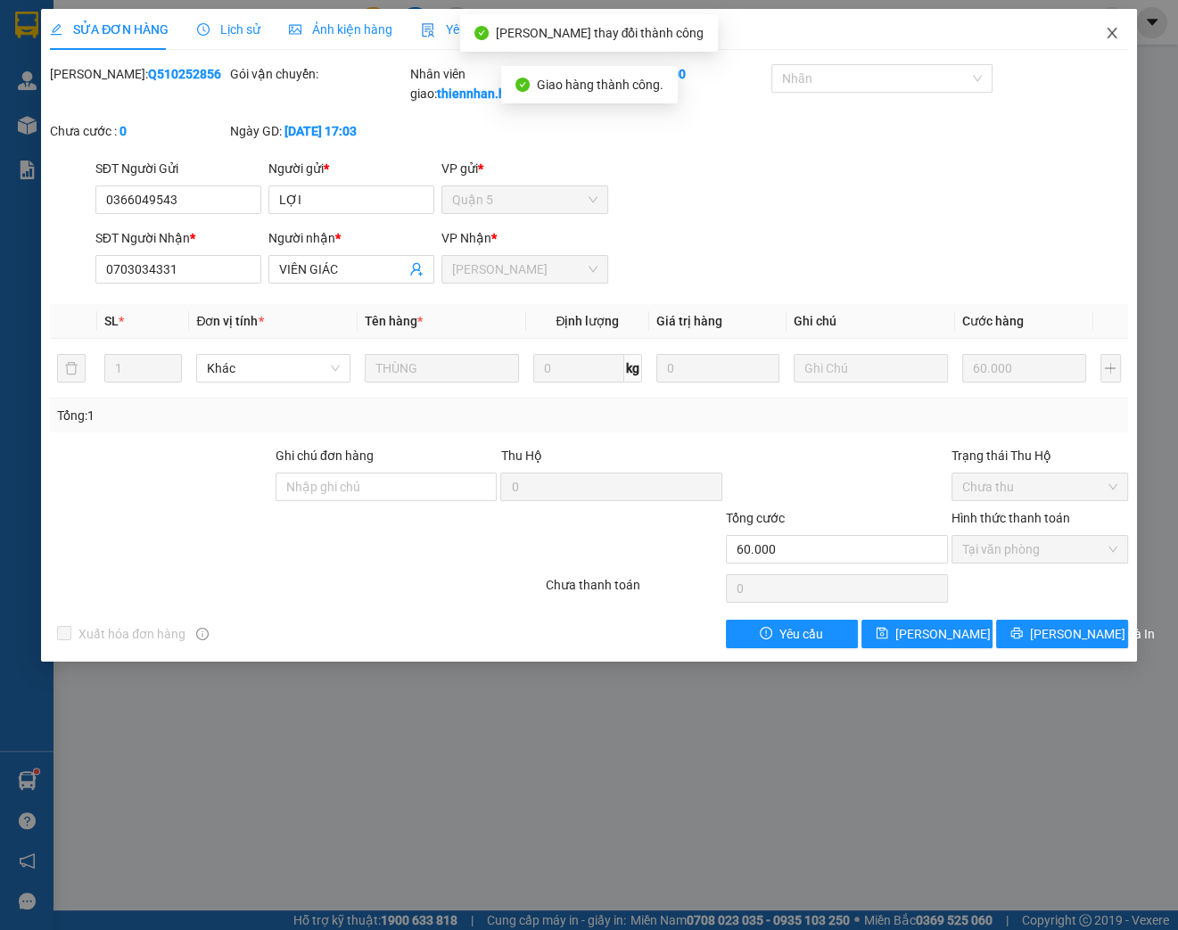
click at [1108, 32] on icon "close" at bounding box center [1112, 33] width 14 height 14
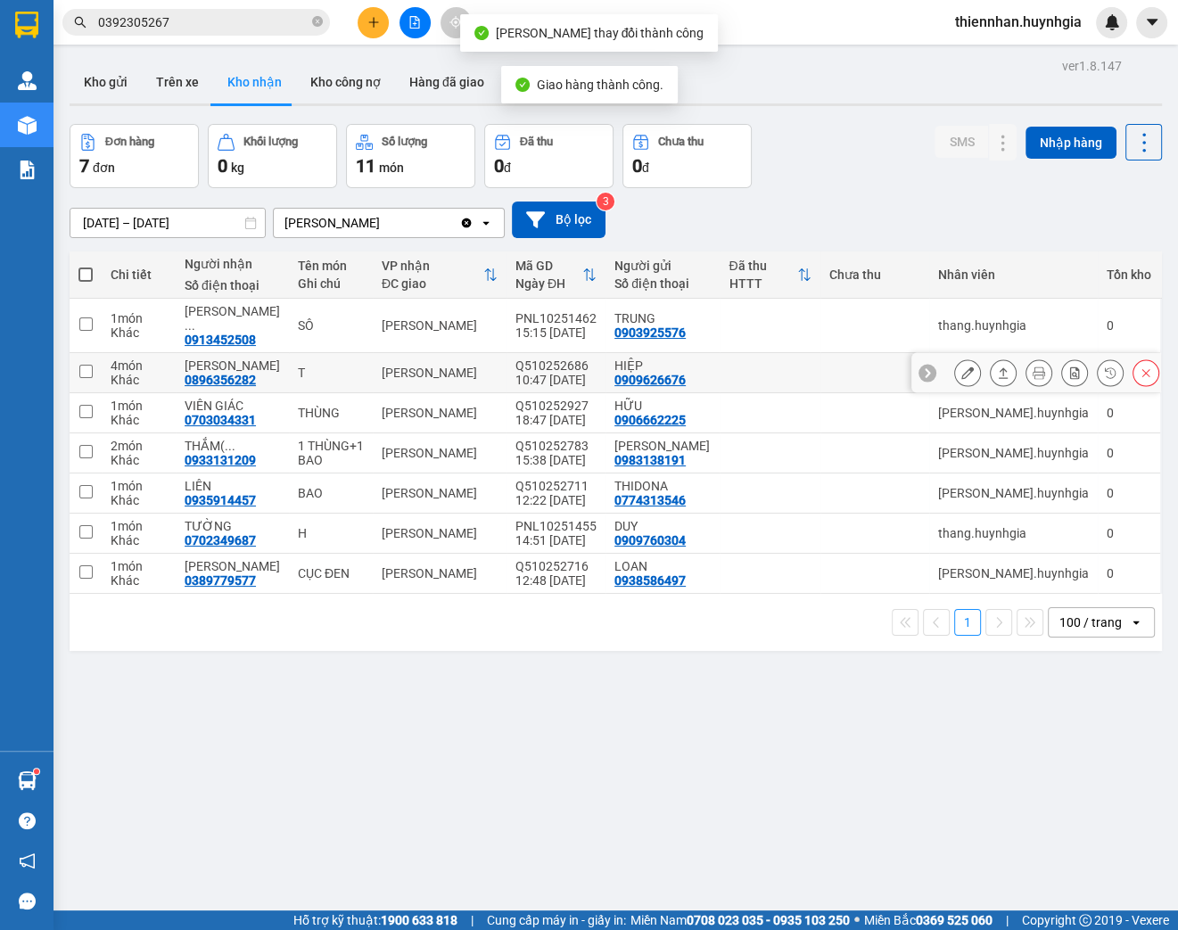
click at [955, 358] on button at bounding box center [967, 373] width 25 height 31
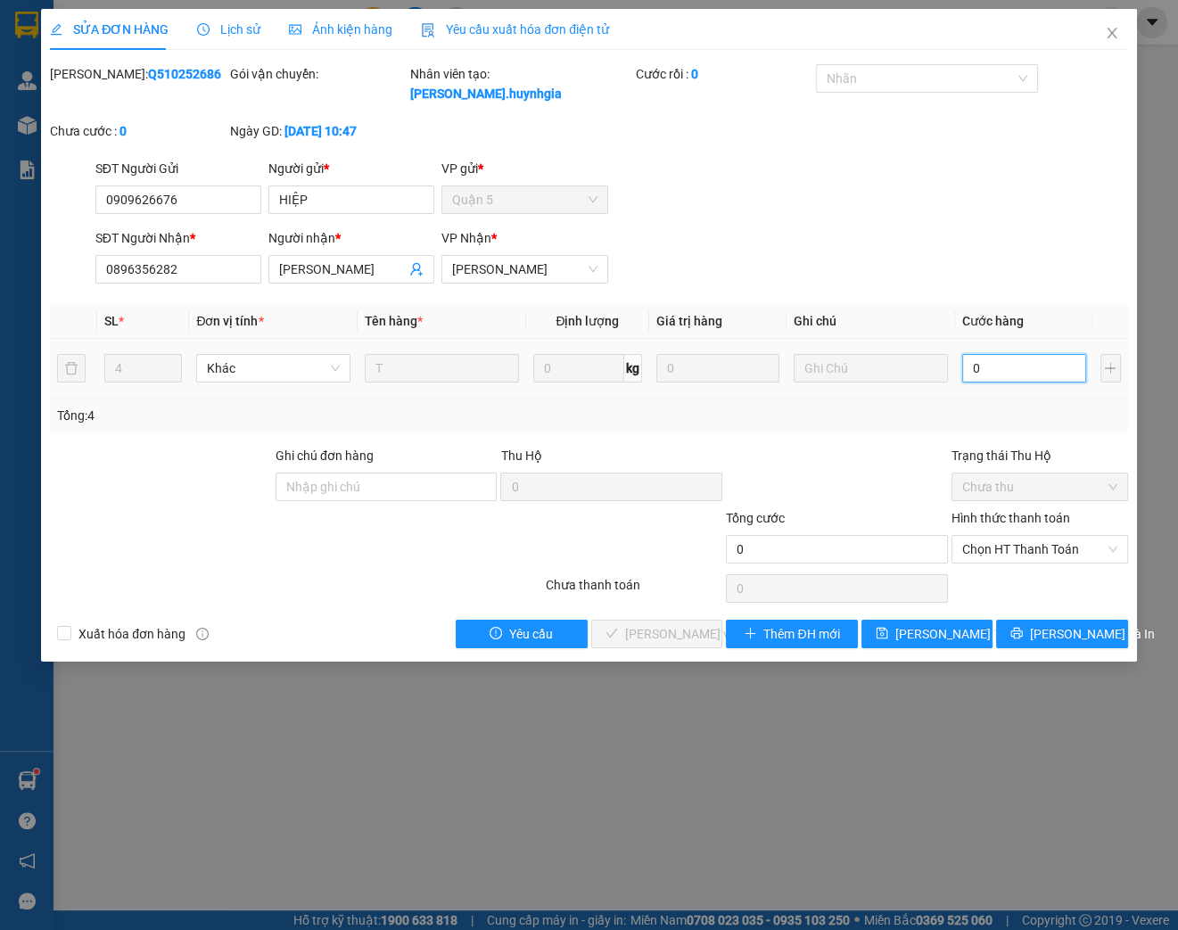
drag, startPoint x: 970, startPoint y: 366, endPoint x: 993, endPoint y: 316, distance: 54.2
click at [971, 364] on input "0" at bounding box center [1024, 368] width 124 height 29
click at [1016, 538] on span "Chọn HT Thanh Toán" at bounding box center [1039, 549] width 155 height 27
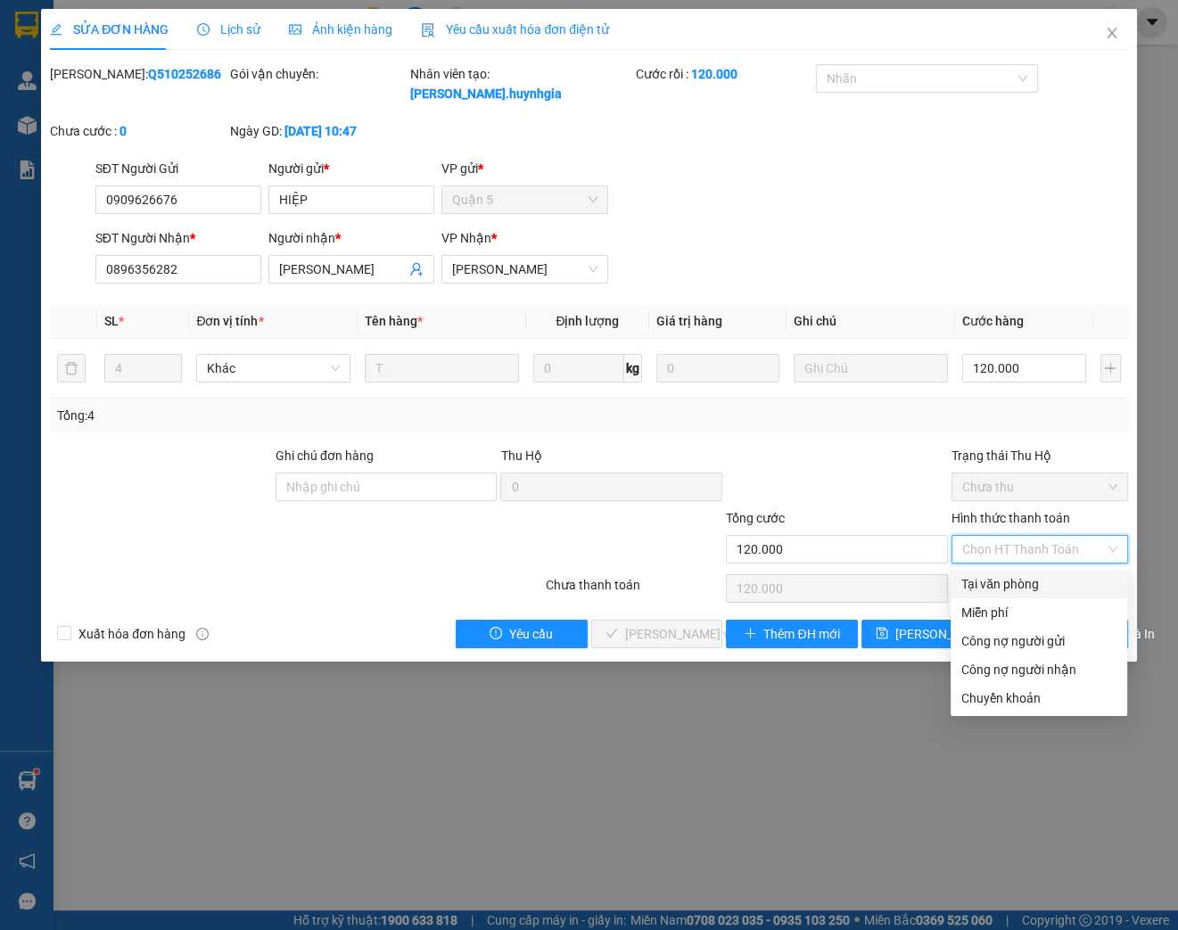
click at [999, 586] on div "Tại văn phòng" at bounding box center [1038, 584] width 155 height 20
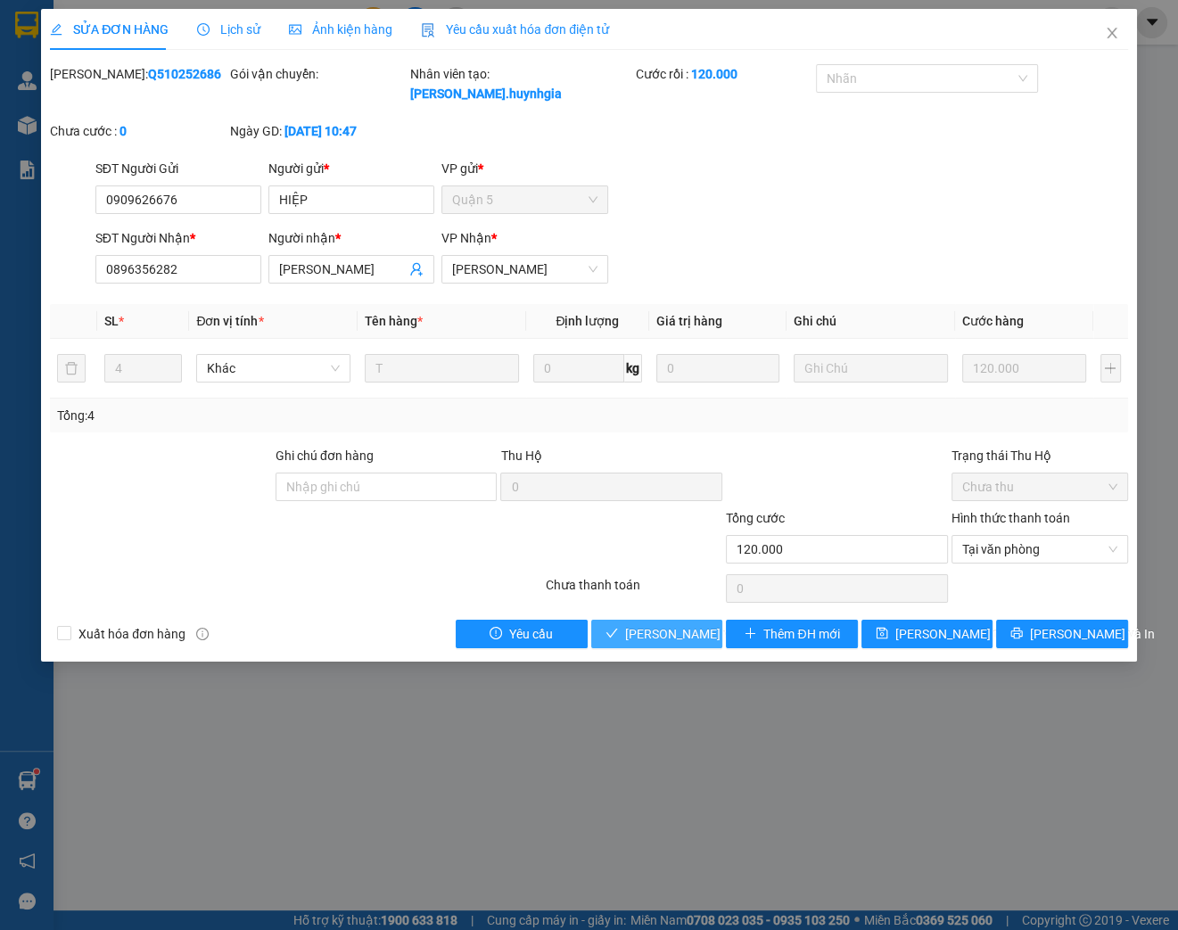
click at [682, 637] on span "[PERSON_NAME] và Giao hàng" at bounding box center [710, 634] width 171 height 20
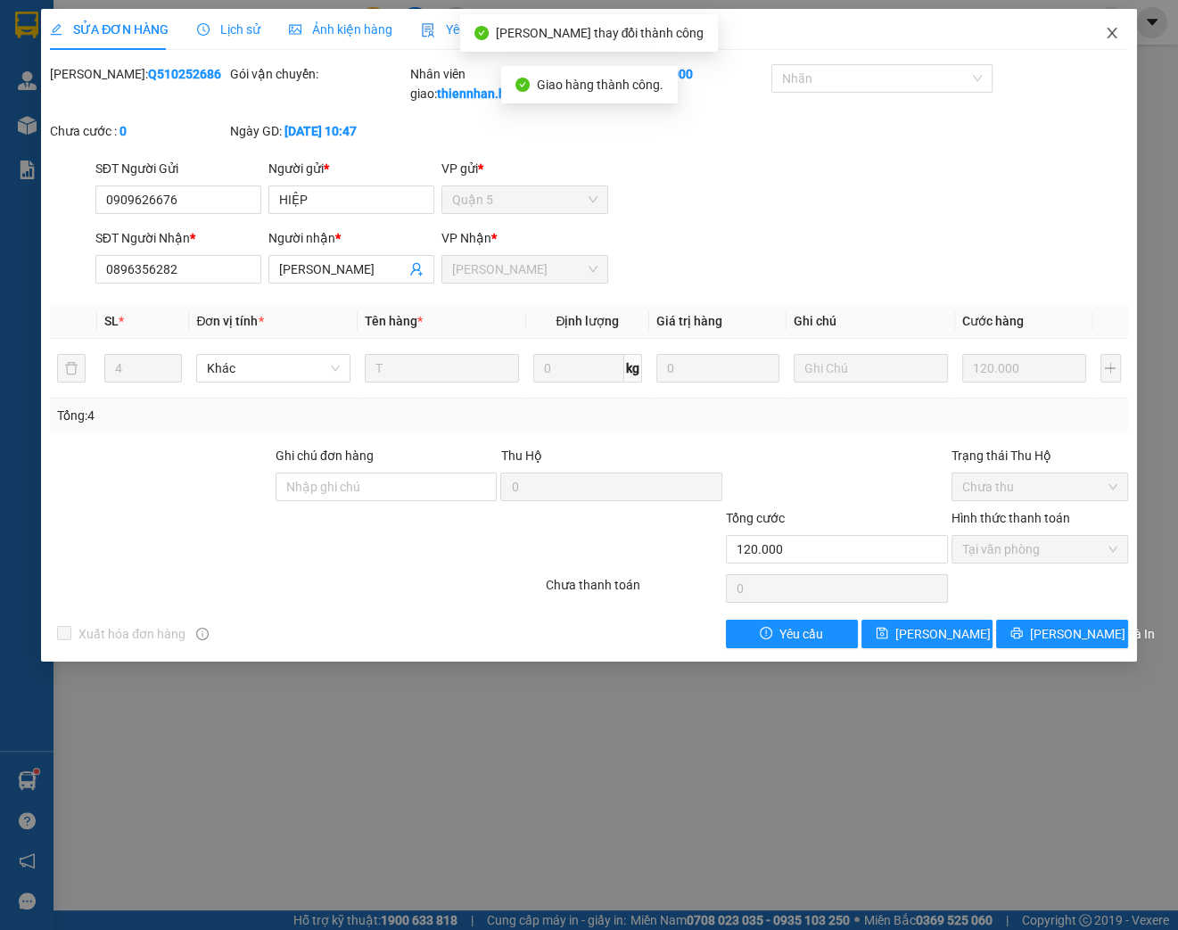
click at [1109, 38] on icon "close" at bounding box center [1112, 33] width 14 height 14
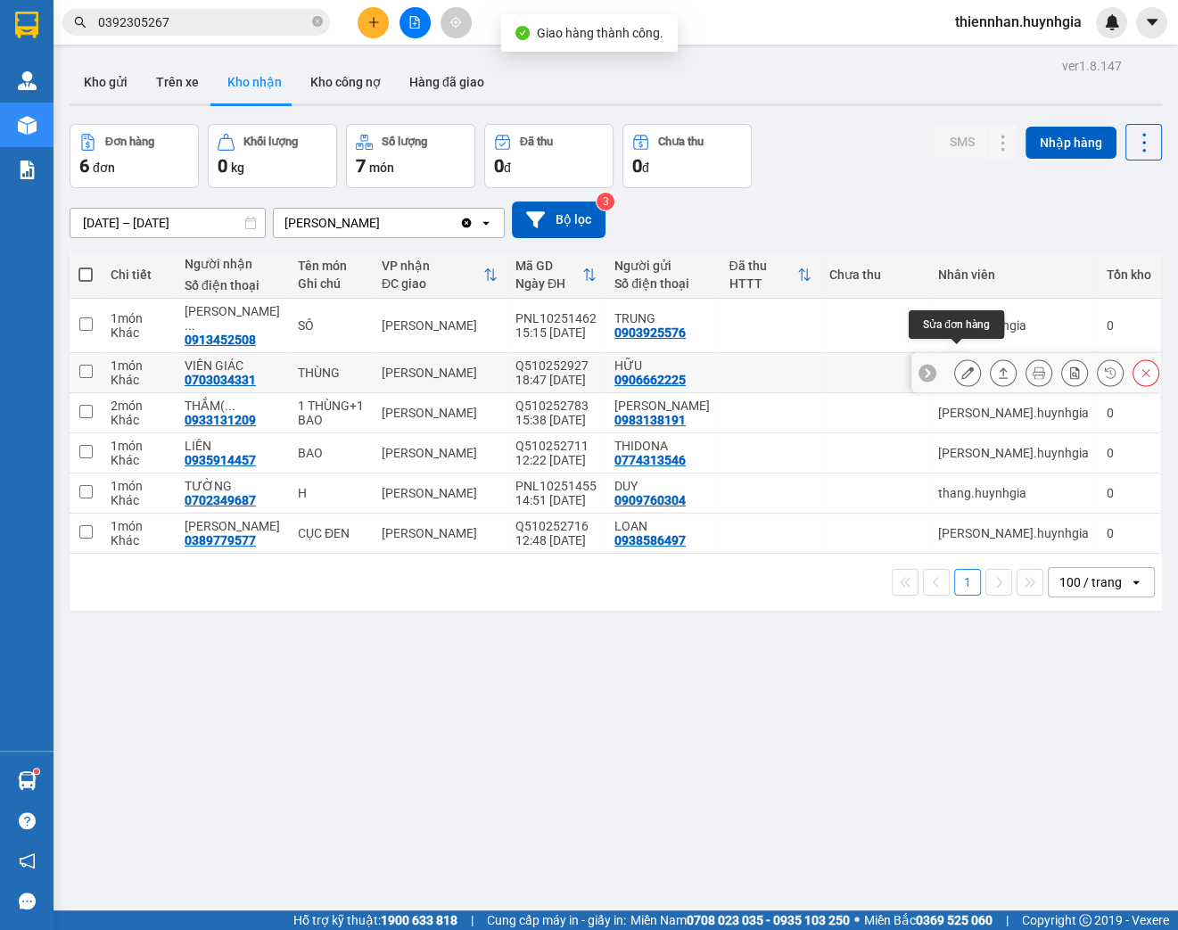
click at [960, 364] on button at bounding box center [967, 373] width 25 height 31
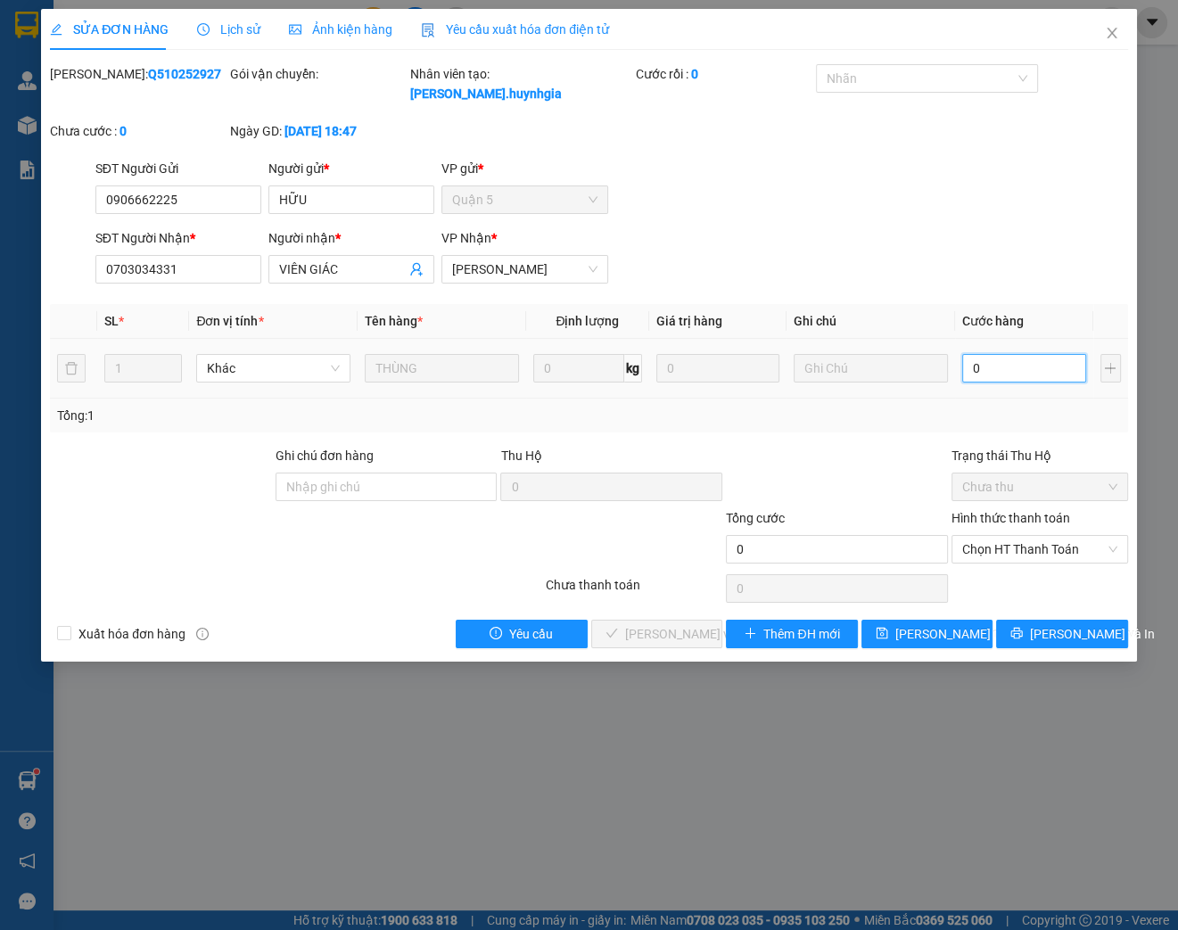
click at [1007, 373] on input "0" at bounding box center [1024, 368] width 124 height 29
click at [1001, 549] on span "Chọn HT Thanh Toán" at bounding box center [1039, 549] width 155 height 27
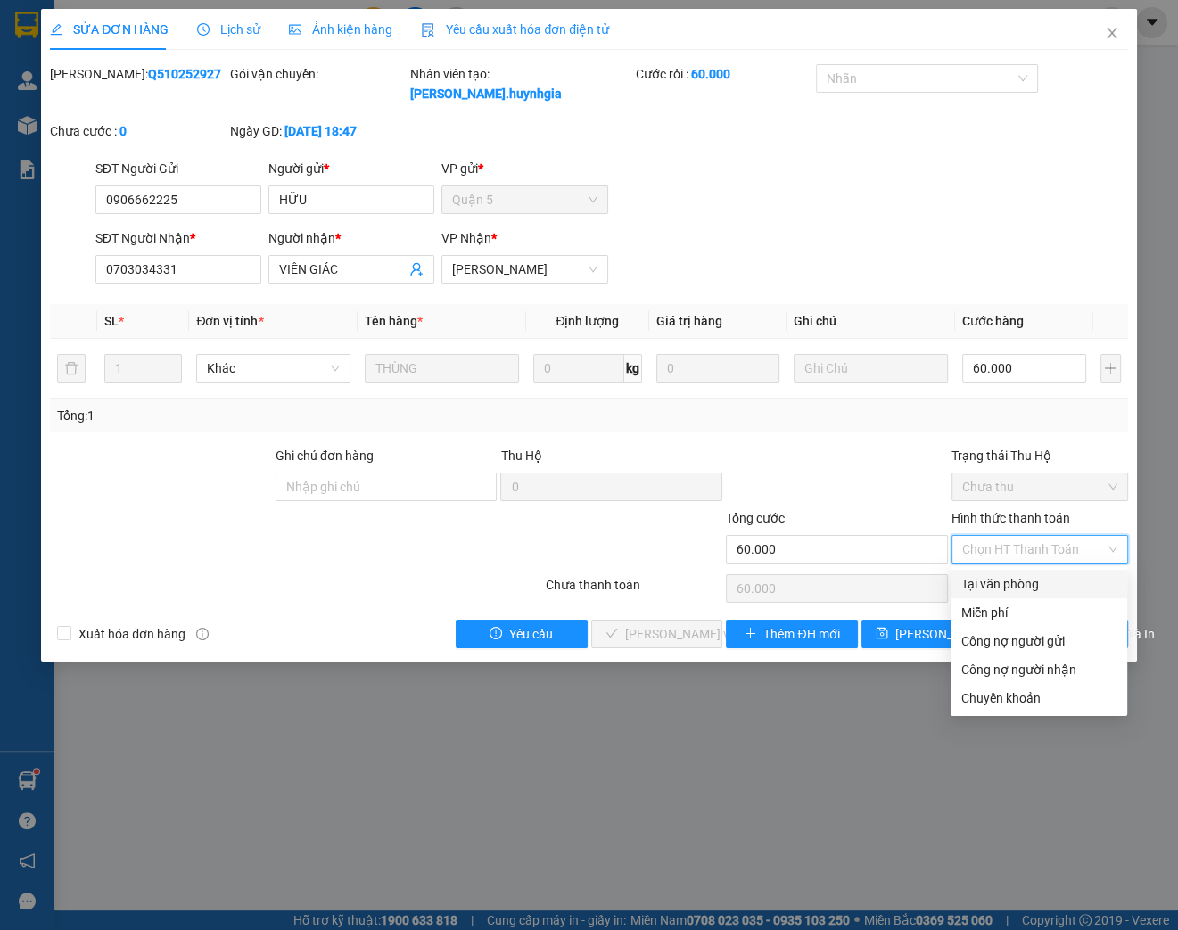
click at [993, 575] on div "Tại văn phòng" at bounding box center [1038, 584] width 155 height 20
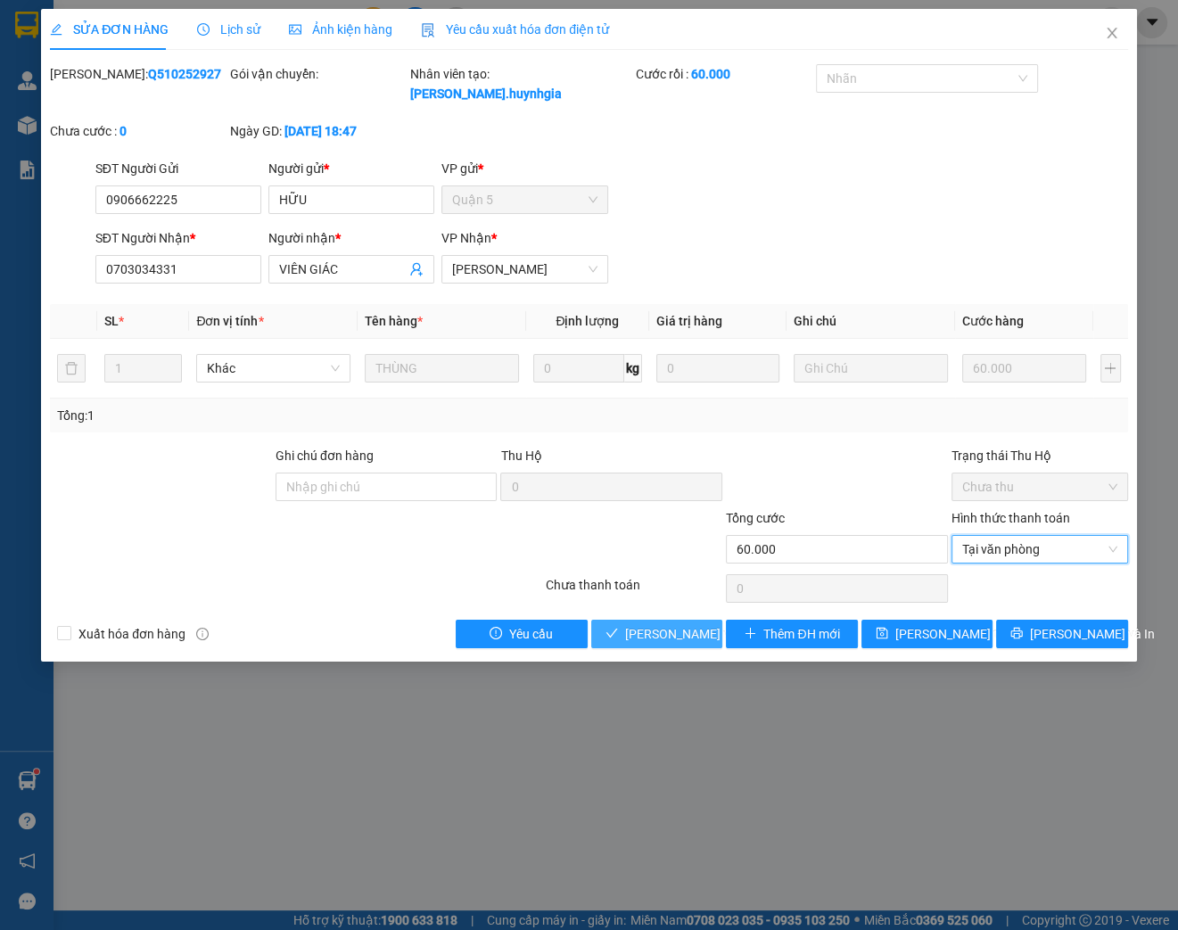
click at [659, 632] on span "[PERSON_NAME] và Giao hàng" at bounding box center [710, 634] width 171 height 20
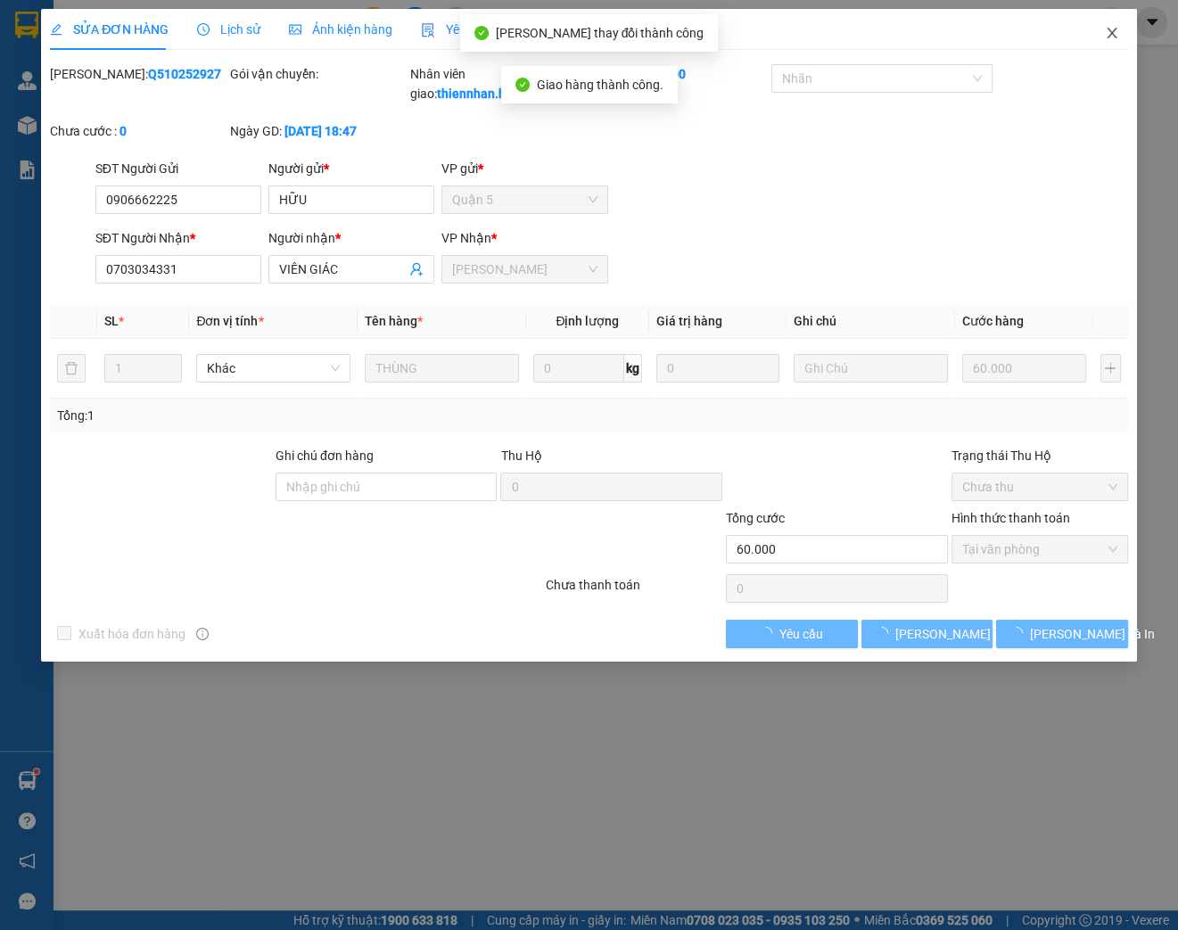
click at [1101, 38] on span "Close" at bounding box center [1112, 34] width 50 height 50
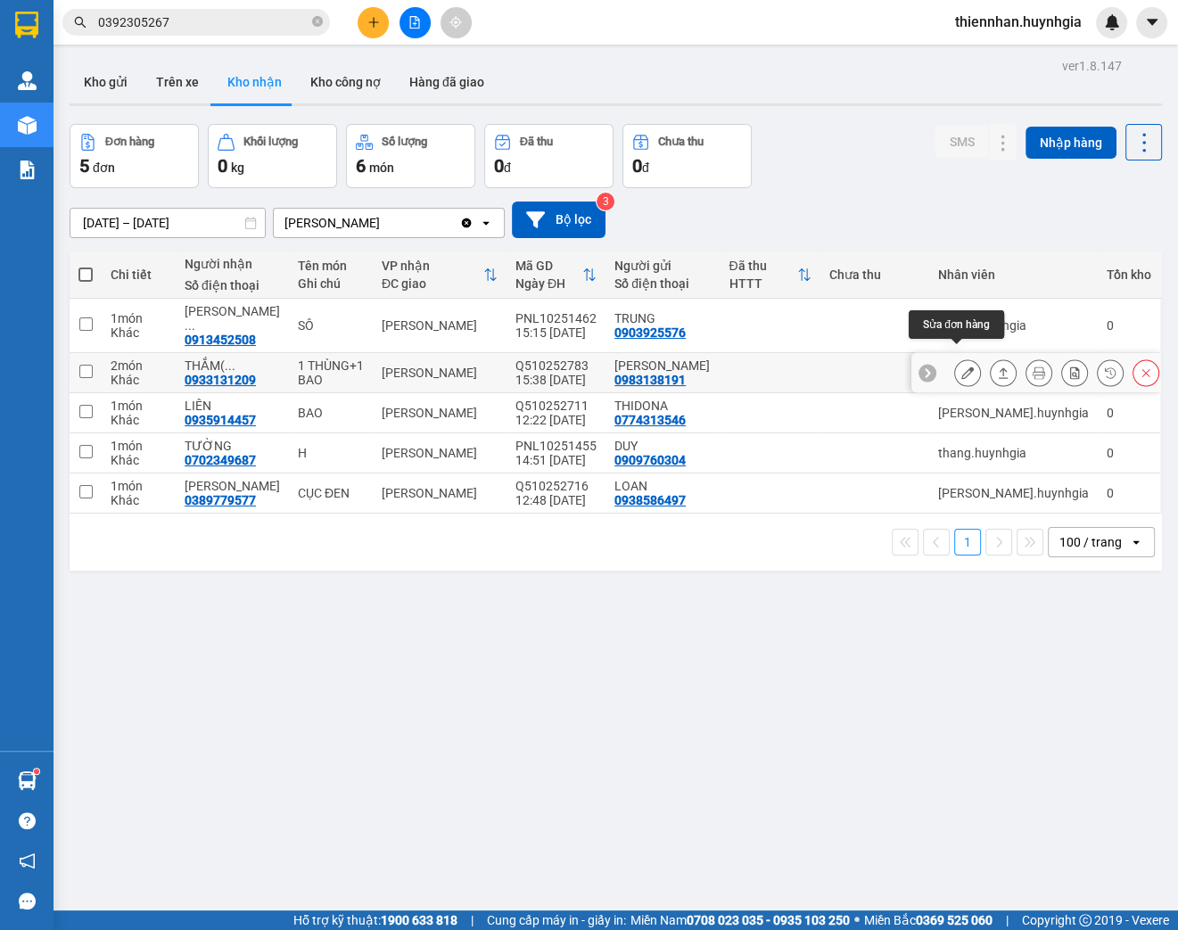
click at [961, 366] on icon at bounding box center [967, 372] width 12 height 12
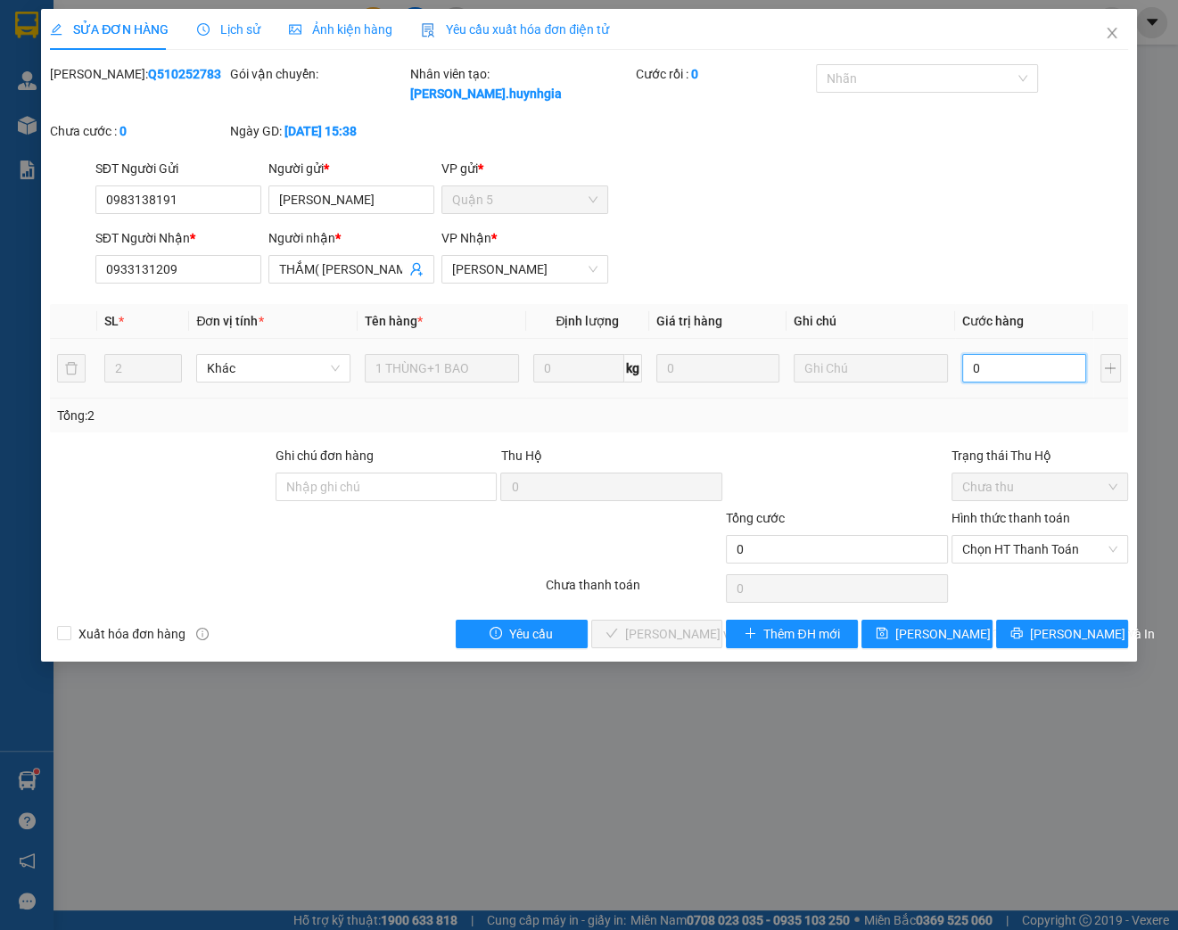
click at [987, 370] on input "0" at bounding box center [1024, 368] width 124 height 29
click at [1023, 538] on span "Chọn HT Thanh Toán" at bounding box center [1039, 549] width 155 height 27
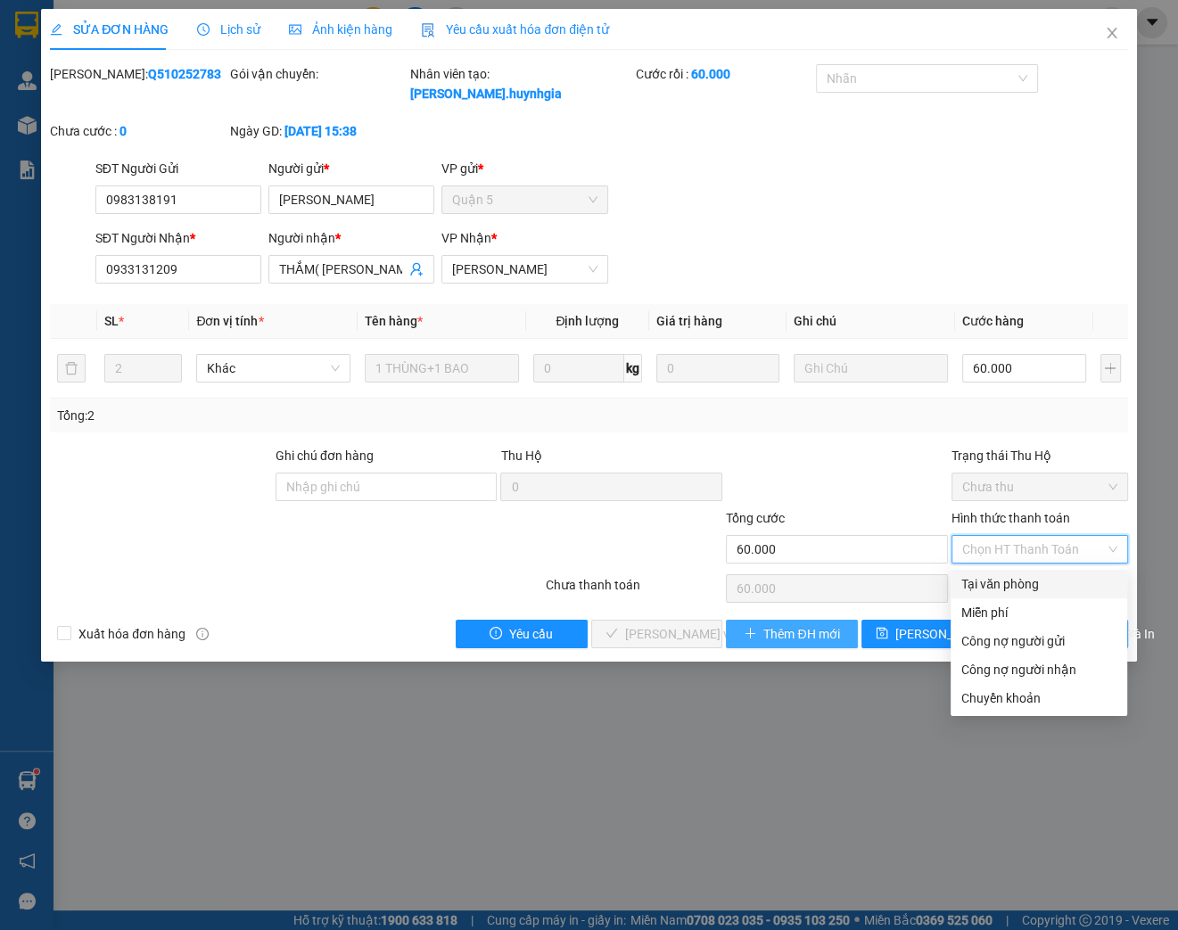
drag, startPoint x: 986, startPoint y: 581, endPoint x: 820, endPoint y: 629, distance: 172.7
click at [983, 583] on div "Tại văn phòng" at bounding box center [1038, 584] width 155 height 20
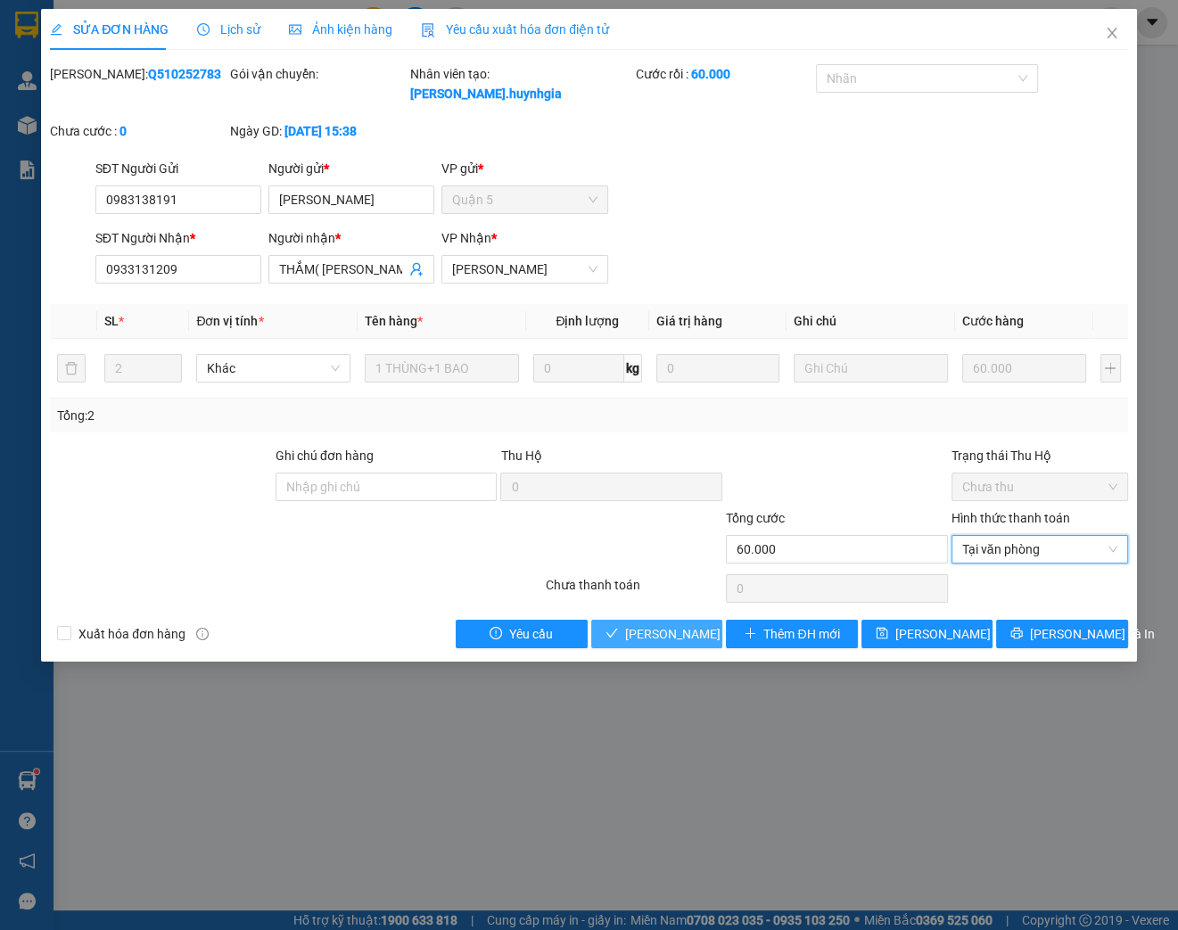
drag, startPoint x: 678, startPoint y: 631, endPoint x: 795, endPoint y: 518, distance: 163.3
click at [678, 631] on span "[PERSON_NAME] và Giao hàng" at bounding box center [710, 634] width 171 height 20
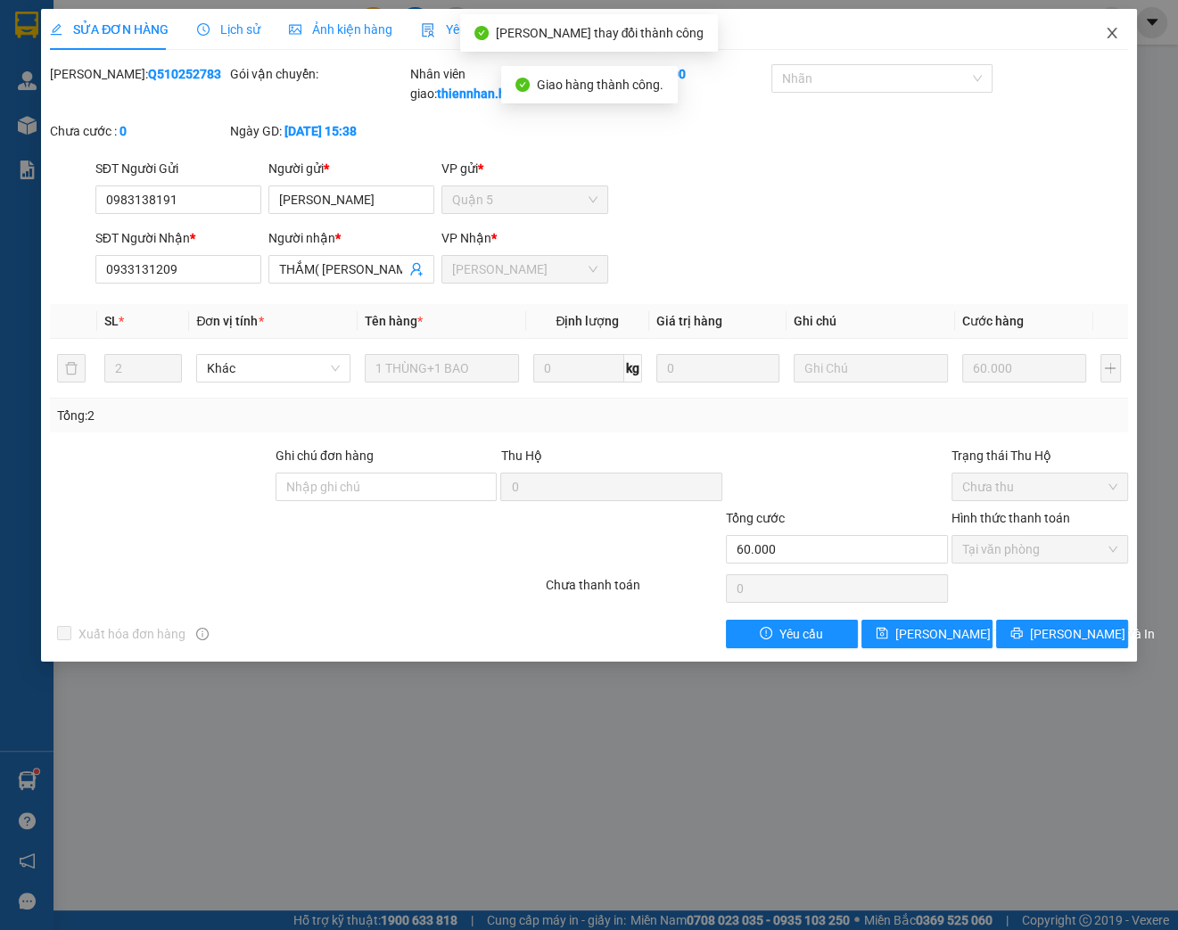
click at [1116, 28] on icon "close" at bounding box center [1112, 33] width 14 height 14
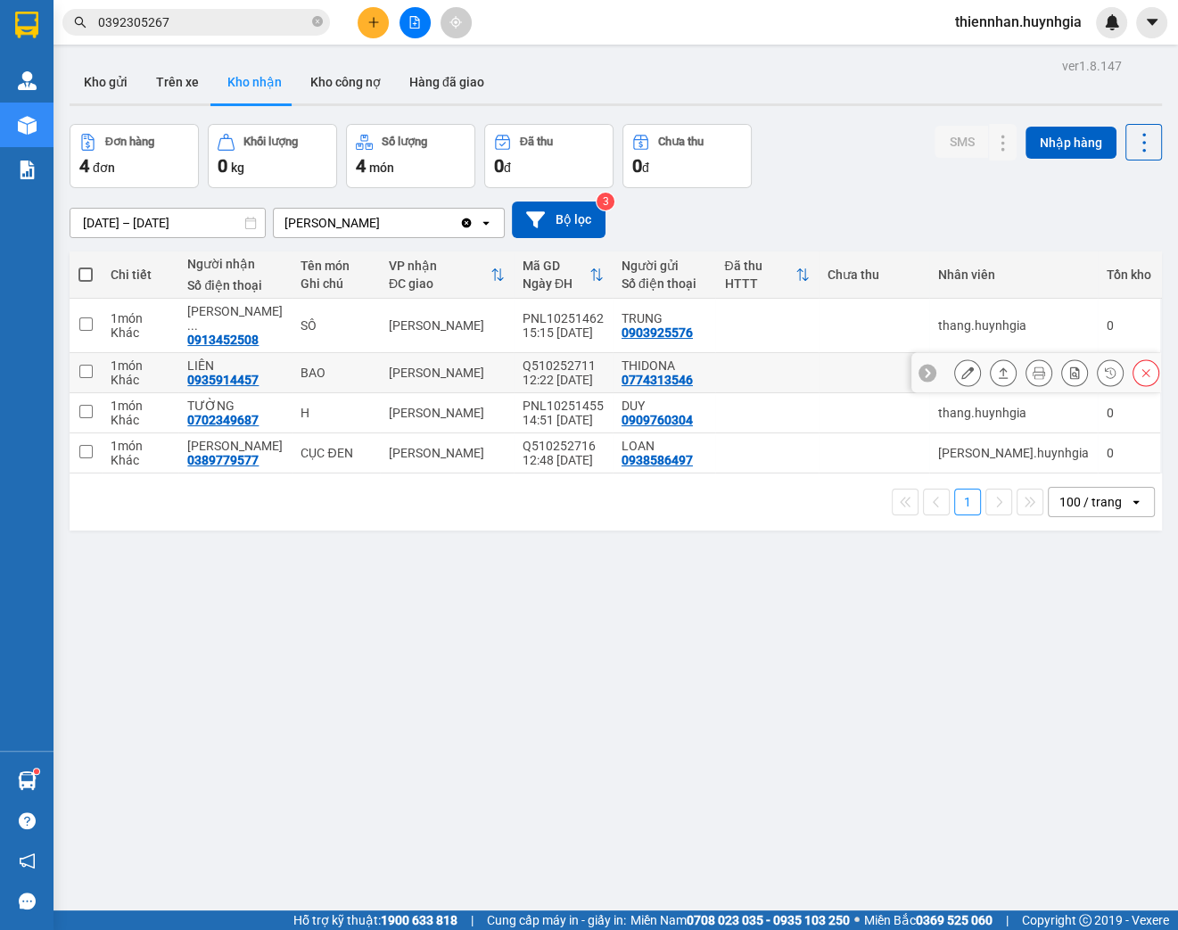
click at [961, 366] on icon at bounding box center [967, 372] width 12 height 12
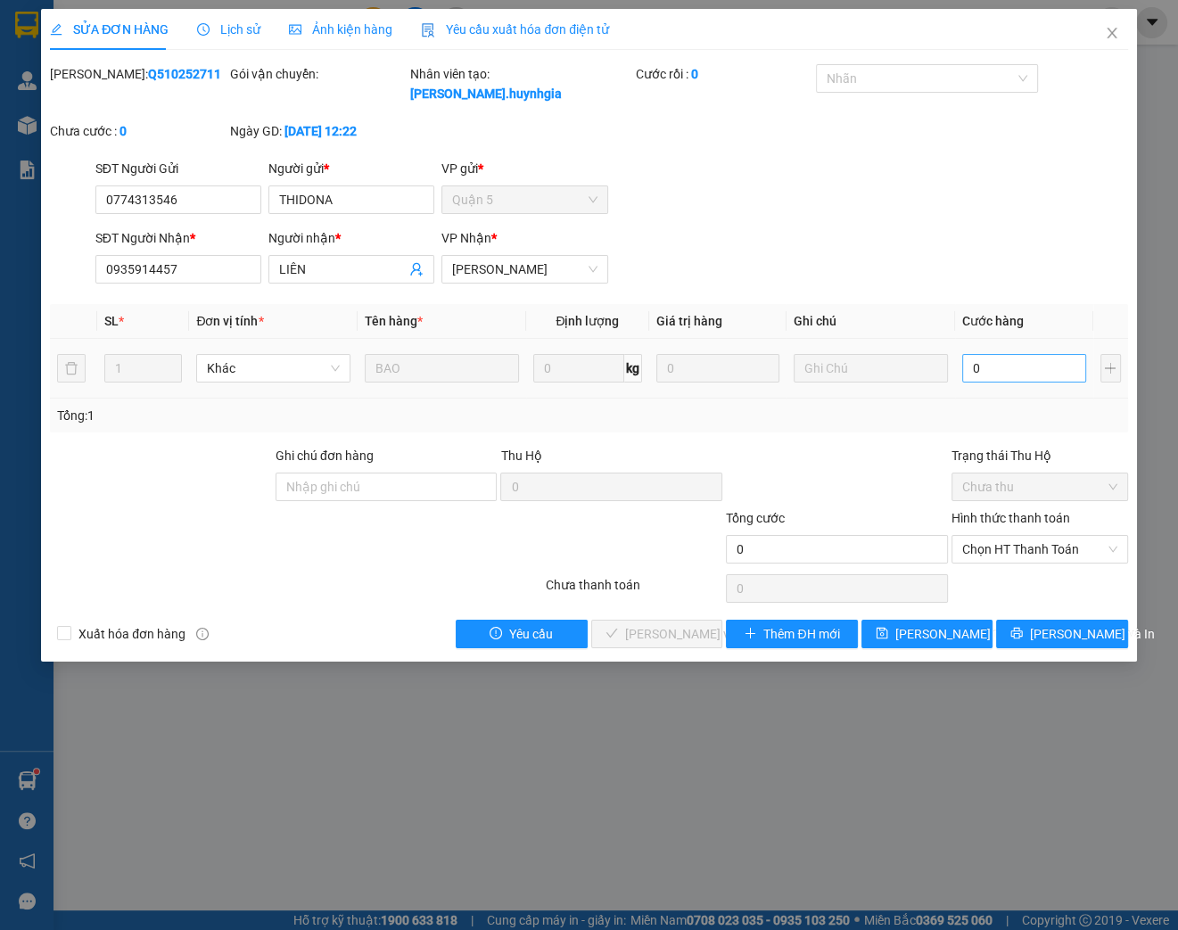
drag, startPoint x: 991, startPoint y: 383, endPoint x: 1022, endPoint y: 364, distance: 36.1
click at [1003, 378] on div "0" at bounding box center [1024, 368] width 124 height 36
drag, startPoint x: 1007, startPoint y: 358, endPoint x: 1034, endPoint y: 325, distance: 43.2
click at [1007, 358] on input "0" at bounding box center [1024, 368] width 124 height 29
click at [1039, 549] on span "Chọn HT Thanh Toán" at bounding box center [1039, 549] width 155 height 27
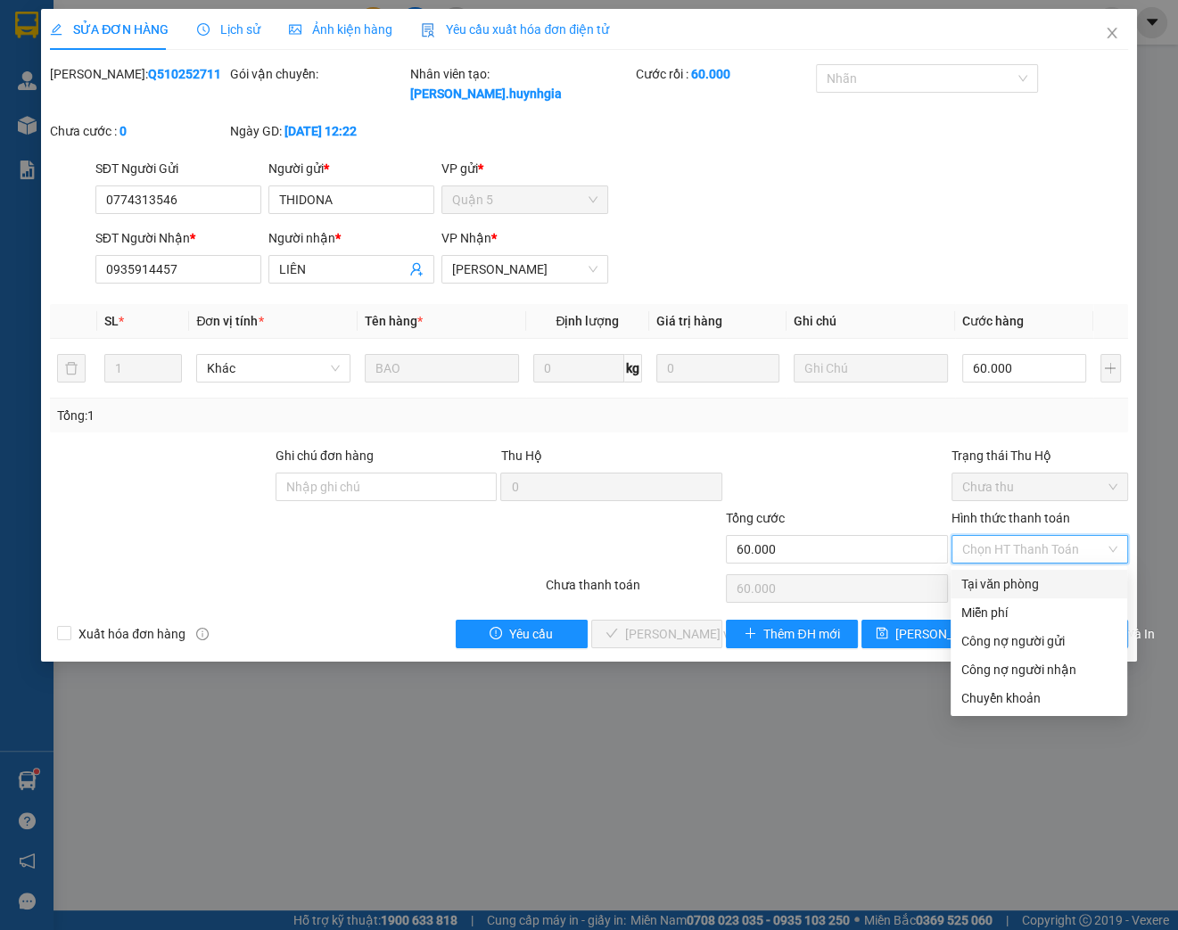
click at [992, 585] on div "Tại văn phòng" at bounding box center [1038, 584] width 155 height 20
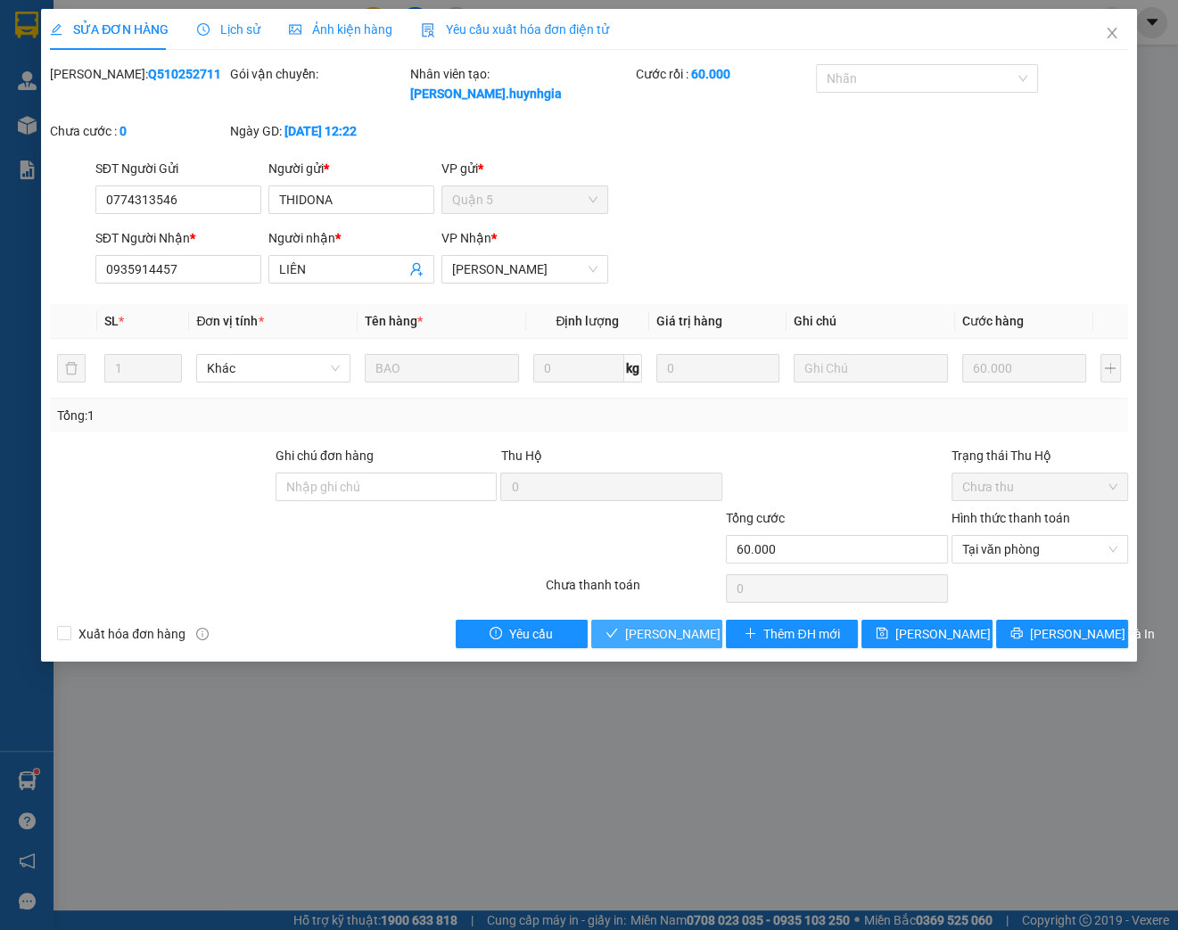
drag, startPoint x: 645, startPoint y: 637, endPoint x: 892, endPoint y: 407, distance: 337.5
click at [645, 635] on span "[PERSON_NAME] và Giao hàng" at bounding box center [710, 634] width 171 height 20
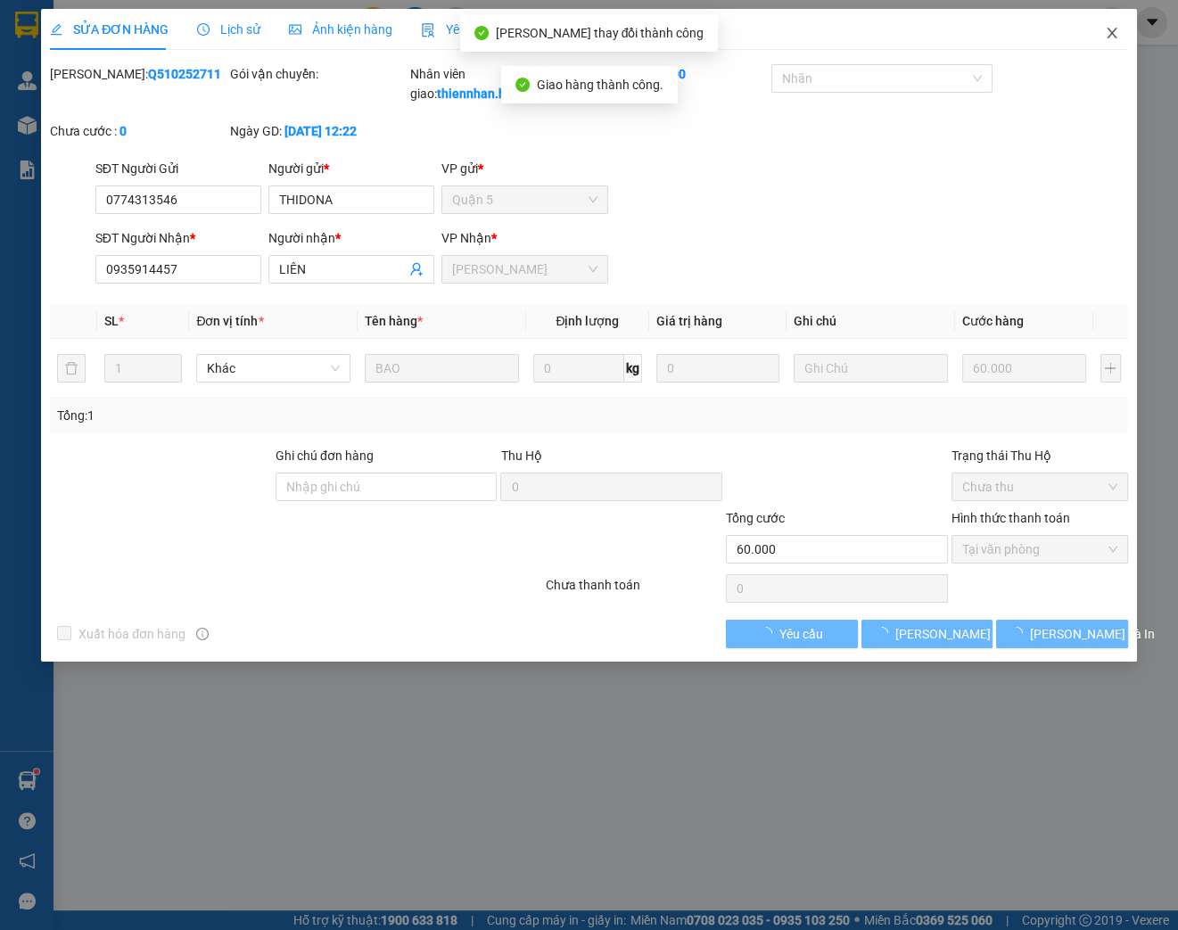
click at [1109, 35] on icon "close" at bounding box center [1112, 33] width 14 height 14
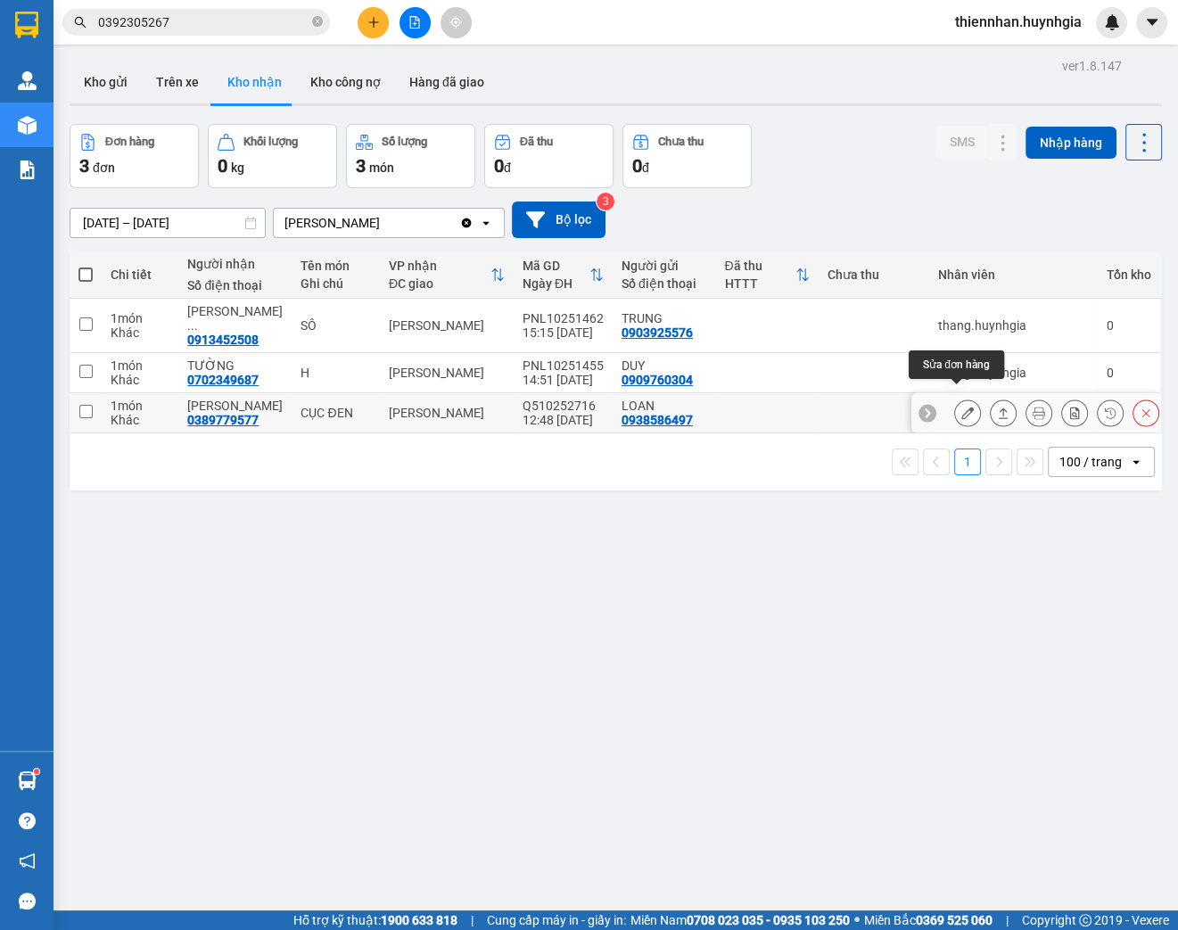
click at [955, 404] on button at bounding box center [967, 413] width 25 height 31
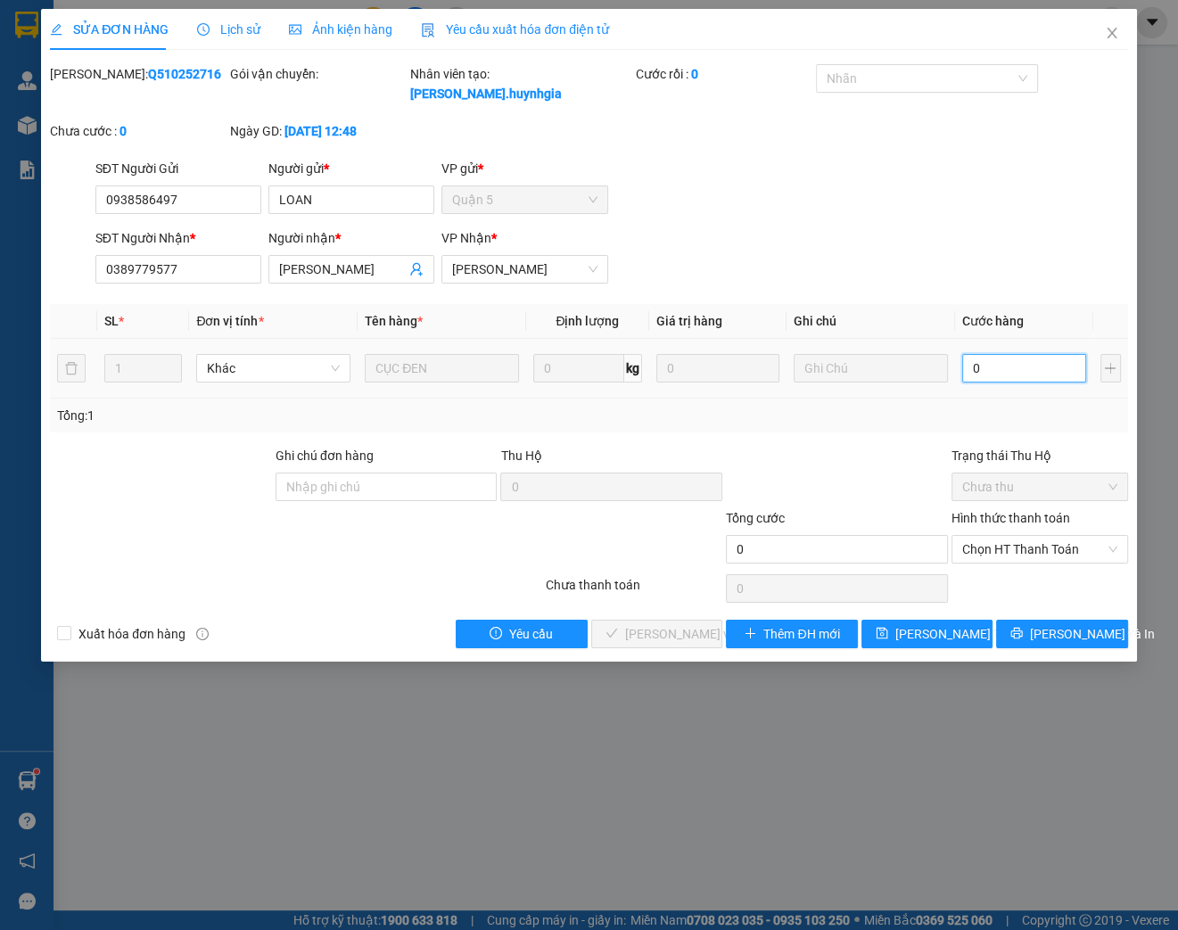
click at [1022, 357] on input "0" at bounding box center [1024, 368] width 124 height 29
click at [966, 544] on span "Chọn HT Thanh Toán" at bounding box center [1039, 549] width 155 height 27
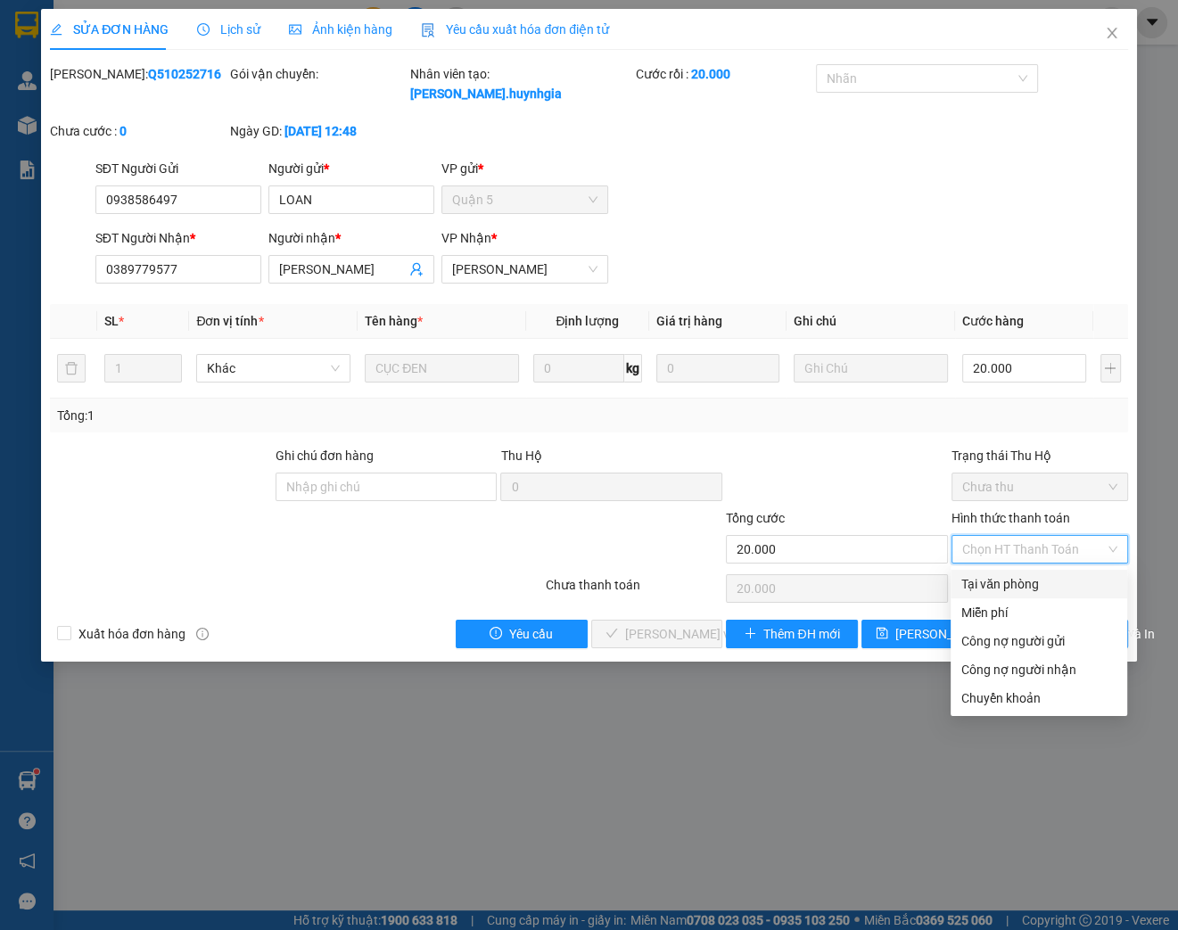
click at [966, 577] on div "Tại văn phòng" at bounding box center [1038, 584] width 155 height 20
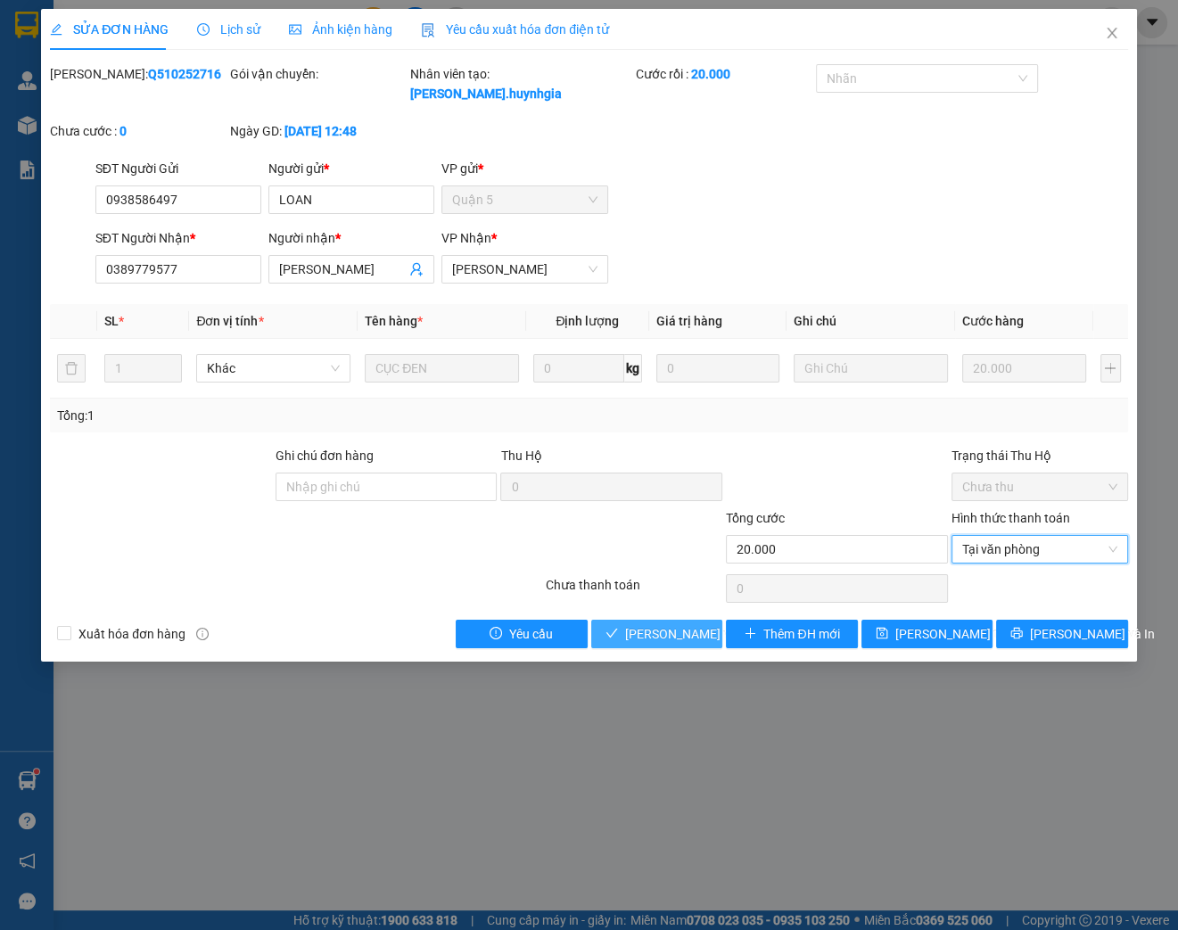
click at [638, 638] on span "[PERSON_NAME] và Giao hàng" at bounding box center [710, 634] width 171 height 20
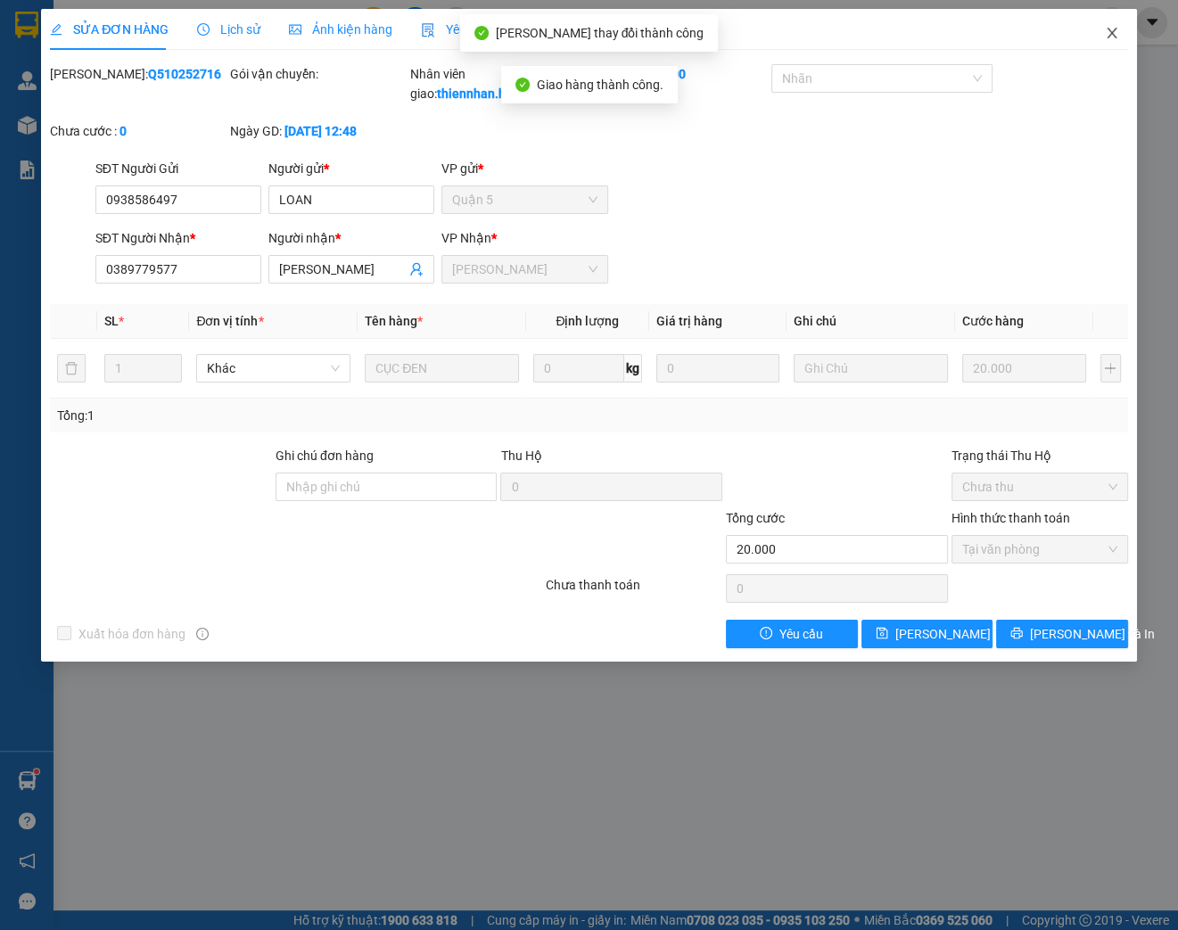
click at [1121, 36] on span "Close" at bounding box center [1112, 34] width 50 height 50
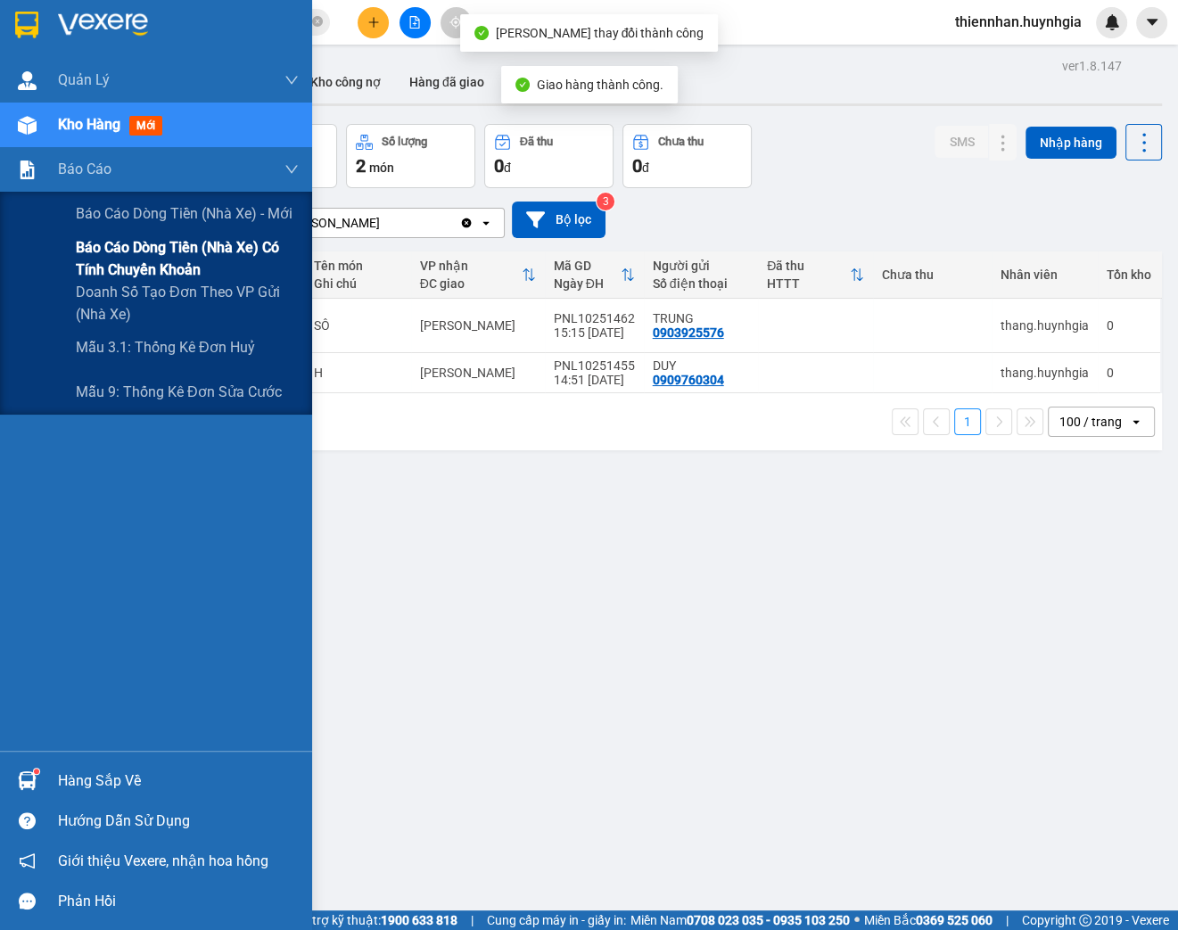
click at [103, 240] on span "Báo cáo dòng tiền (nhà xe) có tính chuyển khoản" at bounding box center [187, 258] width 223 height 45
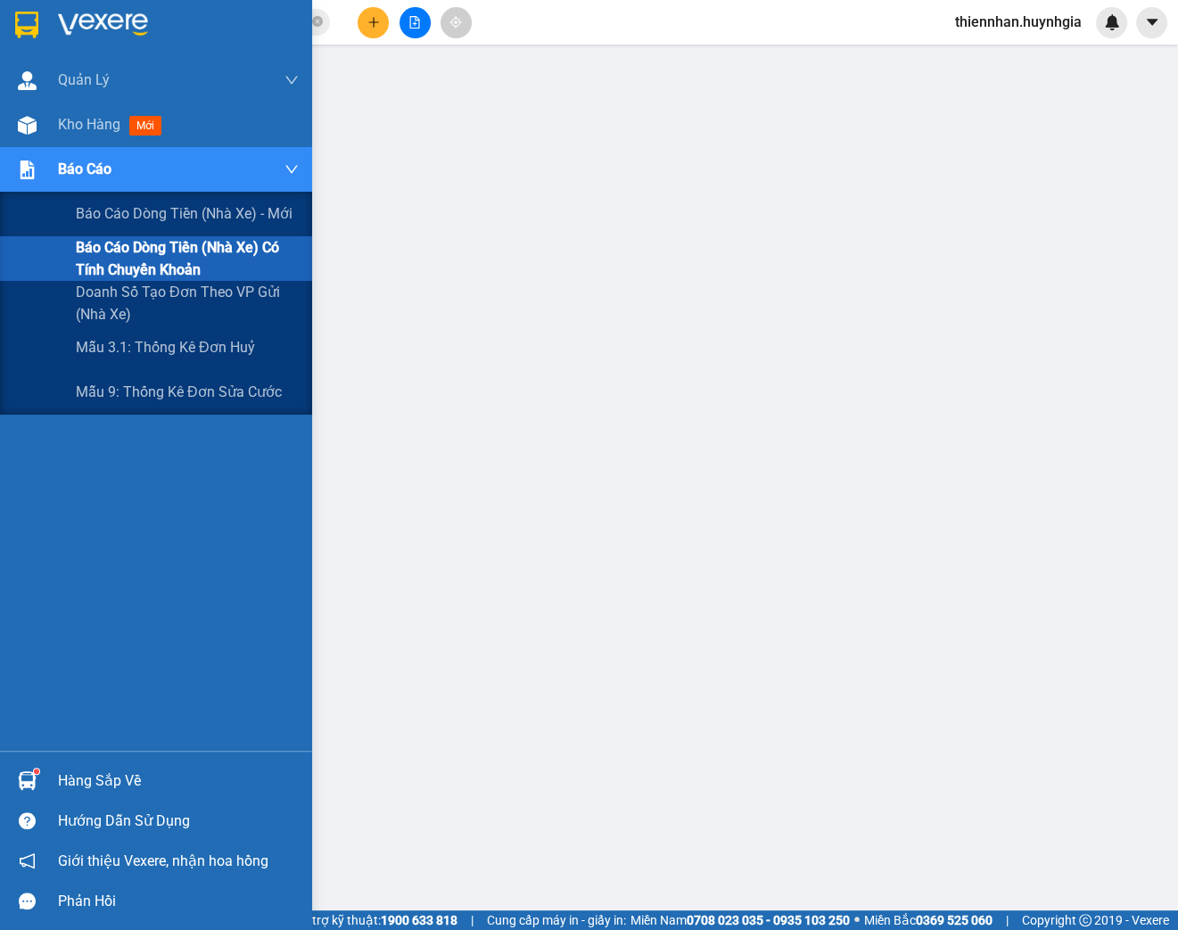
click at [112, 257] on span "Báo cáo dòng tiền (nhà xe) có tính chuyển khoản" at bounding box center [187, 258] width 223 height 45
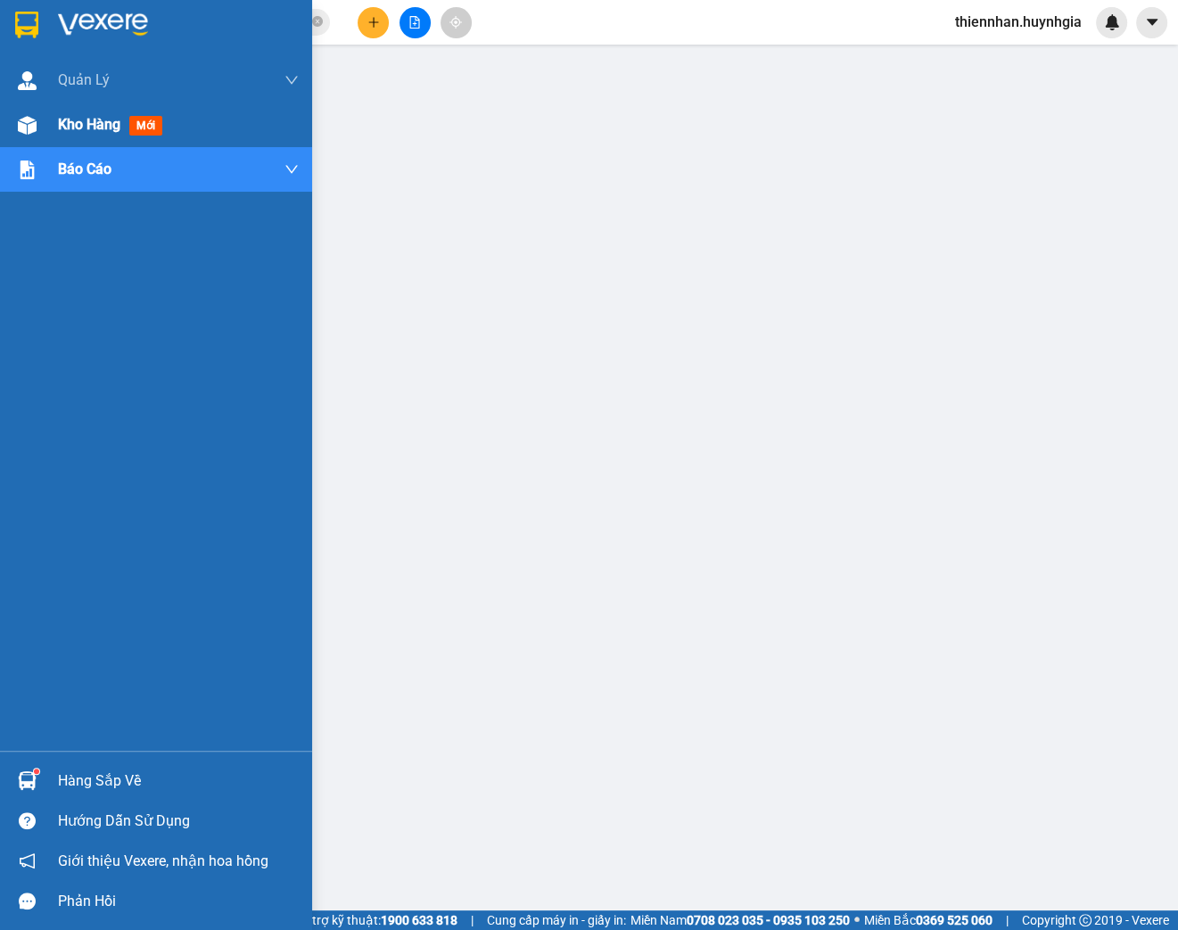
click at [30, 120] on img at bounding box center [27, 125] width 19 height 19
